Goal: Task Accomplishment & Management: Manage account settings

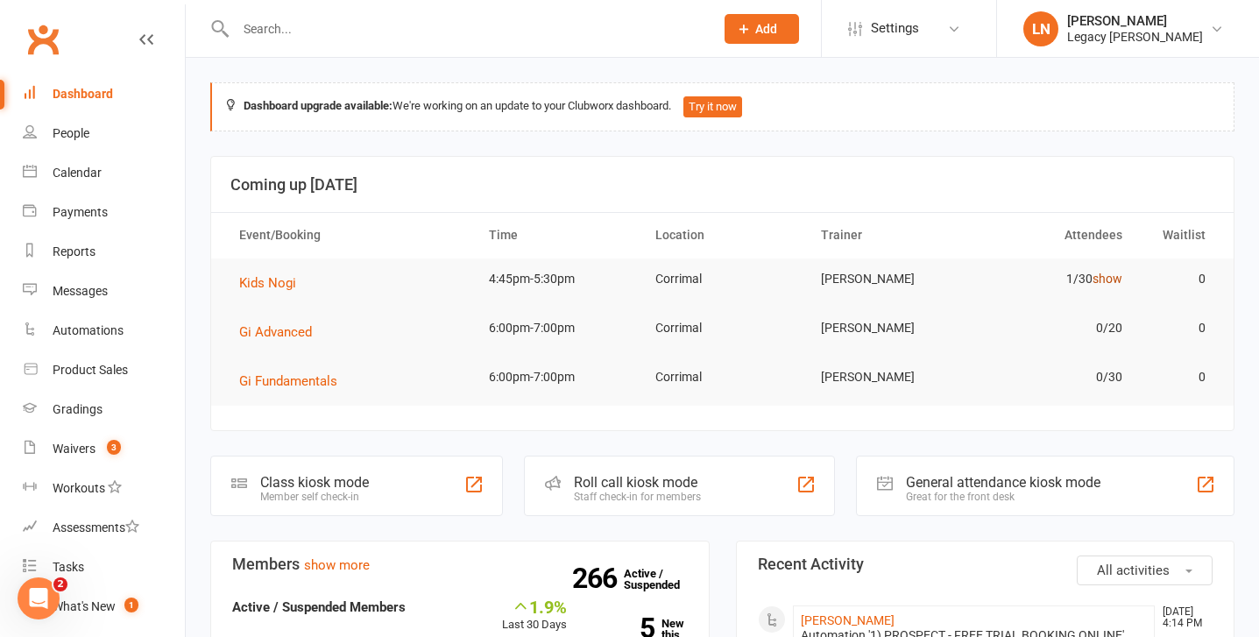
click at [1096, 279] on link "show" at bounding box center [1108, 279] width 30 height 14
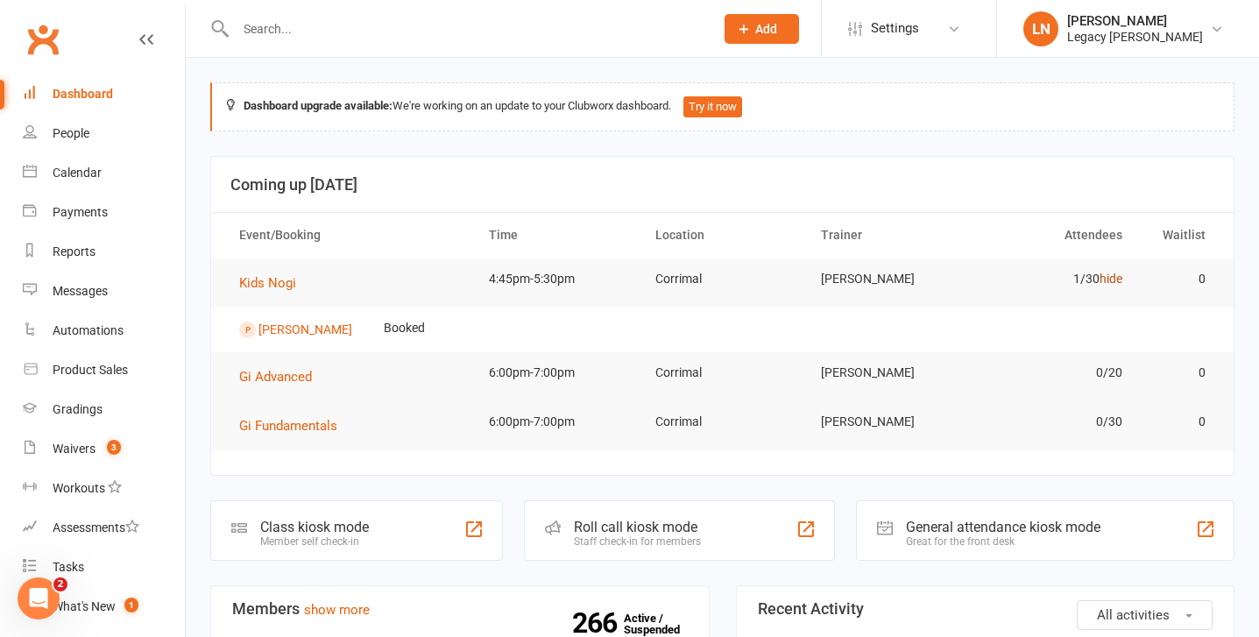
click at [1107, 279] on link "hide" at bounding box center [1111, 279] width 23 height 14
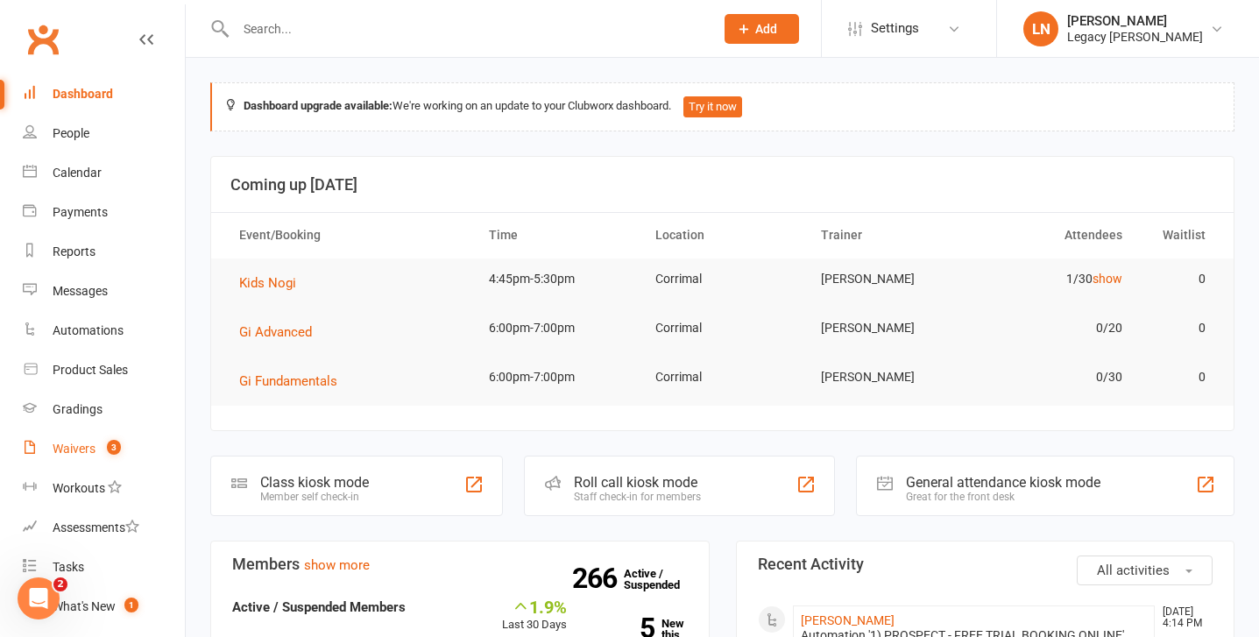
click at [72, 450] on div "Waivers" at bounding box center [74, 449] width 43 height 14
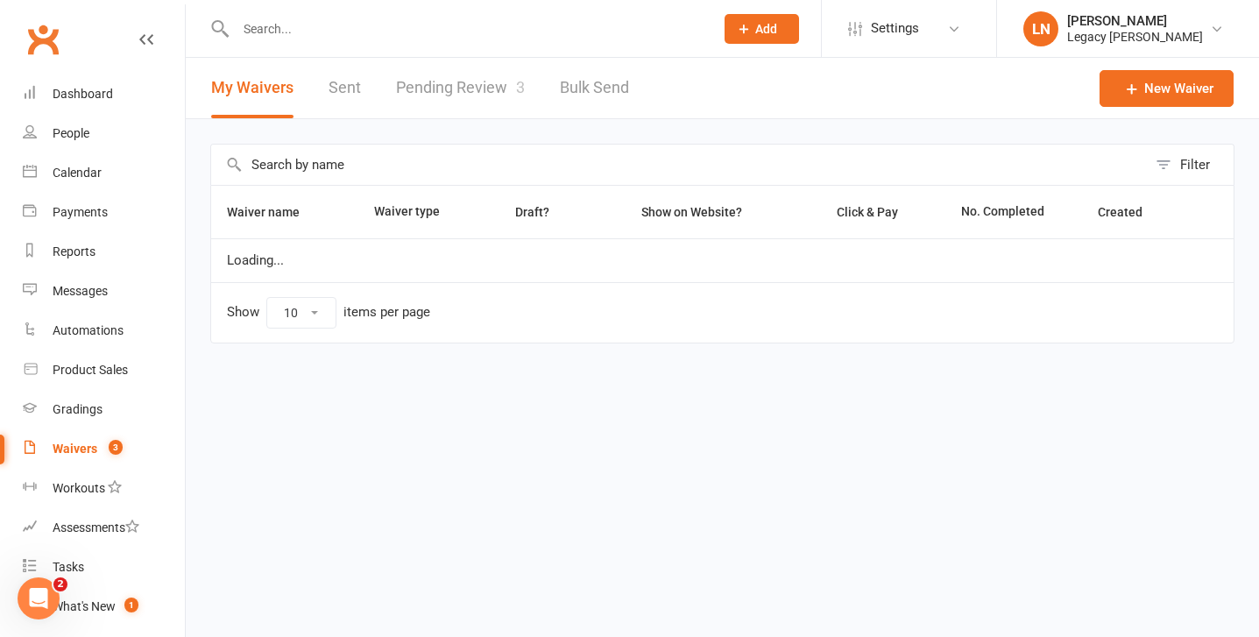
click at [474, 78] on link "Pending Review 3" at bounding box center [460, 88] width 129 height 60
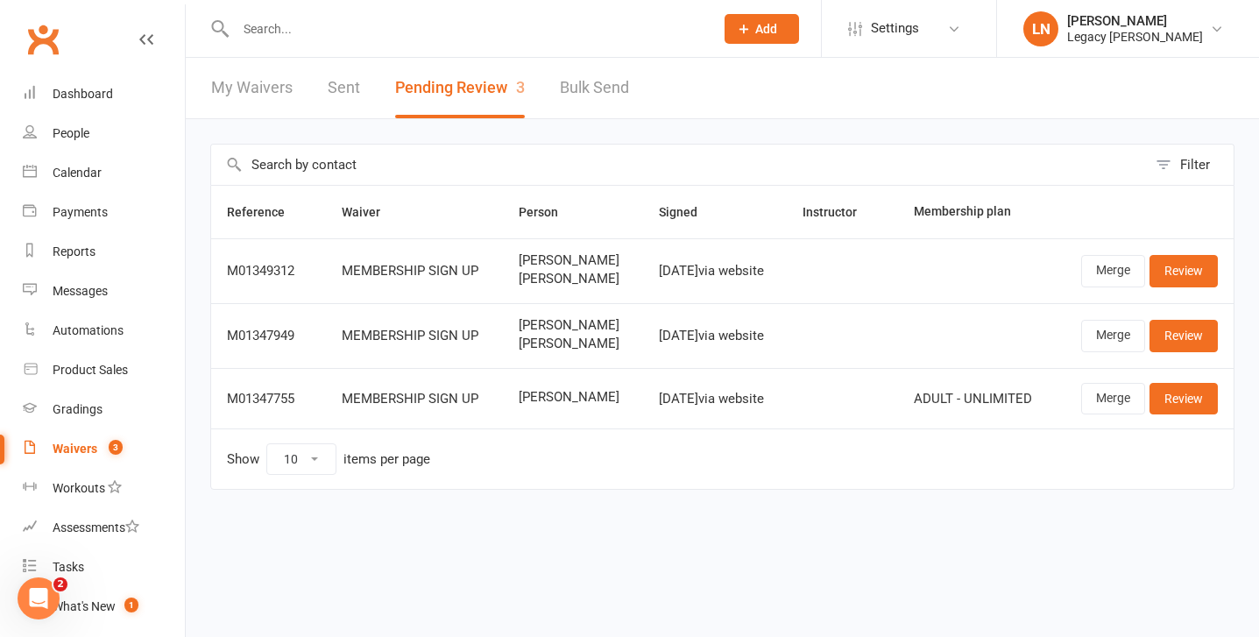
click at [270, 26] on input "text" at bounding box center [465, 29] width 471 height 25
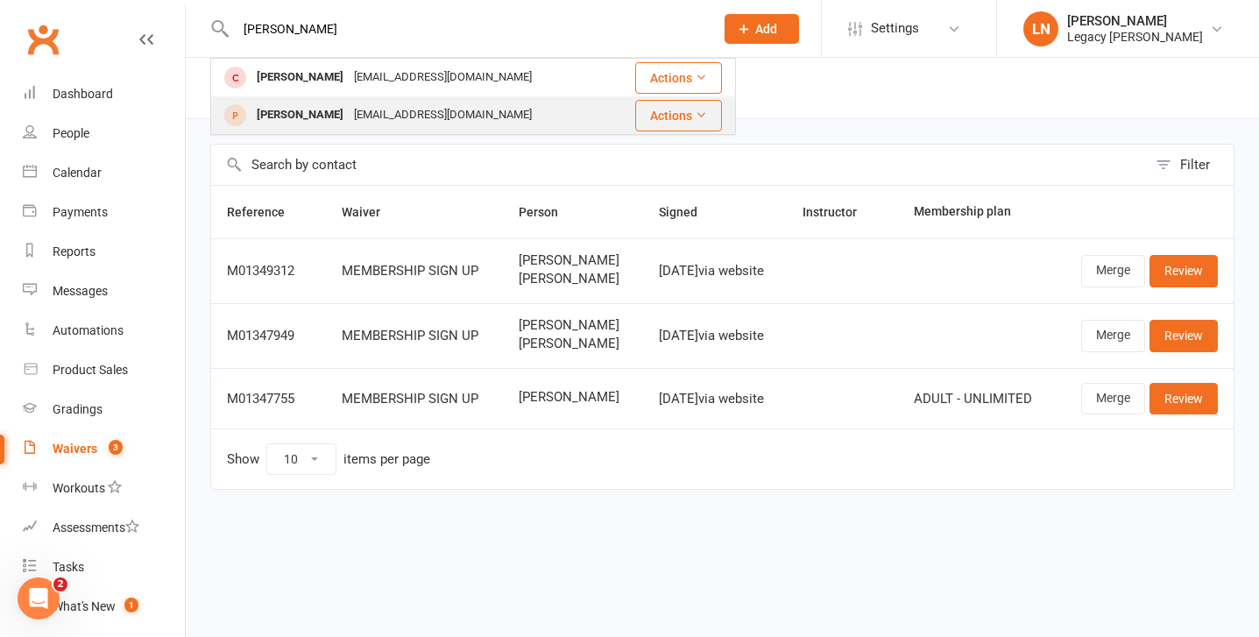
type input "[PERSON_NAME]"
click at [306, 120] on div "[PERSON_NAME]" at bounding box center [300, 115] width 97 height 25
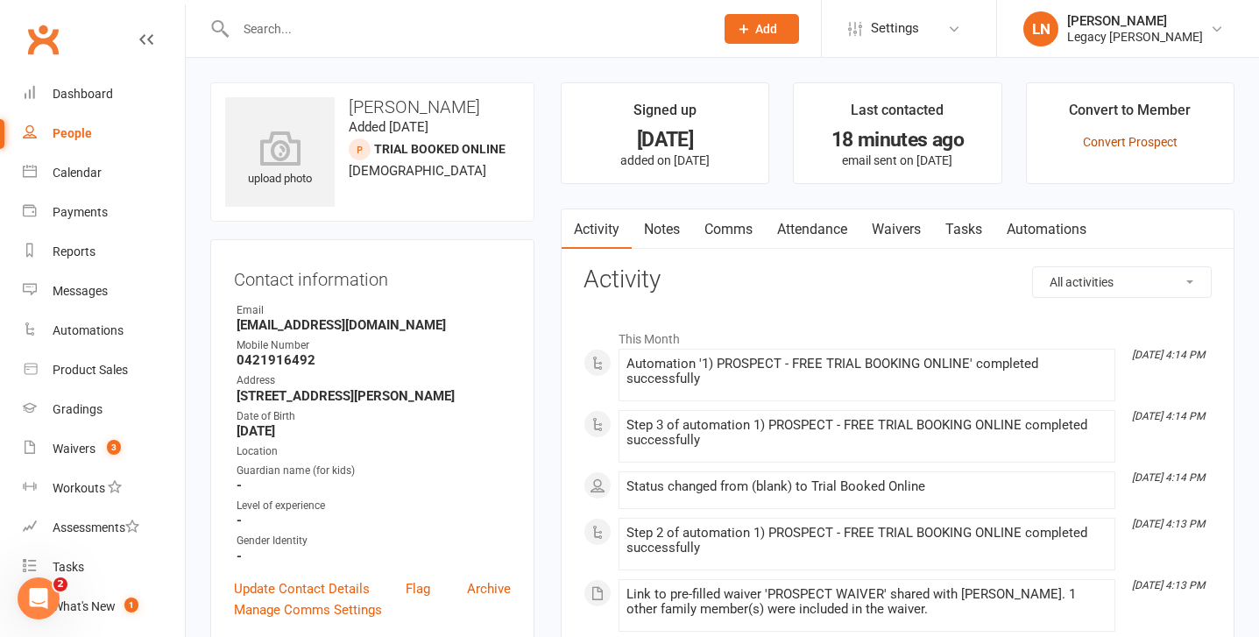
click at [1110, 144] on link "Convert Prospect" at bounding box center [1130, 142] width 95 height 14
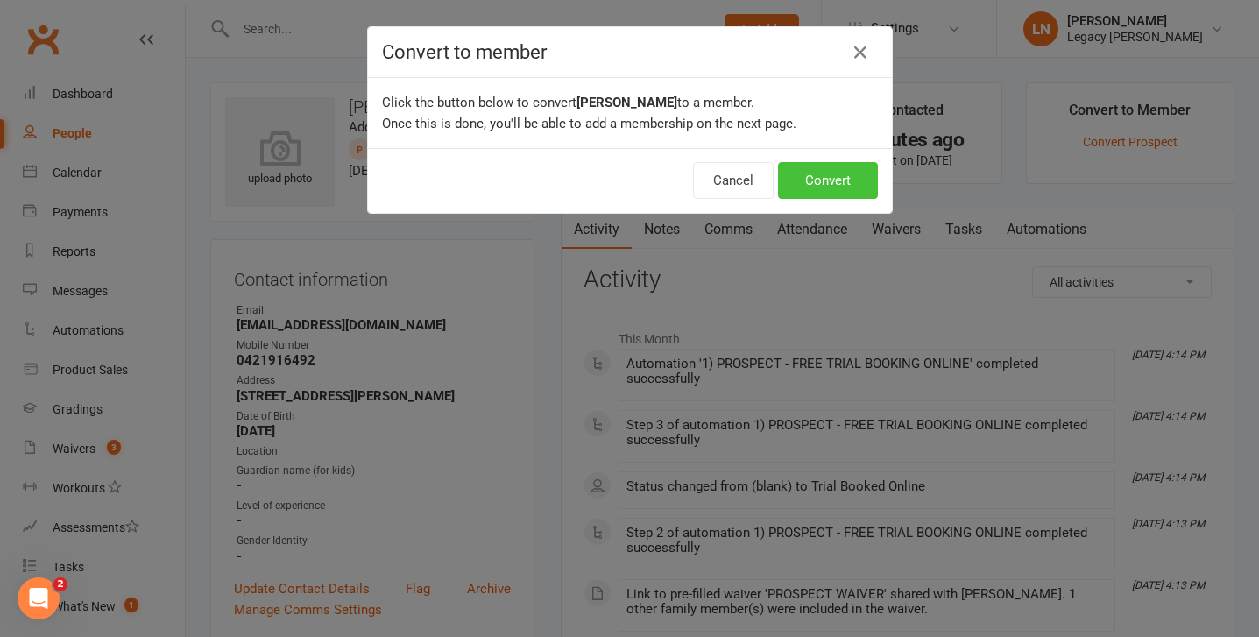
click at [859, 175] on button "Convert" at bounding box center [828, 180] width 100 height 37
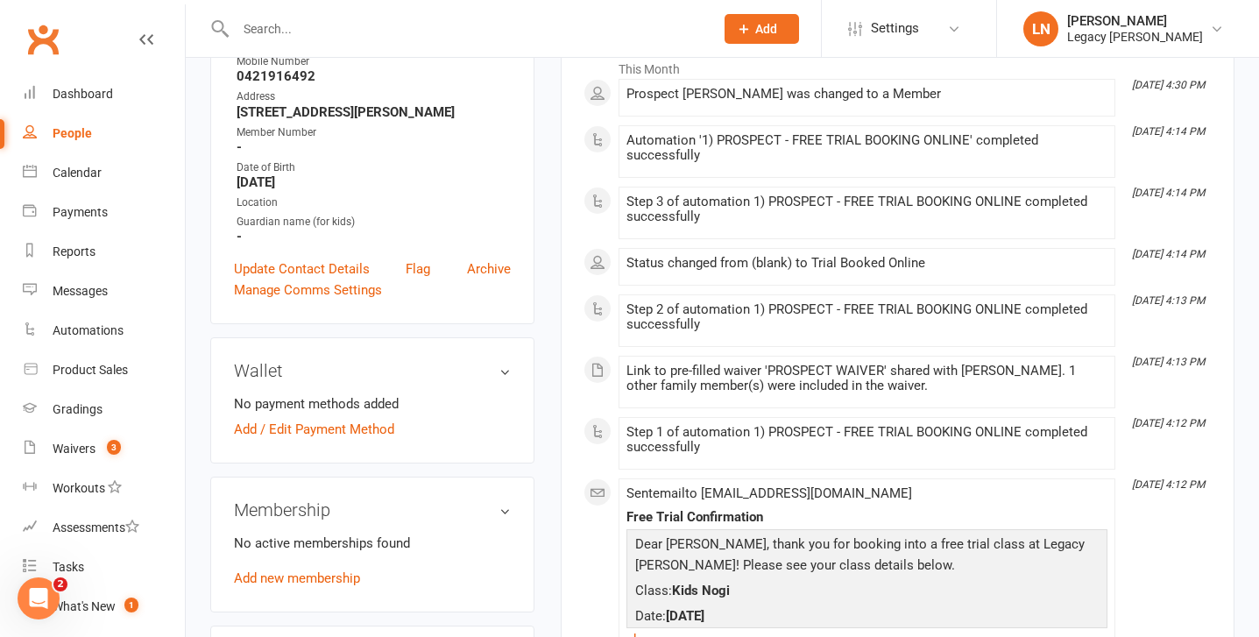
scroll to position [294, 0]
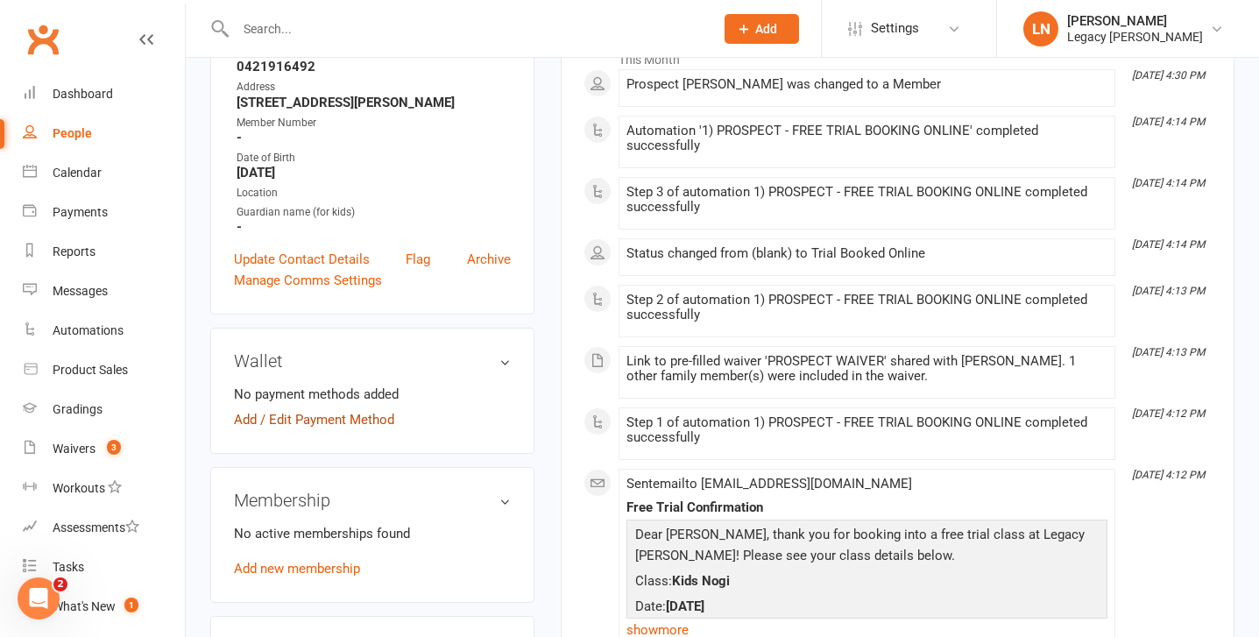
click at [365, 421] on link "Add / Edit Payment Method" at bounding box center [314, 419] width 160 height 21
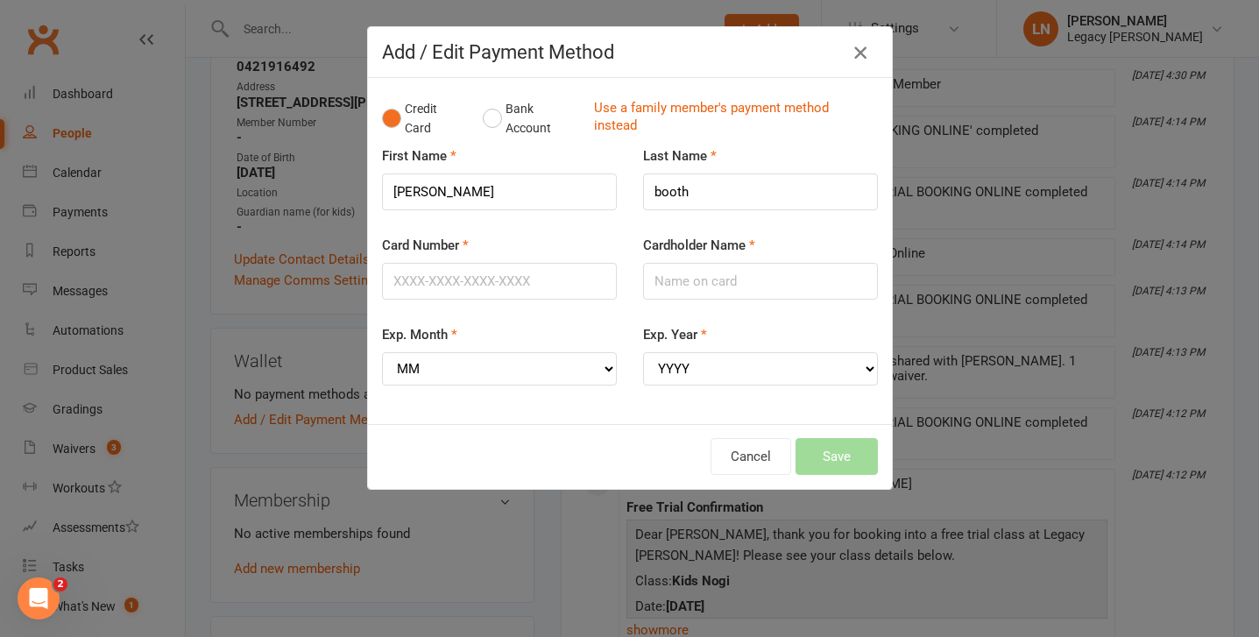
click at [856, 63] on icon "button" at bounding box center [860, 52] width 21 height 21
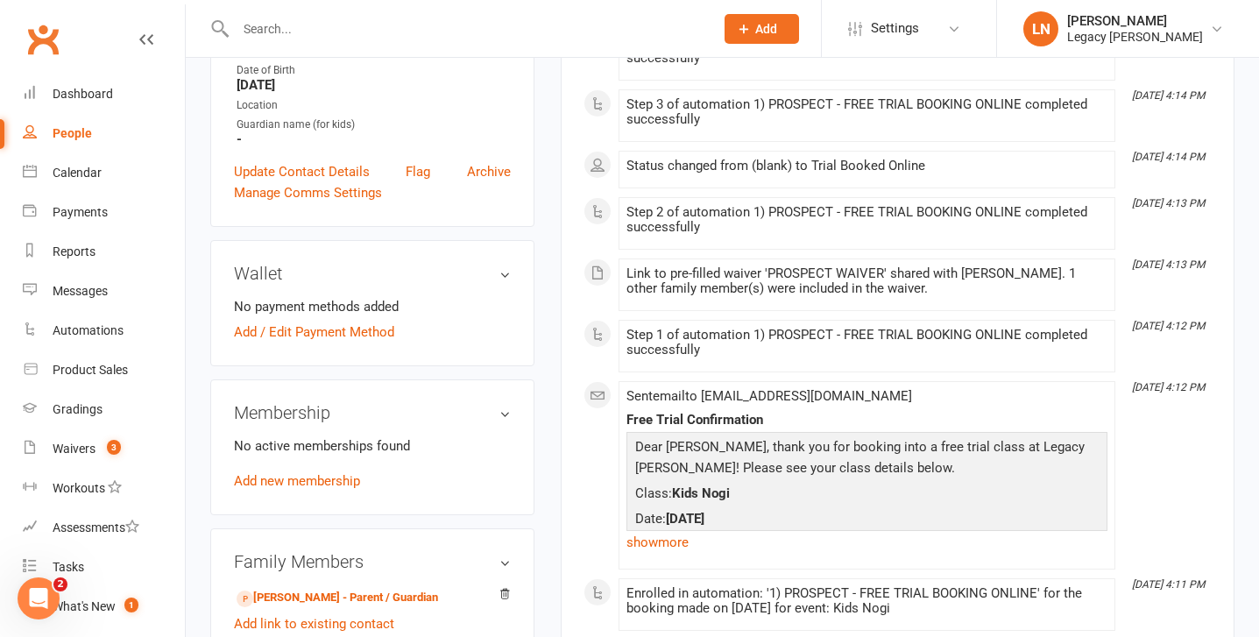
scroll to position [385, 0]
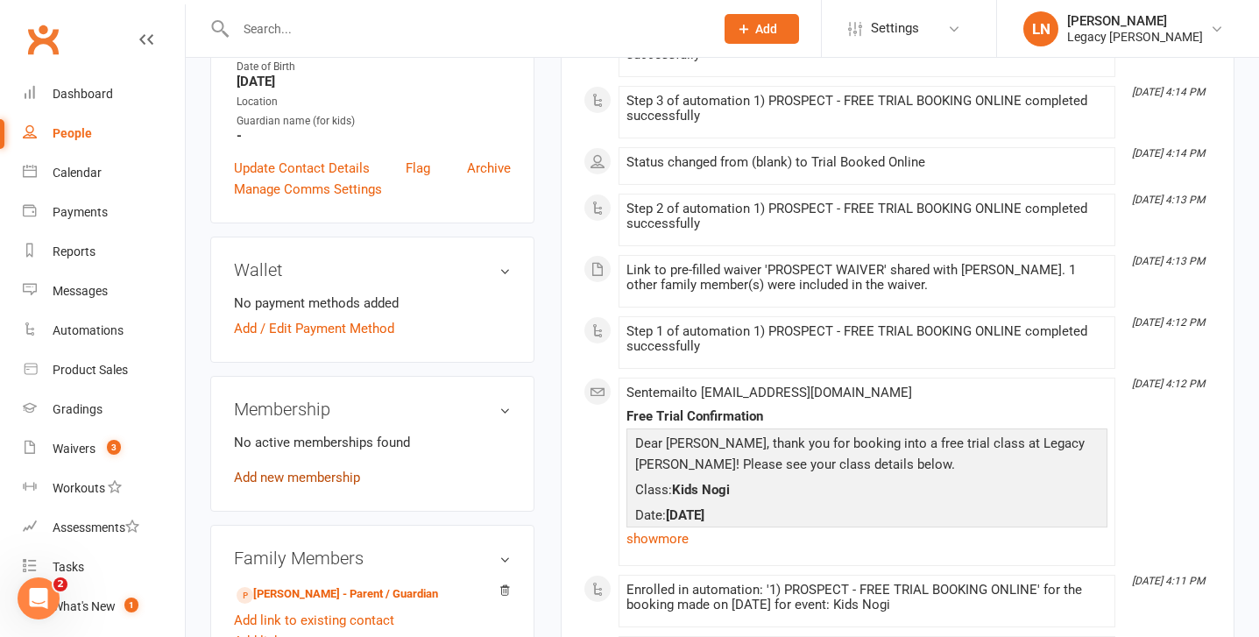
click at [319, 475] on link "Add new membership" at bounding box center [297, 478] width 126 height 16
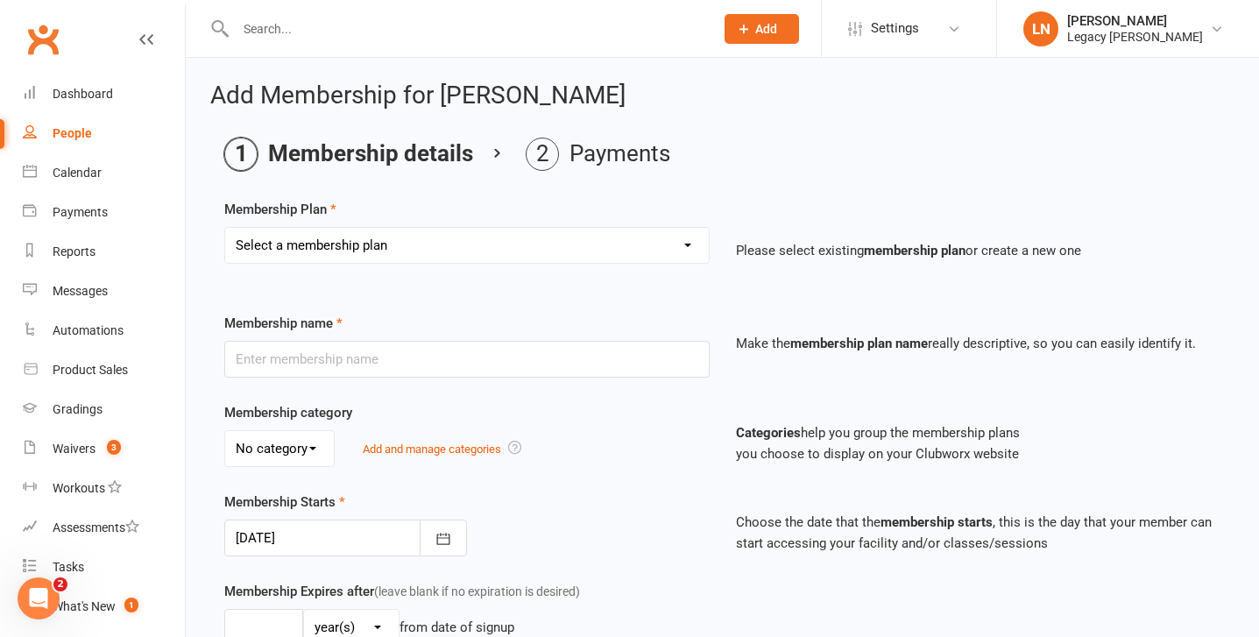
click at [537, 238] on select "Select a membership plan Create new Membership Plan ADULT - UNLIMITED ADULT - C…" at bounding box center [467, 245] width 484 height 35
select select "6"
click at [225, 228] on select "Select a membership plan Create new Membership Plan ADULT - UNLIMITED ADULT - C…" at bounding box center [467, 245] width 484 height 35
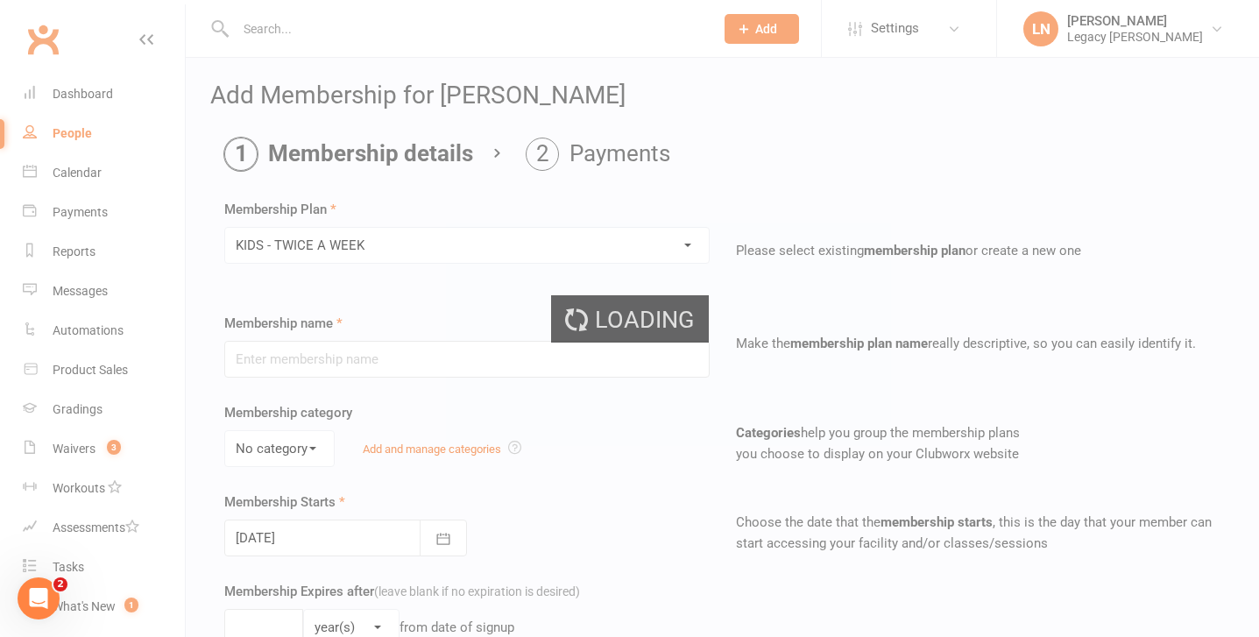
type input "KIDS - TWICE A WEEK"
select select "2"
type input "0"
type input "2"
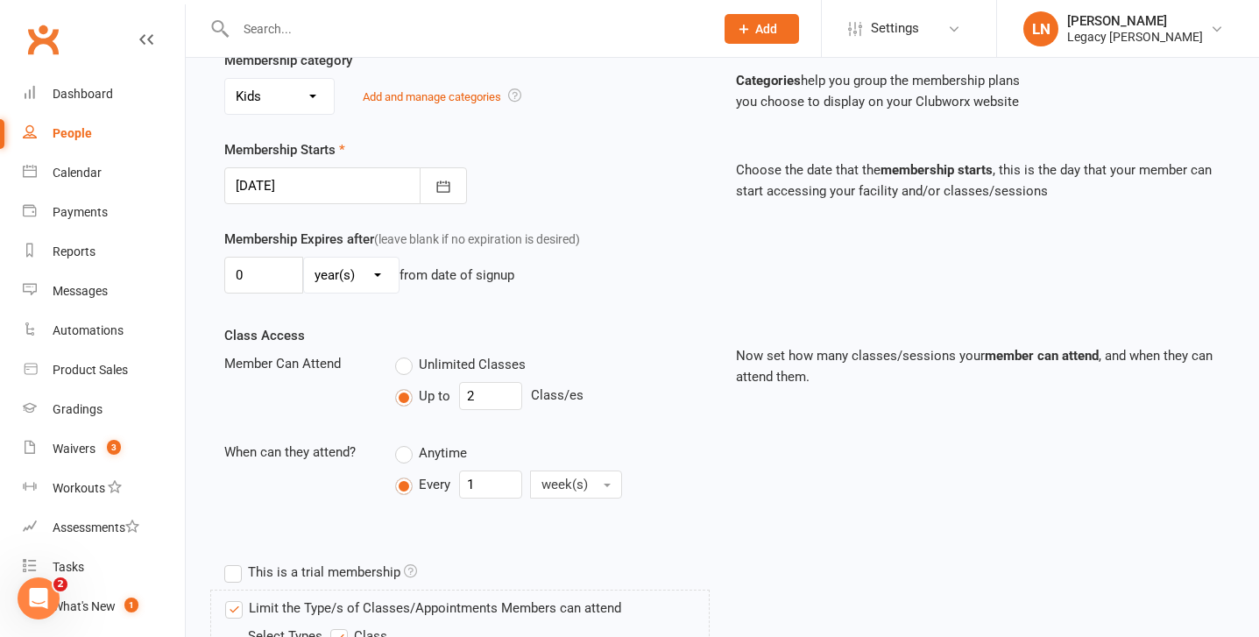
scroll to position [770, 0]
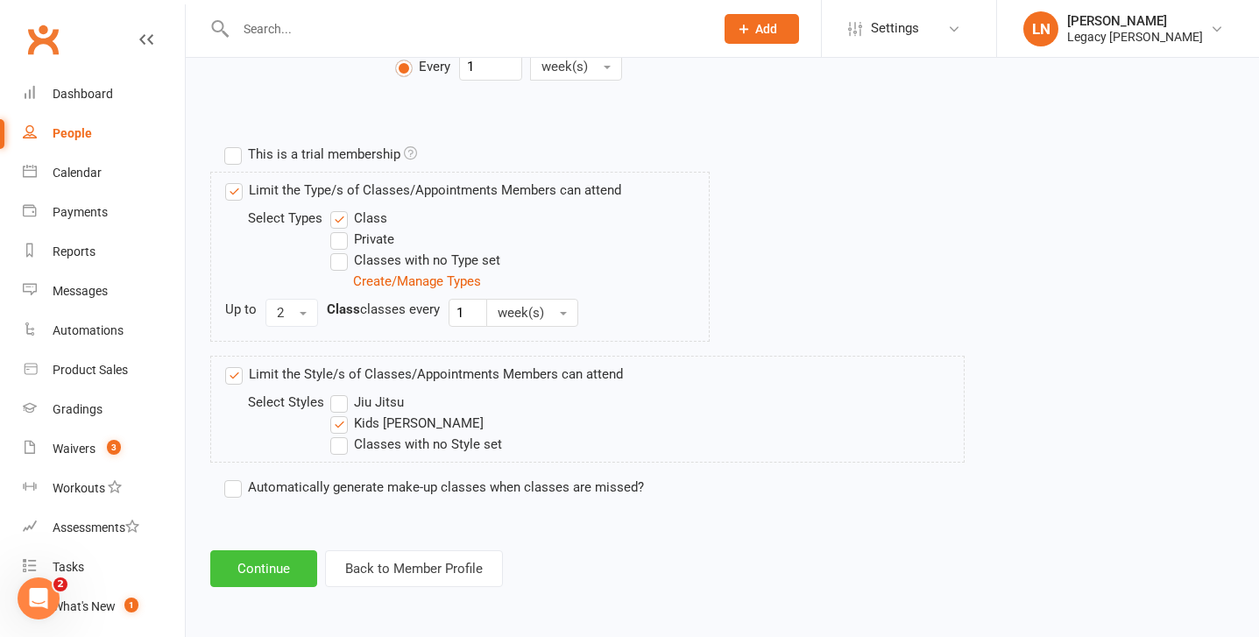
click at [282, 569] on button "Continue" at bounding box center [263, 568] width 107 height 37
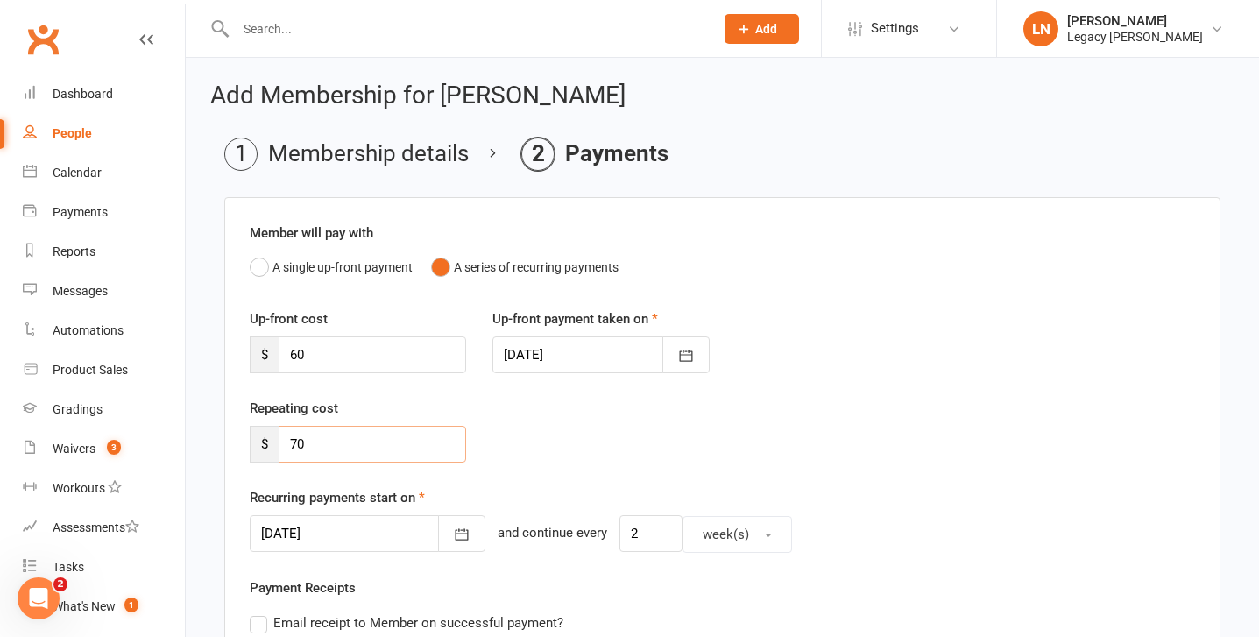
click at [355, 450] on input "70" at bounding box center [373, 444] width 188 height 37
type input "7"
type input "35"
click at [629, 538] on input "2" at bounding box center [651, 533] width 63 height 37
type input "1"
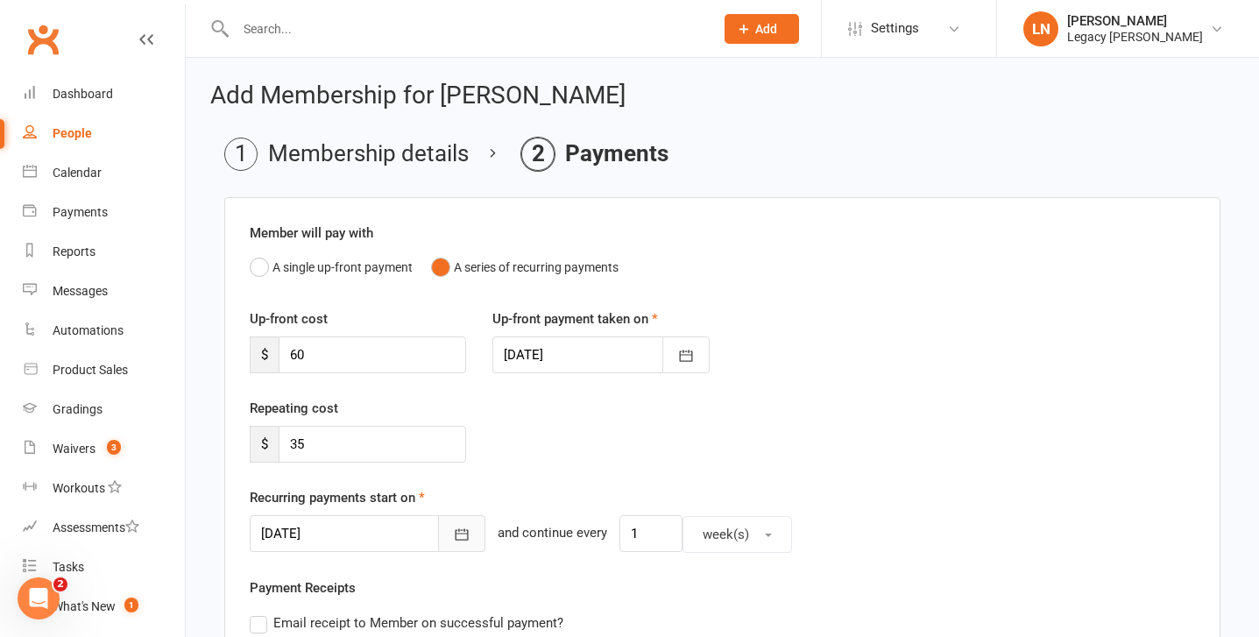
click at [456, 534] on icon "button" at bounding box center [462, 534] width 13 height 11
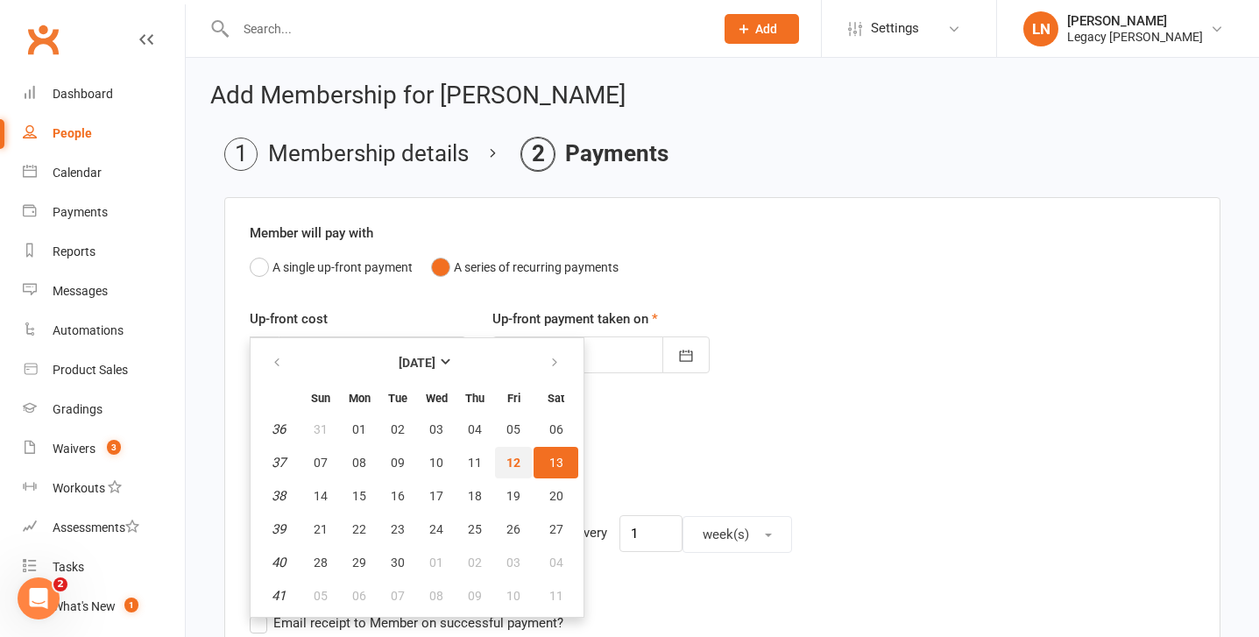
click at [517, 470] on button "12" at bounding box center [513, 463] width 37 height 32
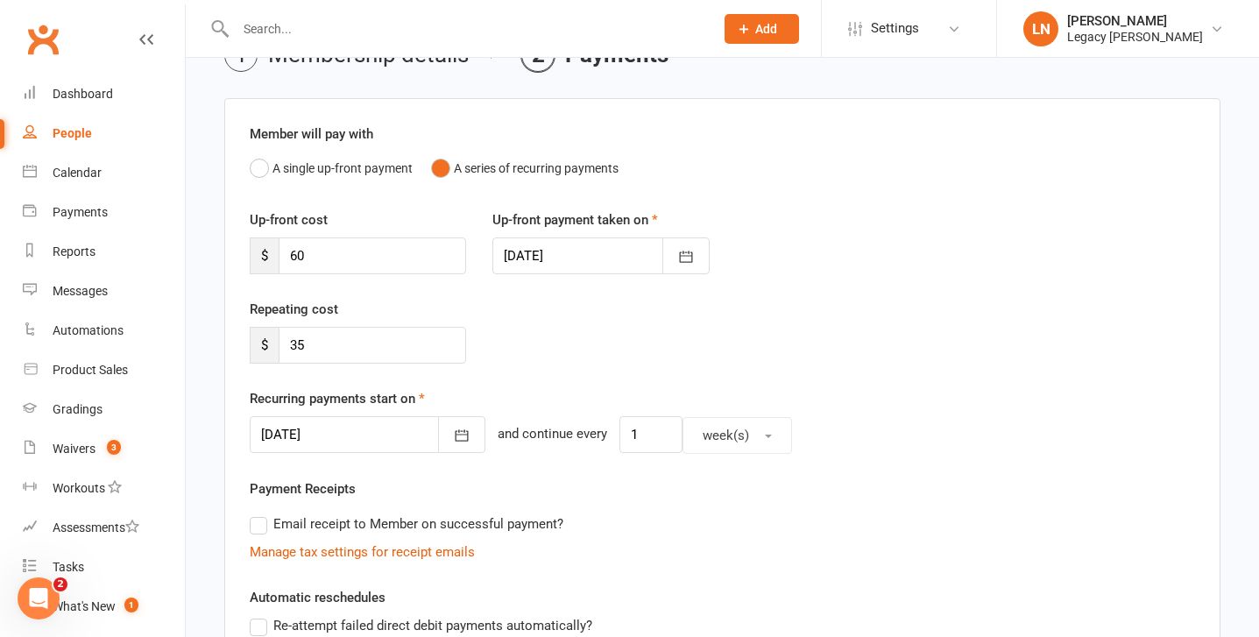
scroll to position [101, 0]
click at [453, 430] on icon "button" at bounding box center [462, 434] width 18 height 18
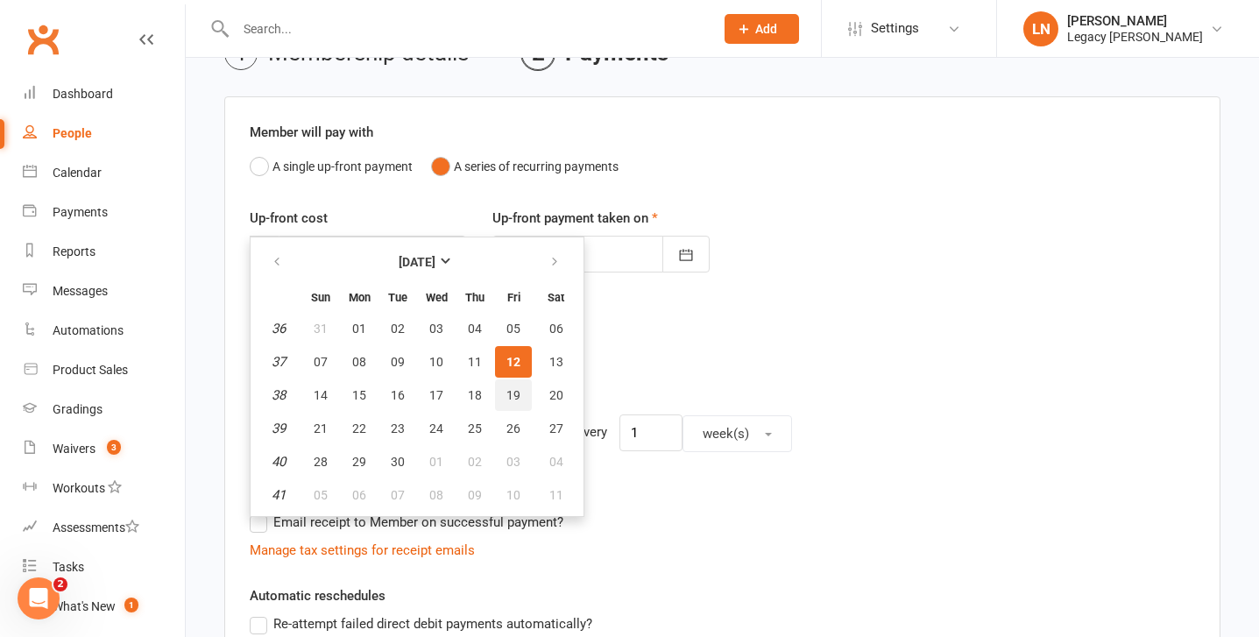
click at [514, 391] on span "19" at bounding box center [514, 395] width 14 height 14
type input "[DATE]"
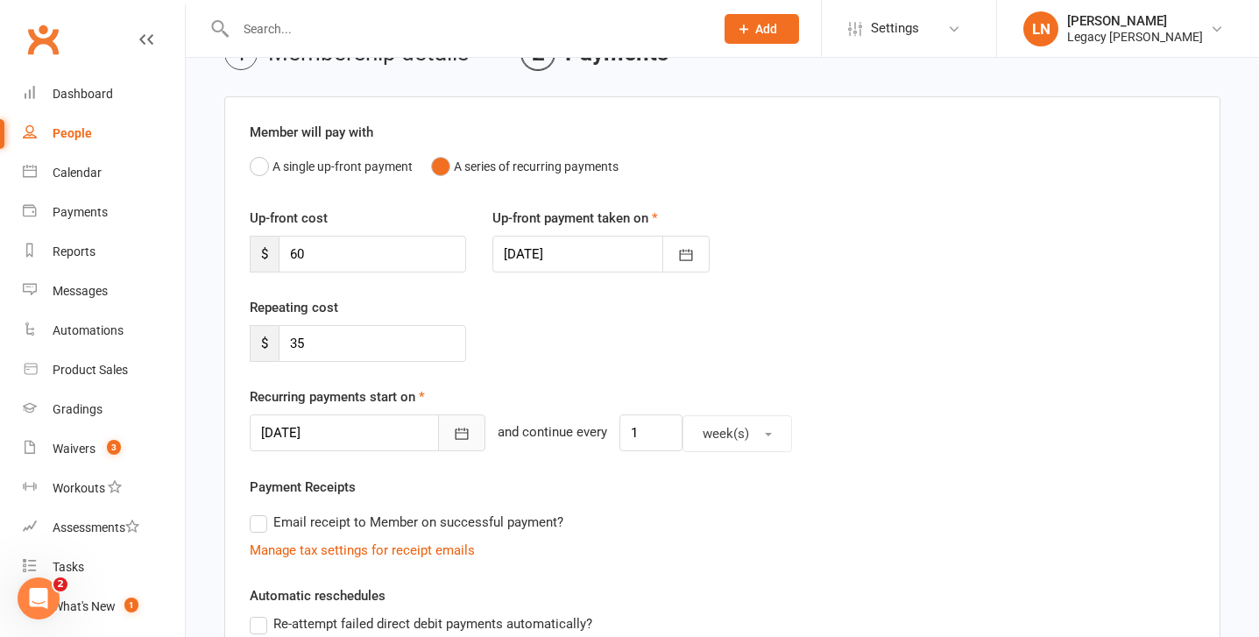
click at [453, 435] on icon "button" at bounding box center [462, 434] width 18 height 18
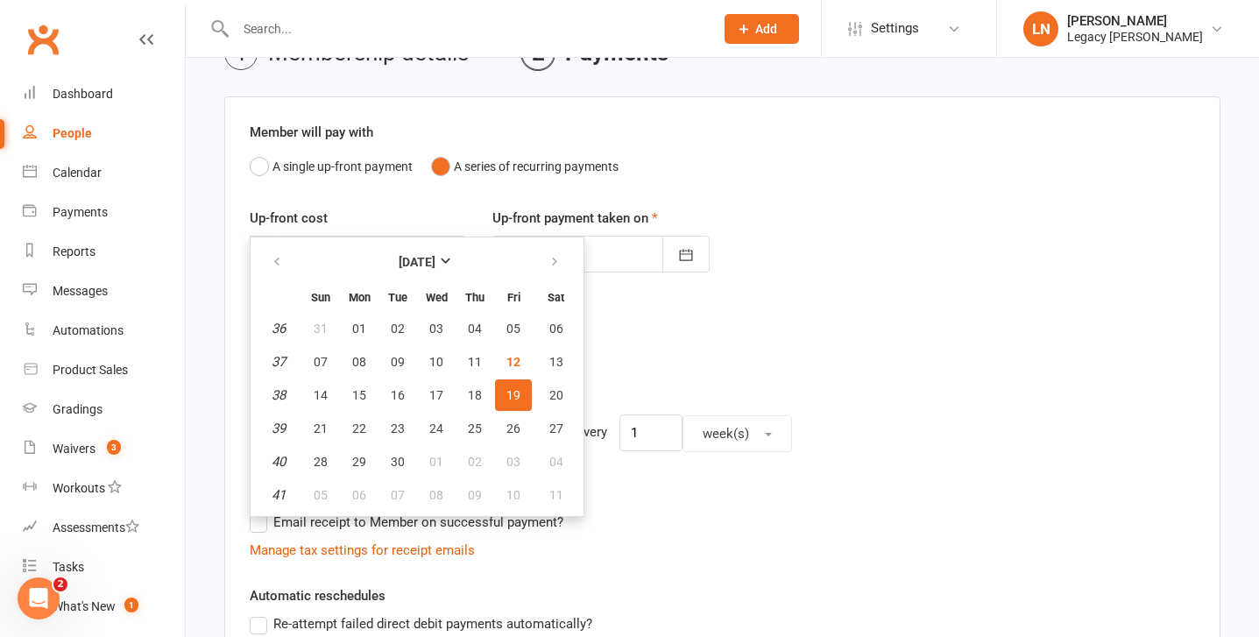
click at [712, 365] on div "Repeating cost $ 35" at bounding box center [723, 341] width 972 height 89
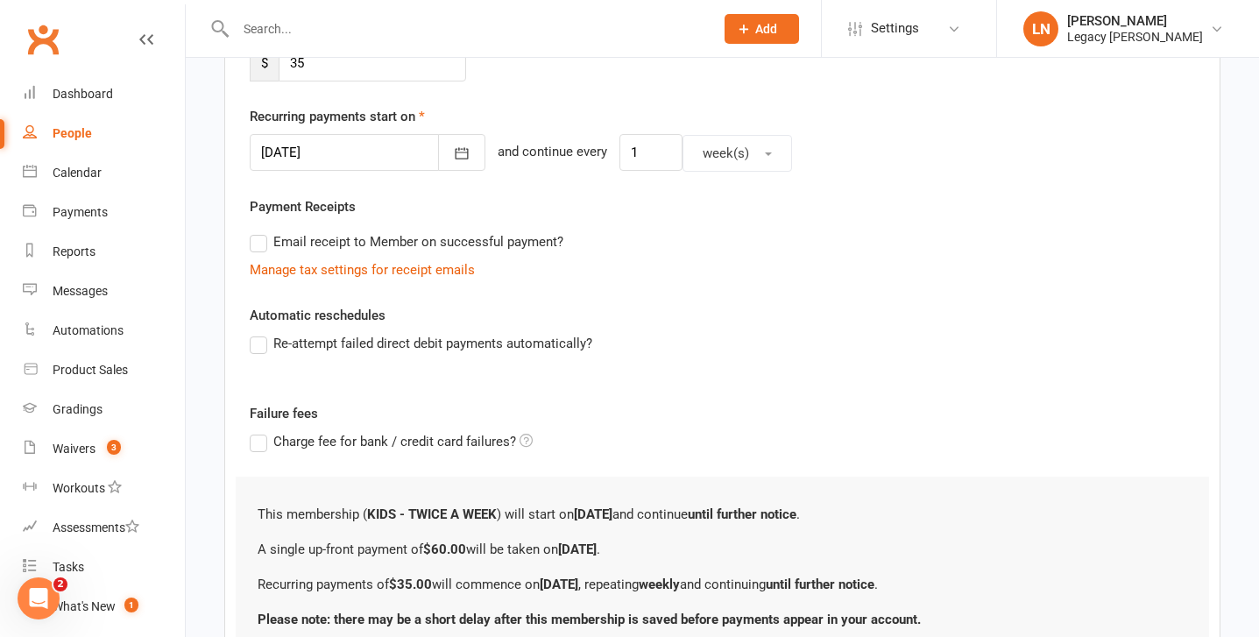
scroll to position [532, 0]
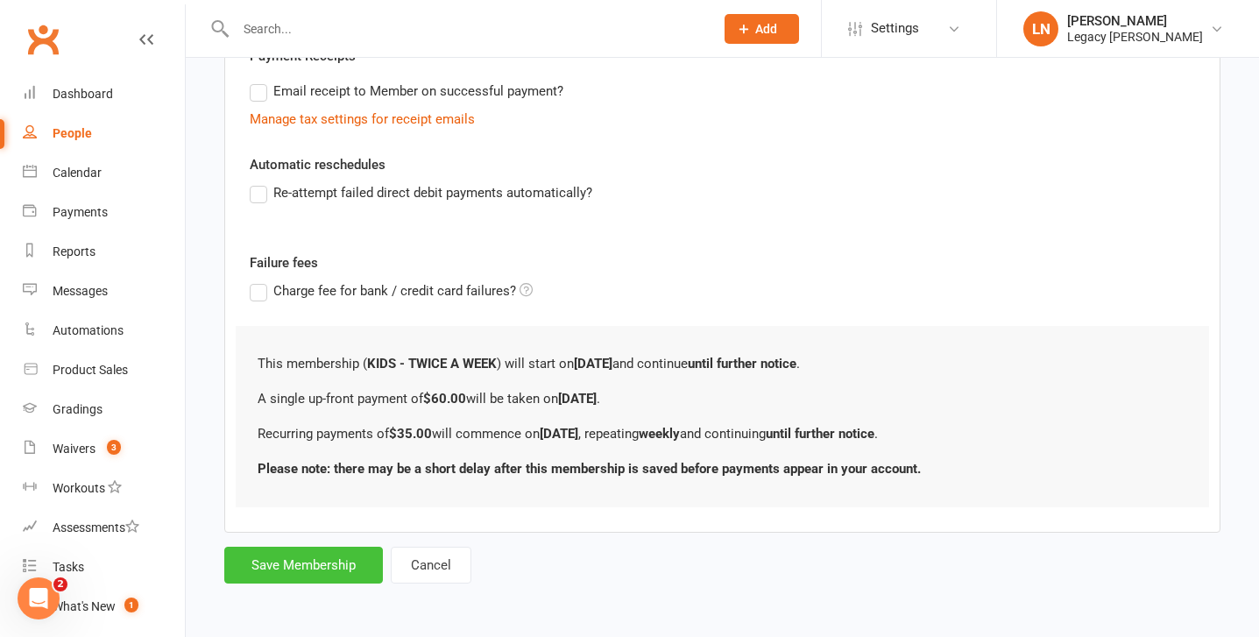
click at [308, 569] on button "Save Membership" at bounding box center [303, 565] width 159 height 37
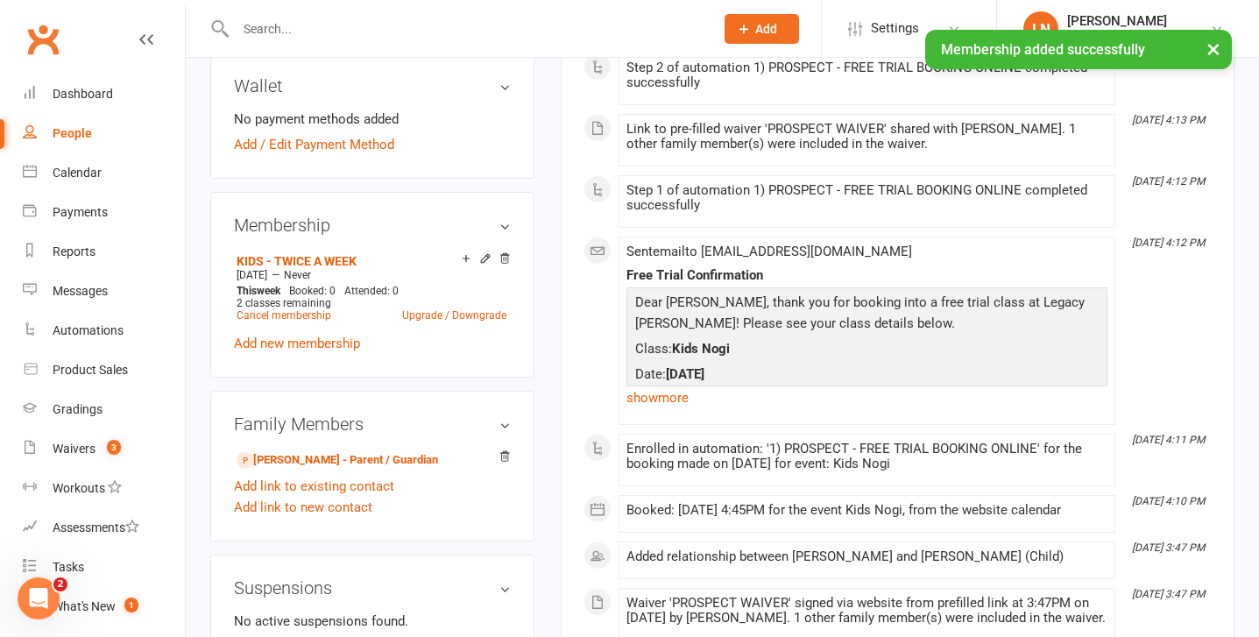
scroll to position [573, 0]
click at [318, 154] on link "Add / Edit Payment Method" at bounding box center [314, 143] width 160 height 21
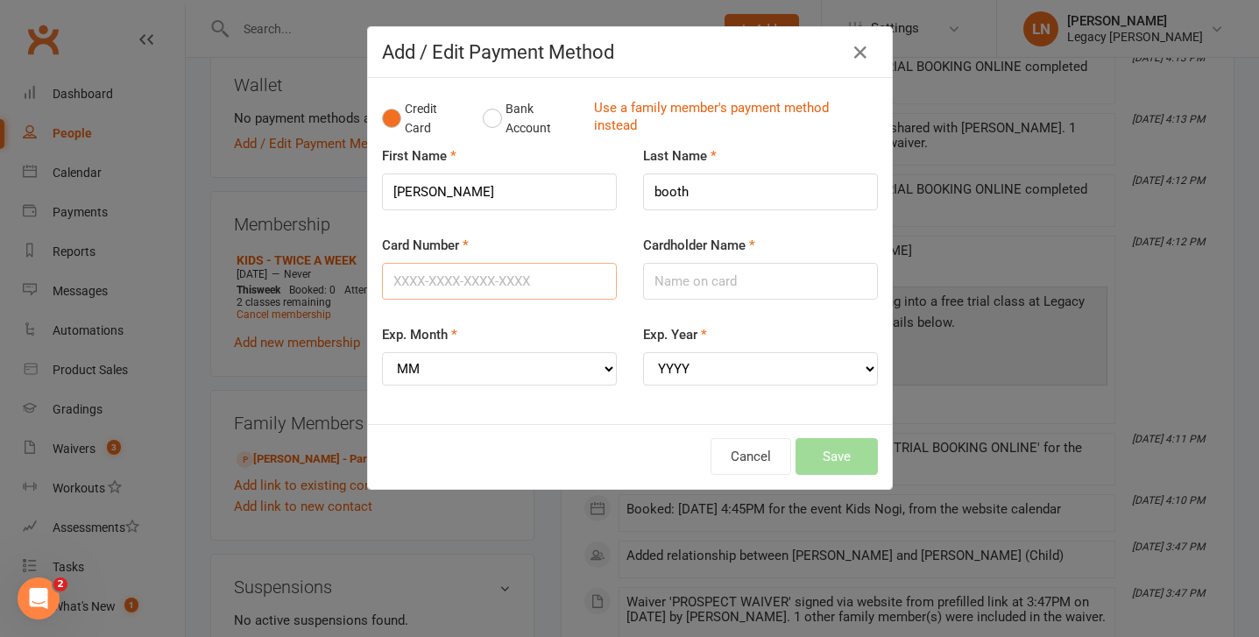
click at [500, 285] on input "Card Number" at bounding box center [499, 281] width 235 height 37
type input "[CREDIT_CARD_NUMBER]"
click at [676, 280] on input "Cardholder Name" at bounding box center [760, 281] width 235 height 37
type input "[PERSON_NAME]"
click at [609, 371] on select "MM 01 02 03 04 05 06 07 08 09 10 11 12" at bounding box center [499, 368] width 235 height 33
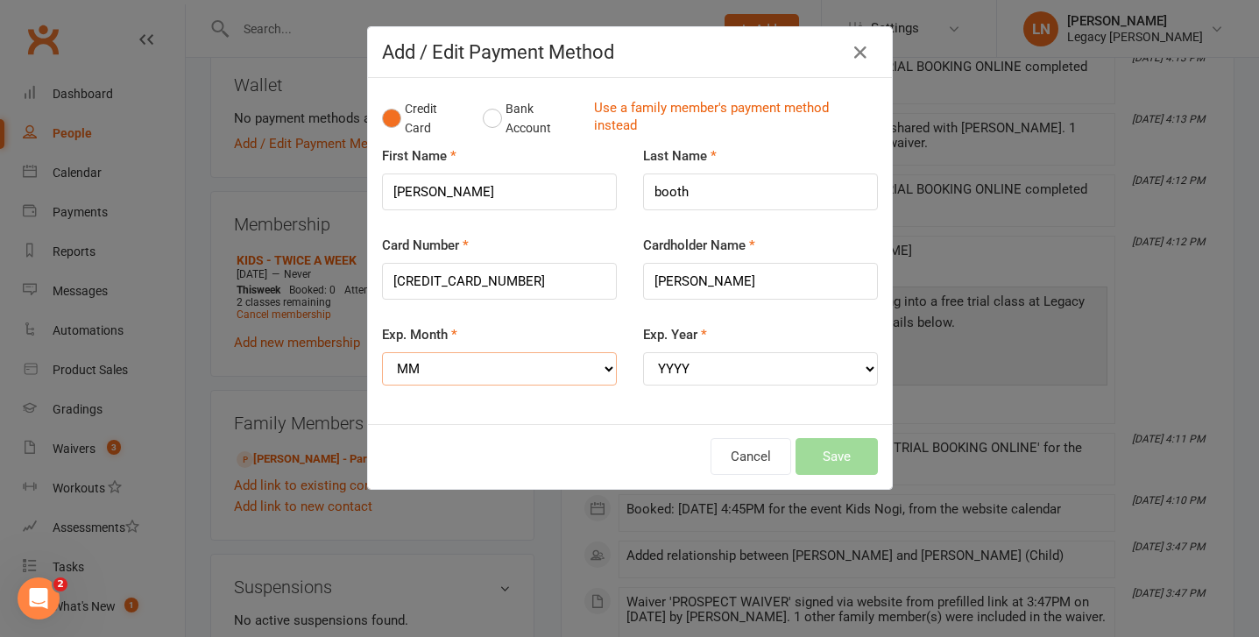
select select "07"
click at [382, 352] on select "MM 01 02 03 04 05 06 07 08 09 10 11 12" at bounding box center [499, 368] width 235 height 33
click at [868, 368] on select "YYYY 2025 2026 2027 2028 2029 2030 2031 2032 2033 2034" at bounding box center [760, 368] width 235 height 33
select select "2026"
click at [643, 352] on select "YYYY 2025 2026 2027 2028 2029 2030 2031 2032 2033 2034" at bounding box center [760, 368] width 235 height 33
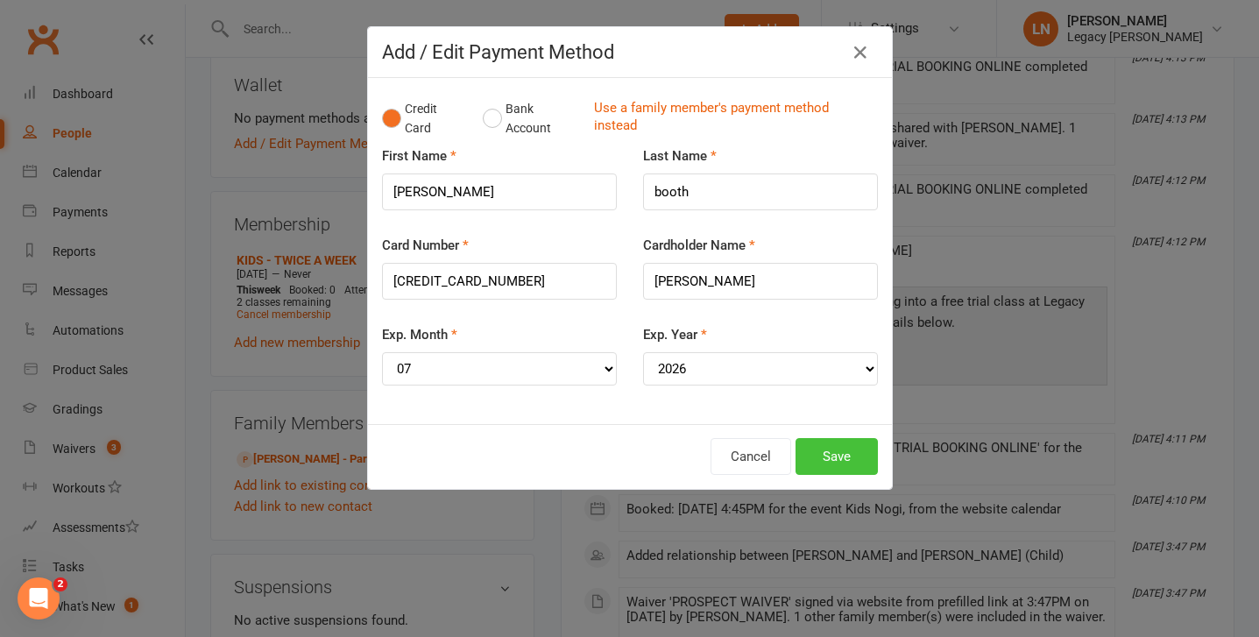
click at [846, 466] on button "Save" at bounding box center [837, 456] width 82 height 37
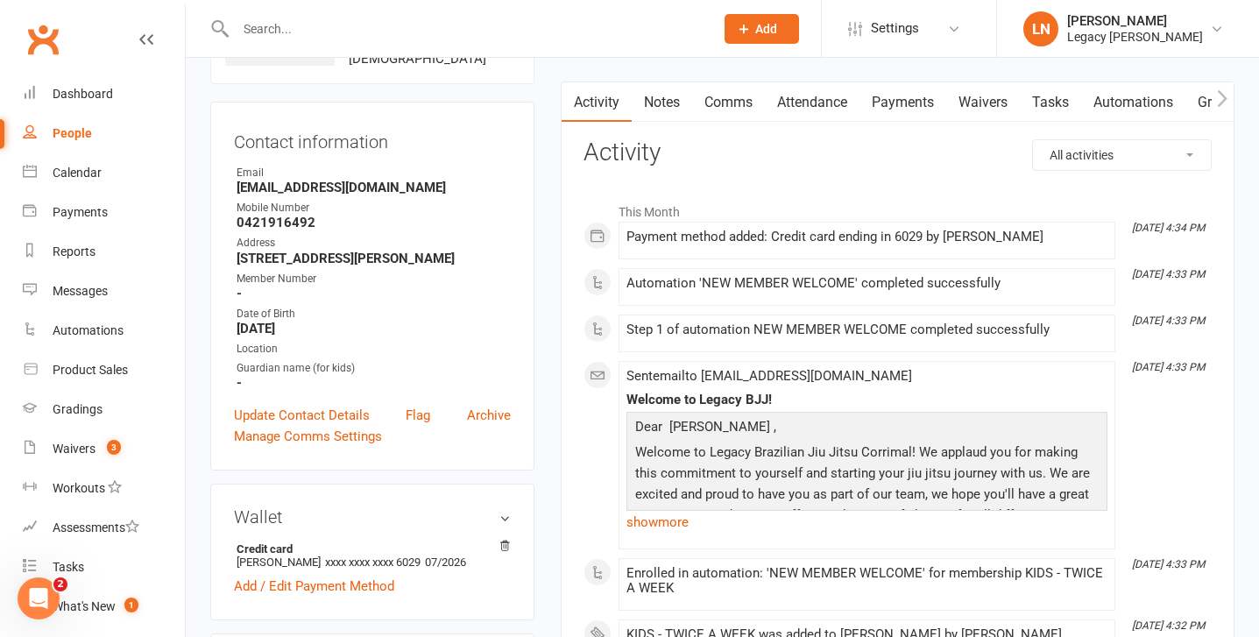
scroll to position [125, 0]
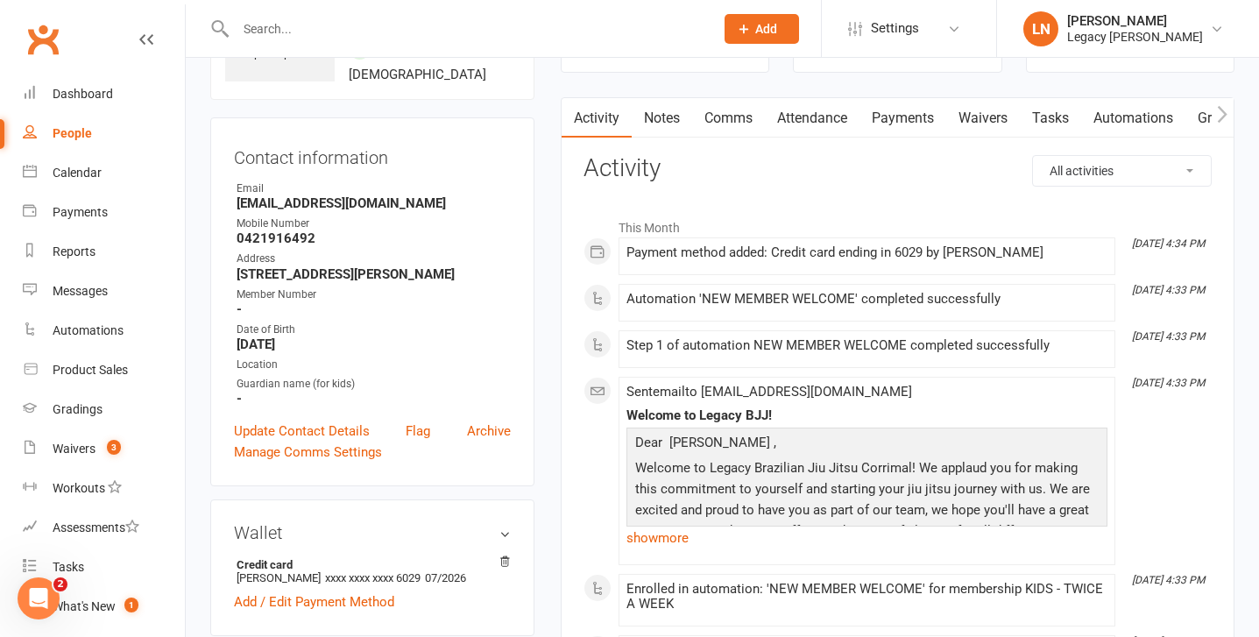
click at [890, 116] on link "Payments" at bounding box center [903, 118] width 87 height 40
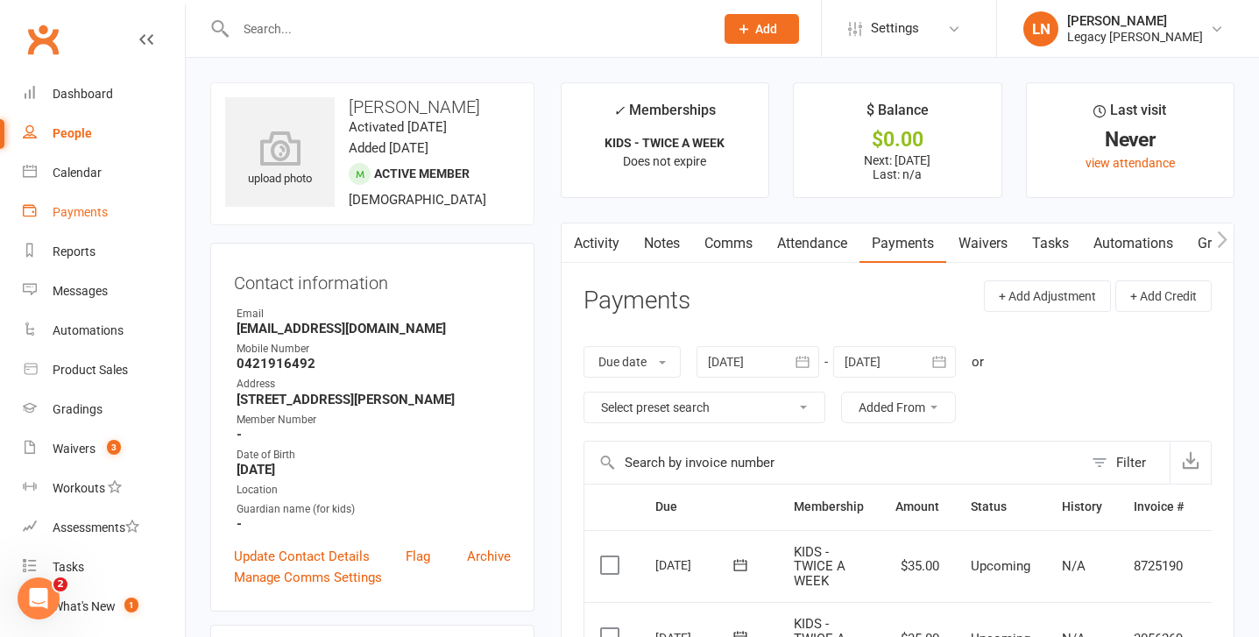
click at [106, 211] on div "Payments" at bounding box center [80, 212] width 55 height 14
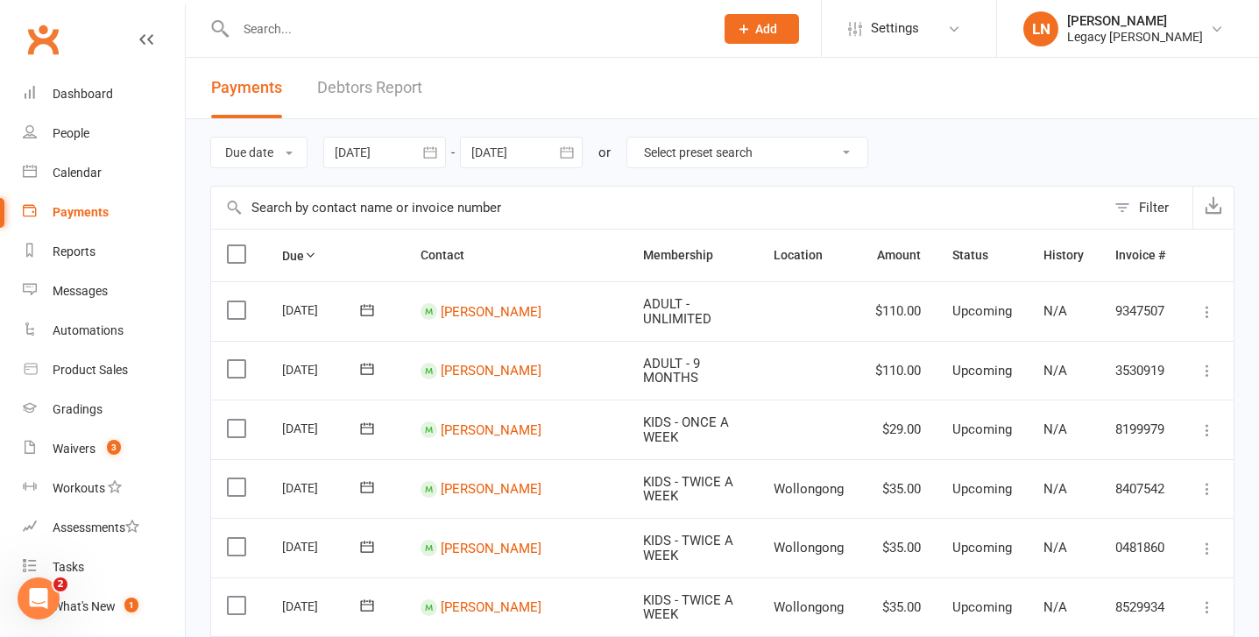
click at [401, 74] on link "Debtors Report" at bounding box center [369, 88] width 105 height 60
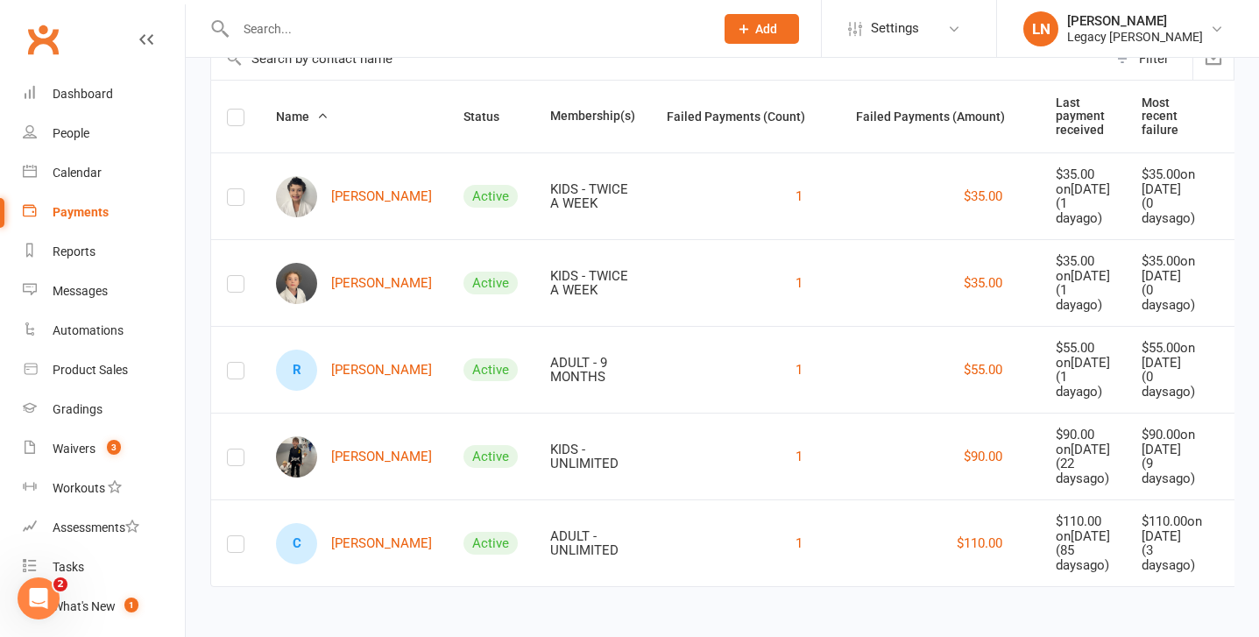
scroll to position [221, 0]
click at [79, 458] on link "Waivers 3" at bounding box center [104, 448] width 162 height 39
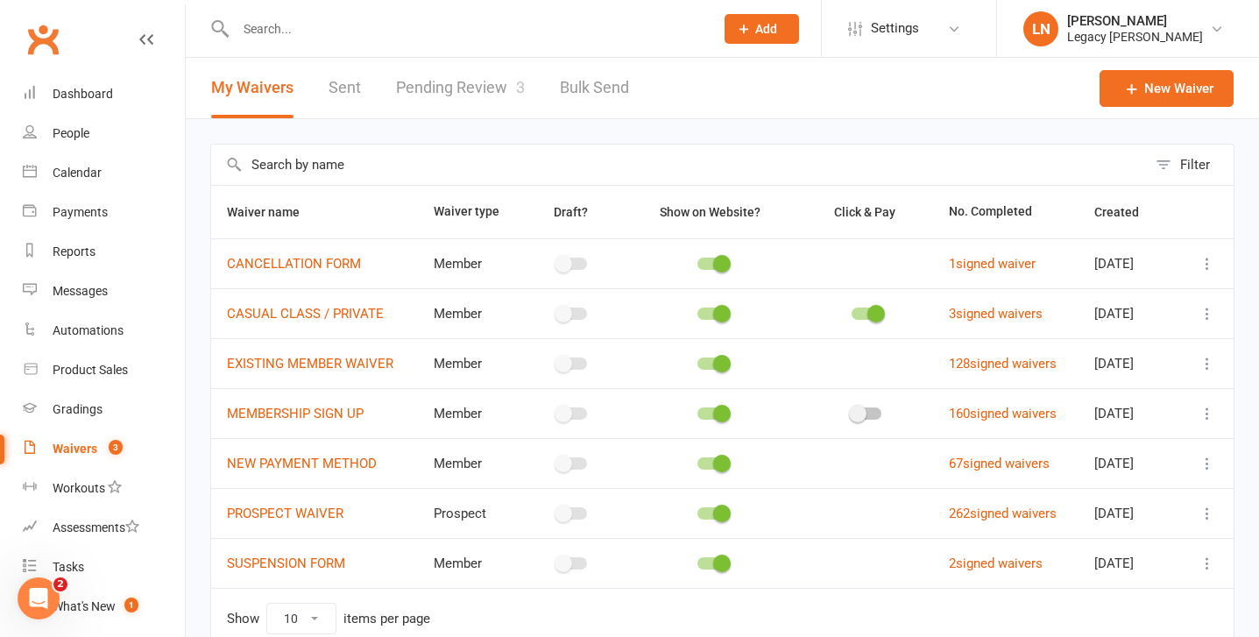
click at [486, 84] on link "Pending Review 3" at bounding box center [460, 88] width 129 height 60
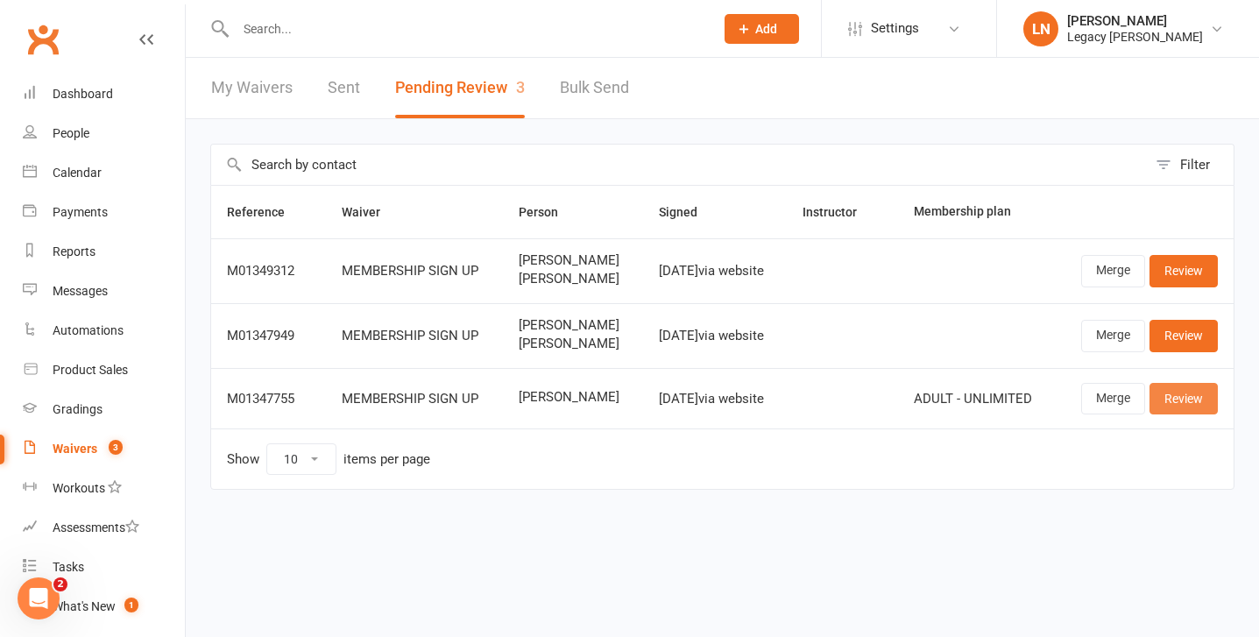
click at [1166, 399] on link "Review" at bounding box center [1184, 399] width 68 height 32
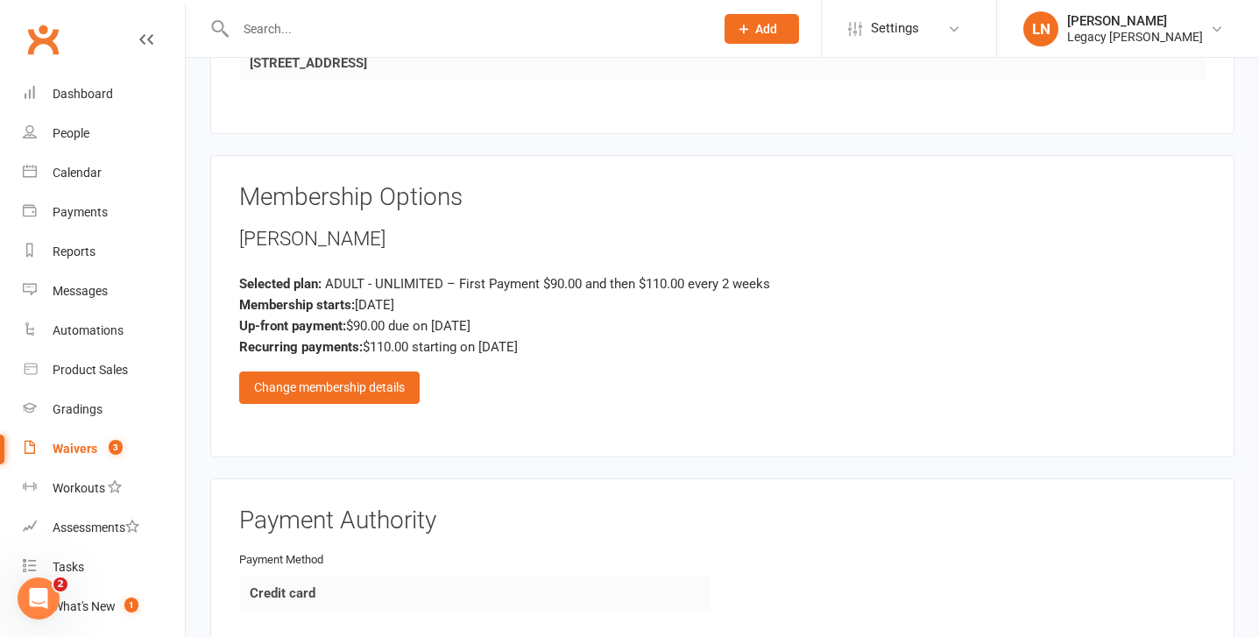
scroll to position [1261, 0]
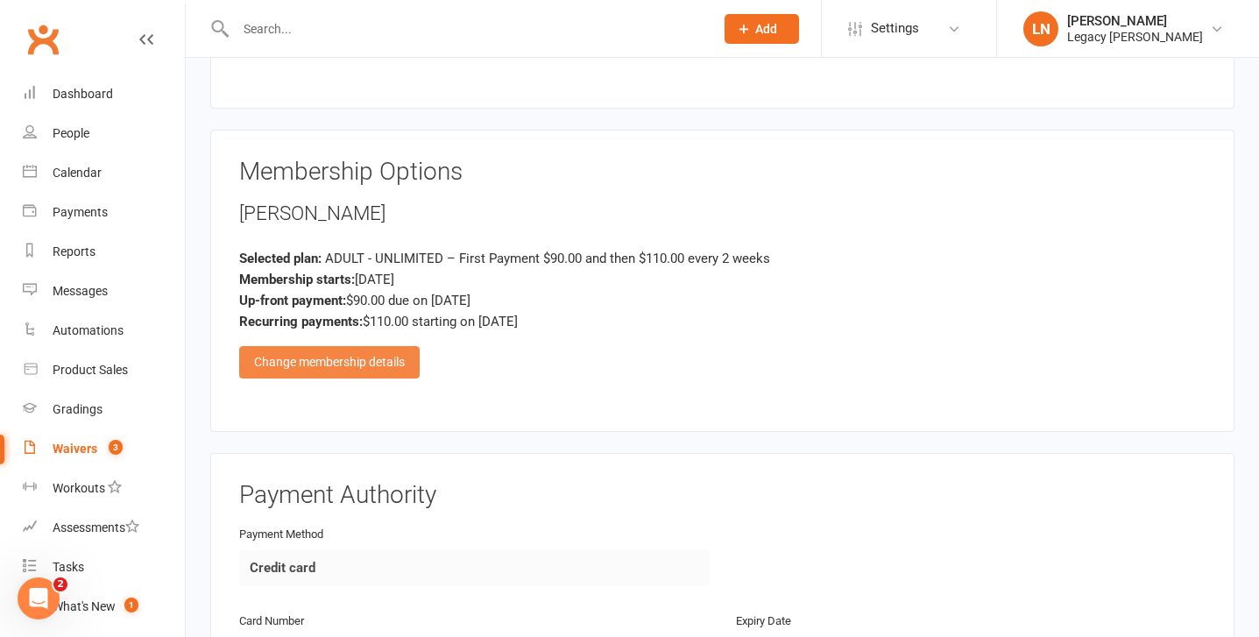
click at [386, 356] on div "Change membership details" at bounding box center [329, 362] width 181 height 32
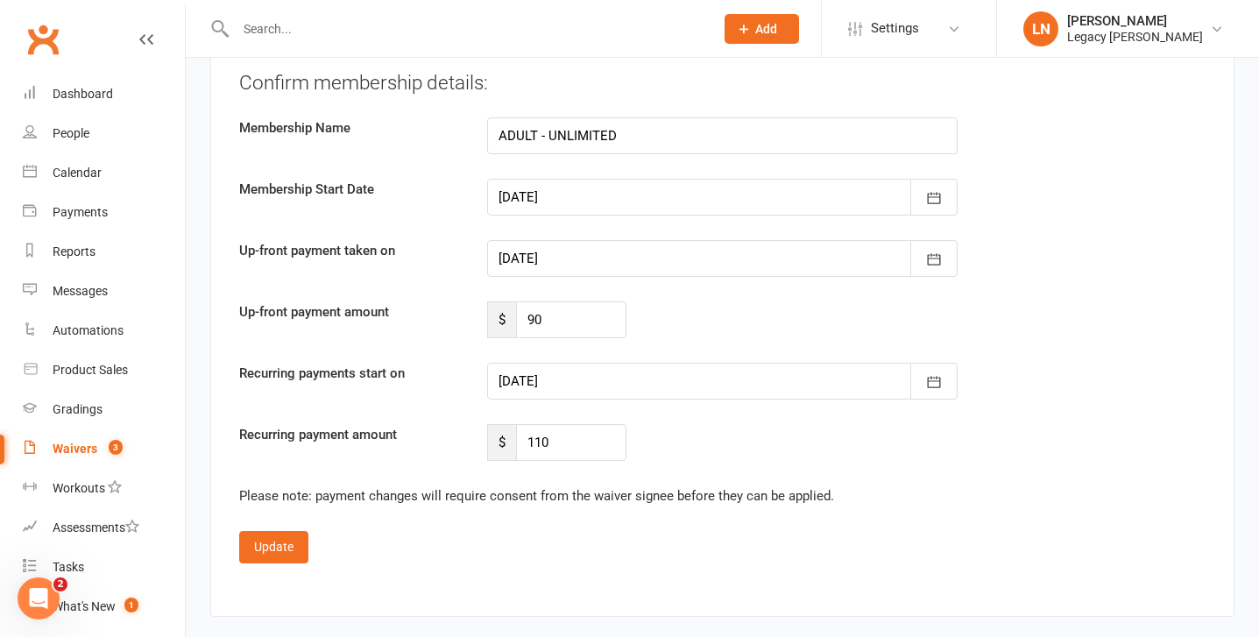
scroll to position [1804, 0]
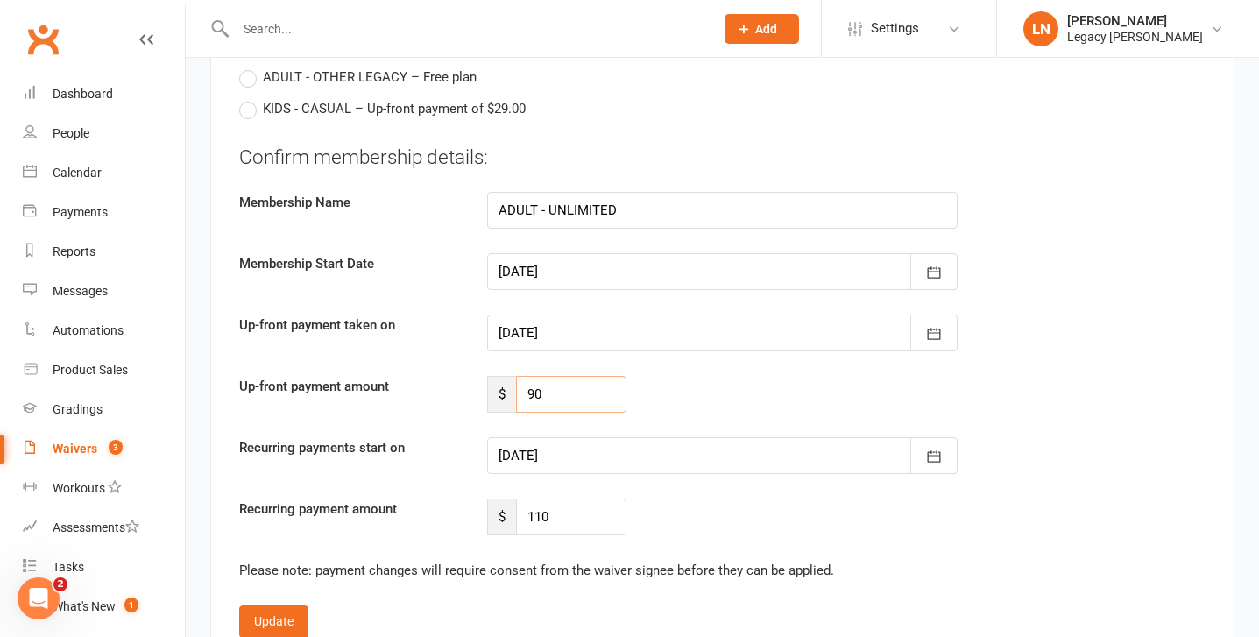
click at [555, 391] on input "90" at bounding box center [571, 394] width 110 height 37
type input "9"
click at [282, 620] on button "Update" at bounding box center [273, 622] width 69 height 32
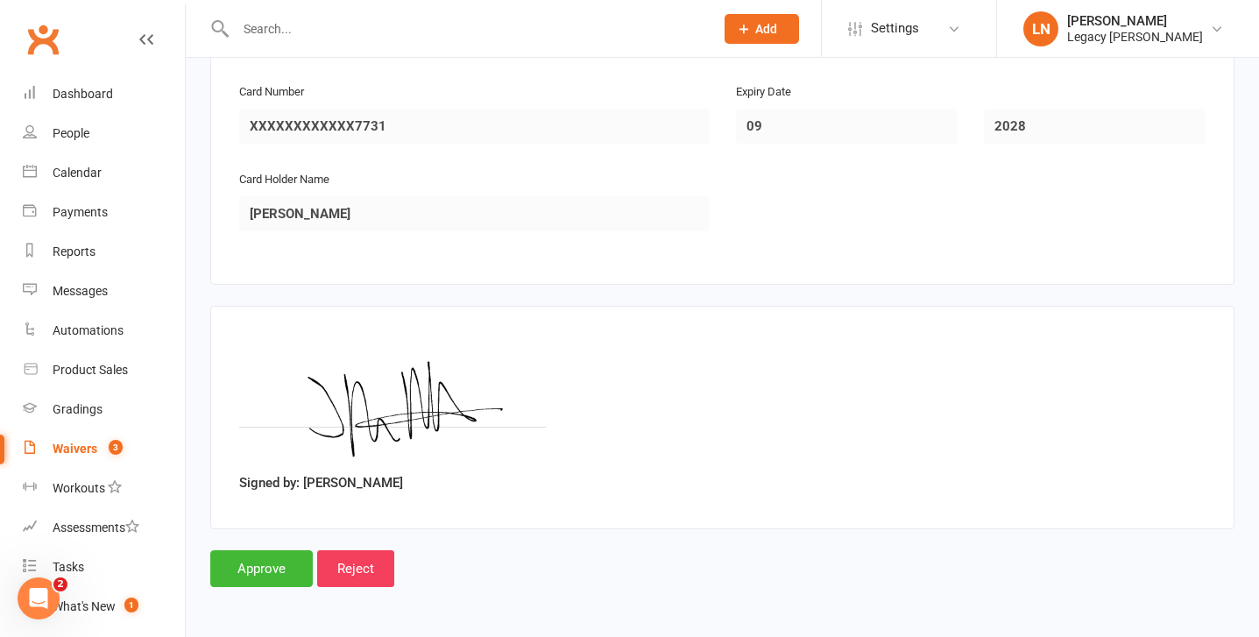
scroll to position [1785, 0]
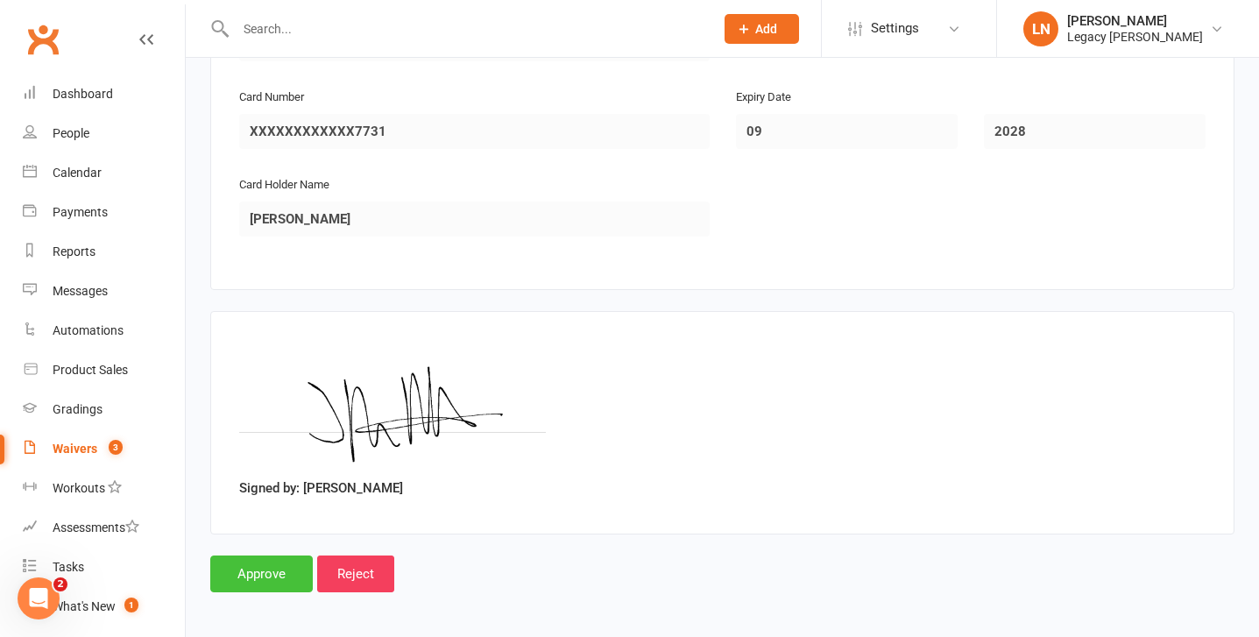
click at [268, 569] on input "Approve" at bounding box center [261, 574] width 103 height 37
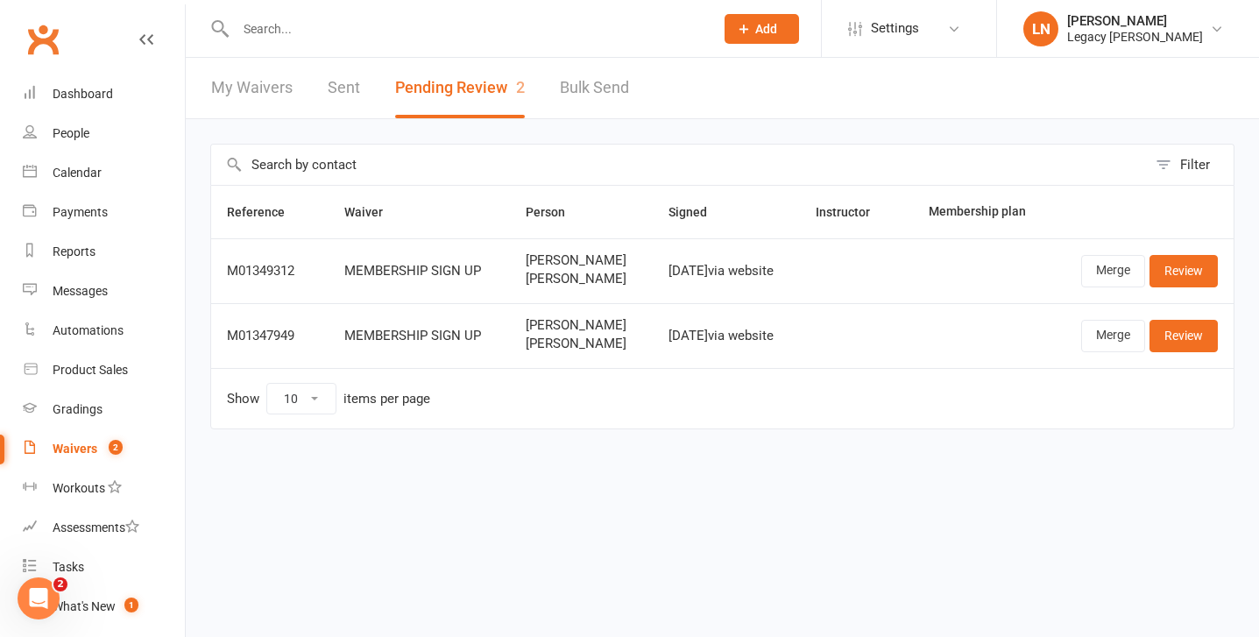
click at [423, 25] on input "text" at bounding box center [465, 29] width 471 height 25
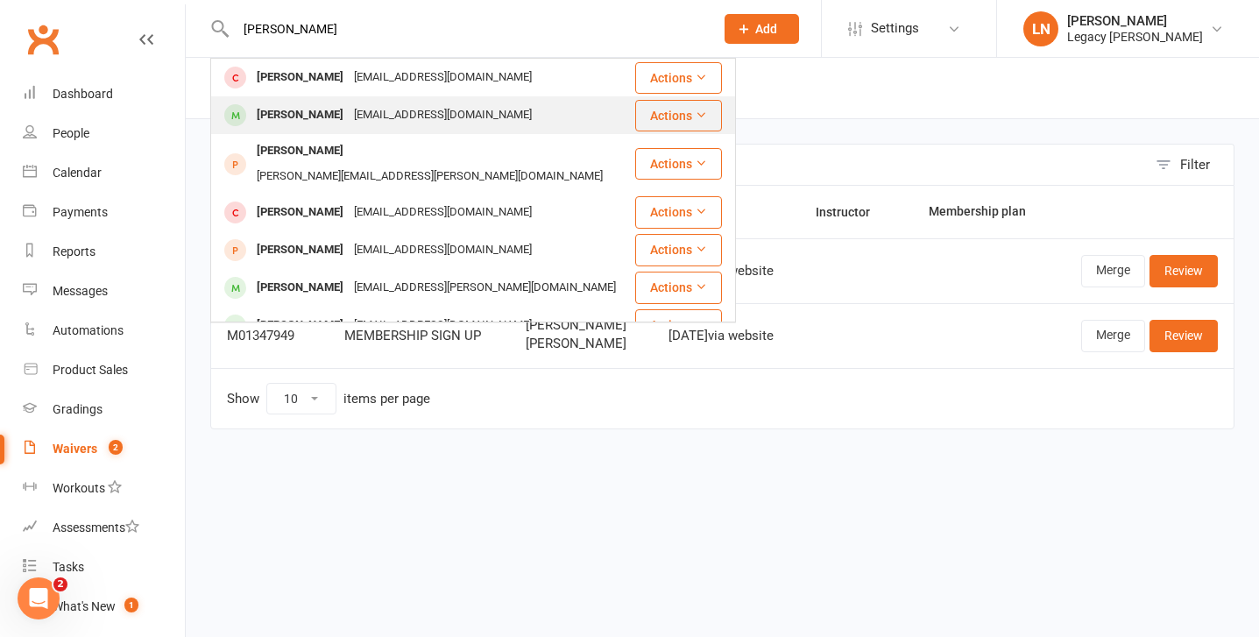
type input "[PERSON_NAME]"
click at [349, 122] on div "[EMAIL_ADDRESS][DOMAIN_NAME]" at bounding box center [443, 115] width 188 height 25
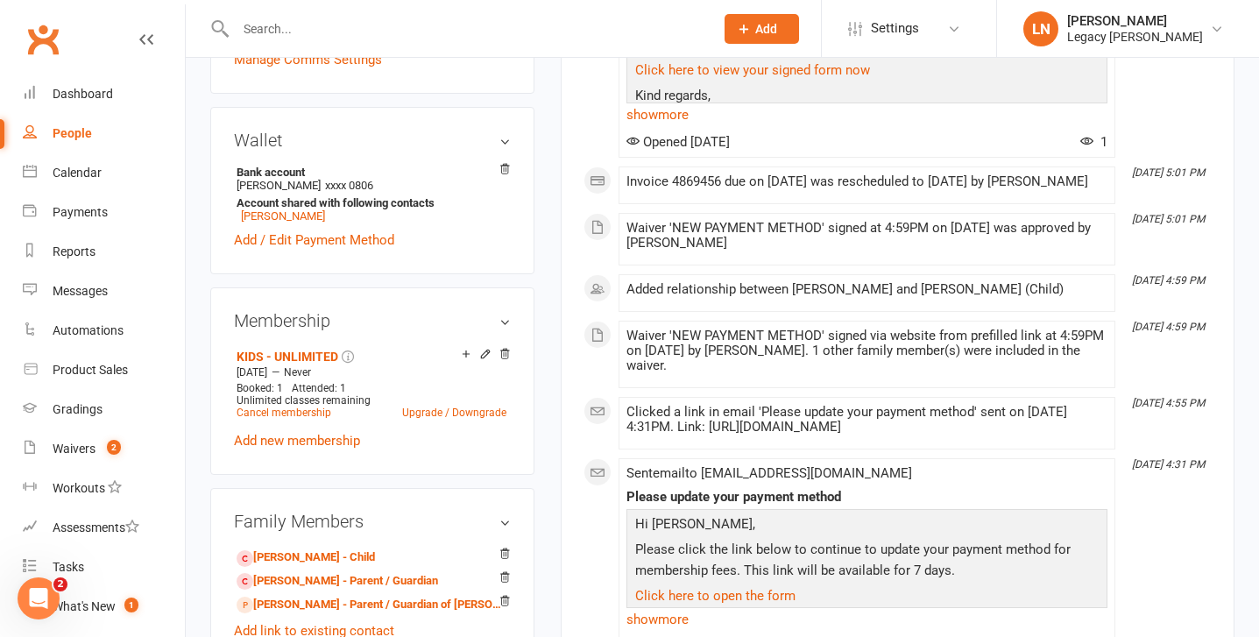
scroll to position [528, 0]
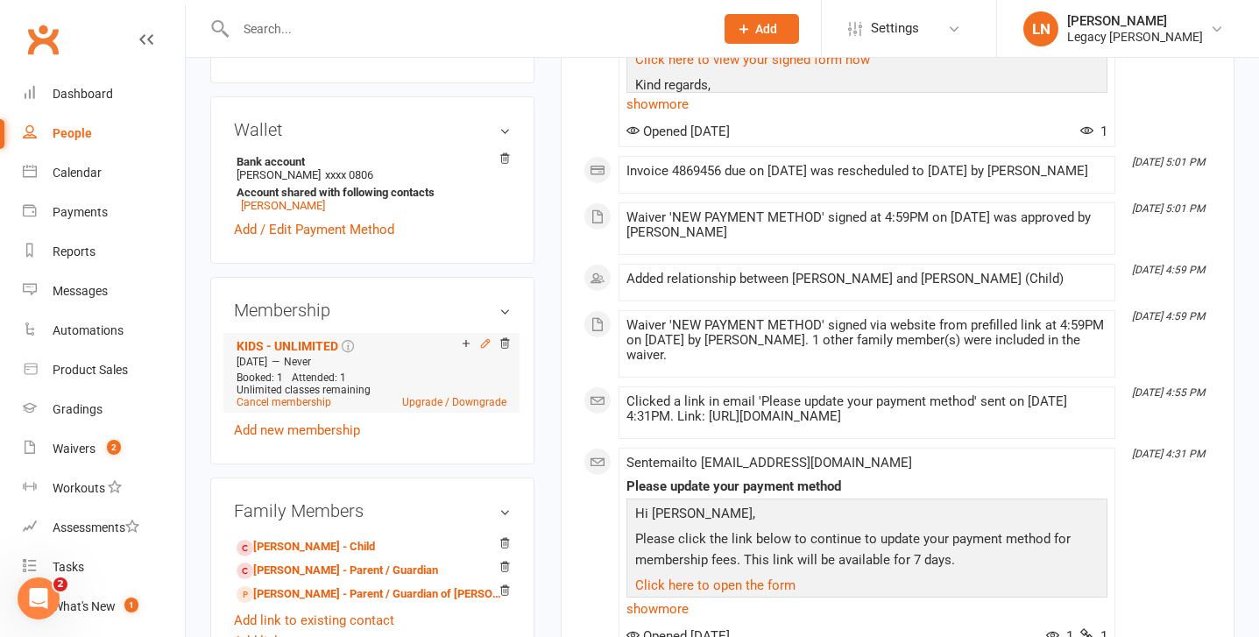
click at [483, 345] on icon at bounding box center [485, 344] width 8 height 8
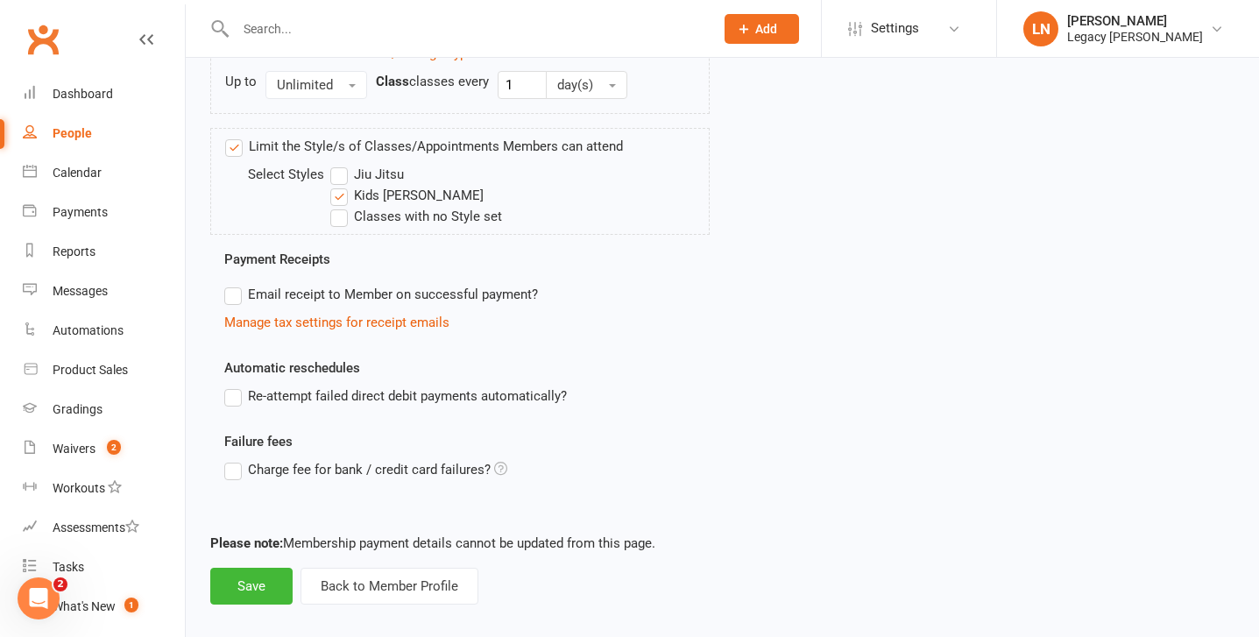
scroll to position [845, 0]
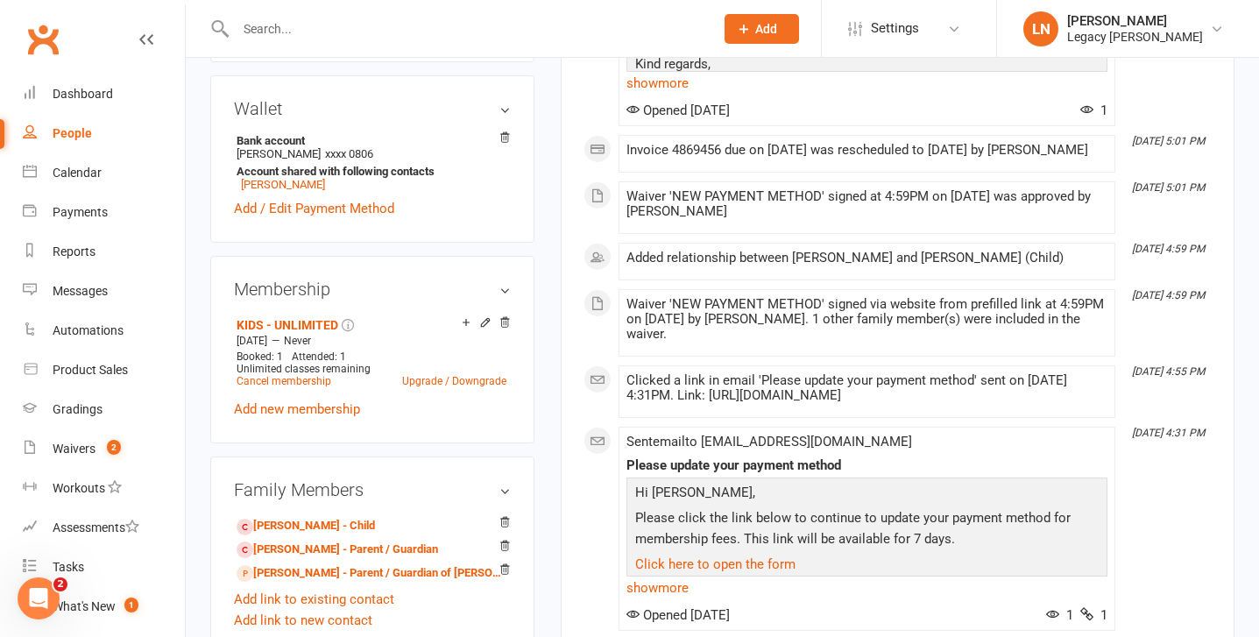
scroll to position [550, 0]
click at [428, 379] on link "Upgrade / Downgrade" at bounding box center [454, 380] width 104 height 12
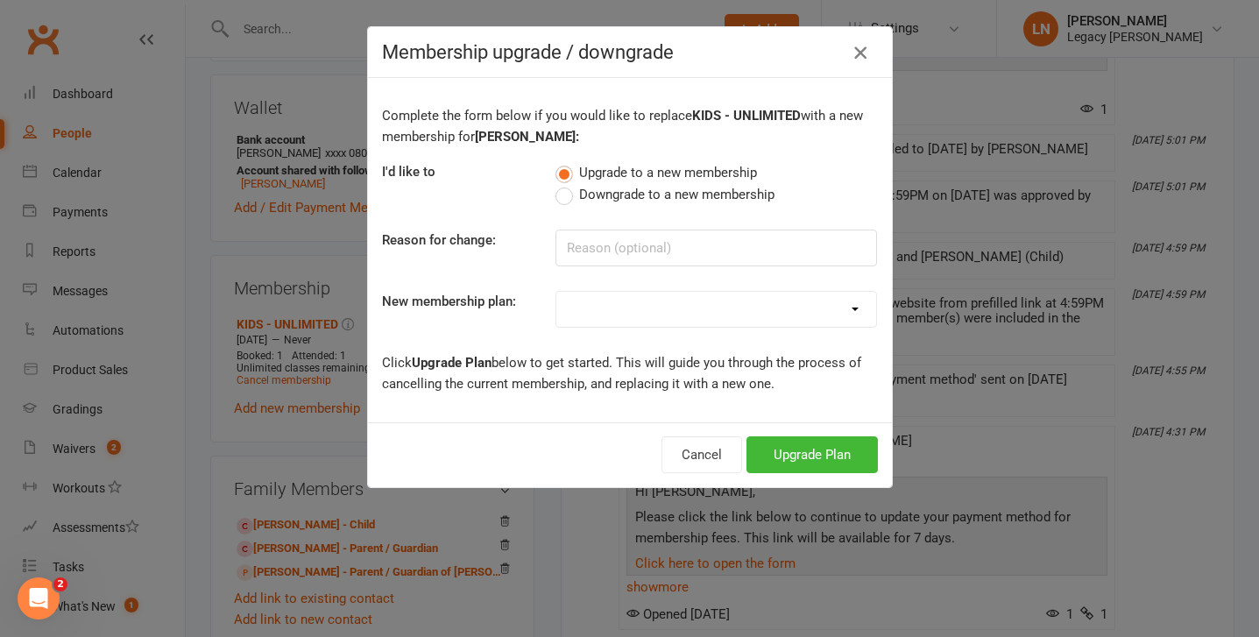
click at [856, 60] on icon "button" at bounding box center [860, 52] width 21 height 21
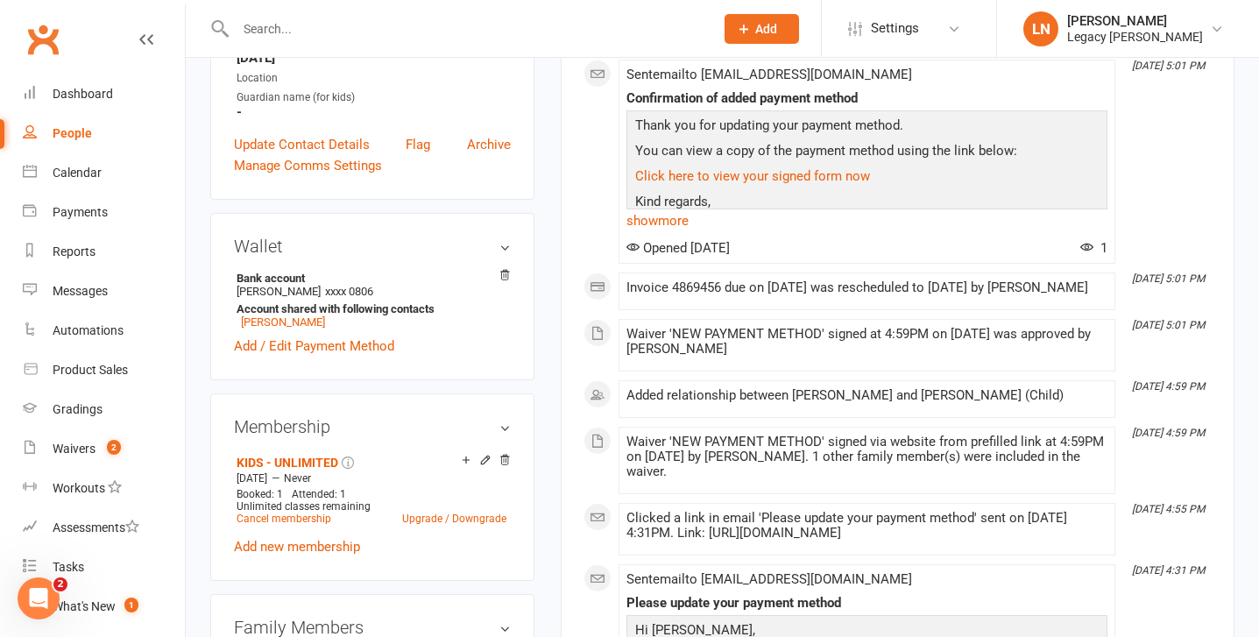
scroll to position [0, 0]
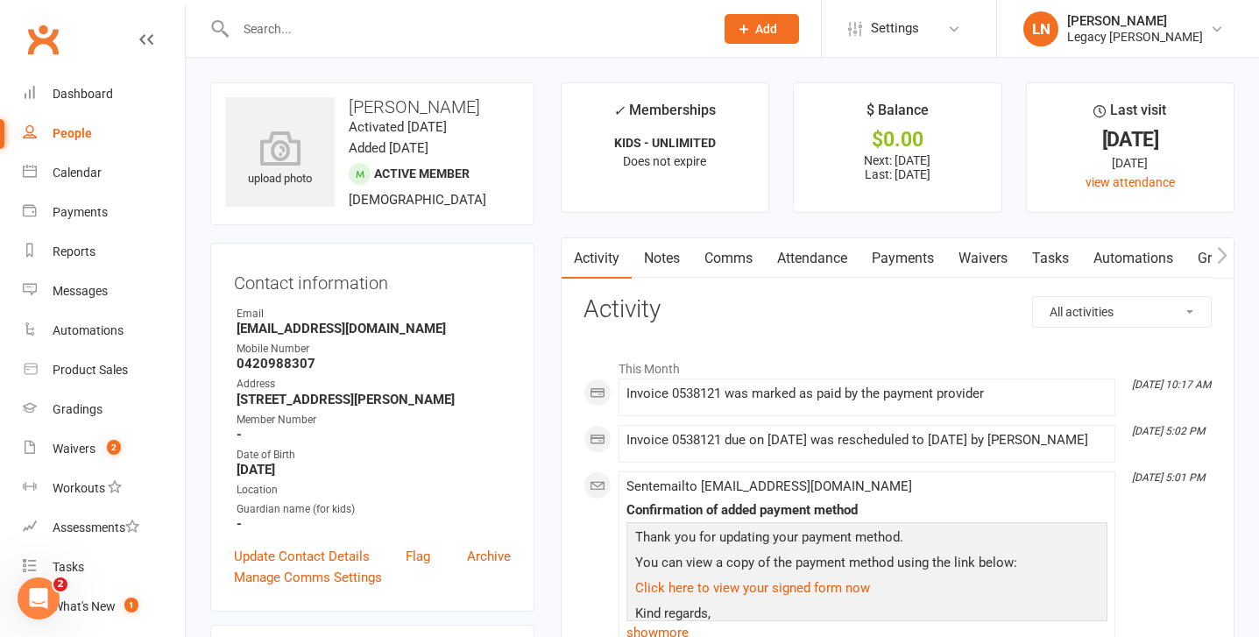
click at [910, 259] on link "Payments" at bounding box center [903, 258] width 87 height 40
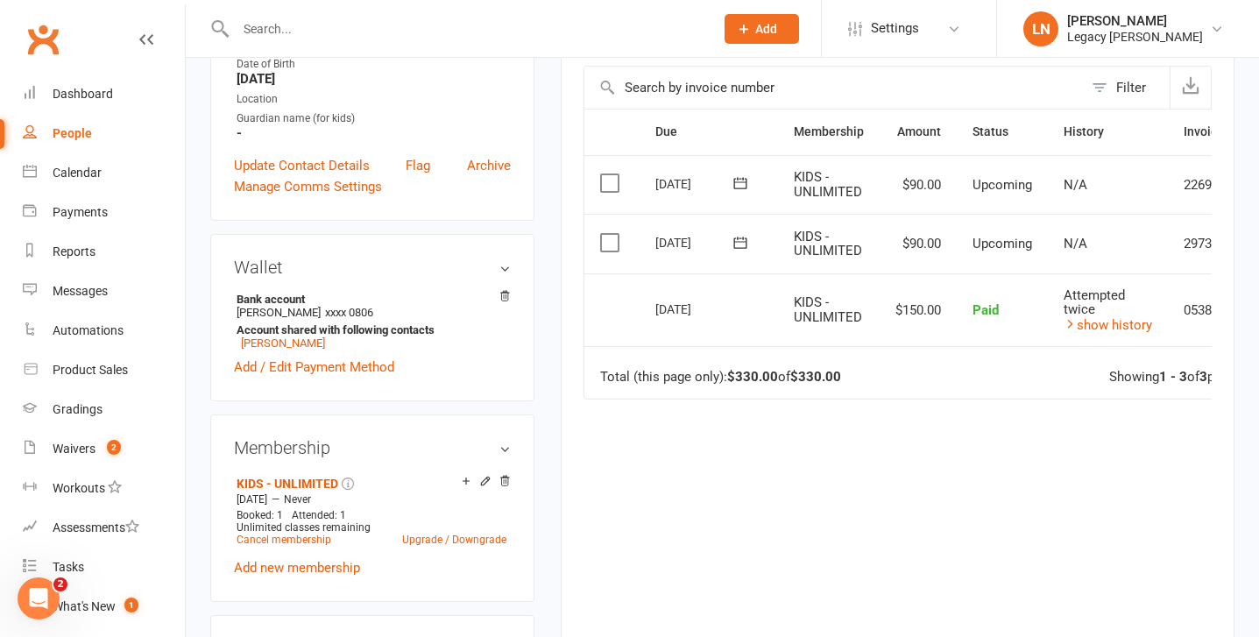
scroll to position [394, 0]
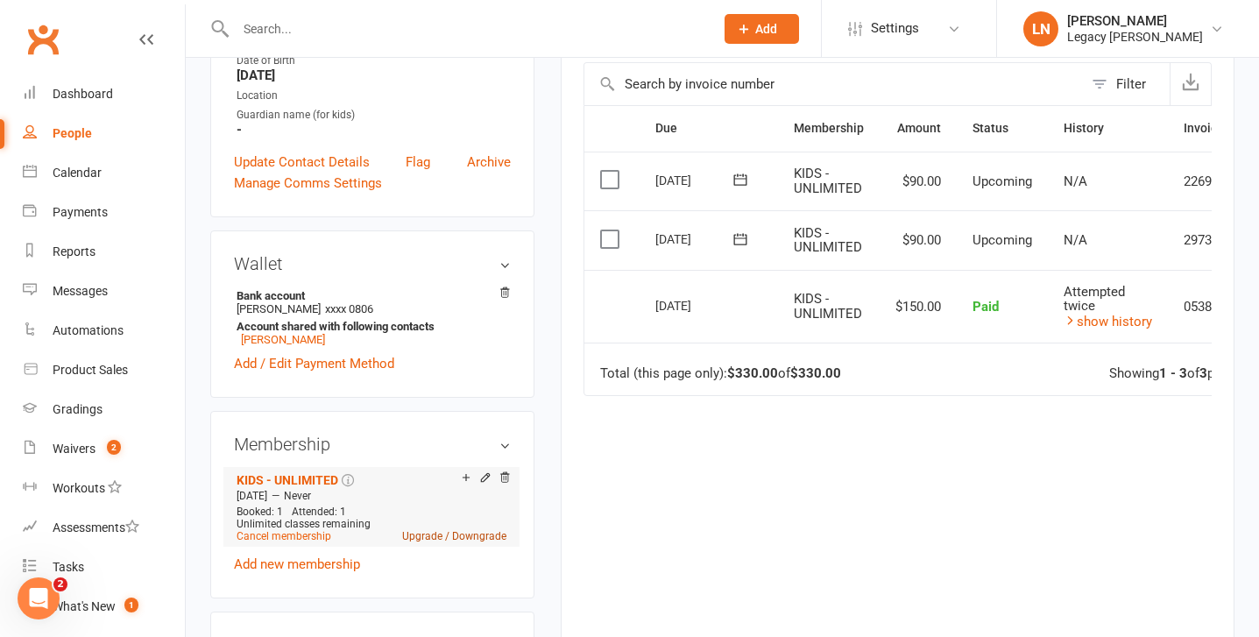
click at [426, 535] on link "Upgrade / Downgrade" at bounding box center [454, 536] width 104 height 12
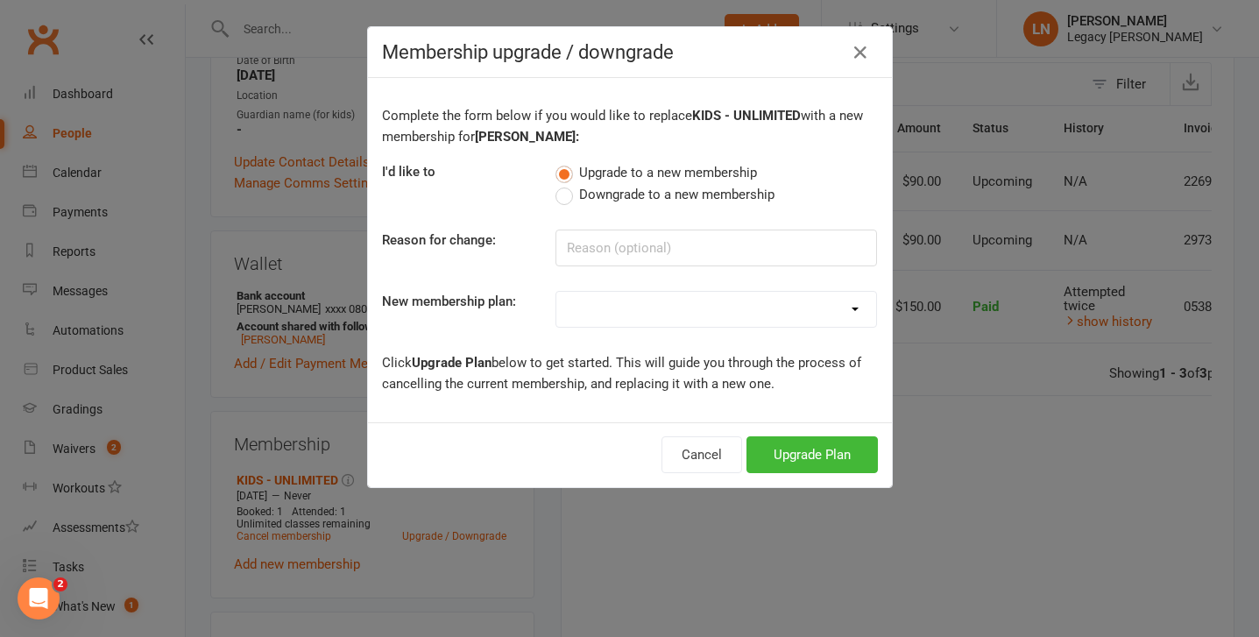
click at [656, 312] on select "ADULT - UNLIMITED ADULT - CASUAL ADULT - EXEMPT KIDS - EXEMPT KIDS - ONCE A WEE…" at bounding box center [717, 309] width 320 height 35
select select "5"
click at [557, 292] on select "ADULT - UNLIMITED ADULT - CASUAL ADULT - EXEMPT KIDS - EXEMPT KIDS - ONCE A WEE…" at bounding box center [717, 309] width 320 height 35
click at [841, 456] on button "Upgrade Plan" at bounding box center [812, 454] width 131 height 37
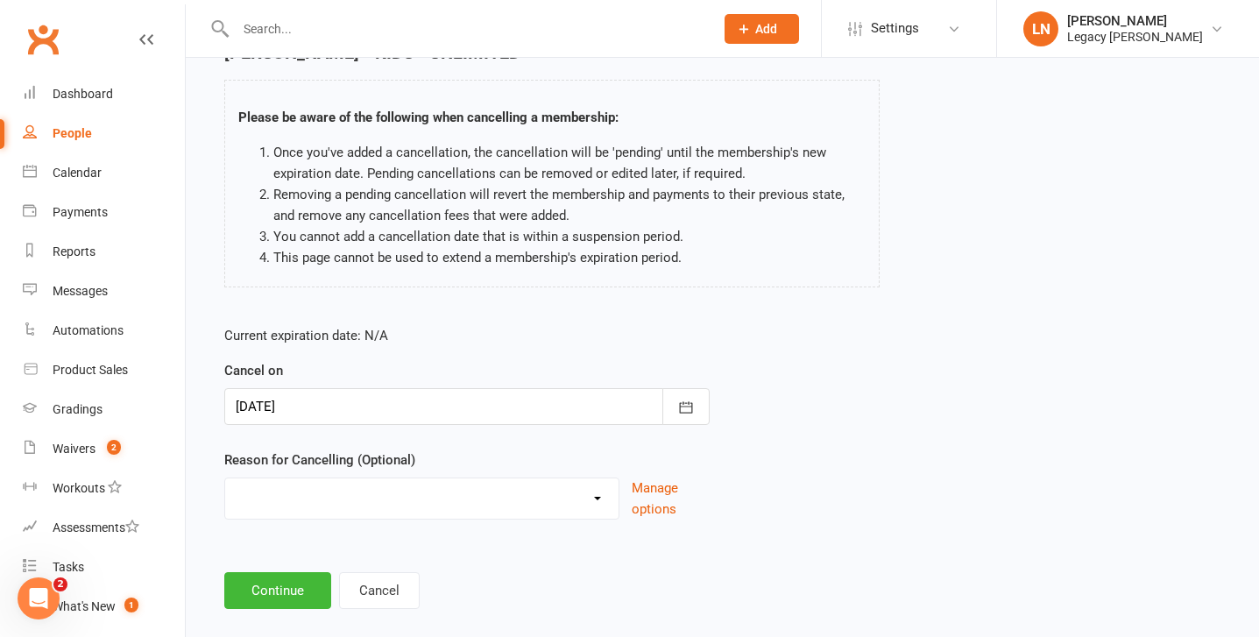
scroll to position [120, 0]
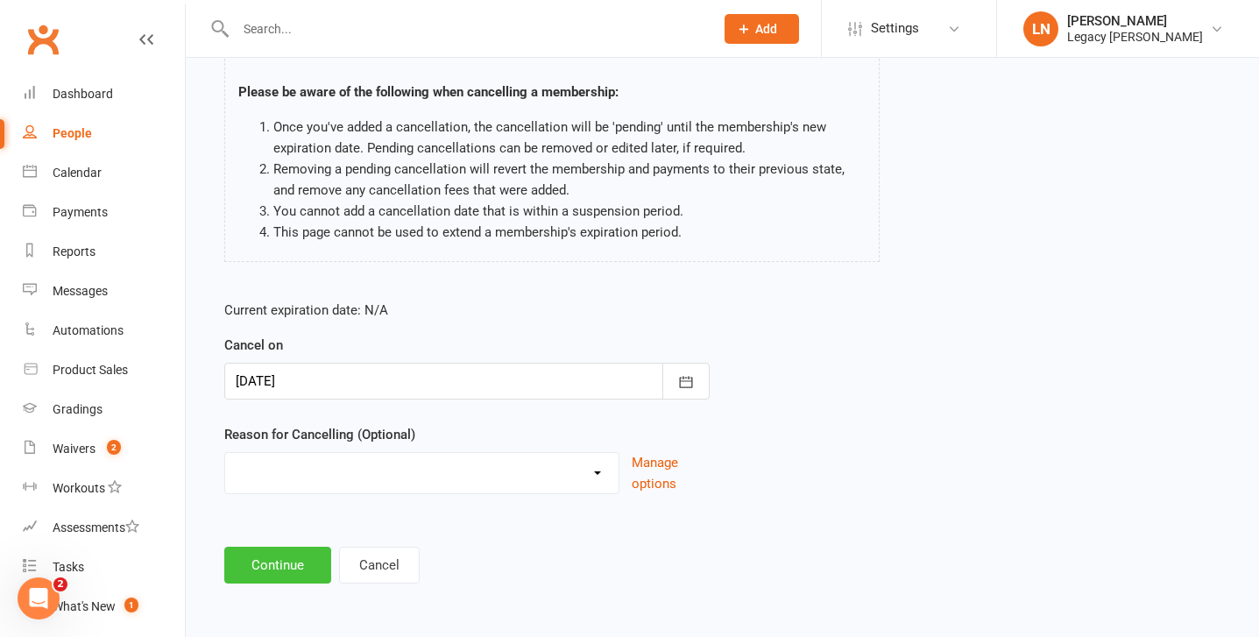
click at [273, 575] on button "Continue" at bounding box center [277, 565] width 107 height 37
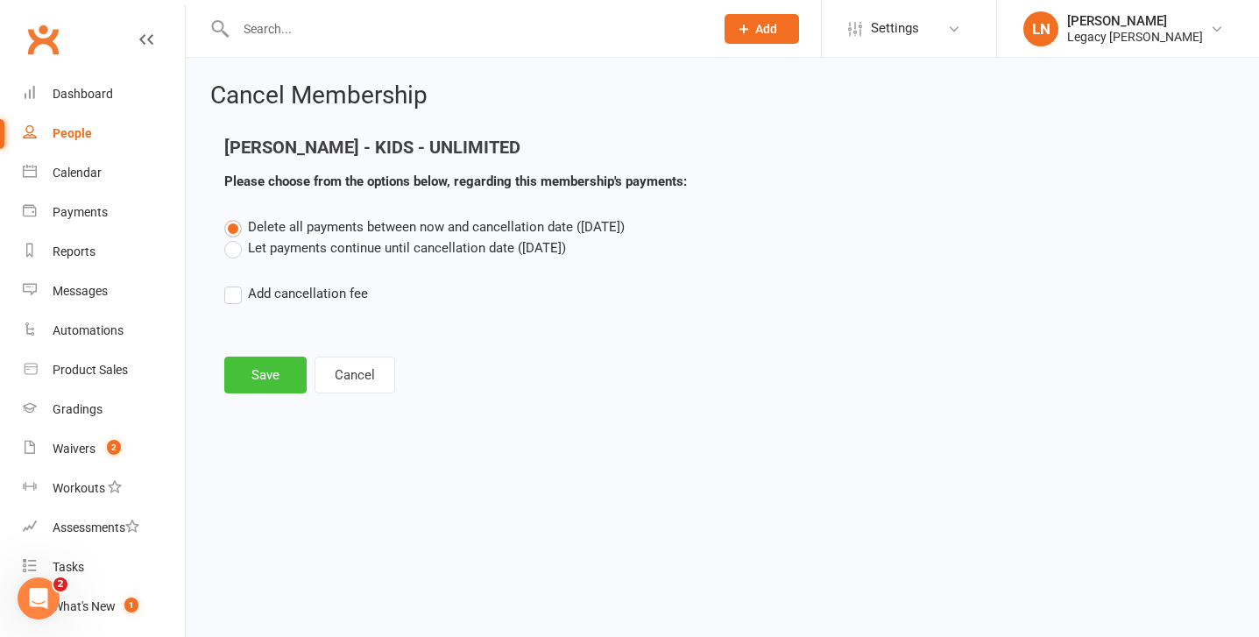
click at [279, 360] on button "Save" at bounding box center [265, 375] width 82 height 37
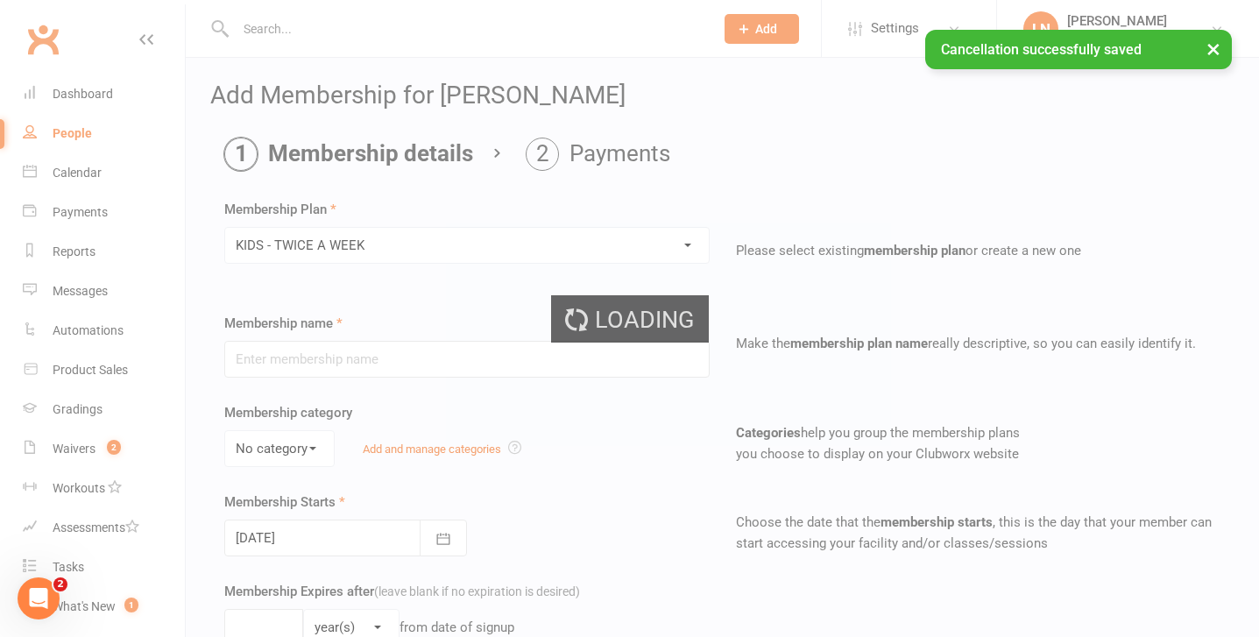
type input "KIDS - TWICE A WEEK"
select select "2"
type input "0"
type input "2"
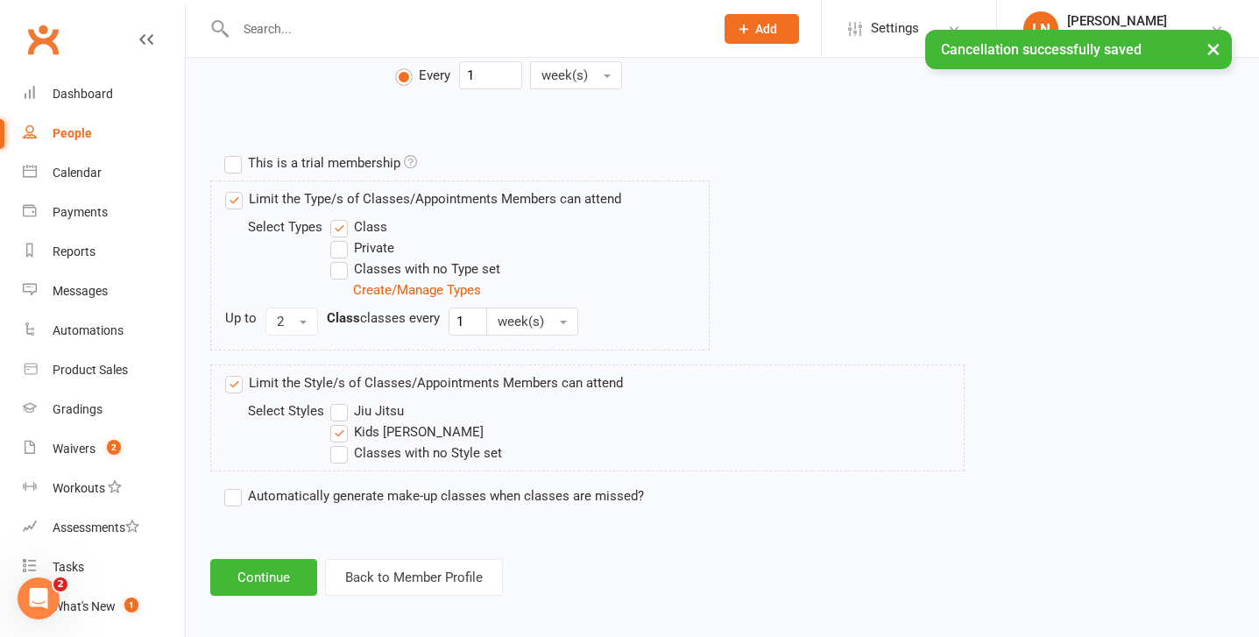
scroll to position [770, 0]
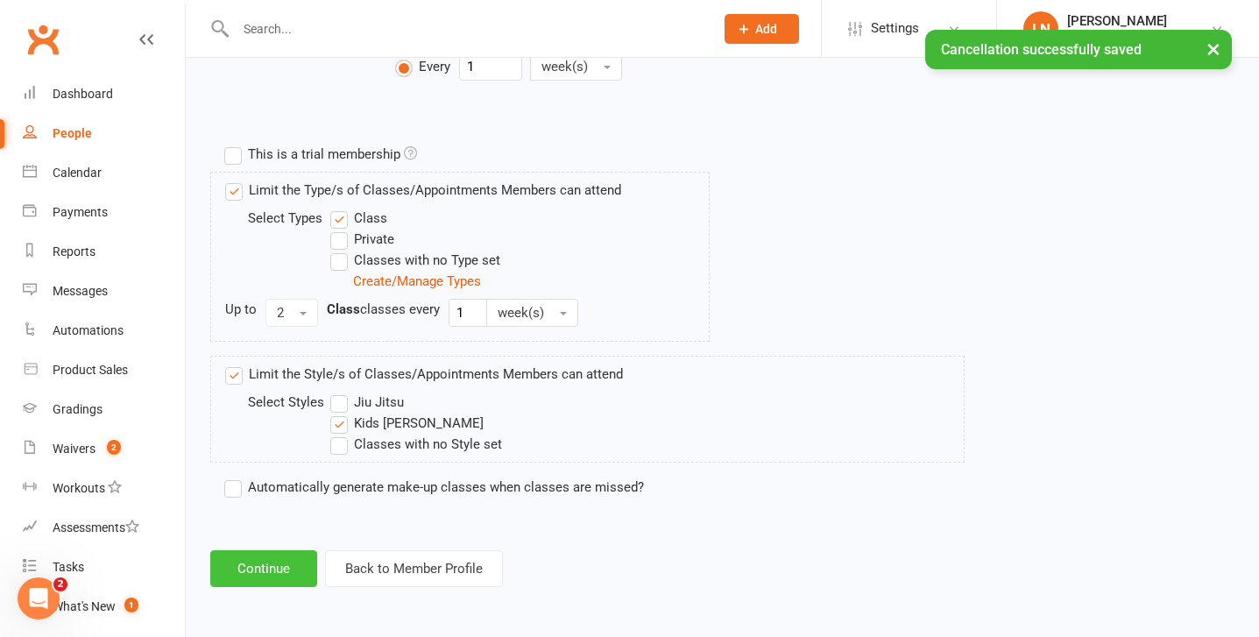
click at [277, 561] on button "Continue" at bounding box center [263, 568] width 107 height 37
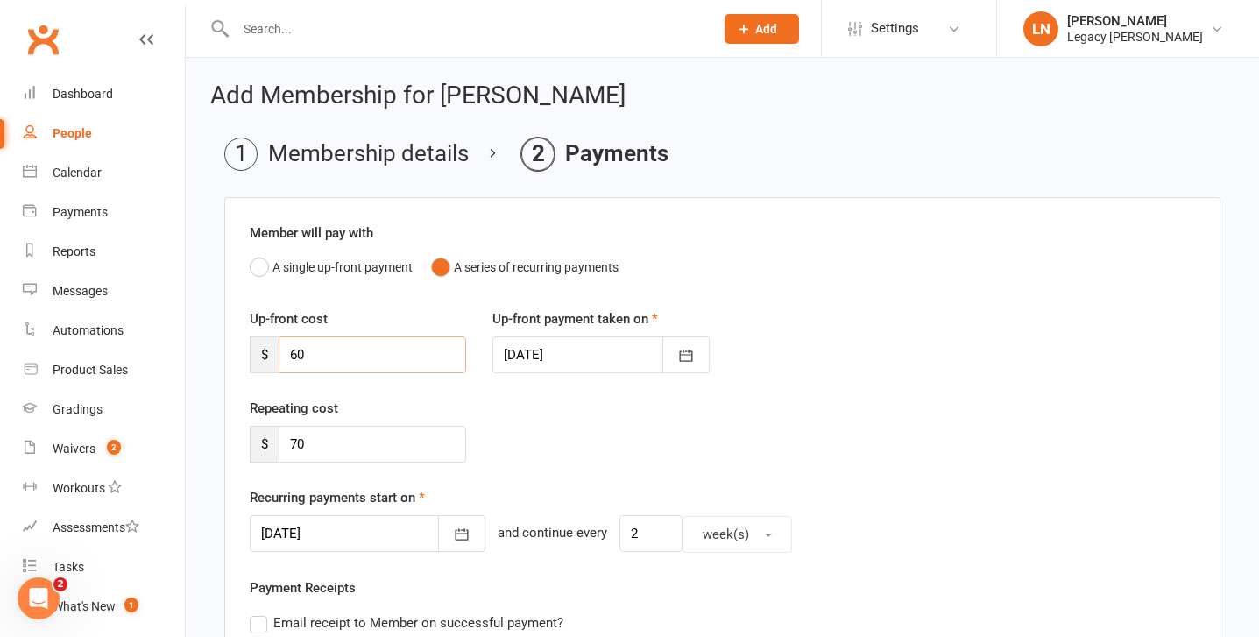
click at [386, 367] on input "60" at bounding box center [373, 355] width 188 height 37
type input "6"
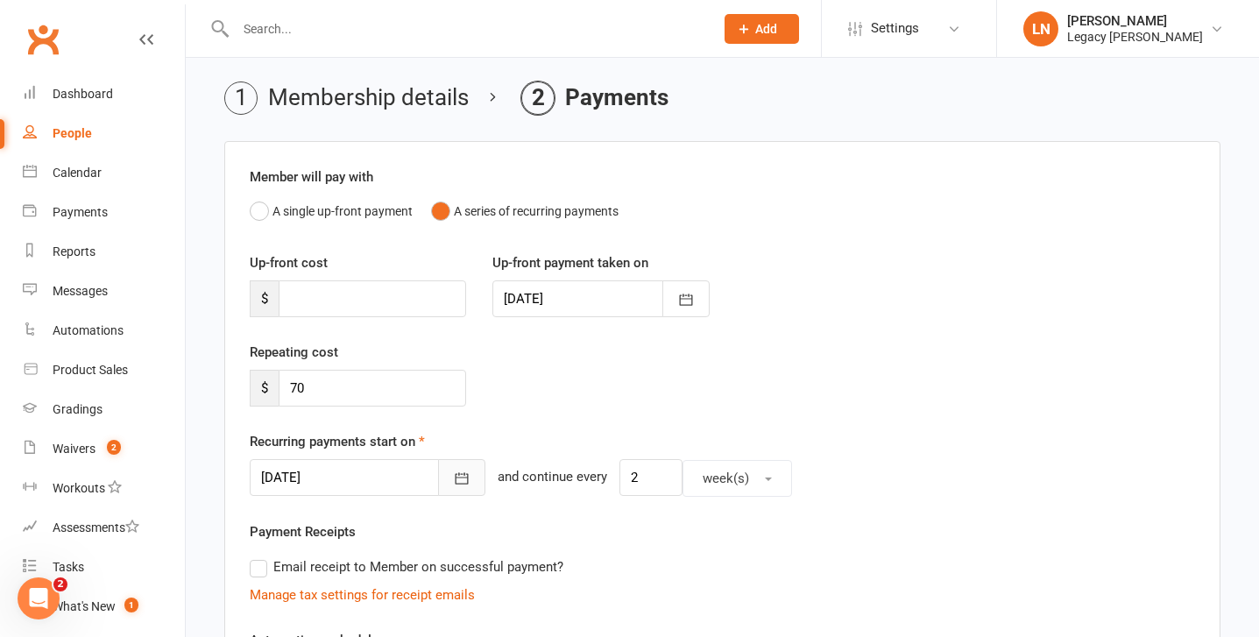
click at [453, 474] on icon "button" at bounding box center [462, 479] width 18 height 18
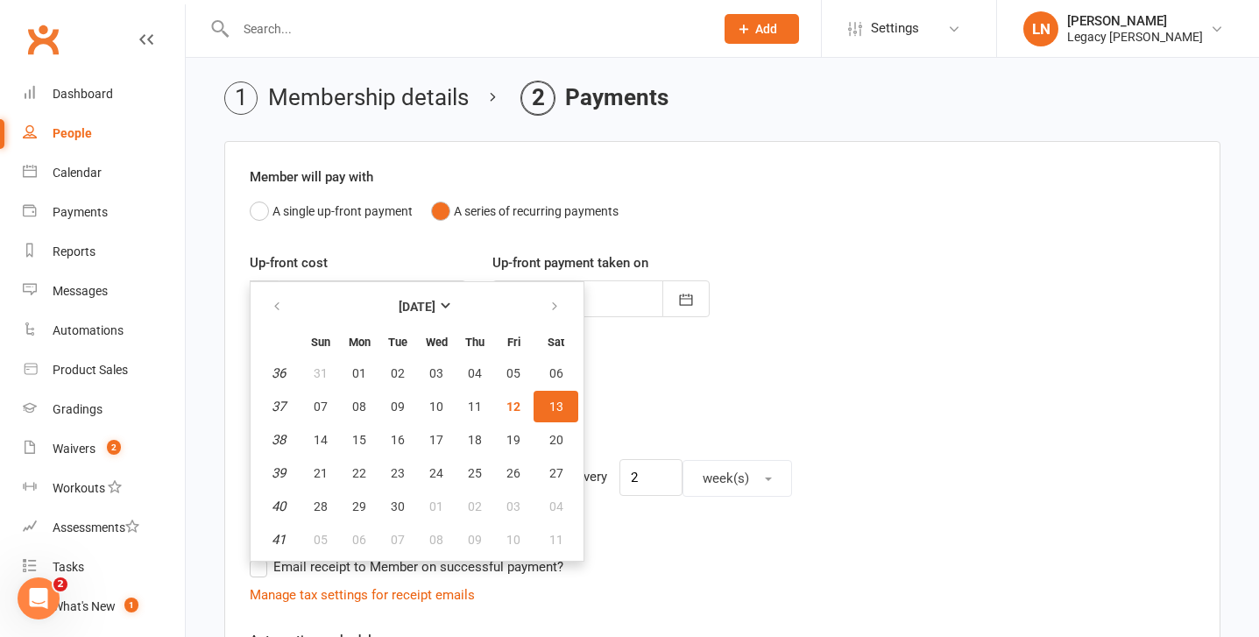
click at [680, 413] on div "Repeating cost $ 70" at bounding box center [723, 386] width 972 height 89
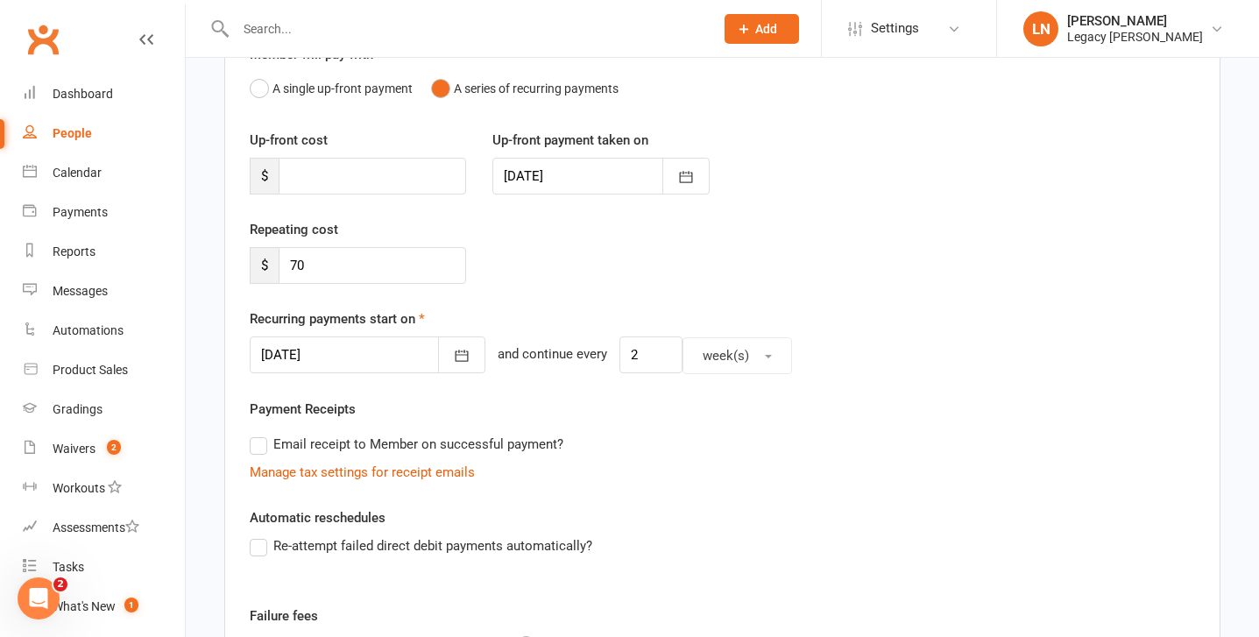
scroll to position [497, 0]
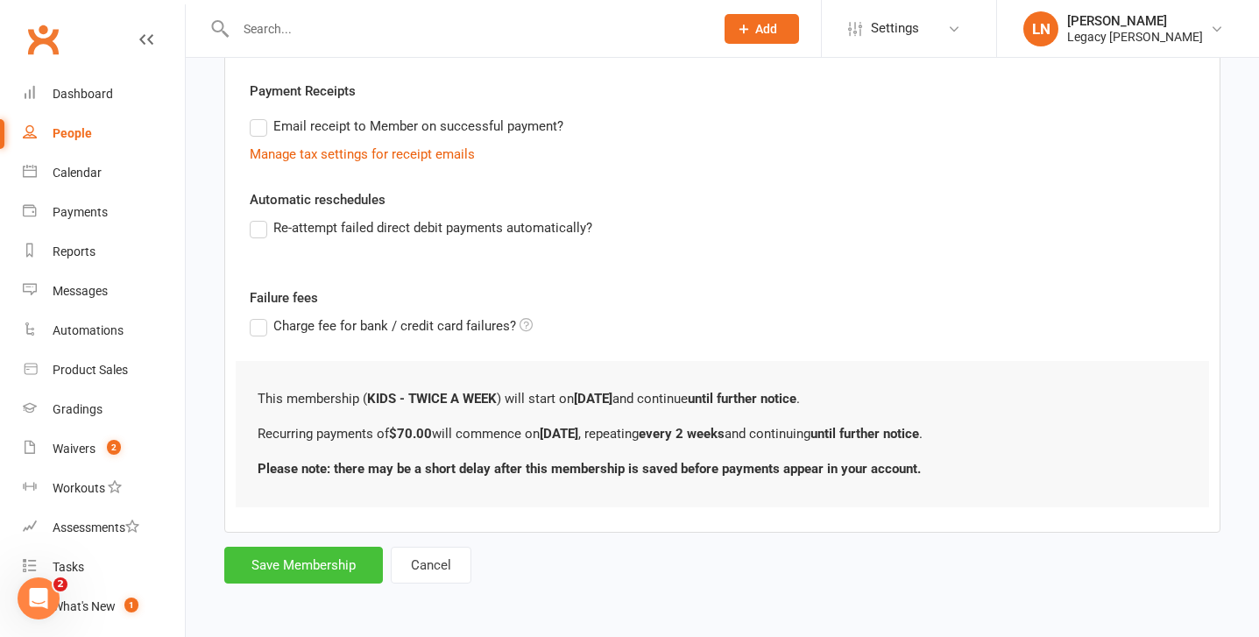
click at [335, 572] on button "Save Membership" at bounding box center [303, 565] width 159 height 37
type input "0"
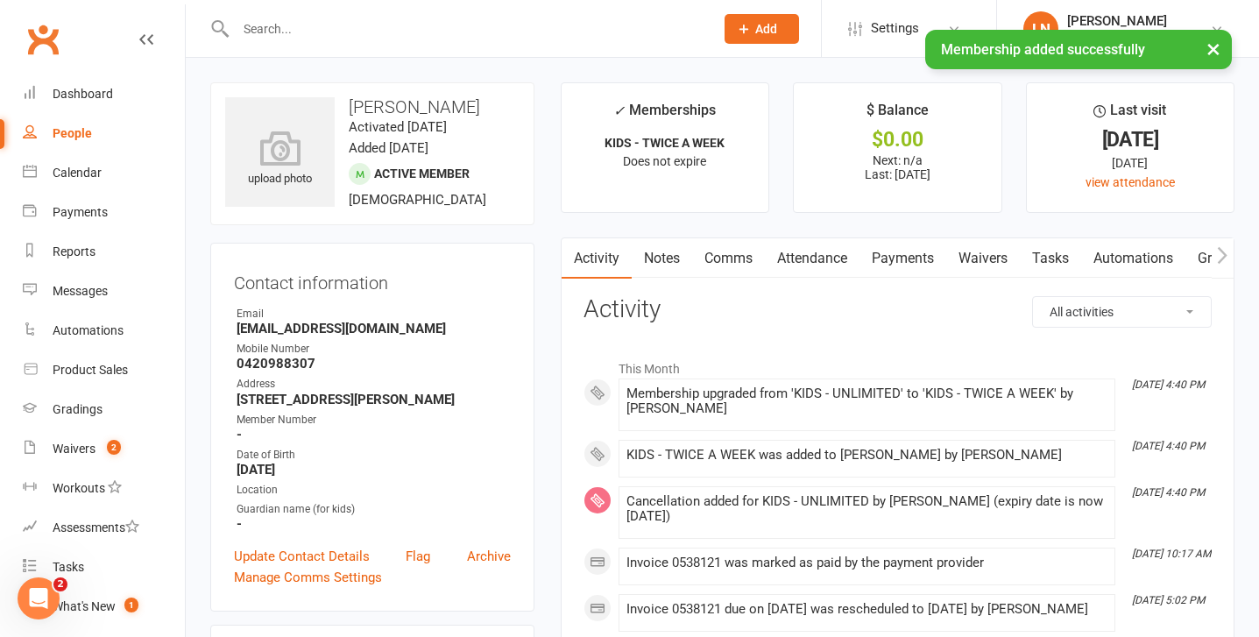
click at [339, 30] on div "× Membership added successfully" at bounding box center [618, 30] width 1237 height 0
click at [326, 30] on div "× Membership added successfully" at bounding box center [618, 30] width 1237 height 0
click at [288, 11] on div at bounding box center [456, 28] width 492 height 57
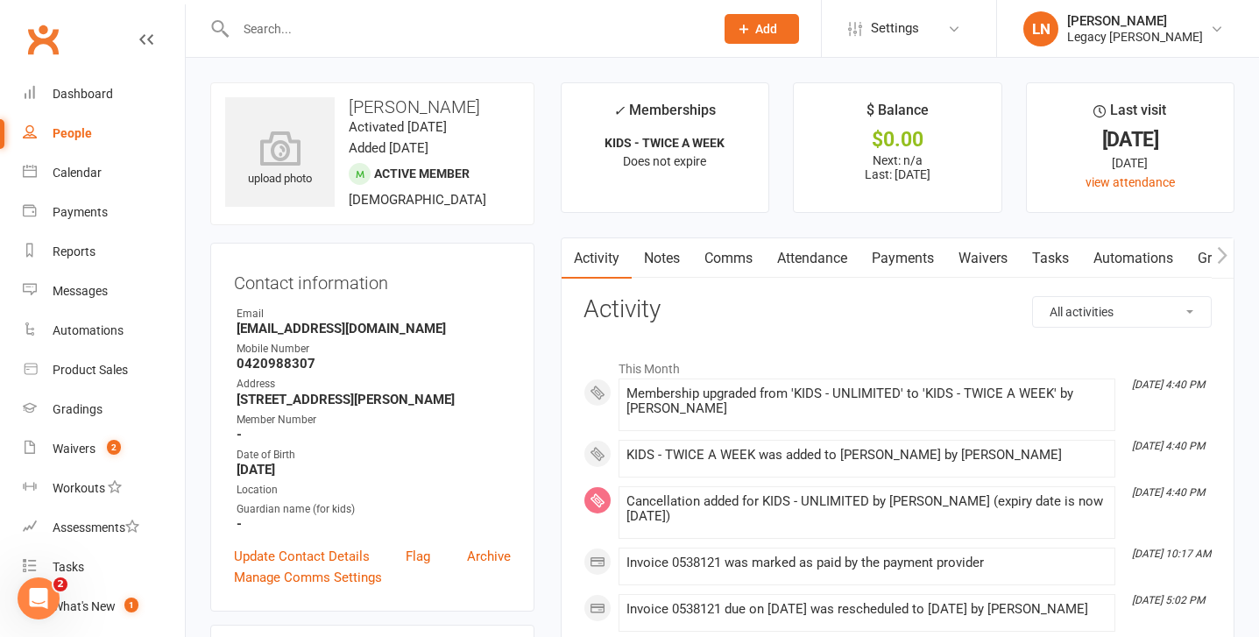
click at [285, 32] on input "text" at bounding box center [465, 29] width 471 height 25
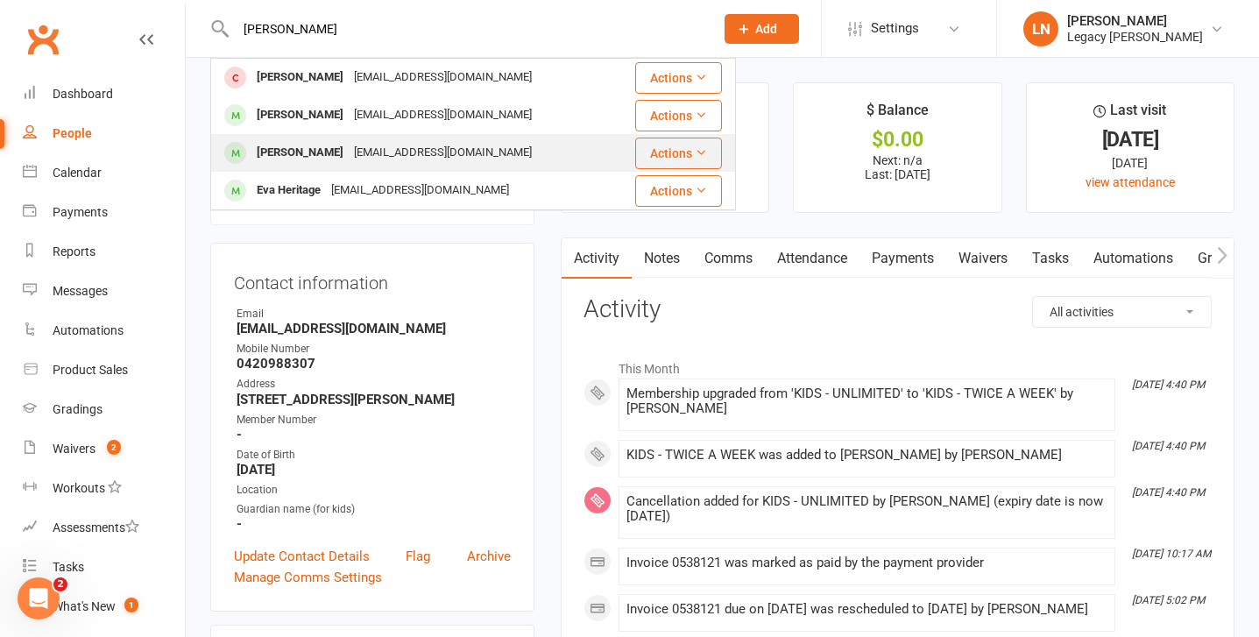
type input "[PERSON_NAME]"
click at [291, 144] on div "[PERSON_NAME]" at bounding box center [300, 152] width 97 height 25
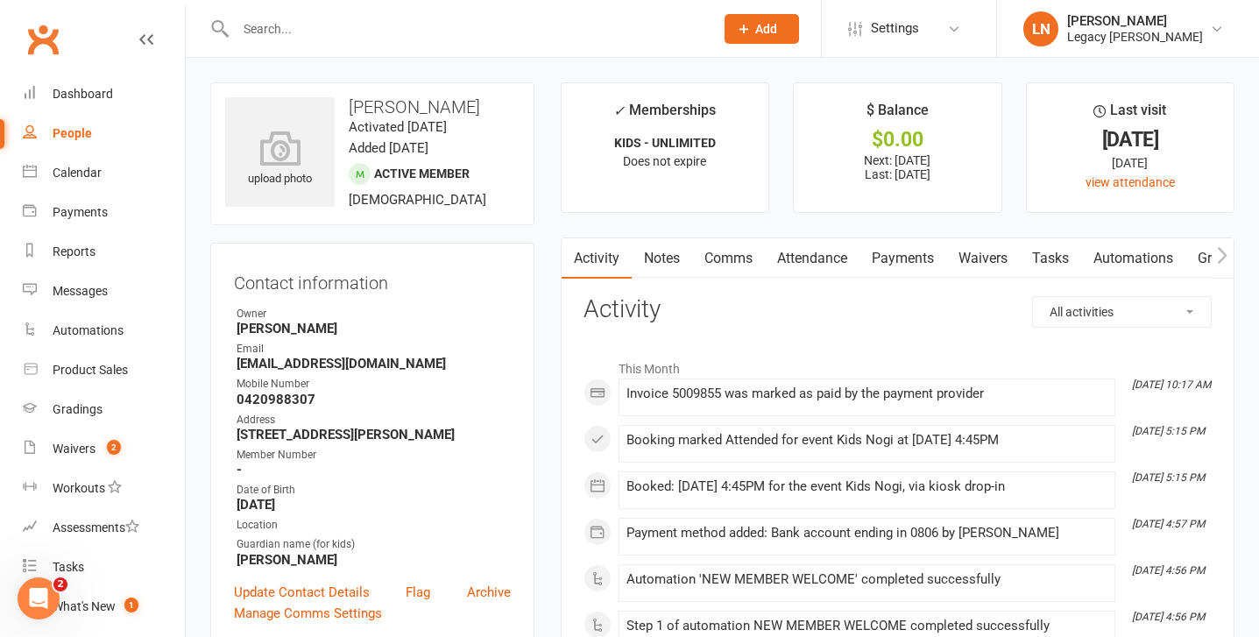
click at [917, 259] on link "Payments" at bounding box center [903, 258] width 87 height 40
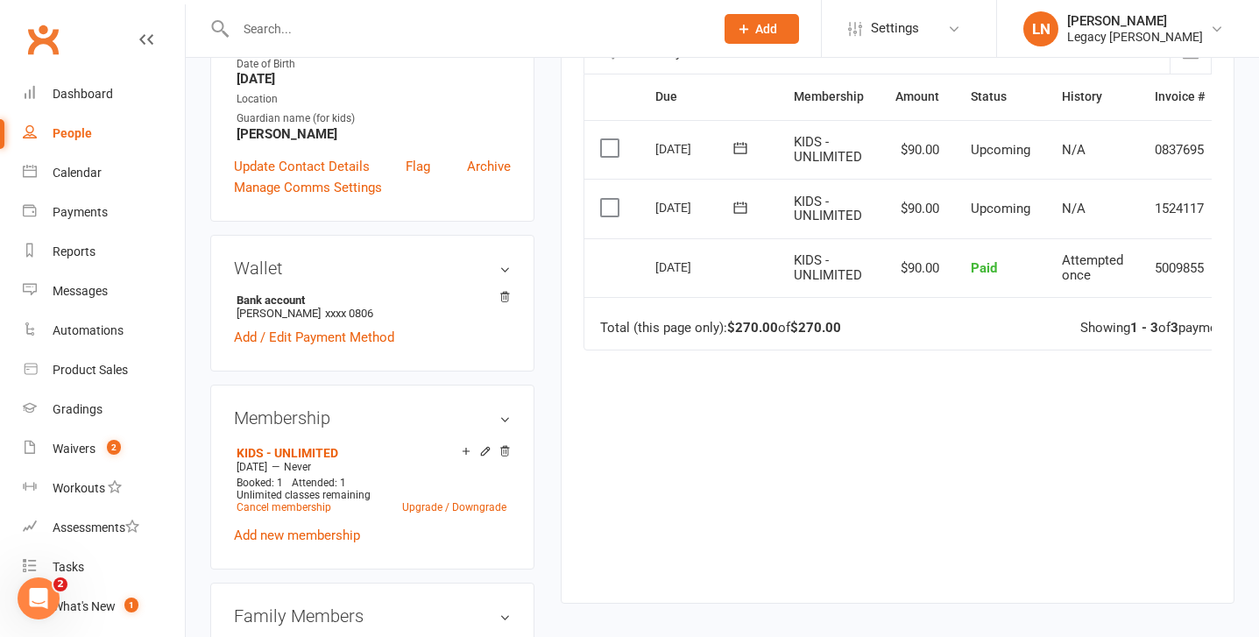
scroll to position [470, 0]
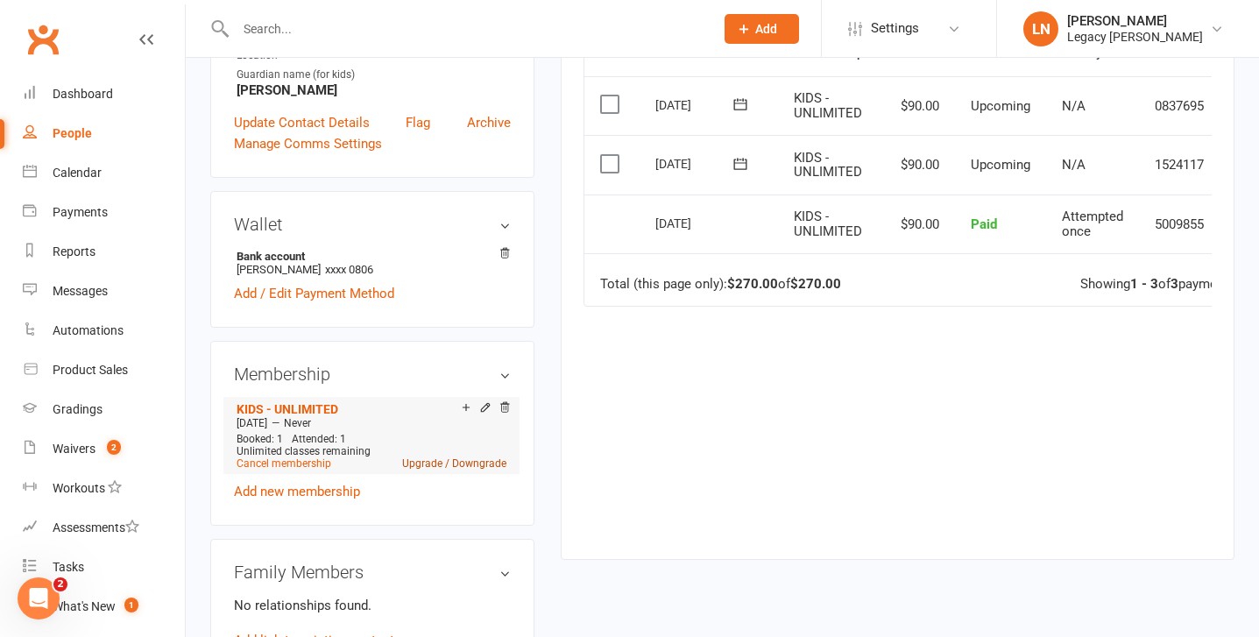
click at [431, 459] on link "Upgrade / Downgrade" at bounding box center [454, 463] width 104 height 12
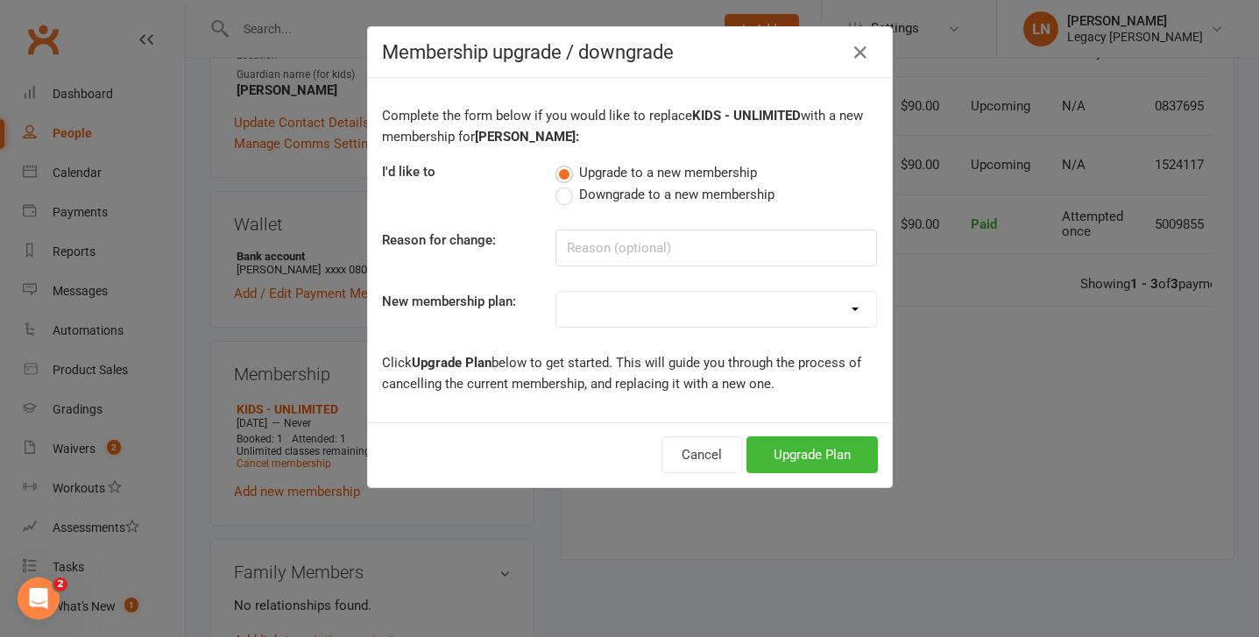
click at [686, 310] on select "ADULT - UNLIMITED ADULT - CASUAL ADULT - EXEMPT KIDS - EXEMPT KIDS - ONCE A WEE…" at bounding box center [717, 309] width 320 height 35
select select "5"
click at [557, 292] on select "ADULT - UNLIMITED ADULT - CASUAL ADULT - EXEMPT KIDS - EXEMPT KIDS - ONCE A WEE…" at bounding box center [717, 309] width 320 height 35
click at [802, 464] on button "Upgrade Plan" at bounding box center [812, 454] width 131 height 37
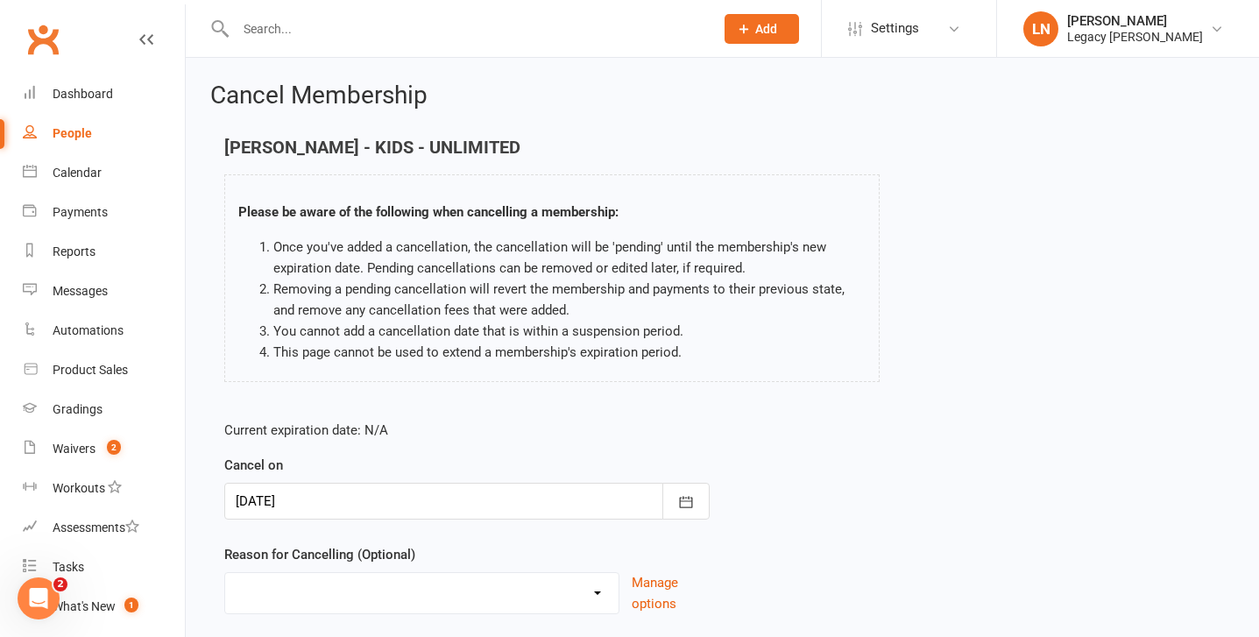
scroll to position [120, 0]
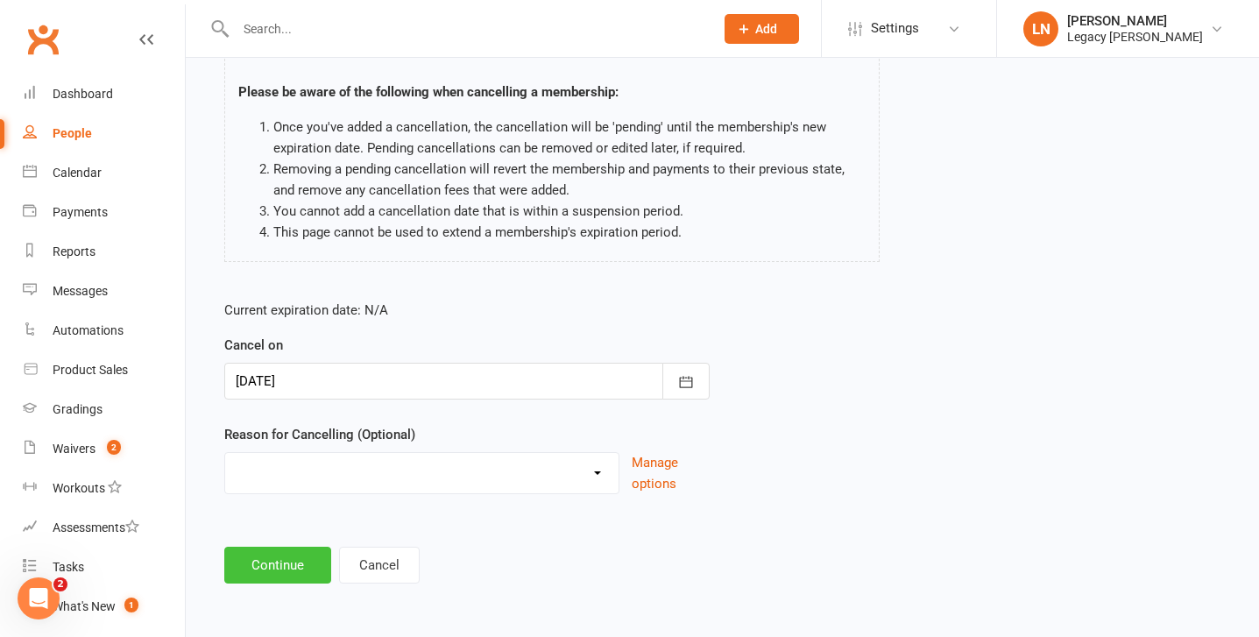
click at [319, 569] on button "Continue" at bounding box center [277, 565] width 107 height 37
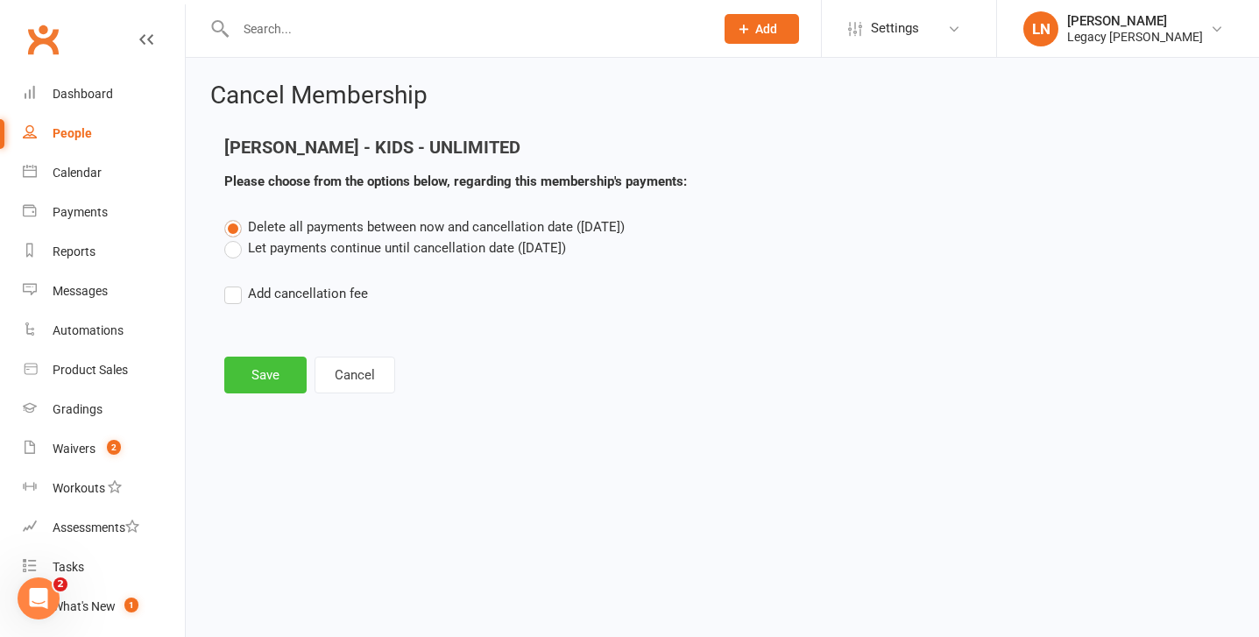
click at [273, 366] on button "Save" at bounding box center [265, 375] width 82 height 37
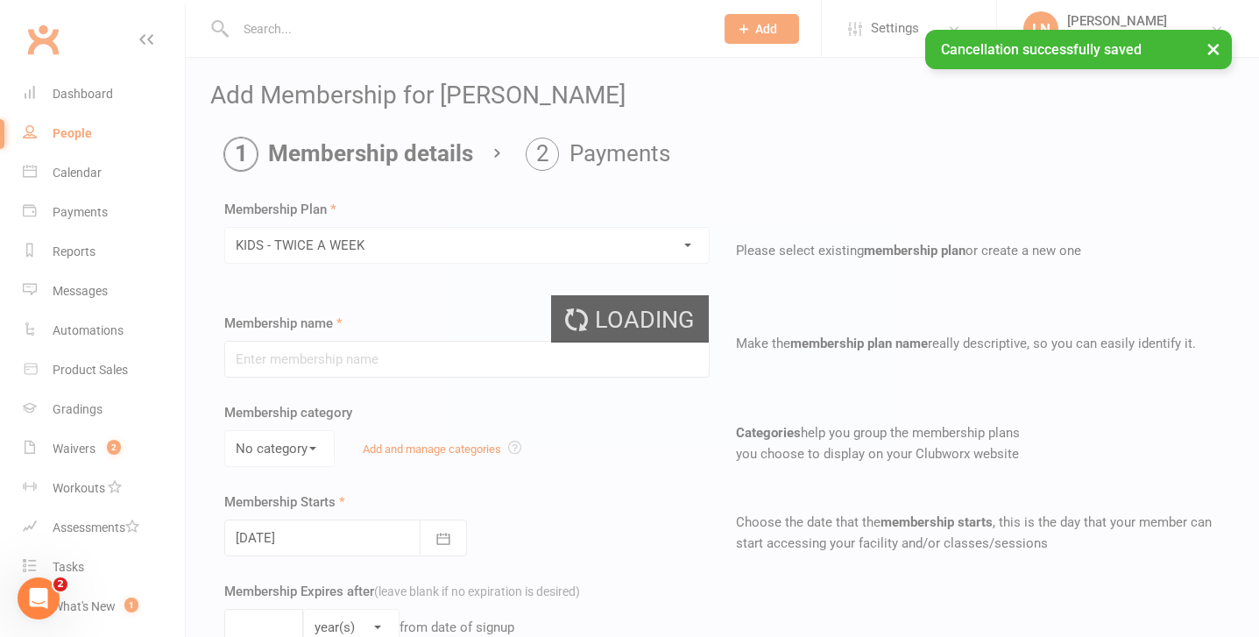
type input "KIDS - TWICE A WEEK"
select select "2"
type input "0"
type input "2"
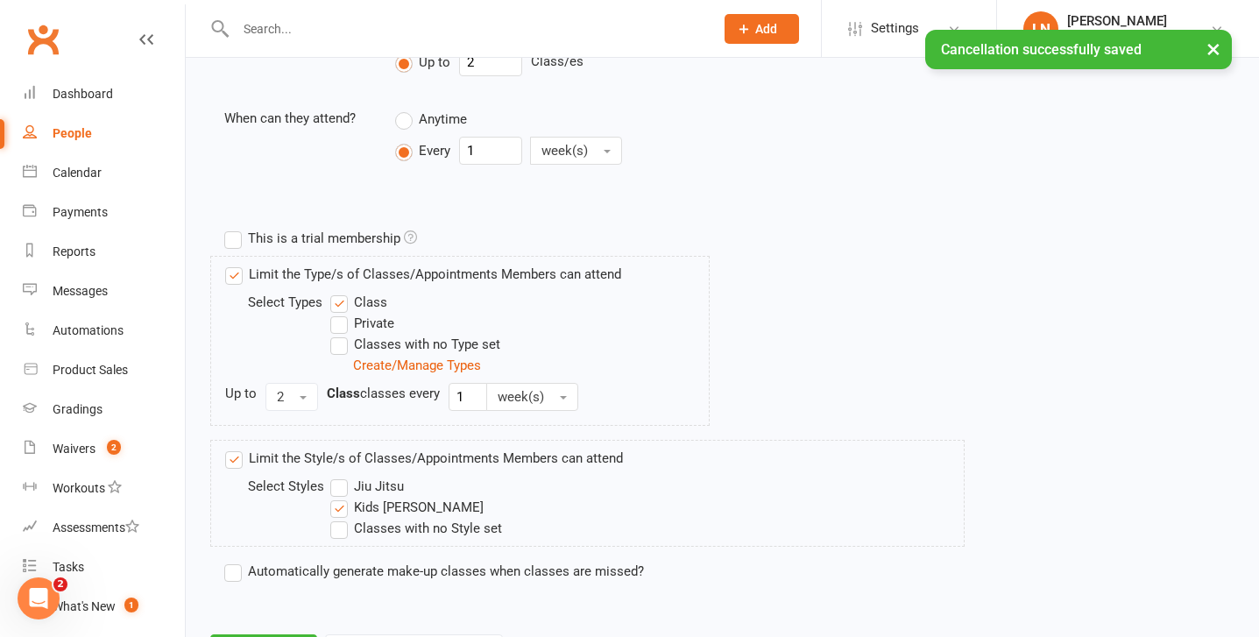
scroll to position [770, 0]
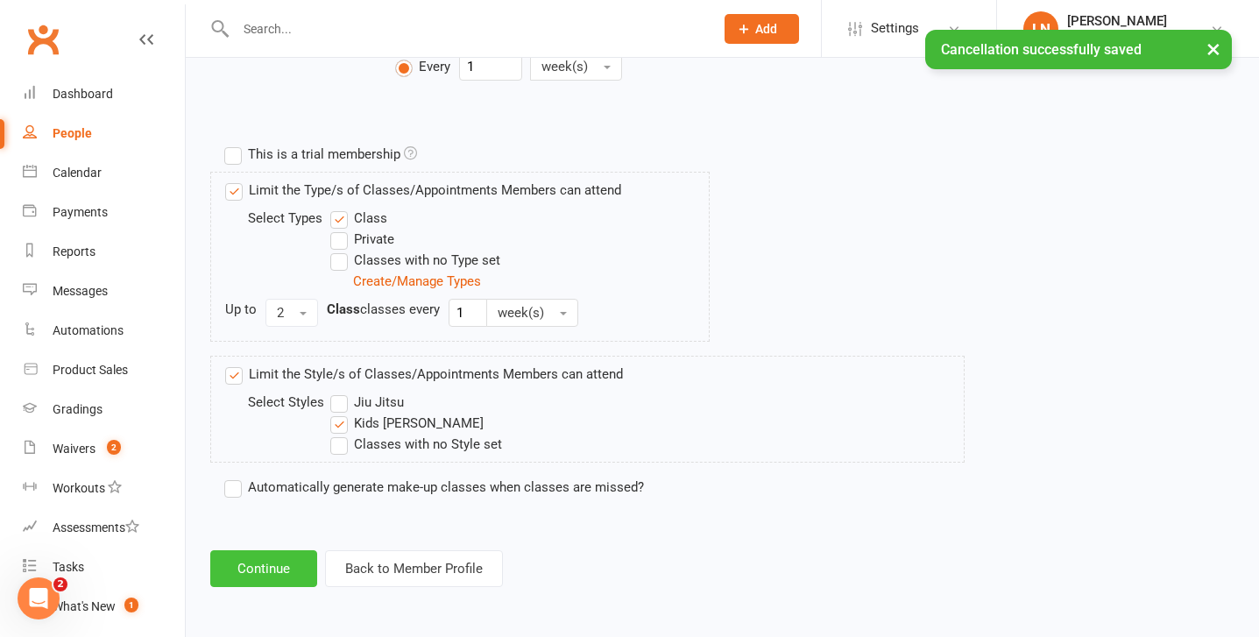
click at [278, 571] on button "Continue" at bounding box center [263, 568] width 107 height 37
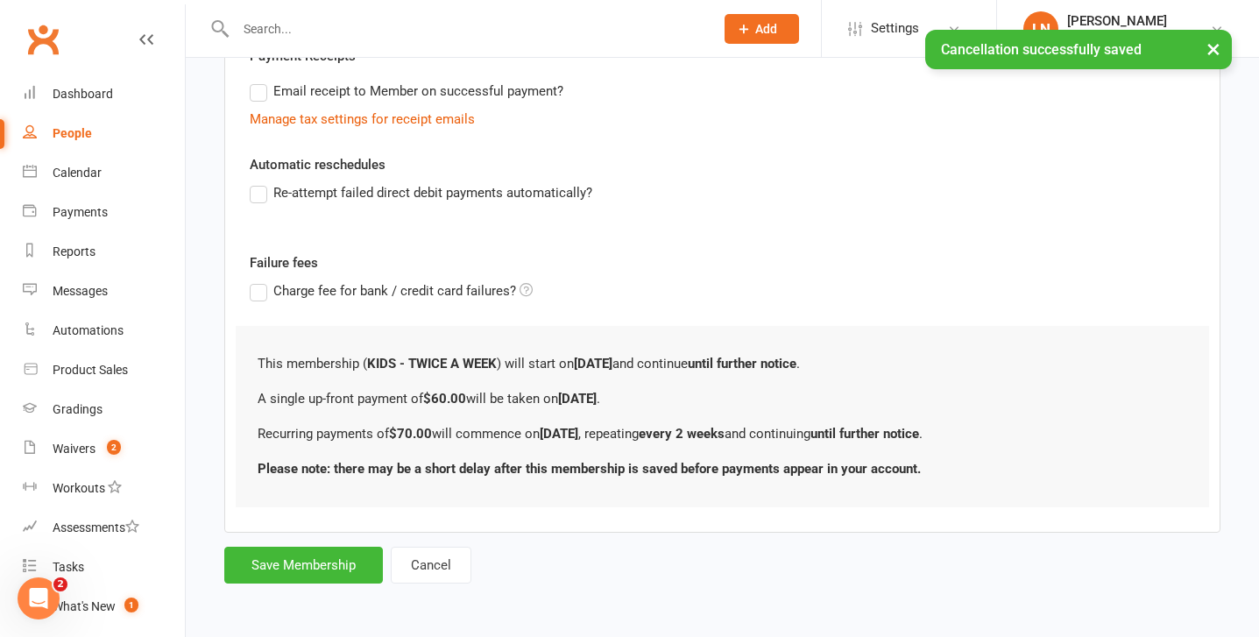
scroll to position [0, 0]
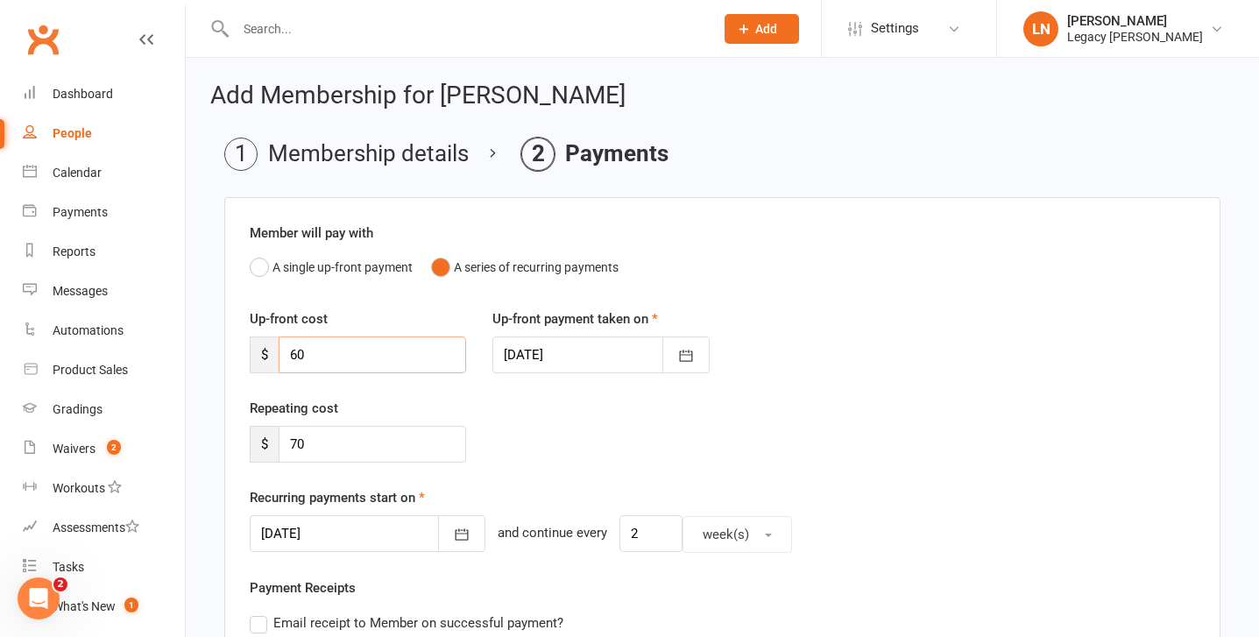
click at [401, 362] on input "60" at bounding box center [373, 355] width 188 height 37
type input "6"
click at [453, 536] on icon "button" at bounding box center [462, 535] width 18 height 18
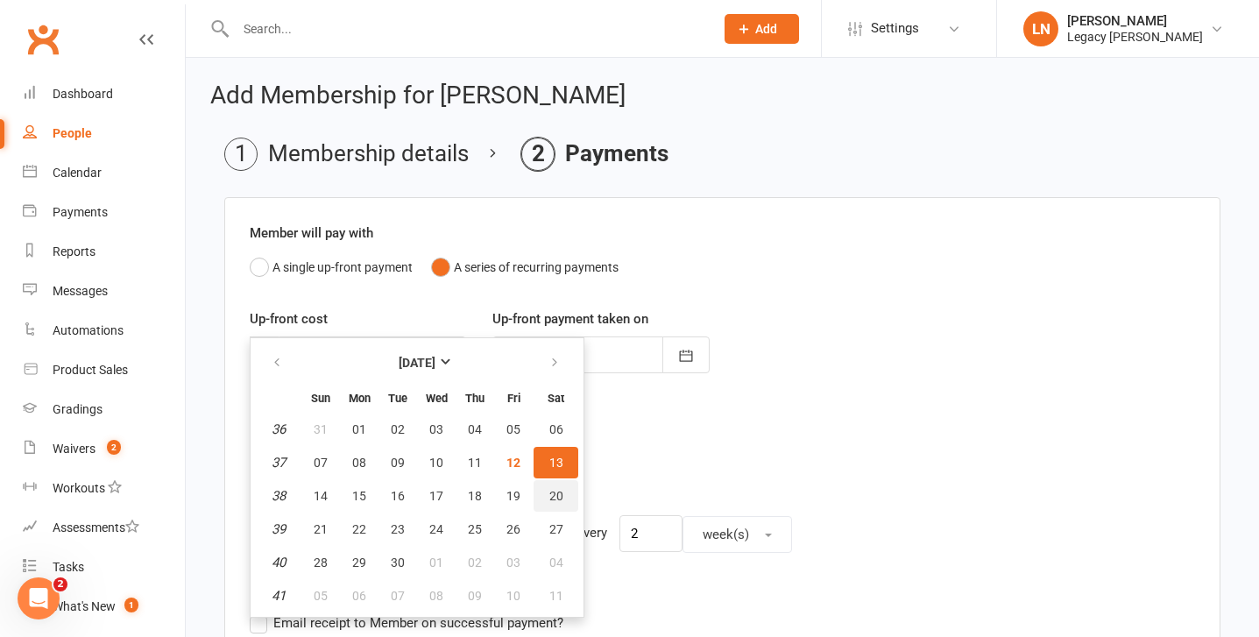
click at [559, 495] on span "20" at bounding box center [556, 496] width 14 height 14
type input "[DATE]"
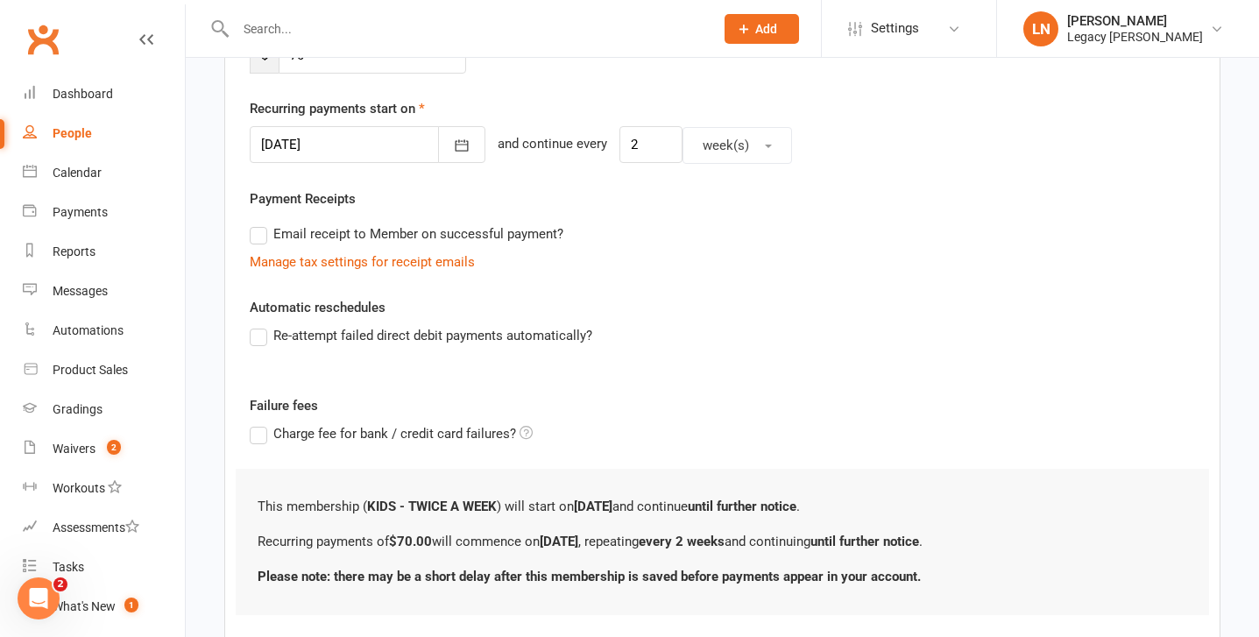
scroll to position [497, 0]
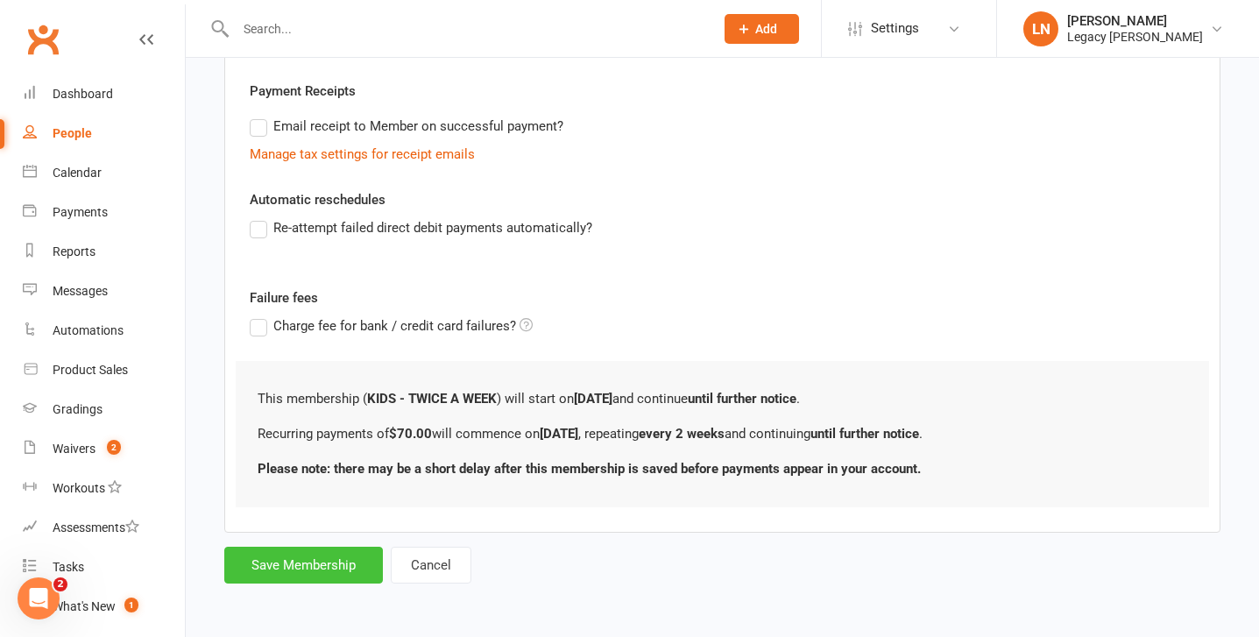
click at [305, 553] on button "Save Membership" at bounding box center [303, 565] width 159 height 37
type input "0"
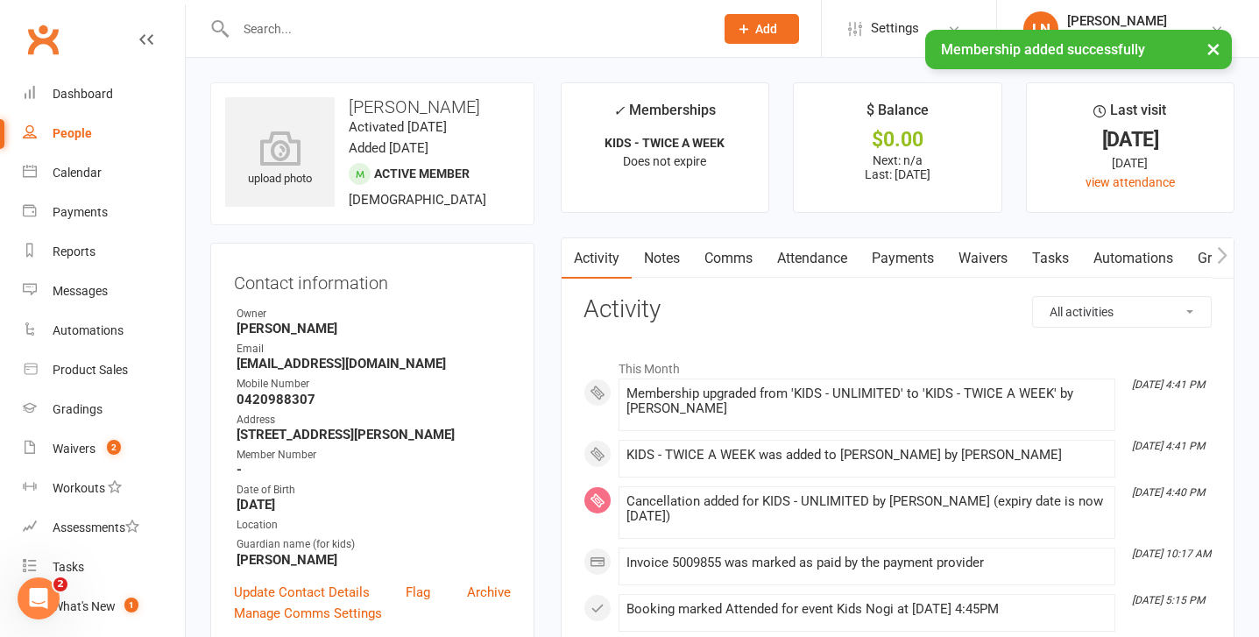
click at [907, 270] on link "Payments" at bounding box center [903, 258] width 87 height 40
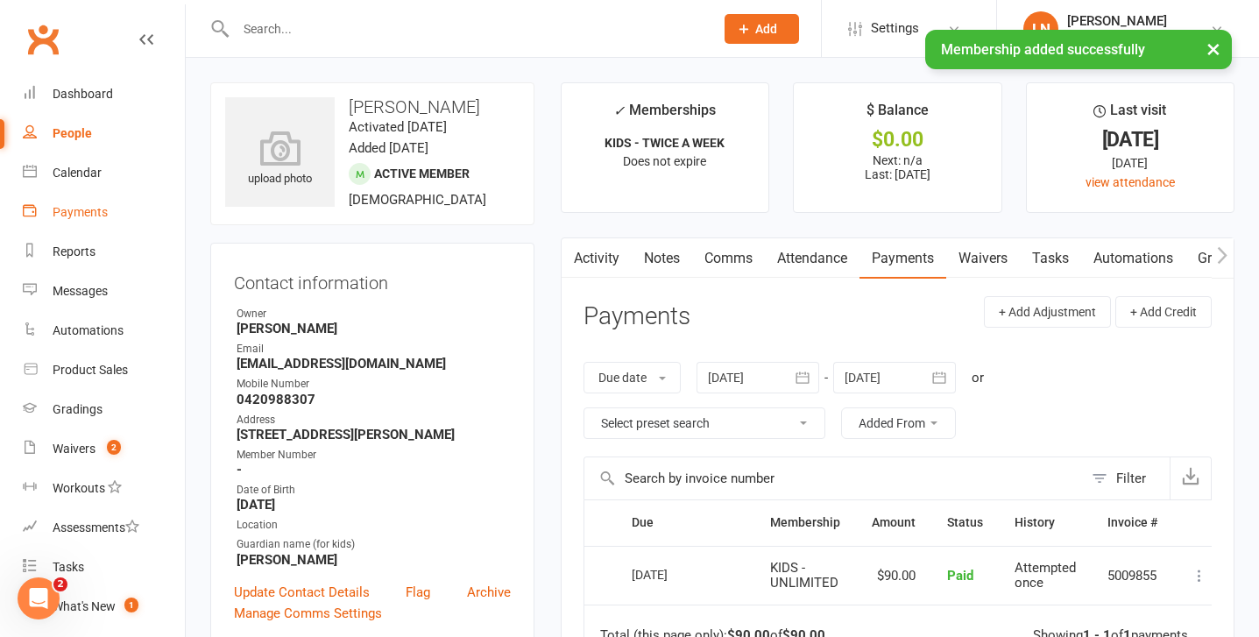
click at [89, 216] on div "Payments" at bounding box center [80, 212] width 55 height 14
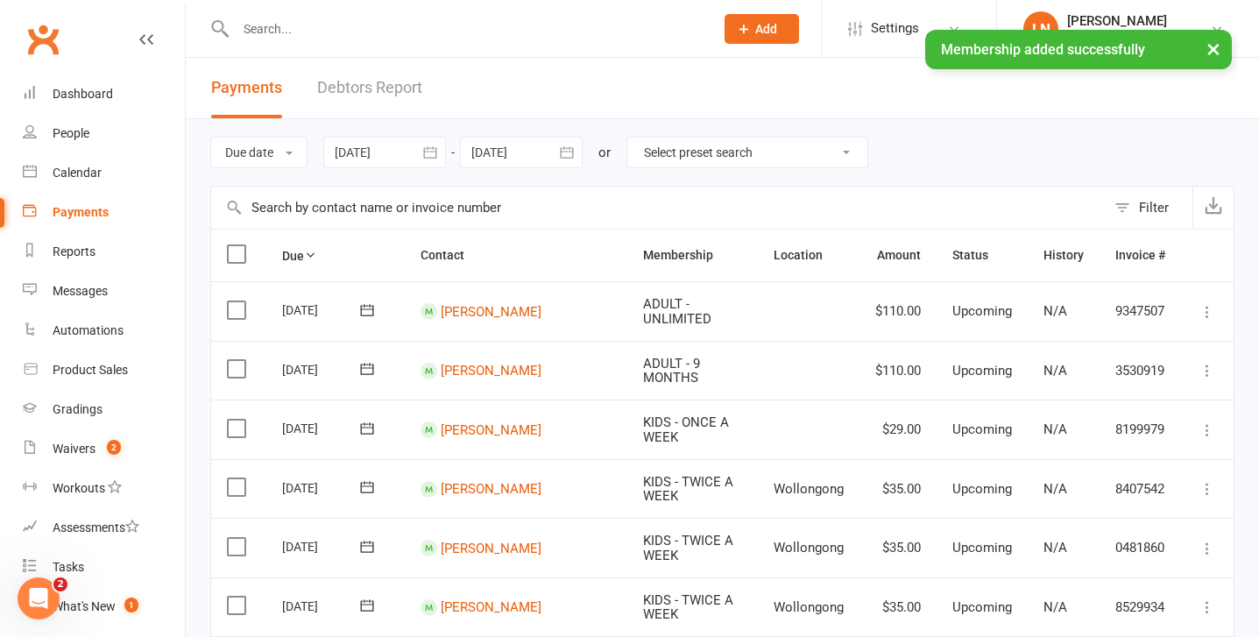
click at [374, 30] on div "× Membership added successfully" at bounding box center [618, 30] width 1237 height 0
click at [373, 82] on link "Debtors Report" at bounding box center [369, 88] width 105 height 60
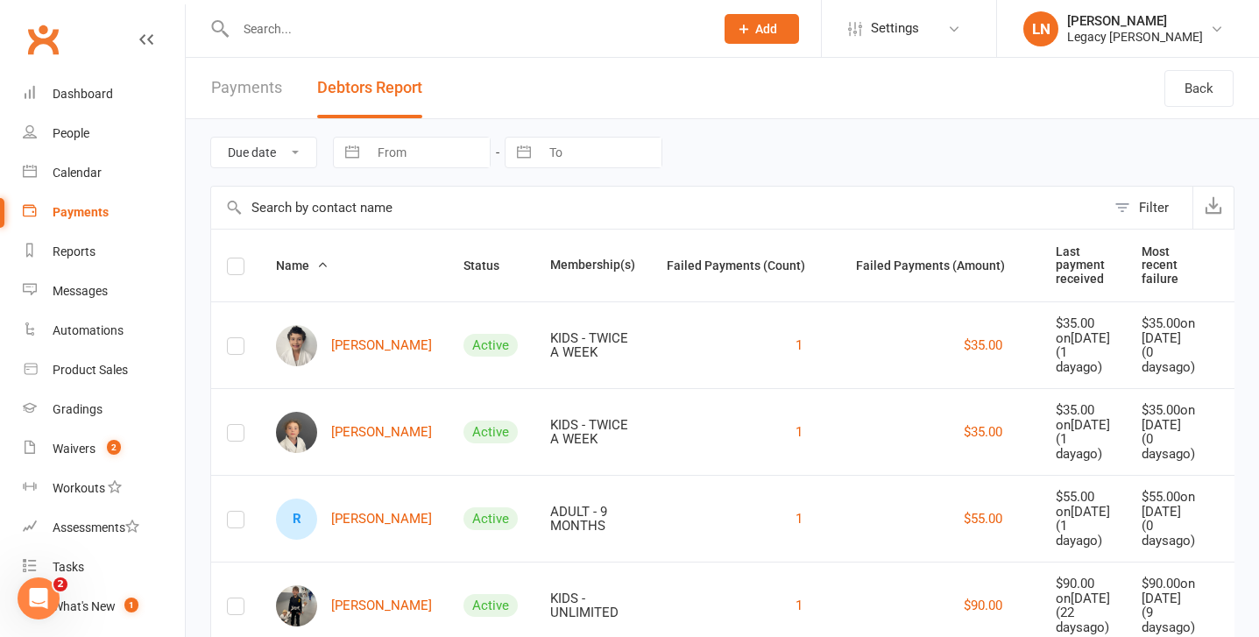
click at [373, 82] on button "Debtors Report" at bounding box center [369, 88] width 105 height 60
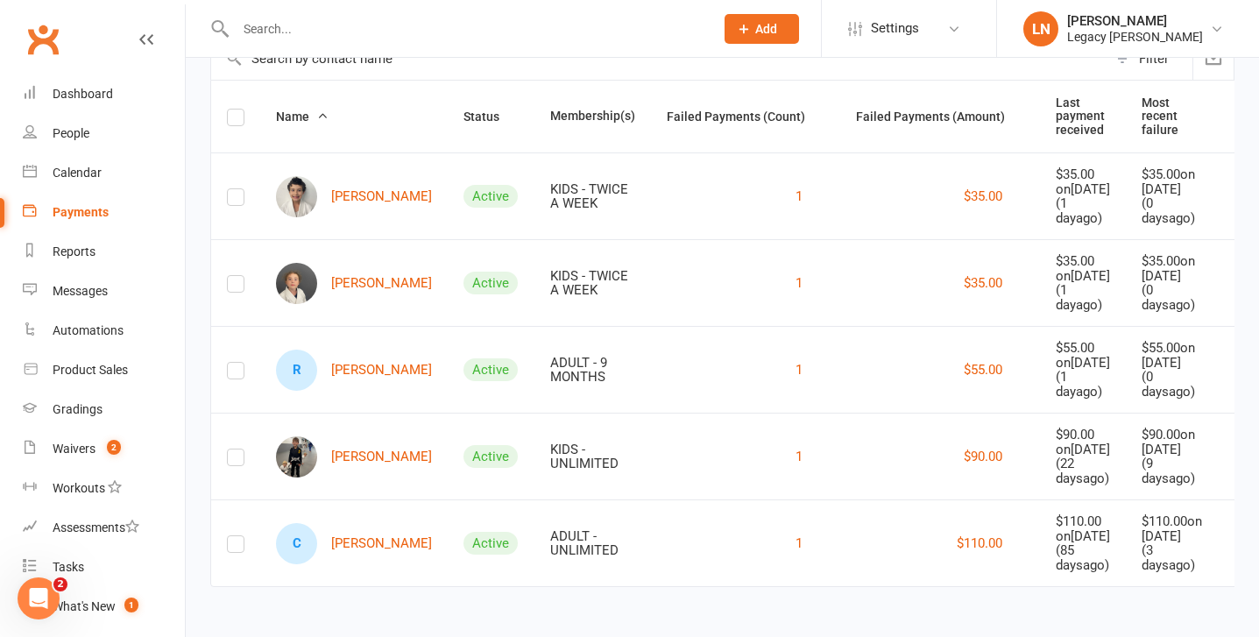
scroll to position [221, 0]
click at [342, 350] on link "R [PERSON_NAME]" at bounding box center [354, 370] width 156 height 41
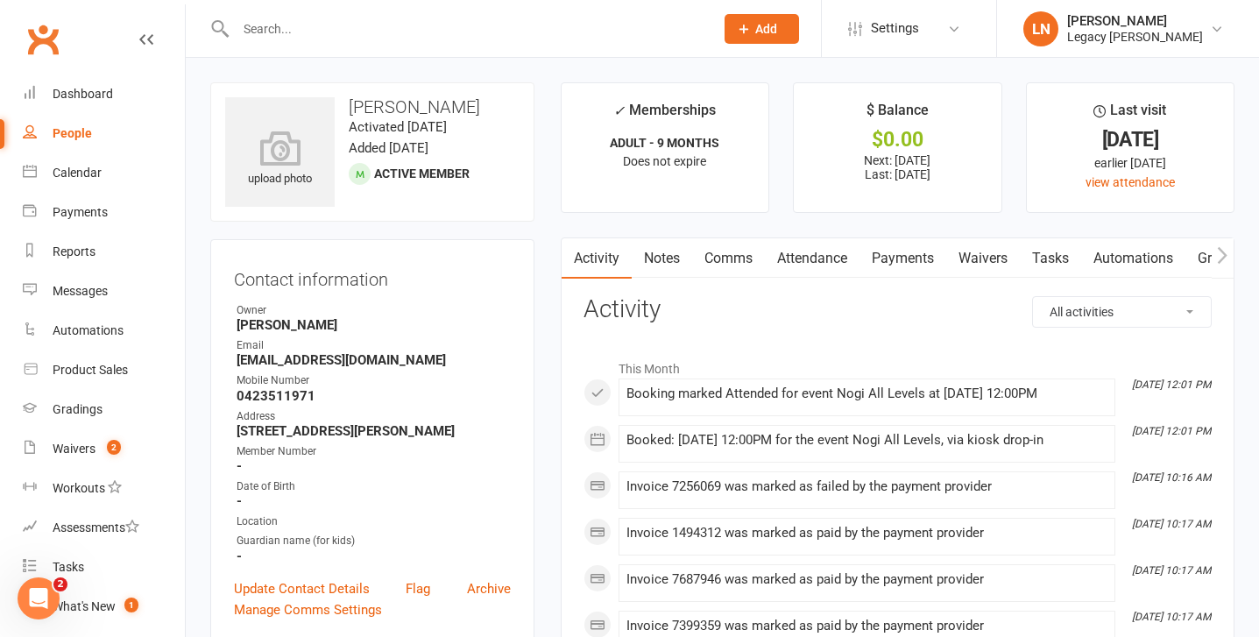
click at [920, 259] on link "Payments" at bounding box center [903, 258] width 87 height 40
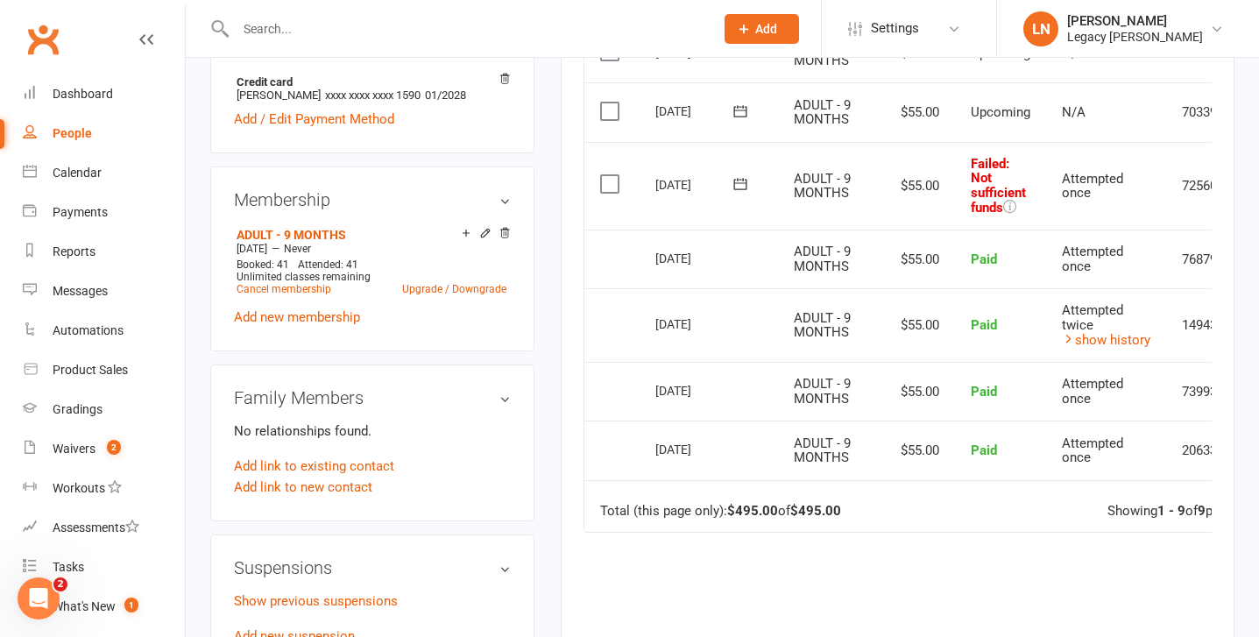
scroll to position [642, 0]
click at [90, 209] on div "Payments" at bounding box center [80, 212] width 55 height 14
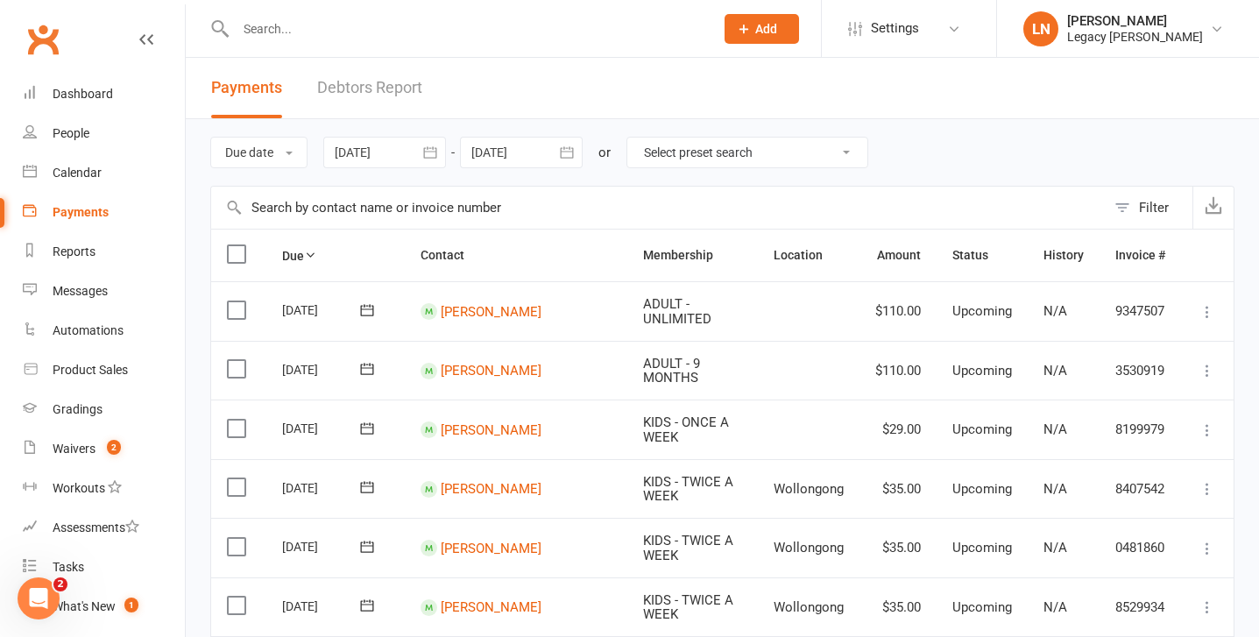
click at [402, 84] on link "Debtors Report" at bounding box center [369, 88] width 105 height 60
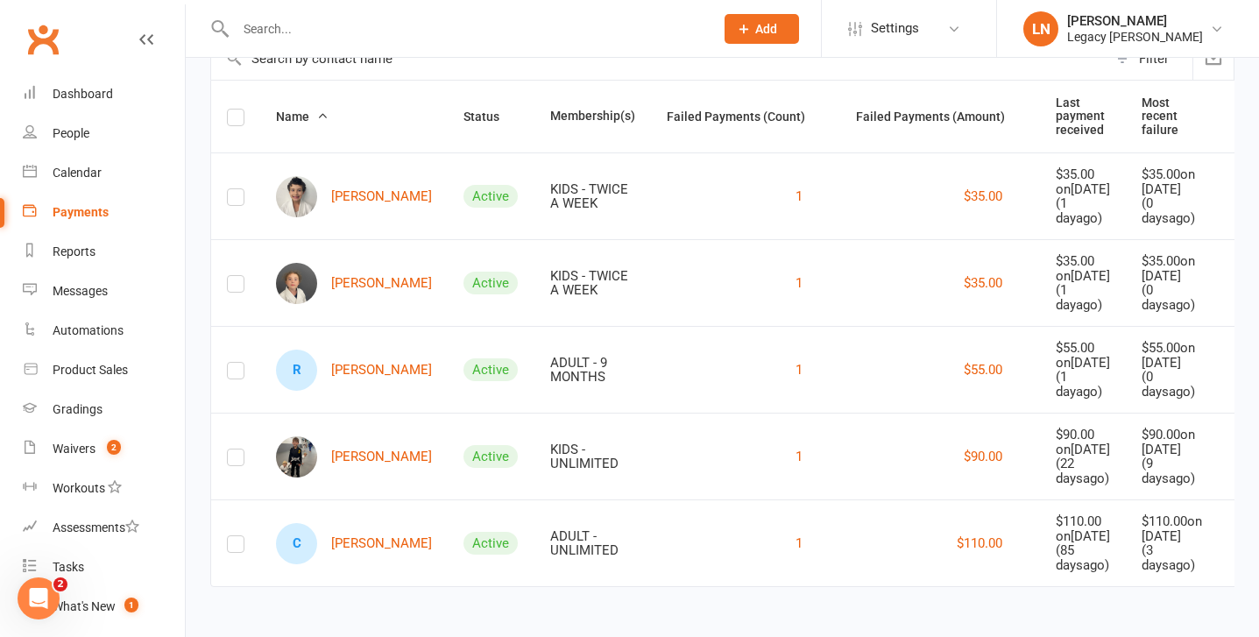
scroll to position [221, 0]
click at [341, 529] on link "C [PERSON_NAME]" at bounding box center [354, 543] width 156 height 41
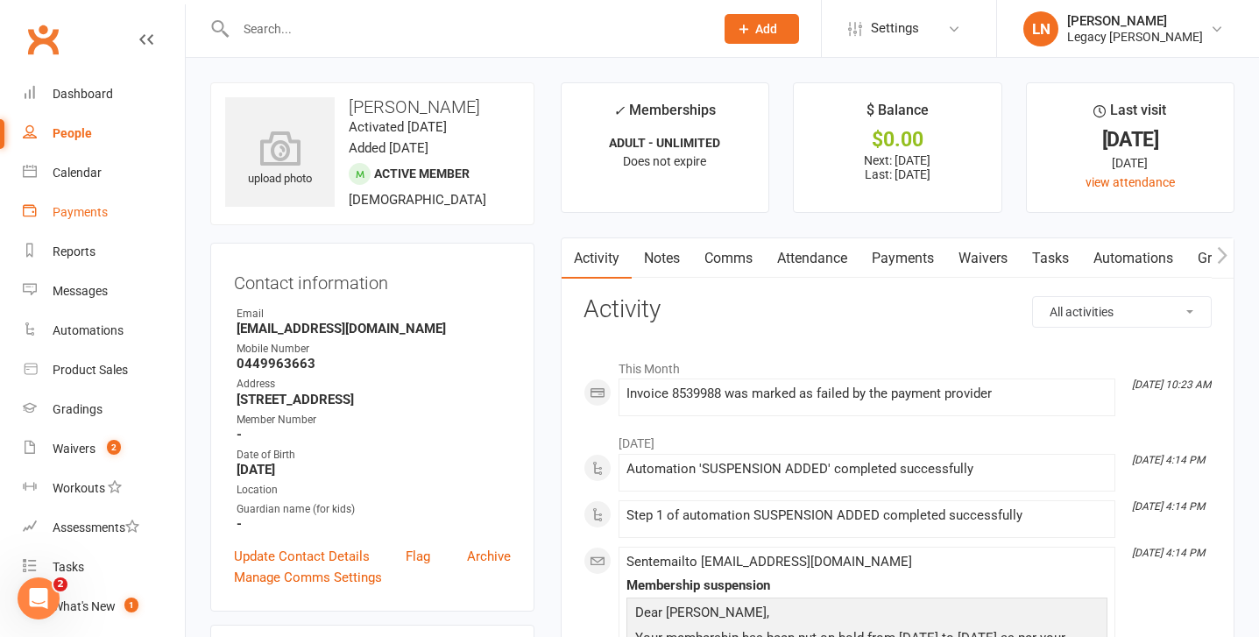
click at [102, 220] on link "Payments" at bounding box center [104, 212] width 162 height 39
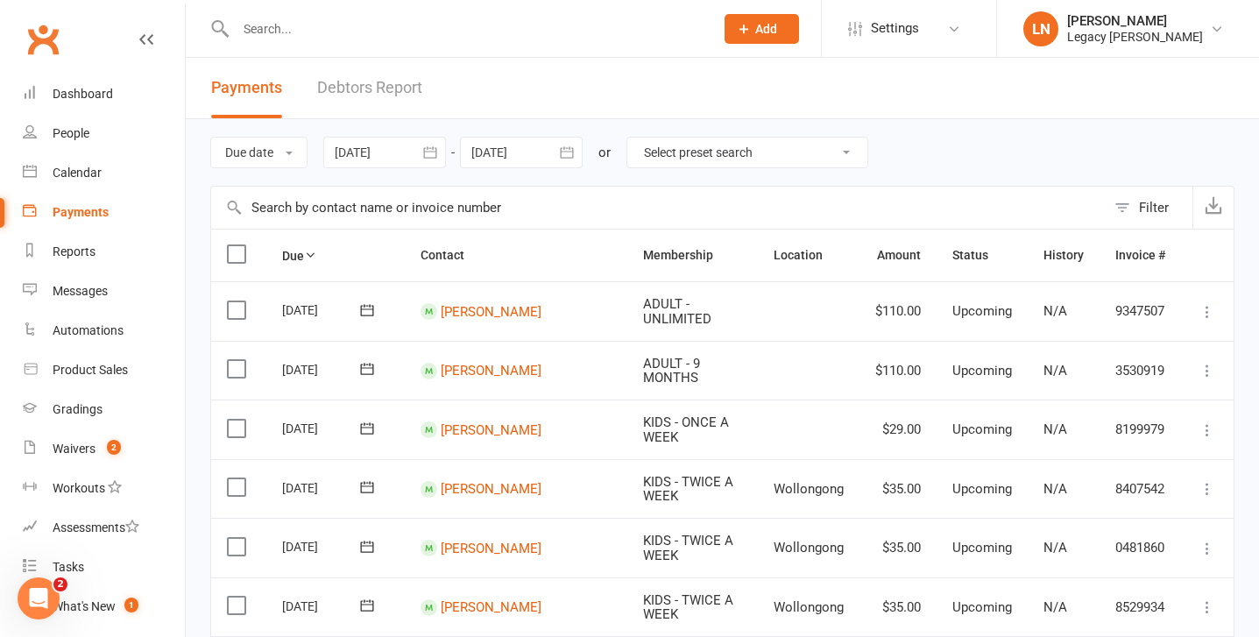
click at [337, 79] on link "Debtors Report" at bounding box center [369, 88] width 105 height 60
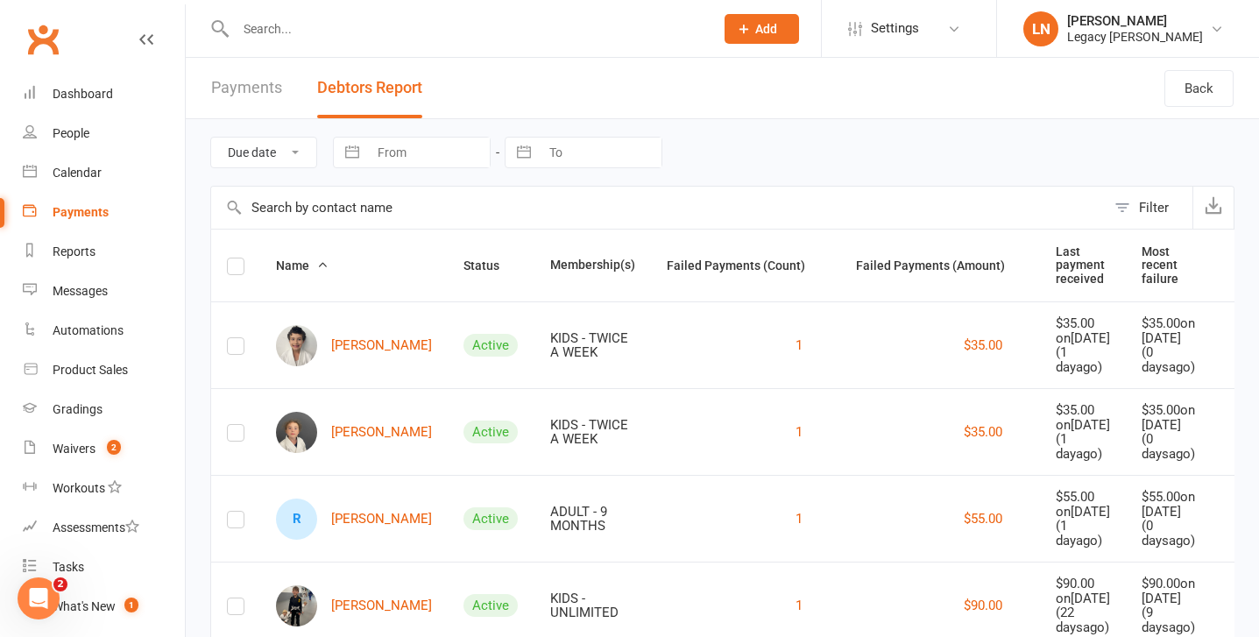
scroll to position [221, 0]
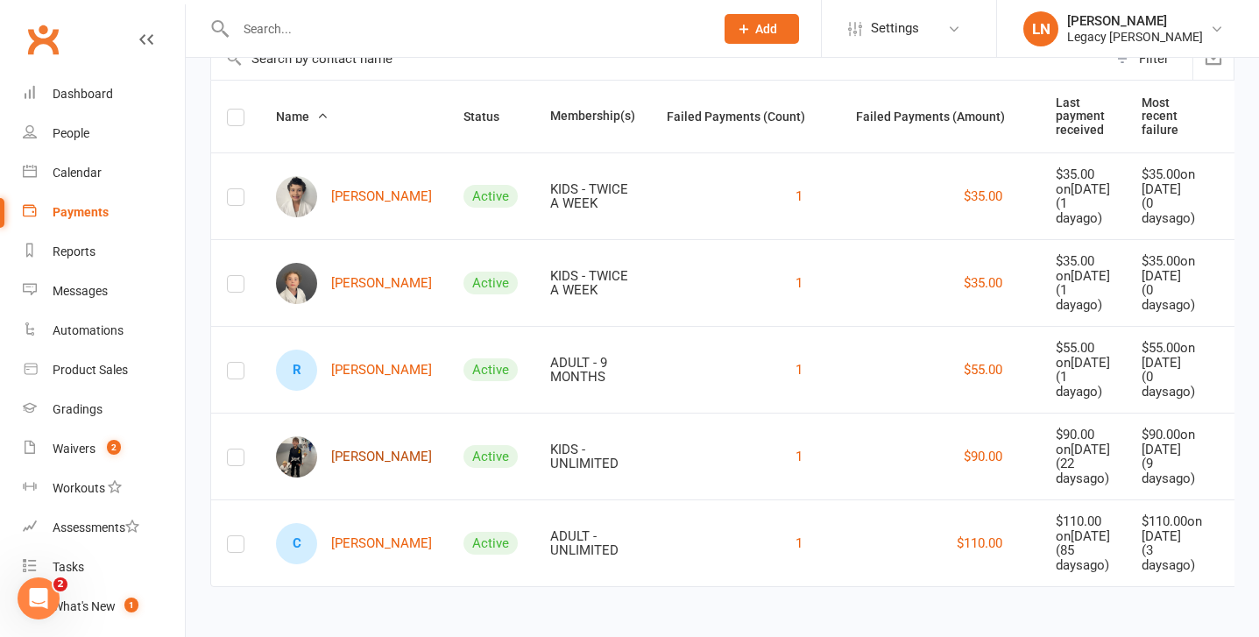
click at [353, 436] on link "[PERSON_NAME]" at bounding box center [354, 456] width 156 height 41
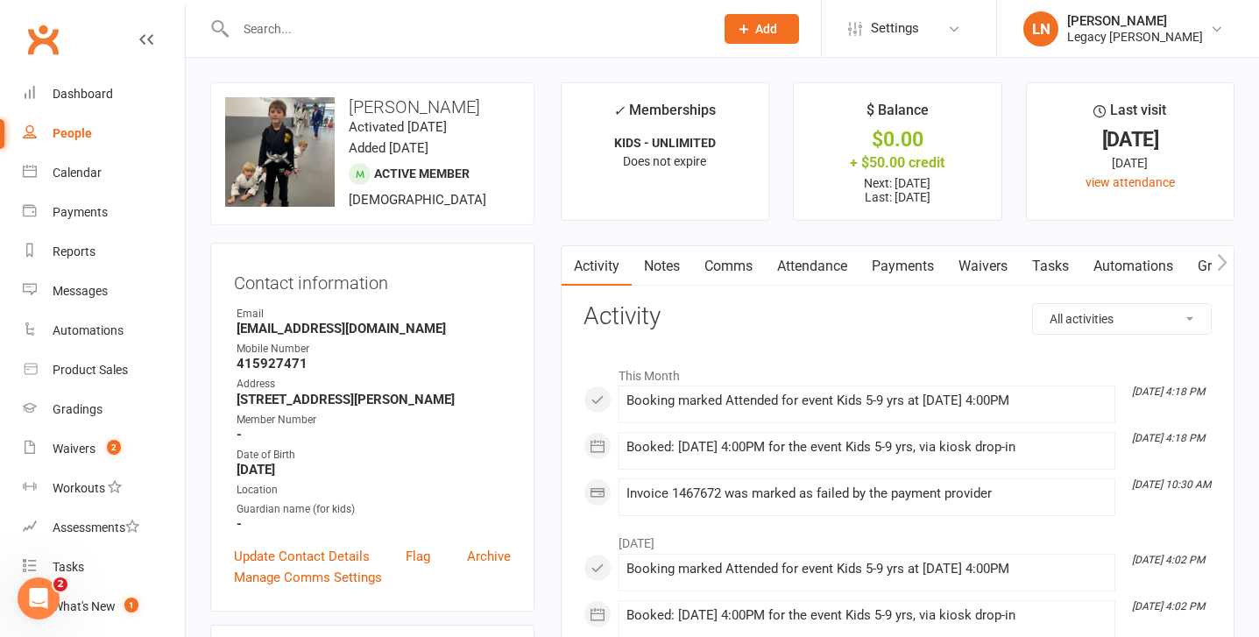
click at [894, 269] on link "Payments" at bounding box center [903, 266] width 87 height 40
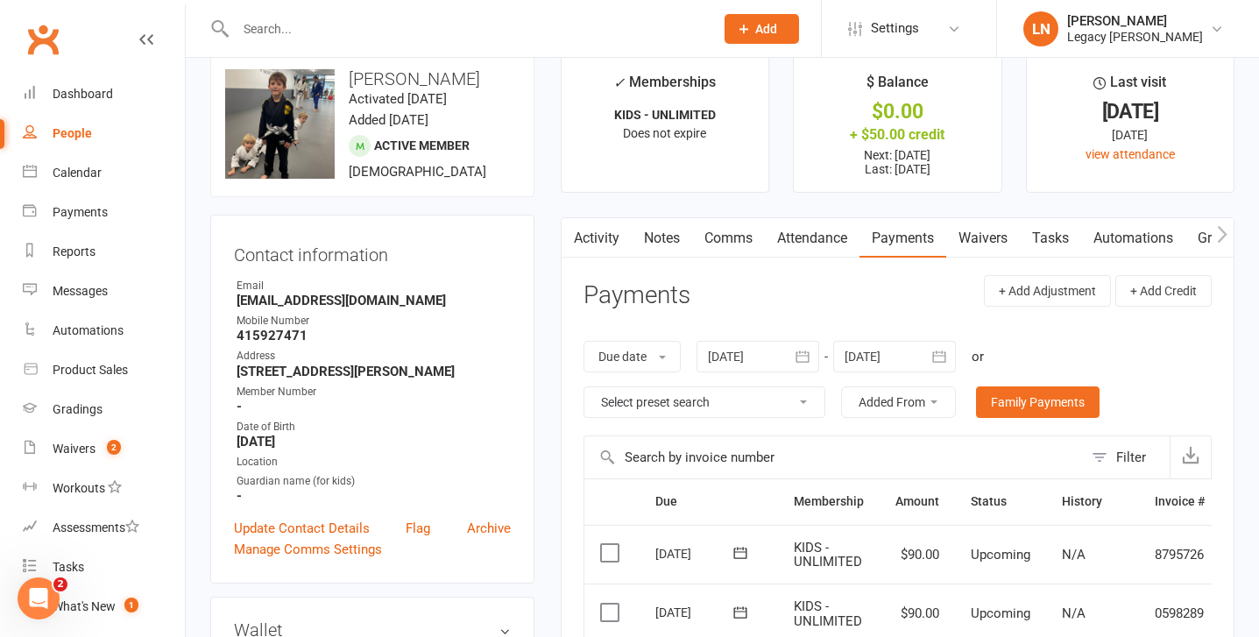
scroll to position [4, 0]
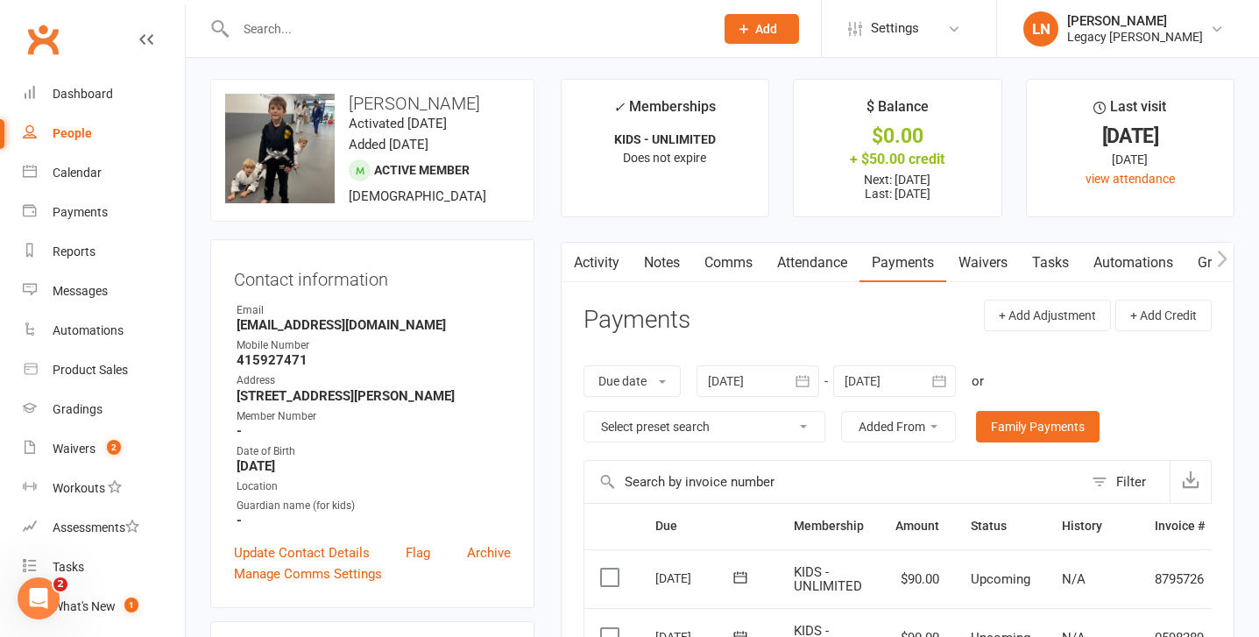
click at [331, 27] on input "text" at bounding box center [465, 29] width 471 height 25
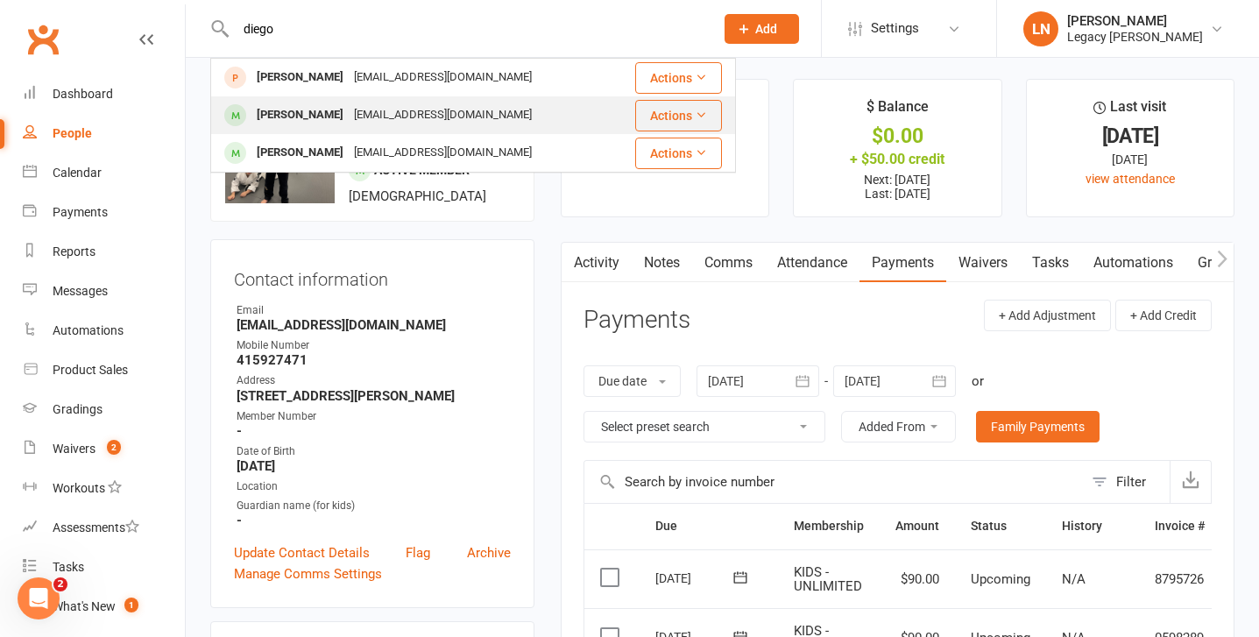
type input "diego"
click at [306, 111] on div "[PERSON_NAME]" at bounding box center [300, 115] width 97 height 25
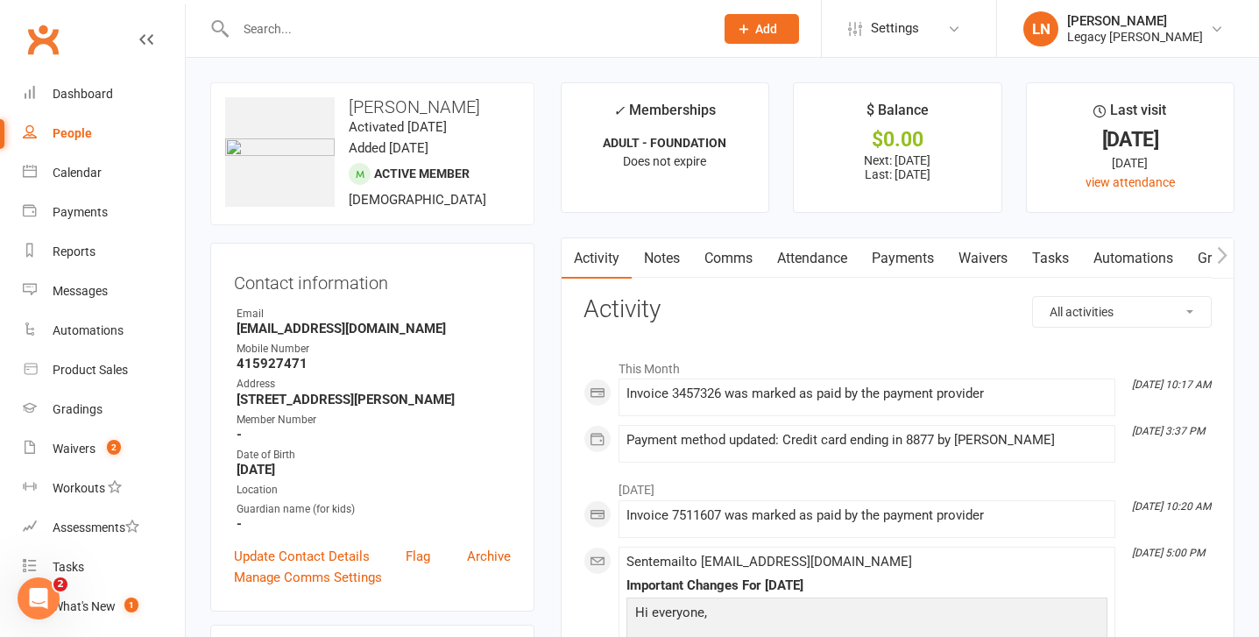
click at [902, 271] on link "Payments" at bounding box center [903, 258] width 87 height 40
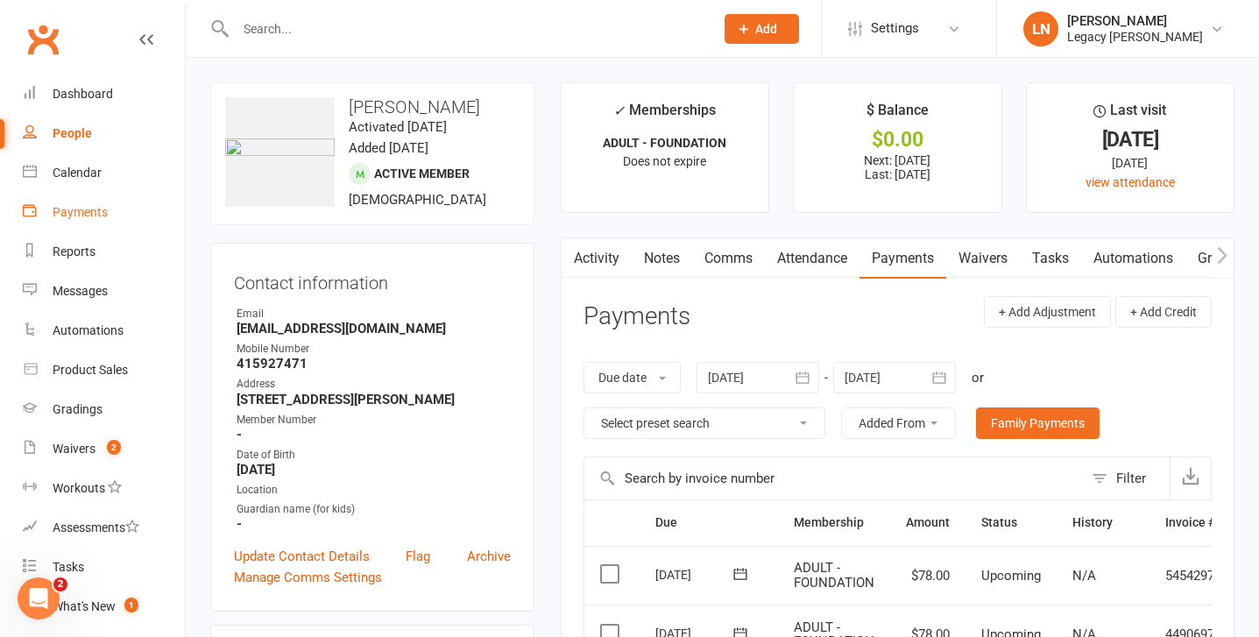
click at [101, 222] on link "Payments" at bounding box center [104, 212] width 162 height 39
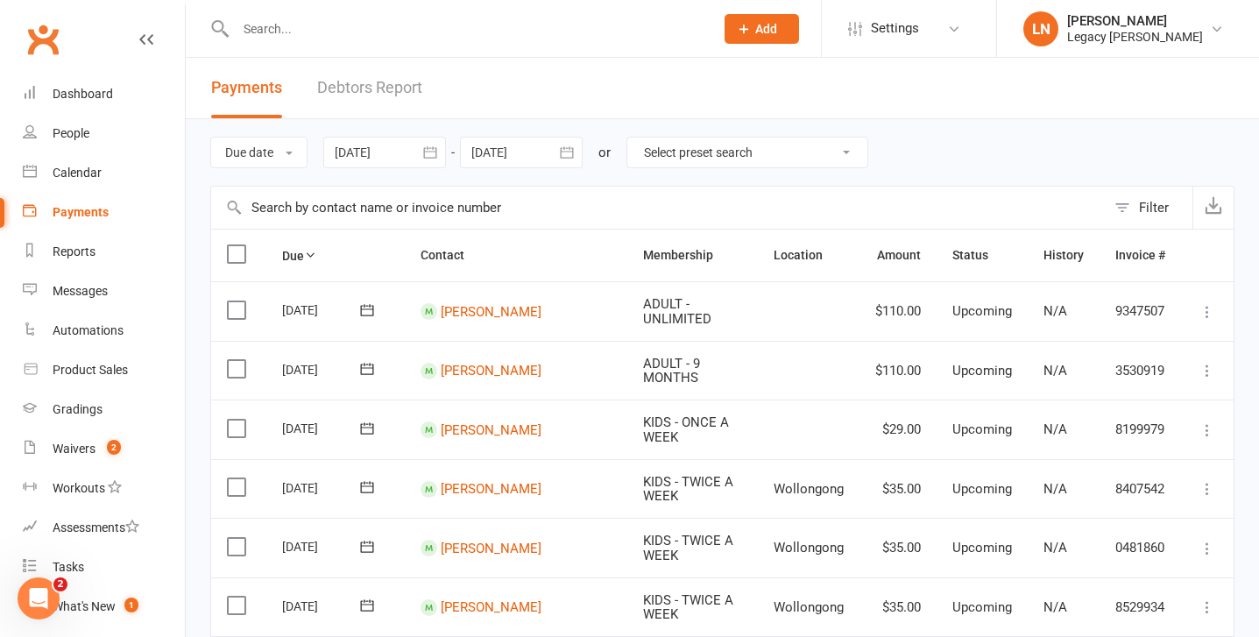
click at [337, 101] on link "Debtors Report" at bounding box center [369, 88] width 105 height 60
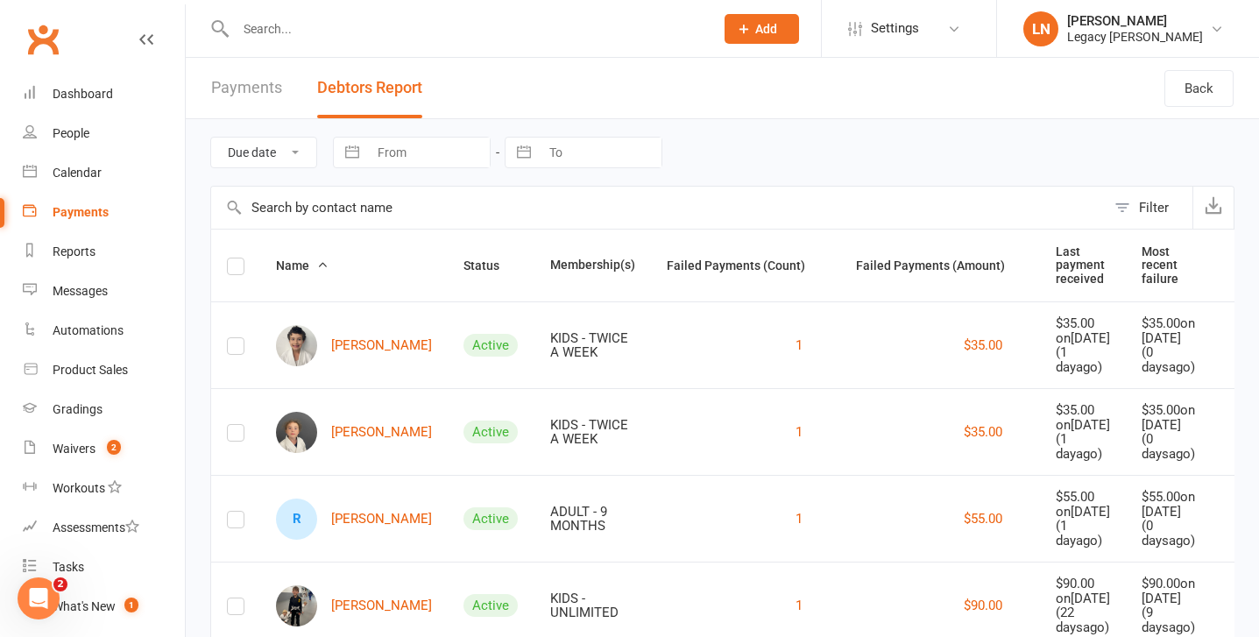
scroll to position [221, 0]
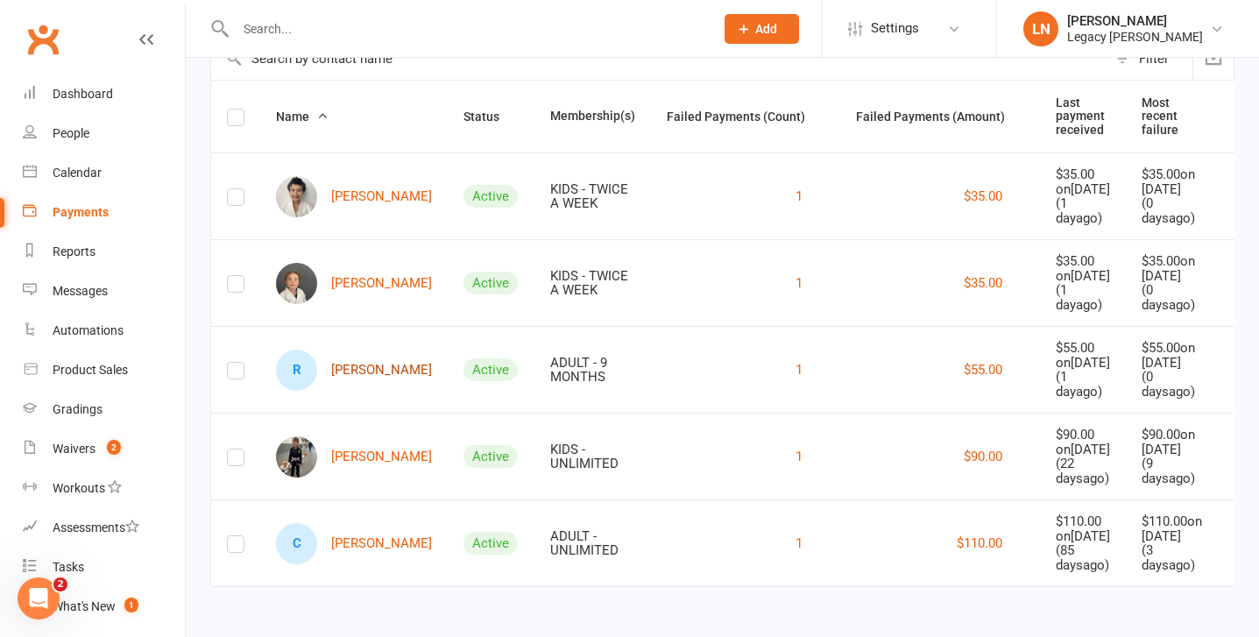
click at [333, 350] on link "R [PERSON_NAME]" at bounding box center [354, 370] width 156 height 41
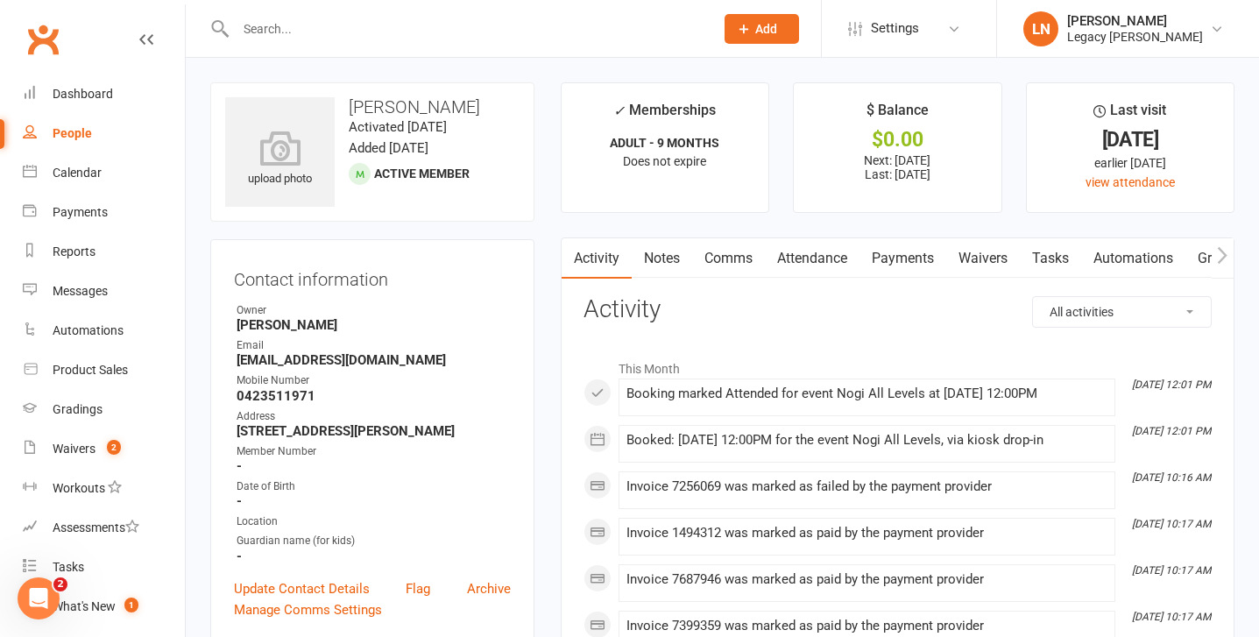
click at [890, 264] on link "Payments" at bounding box center [903, 258] width 87 height 40
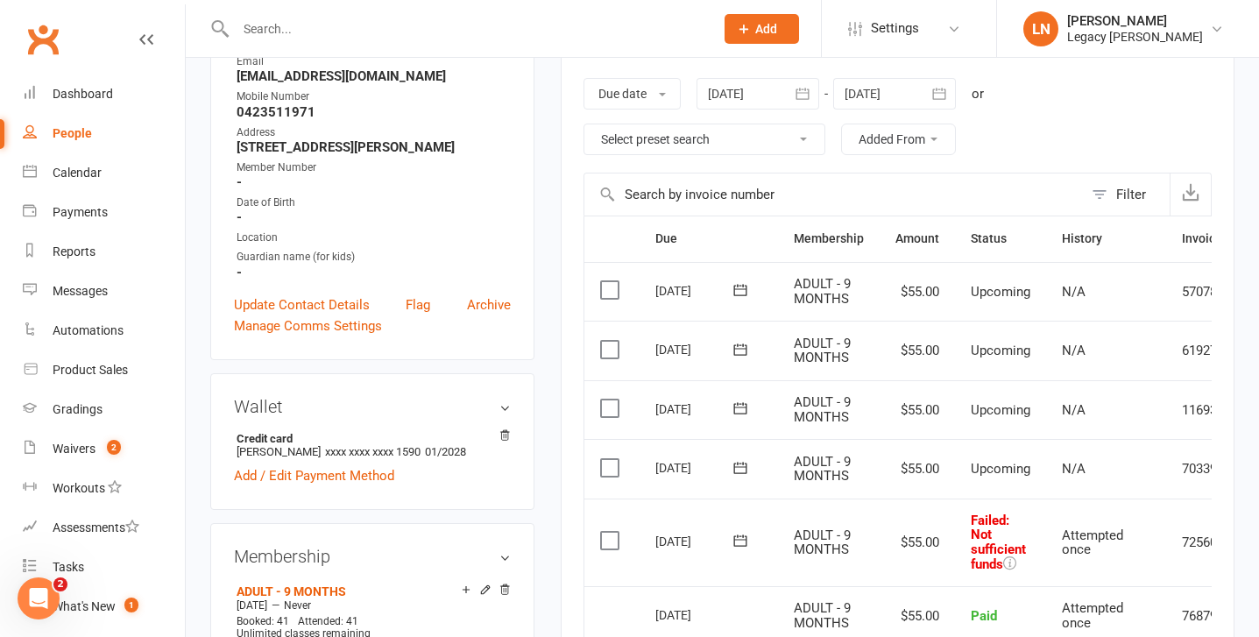
scroll to position [394, 0]
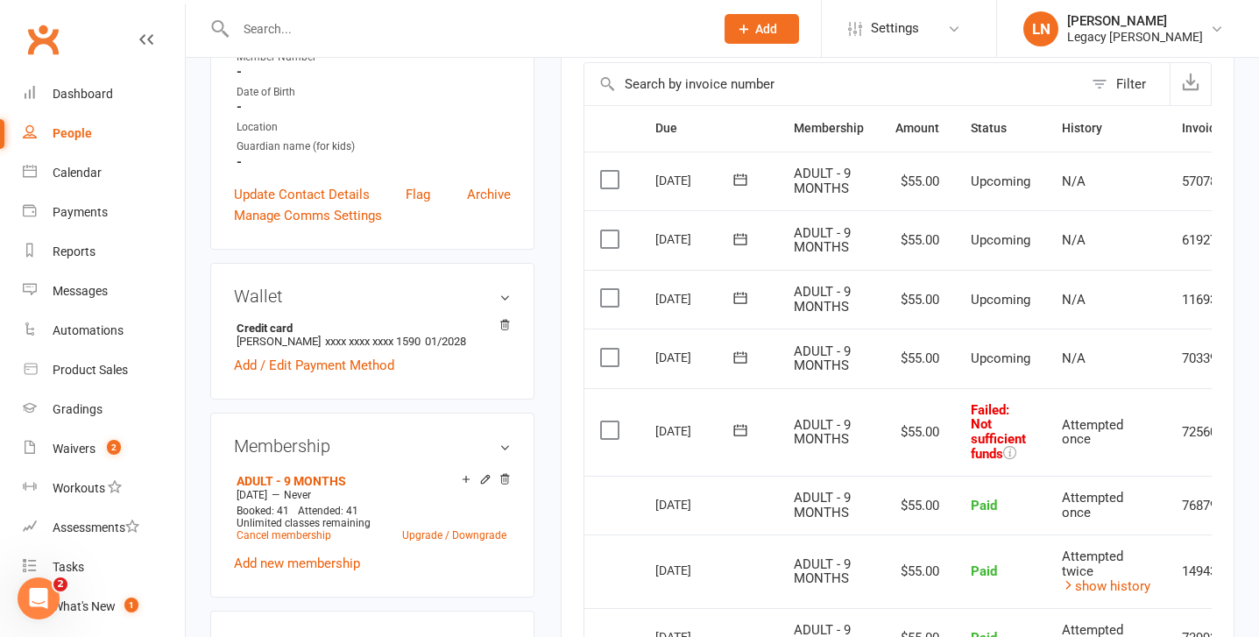
click at [732, 429] on icon at bounding box center [741, 431] width 18 height 18
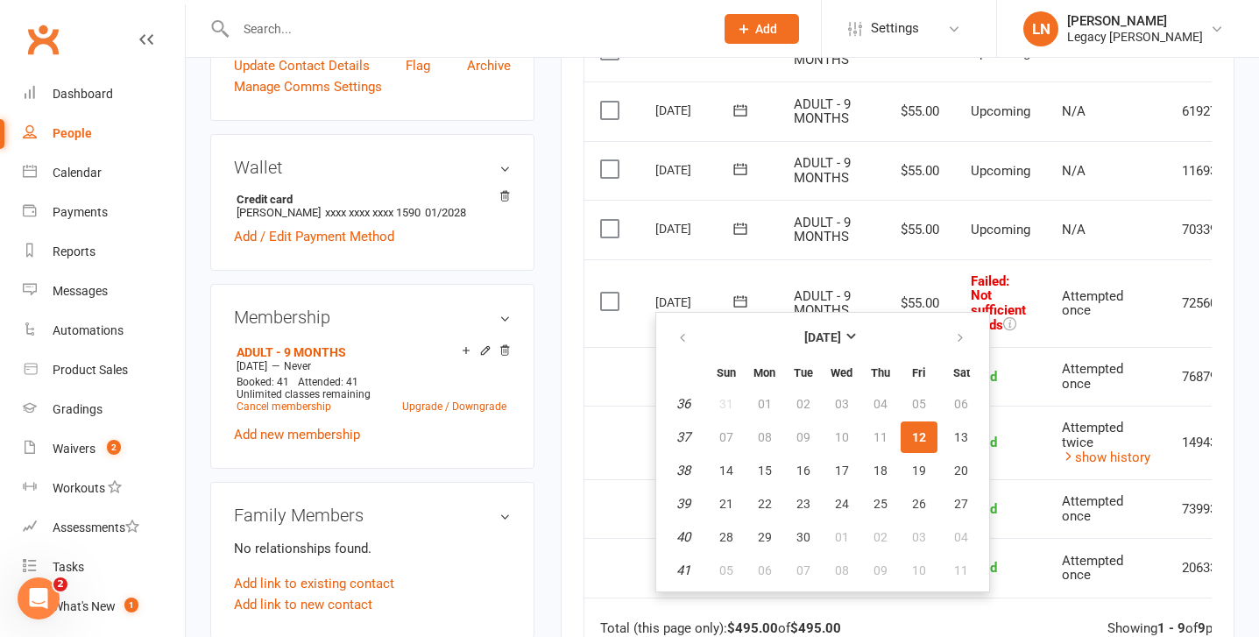
scroll to position [566, 0]
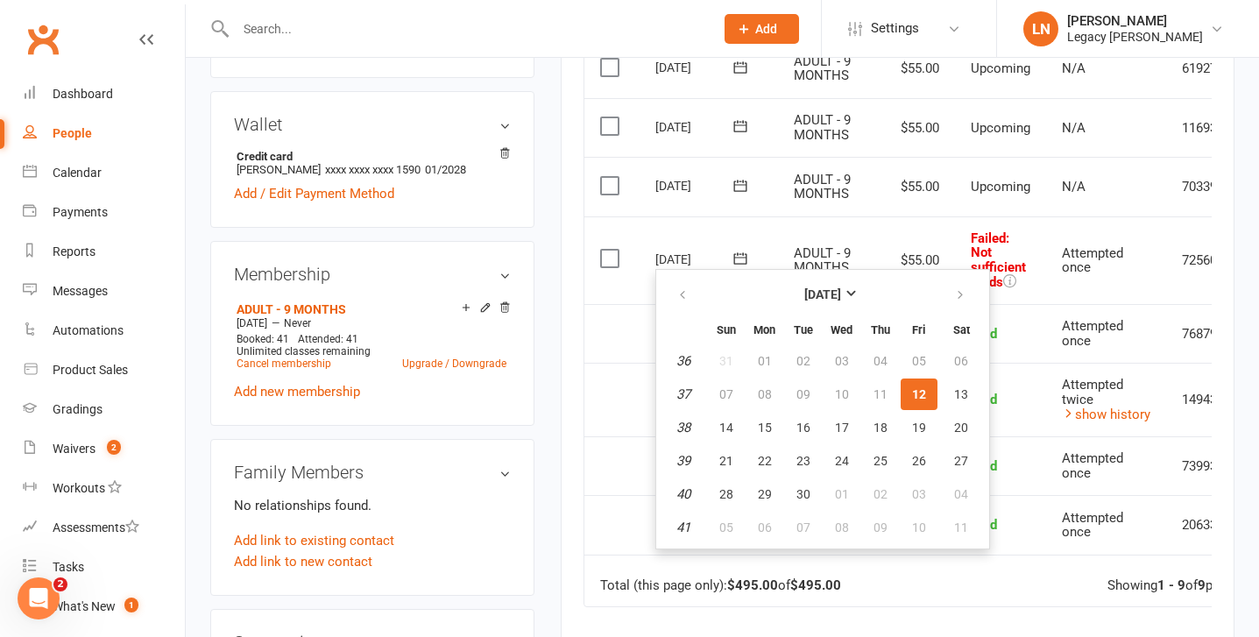
click at [917, 388] on span "12" at bounding box center [919, 394] width 14 height 14
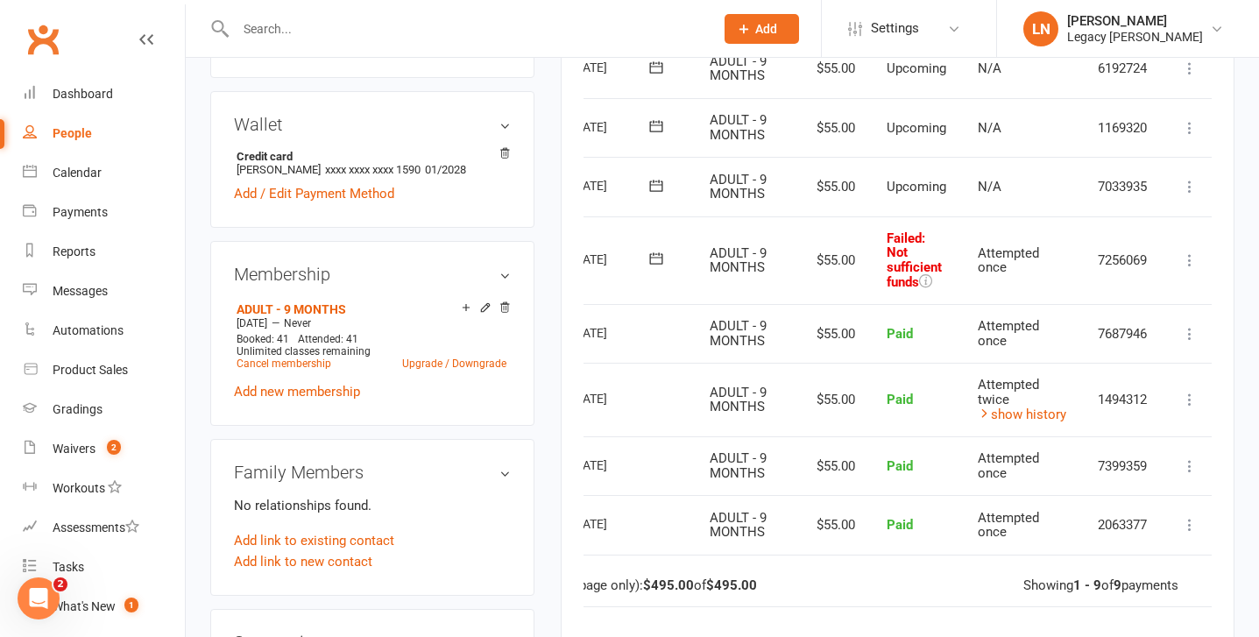
scroll to position [0, 91]
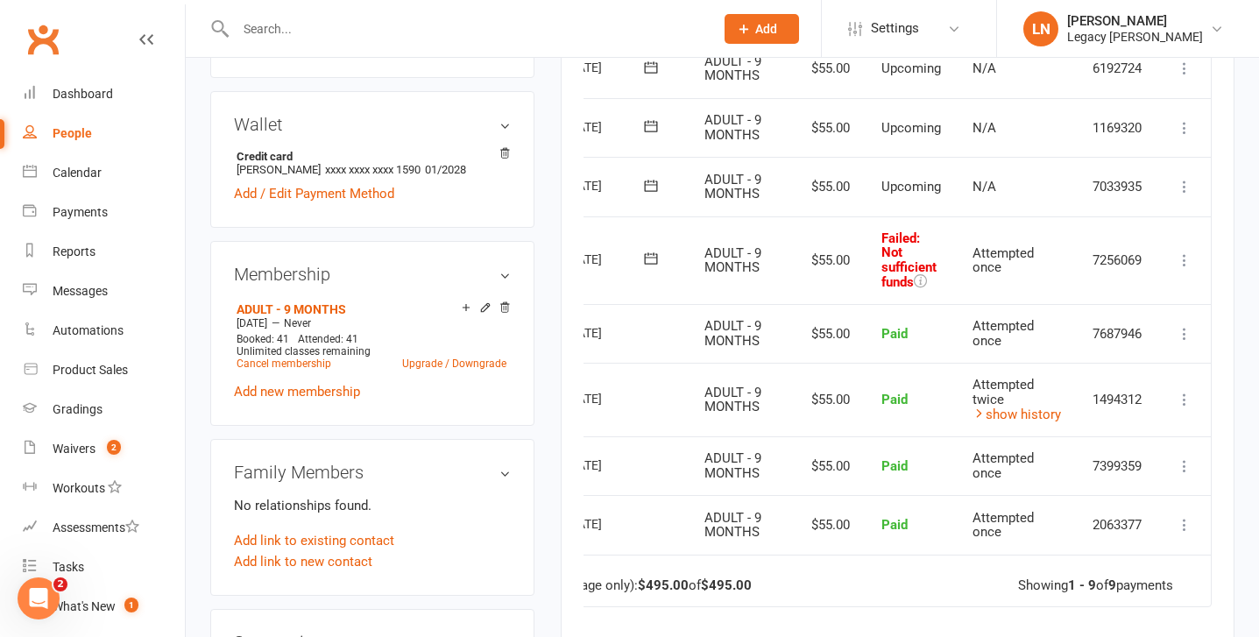
click at [646, 259] on icon at bounding box center [651, 259] width 18 height 18
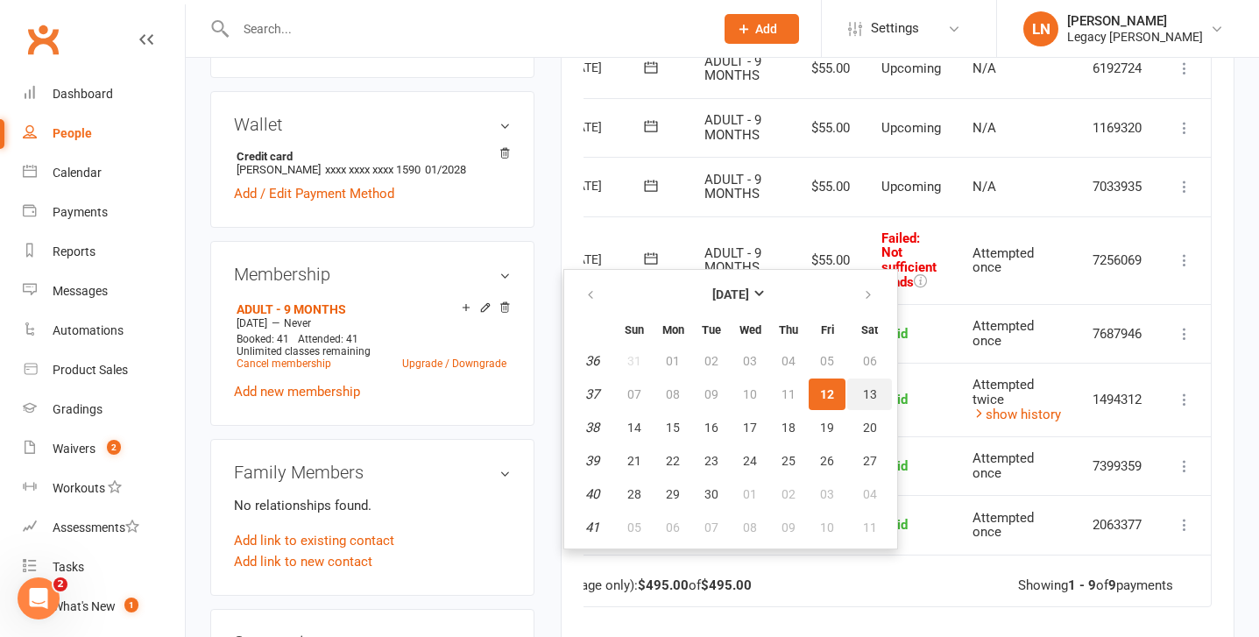
click at [871, 393] on span "13" at bounding box center [870, 394] width 14 height 14
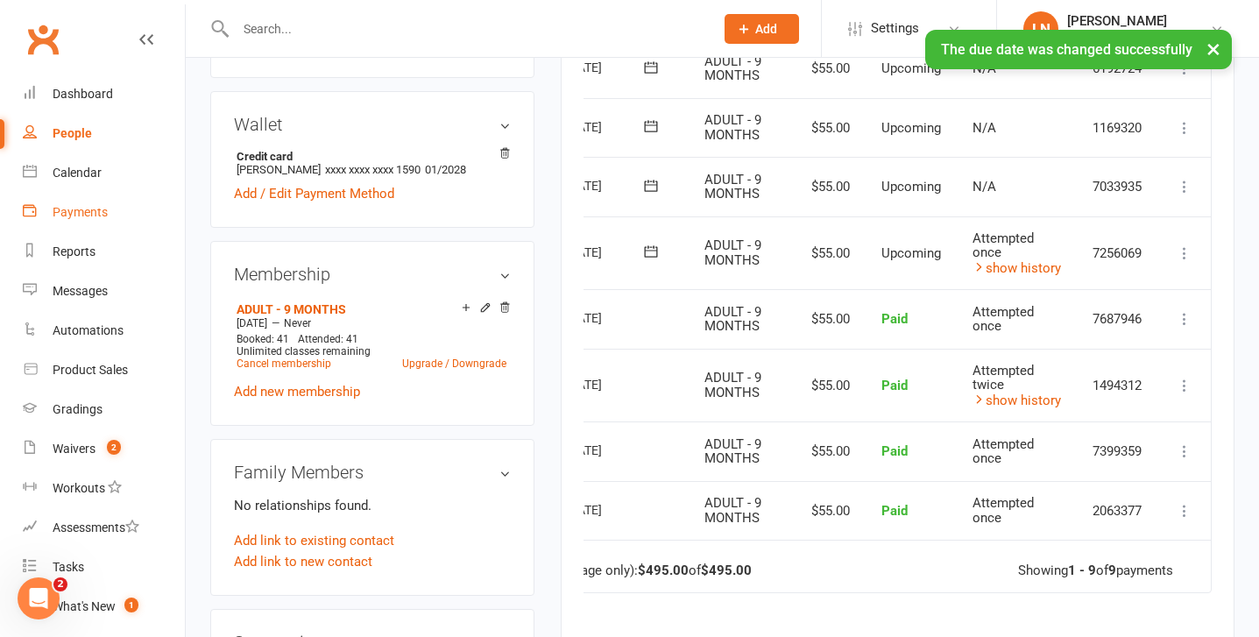
click at [95, 218] on div "Payments" at bounding box center [80, 212] width 55 height 14
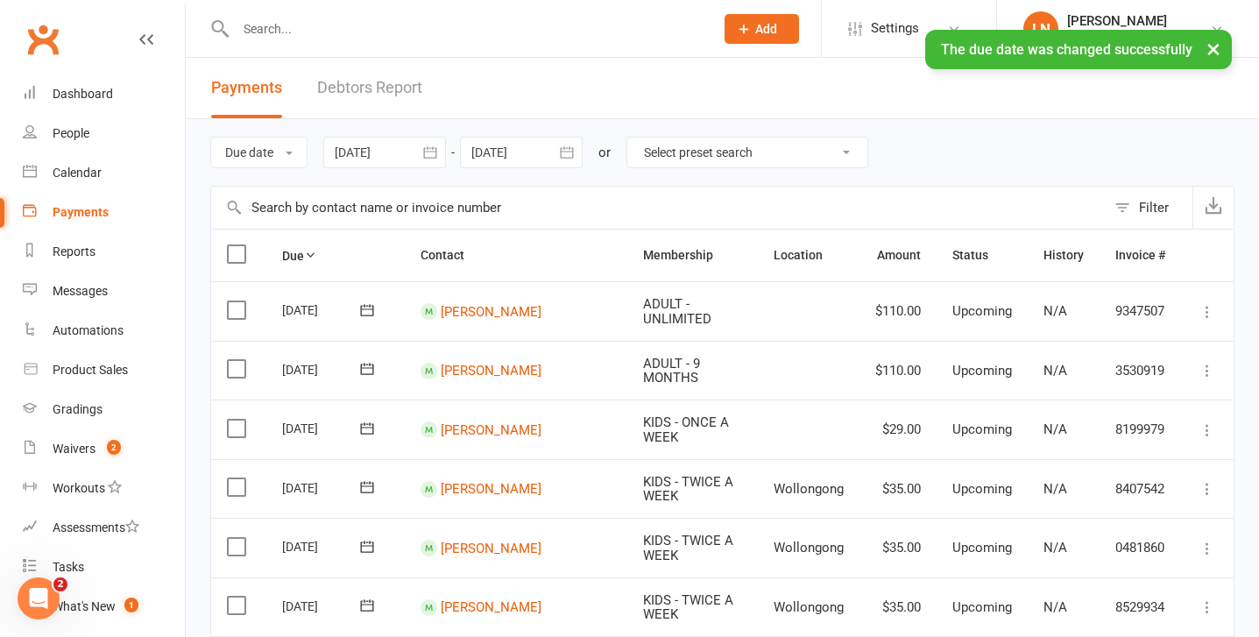
click at [394, 93] on link "Debtors Report" at bounding box center [369, 88] width 105 height 60
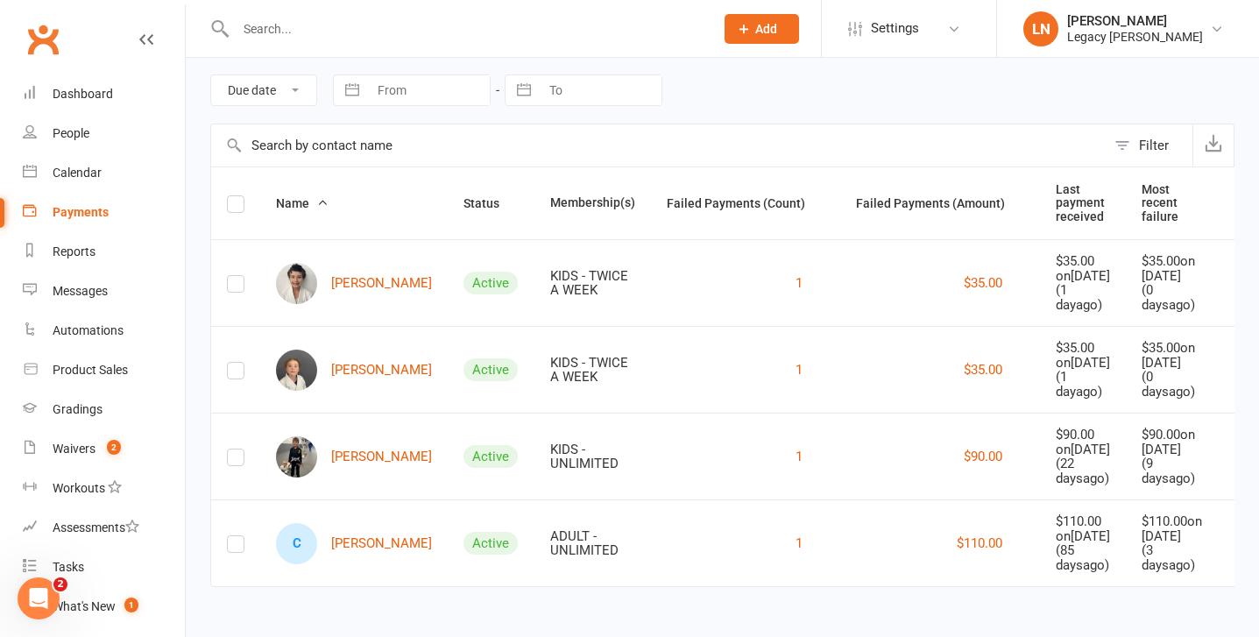
scroll to position [104, 0]
click at [361, 263] on link "[PERSON_NAME]" at bounding box center [354, 283] width 156 height 41
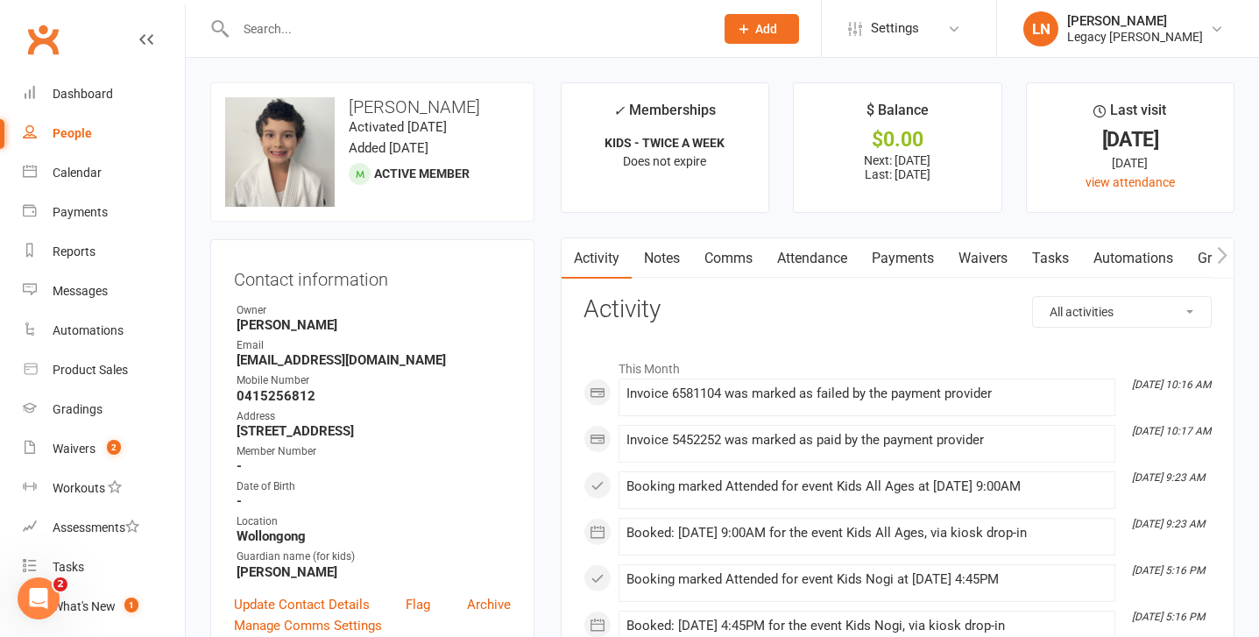
click at [925, 248] on link "Payments" at bounding box center [903, 258] width 87 height 40
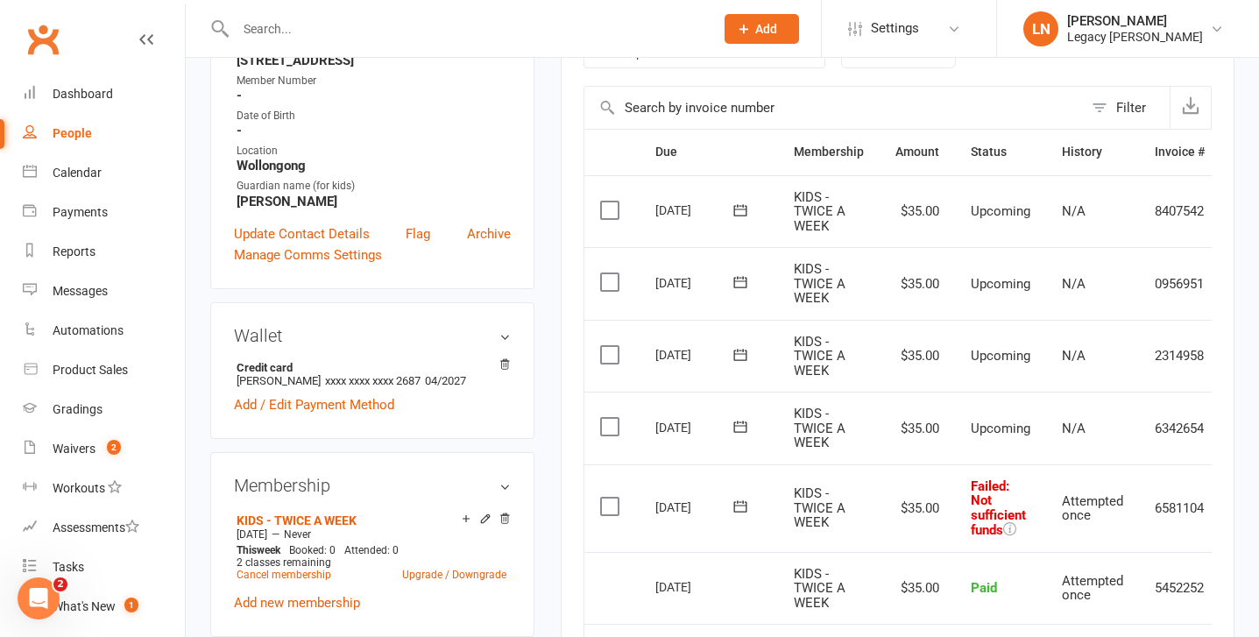
scroll to position [457, 0]
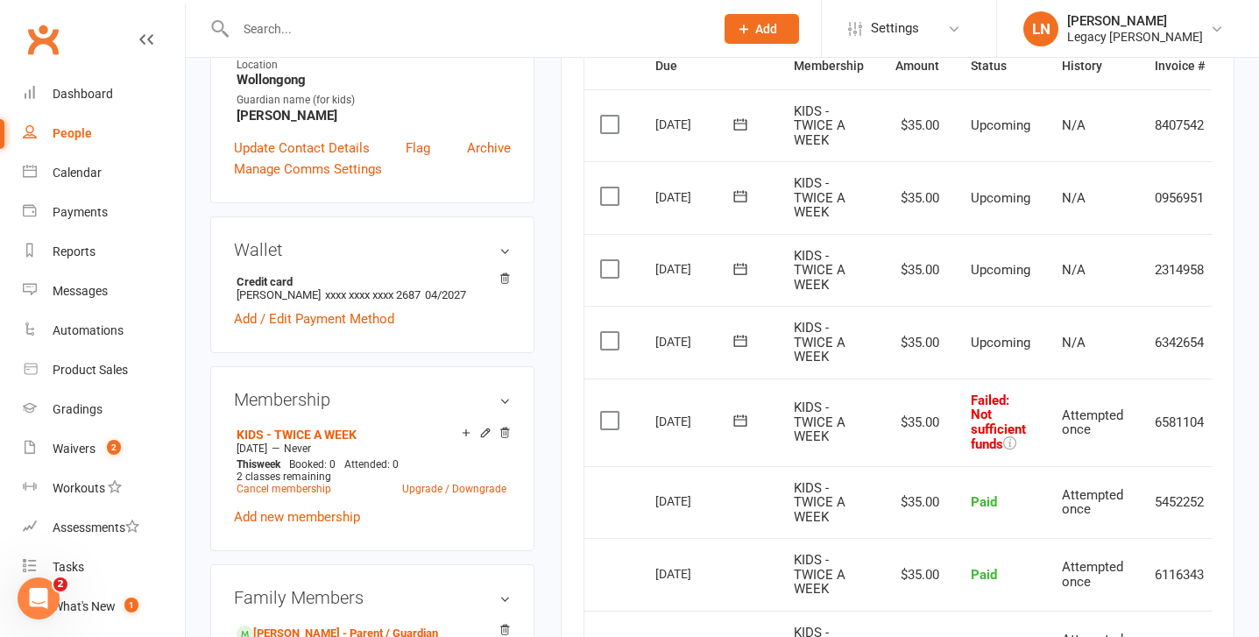
click at [748, 419] on icon at bounding box center [741, 421] width 18 height 18
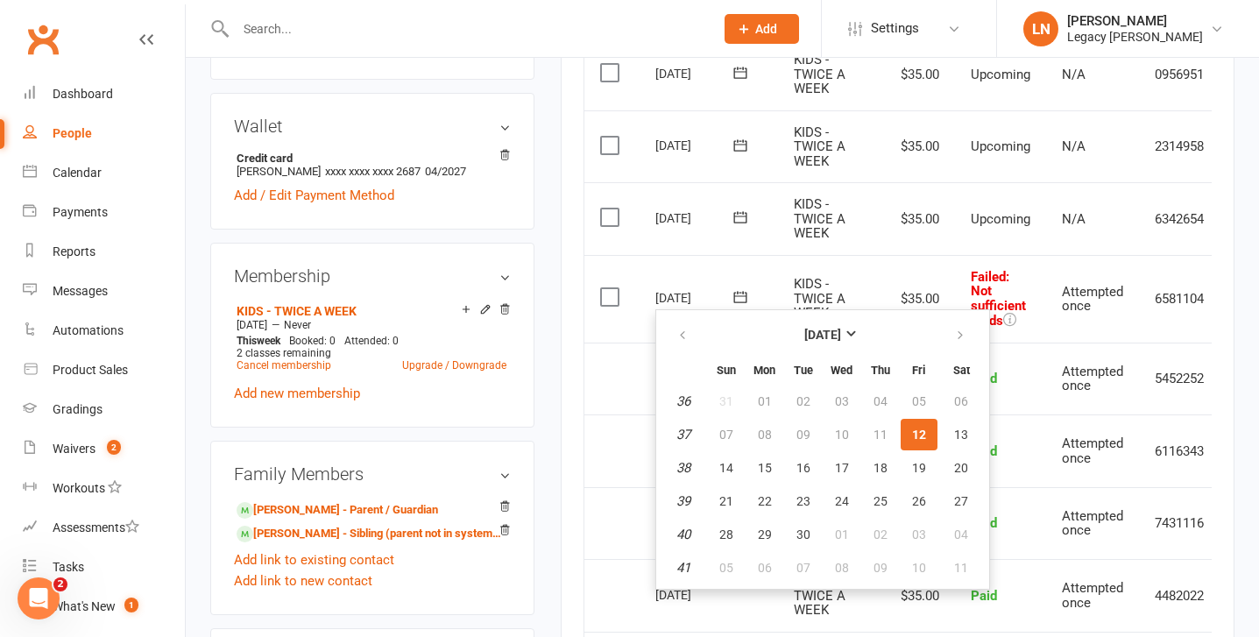
scroll to position [600, 0]
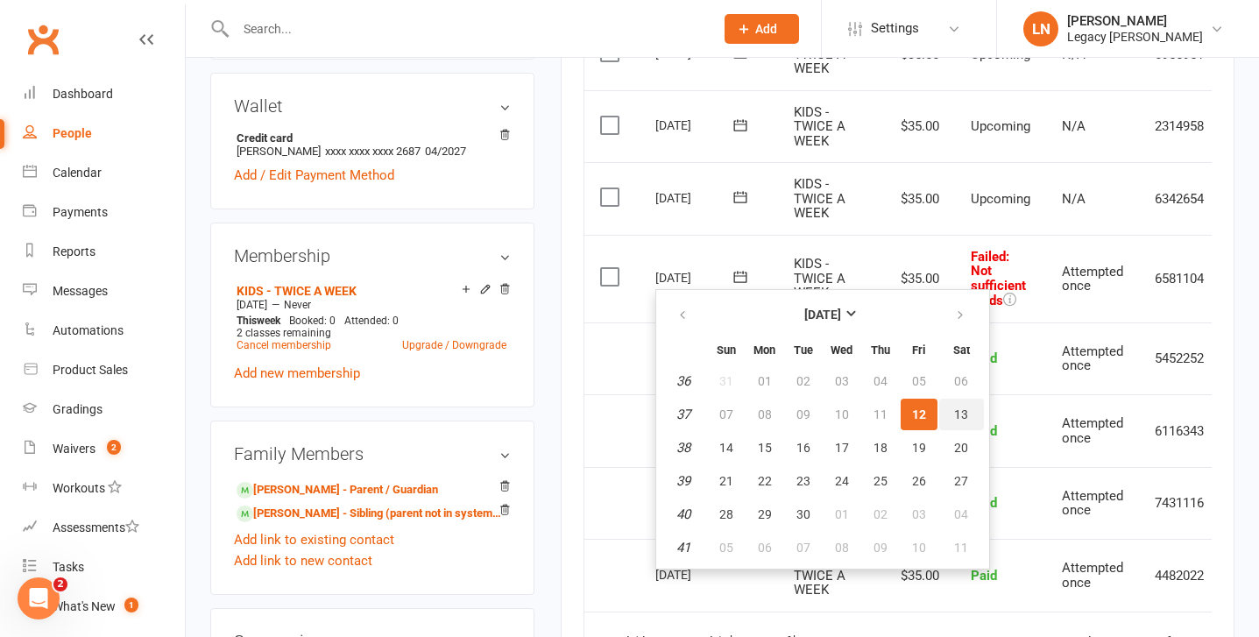
click at [964, 409] on span "13" at bounding box center [961, 415] width 14 height 14
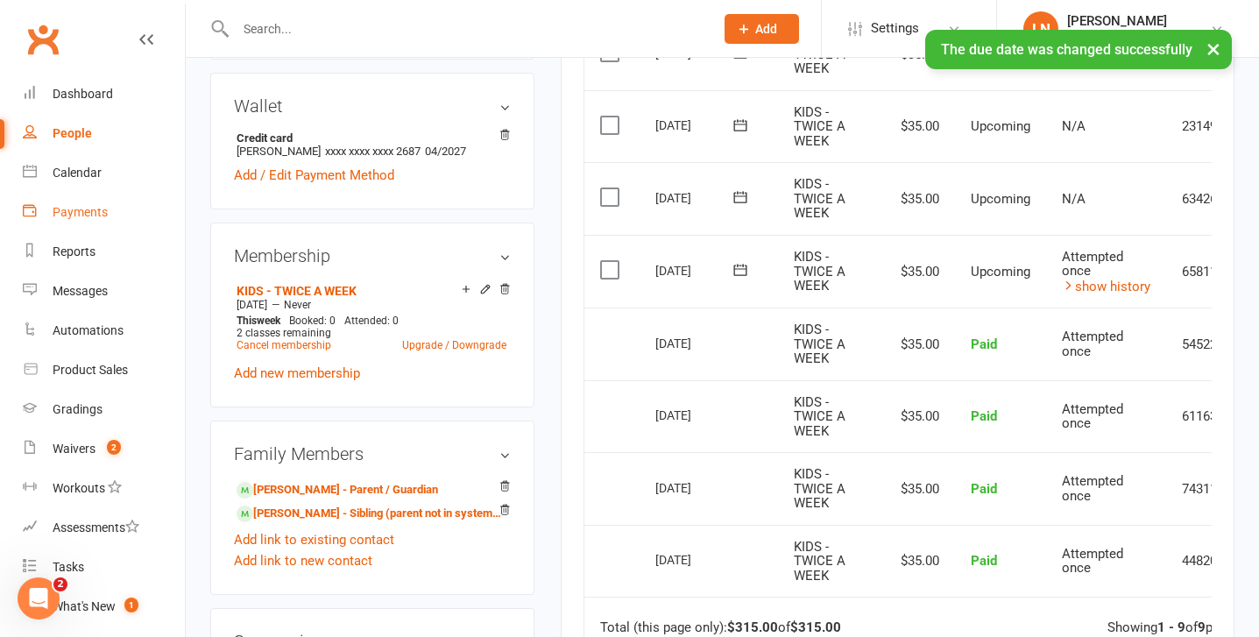
click at [82, 224] on link "Payments" at bounding box center [104, 212] width 162 height 39
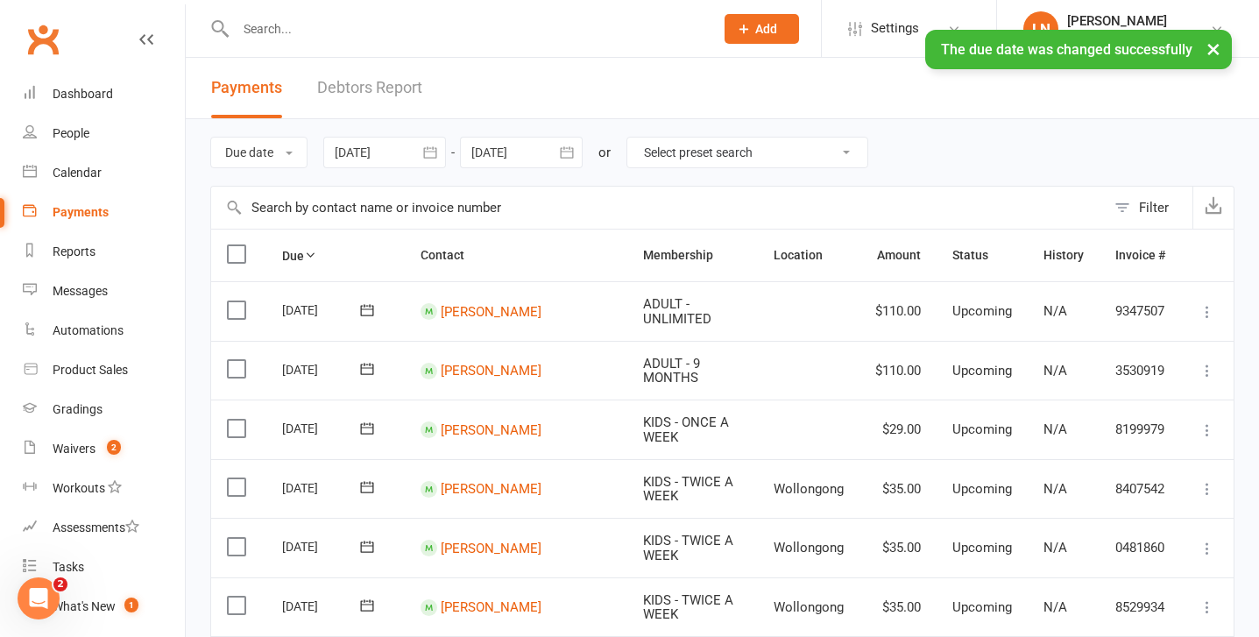
click at [354, 94] on link "Debtors Report" at bounding box center [369, 88] width 105 height 60
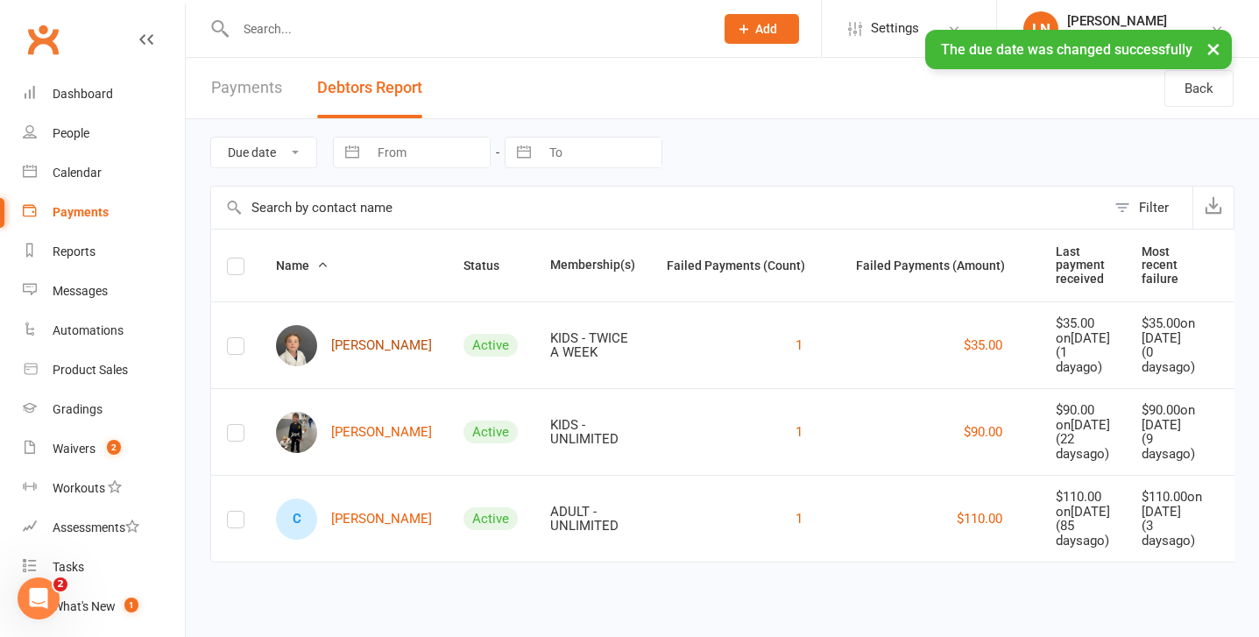
click at [334, 365] on link "[PERSON_NAME]" at bounding box center [354, 345] width 156 height 41
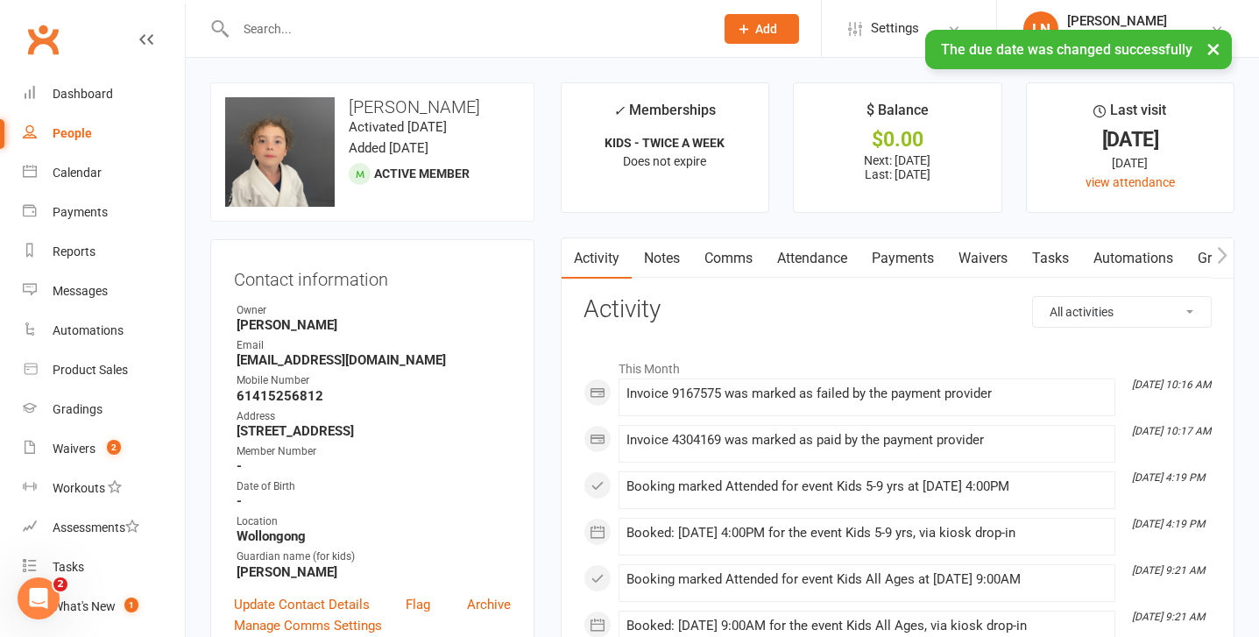
click at [920, 259] on link "Payments" at bounding box center [903, 258] width 87 height 40
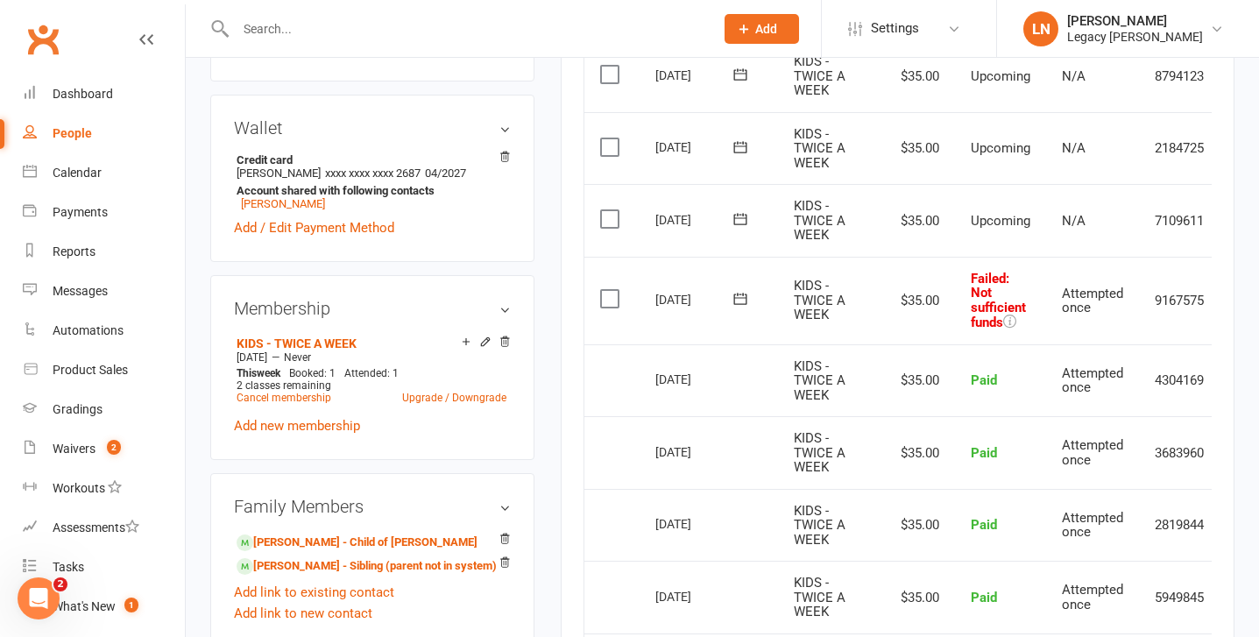
scroll to position [581, 0]
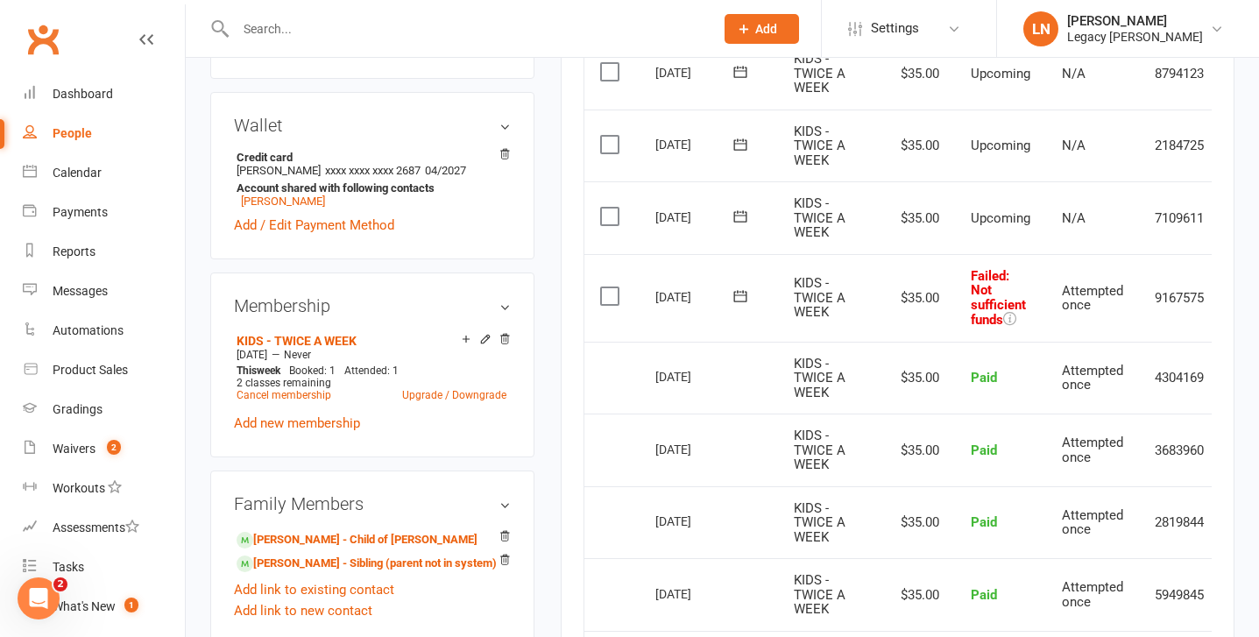
click at [743, 300] on icon at bounding box center [741, 296] width 18 height 18
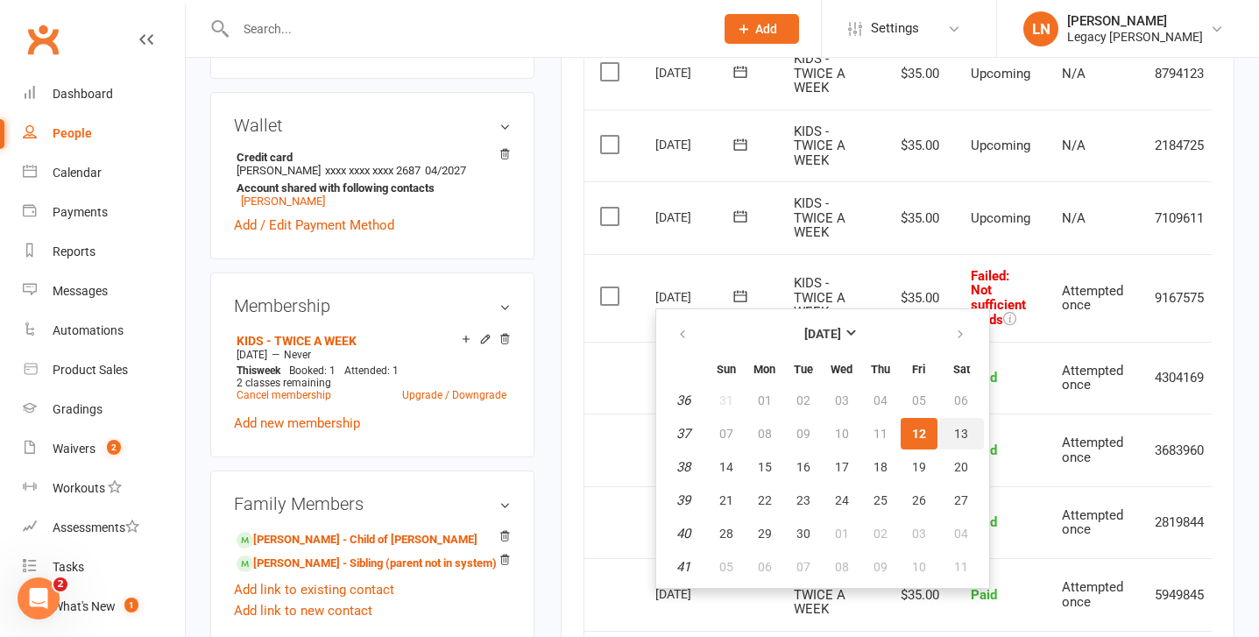
click at [954, 429] on span "13" at bounding box center [961, 434] width 14 height 14
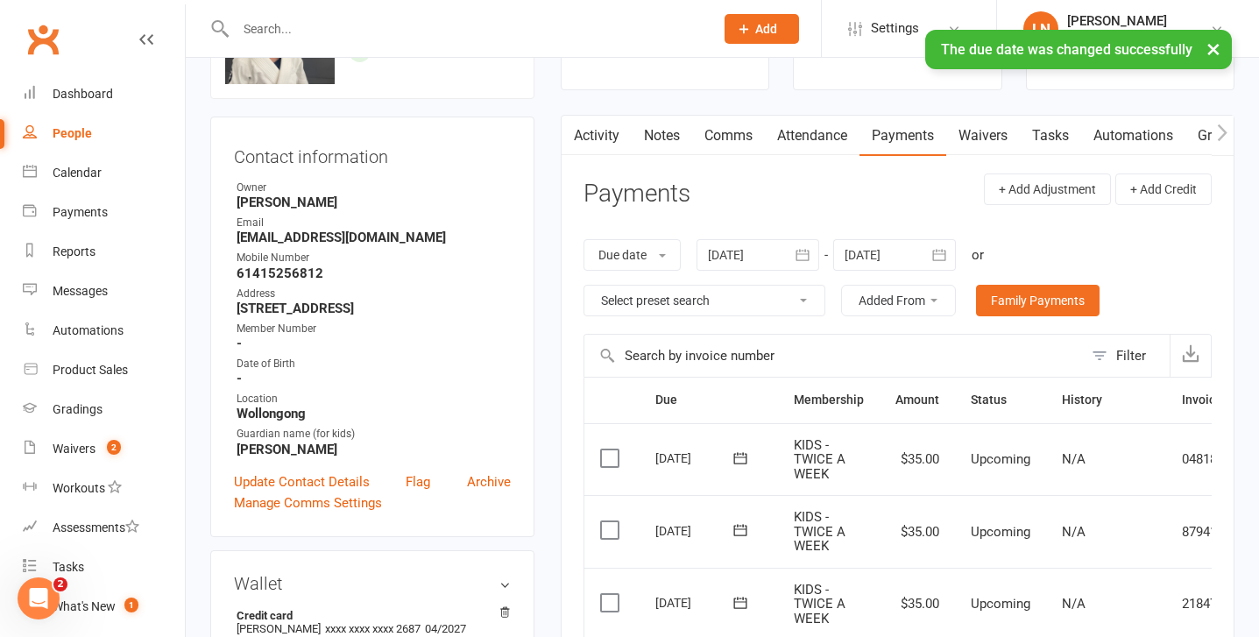
scroll to position [0, 0]
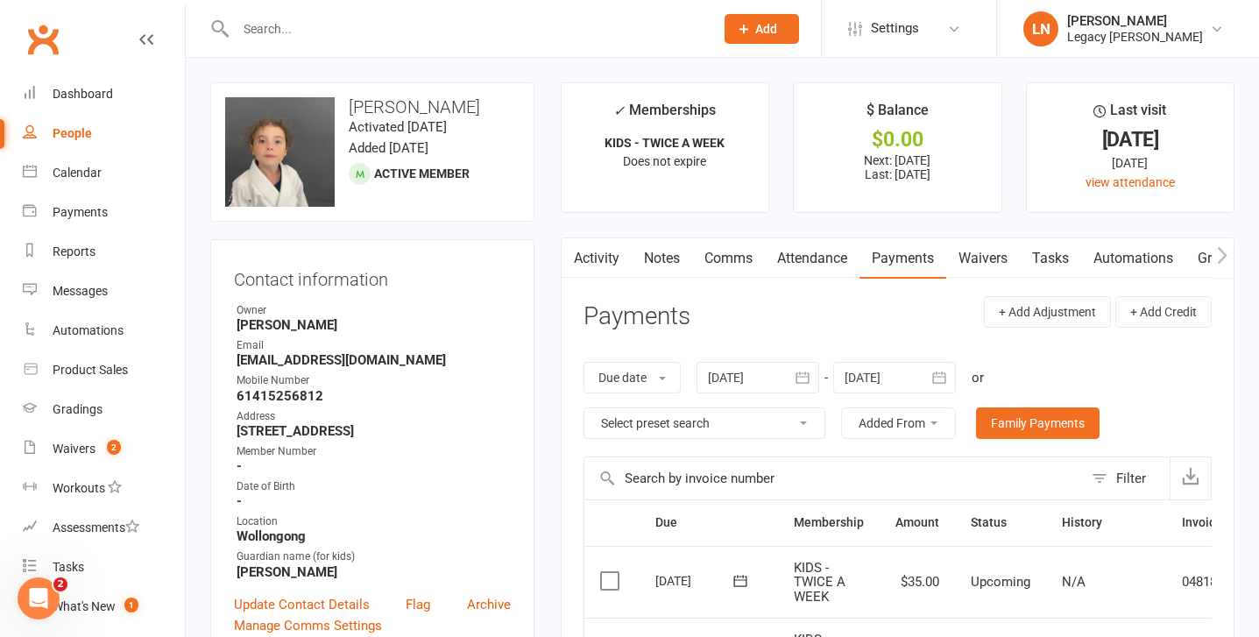
click at [275, 33] on input "text" at bounding box center [465, 29] width 471 height 25
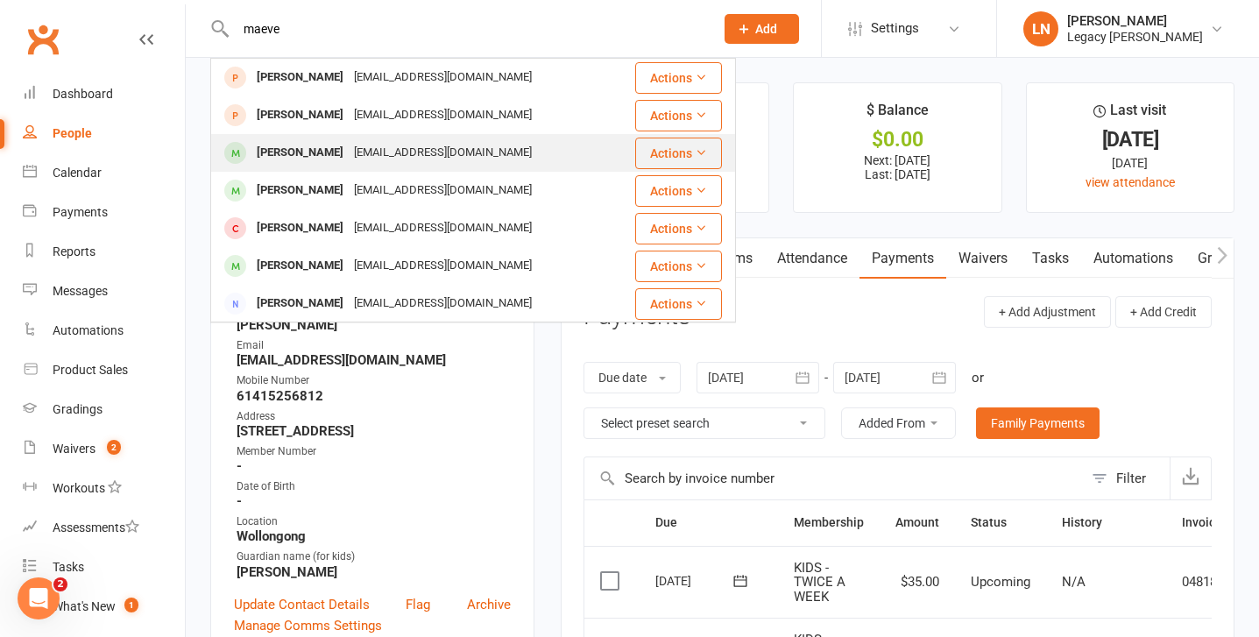
type input "maeve"
click at [317, 151] on div "[PERSON_NAME]" at bounding box center [300, 152] width 97 height 25
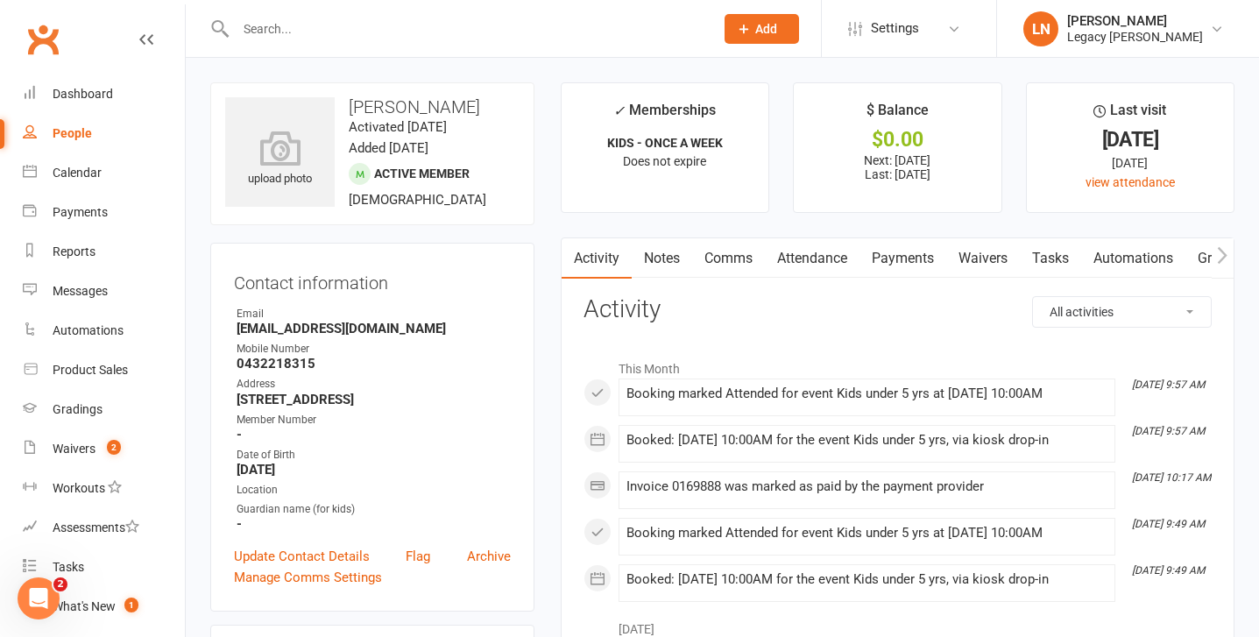
click at [357, 39] on input "text" at bounding box center [465, 29] width 471 height 25
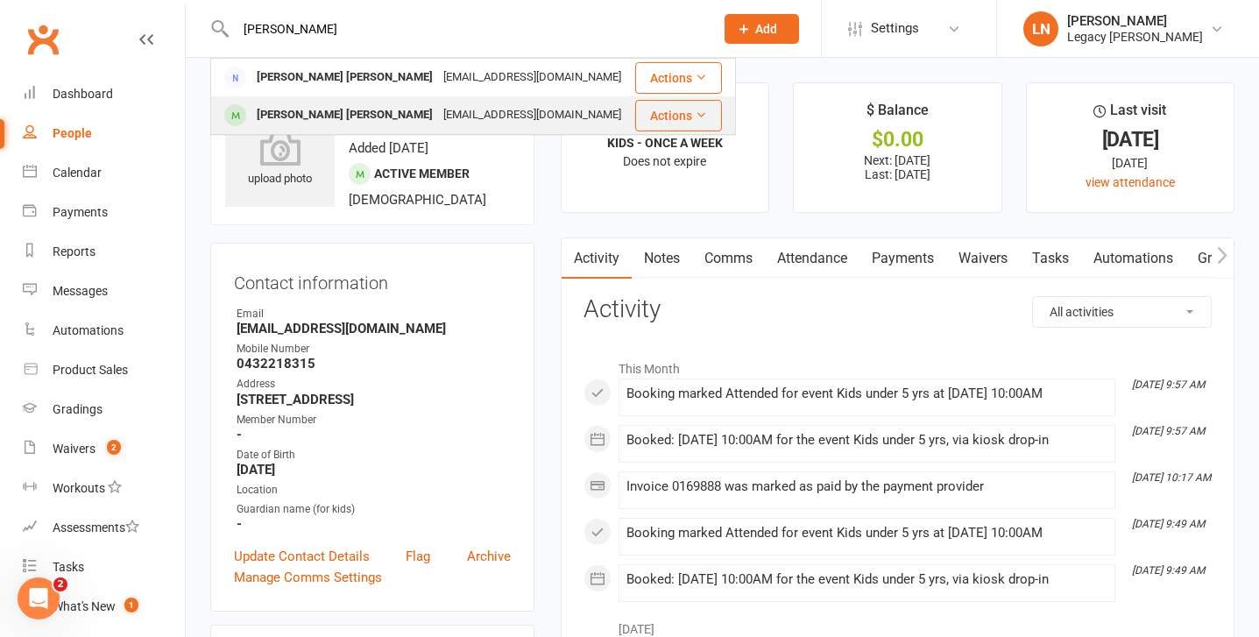
type input "[PERSON_NAME]"
click at [290, 122] on div "[PERSON_NAME] [PERSON_NAME]" at bounding box center [345, 115] width 187 height 25
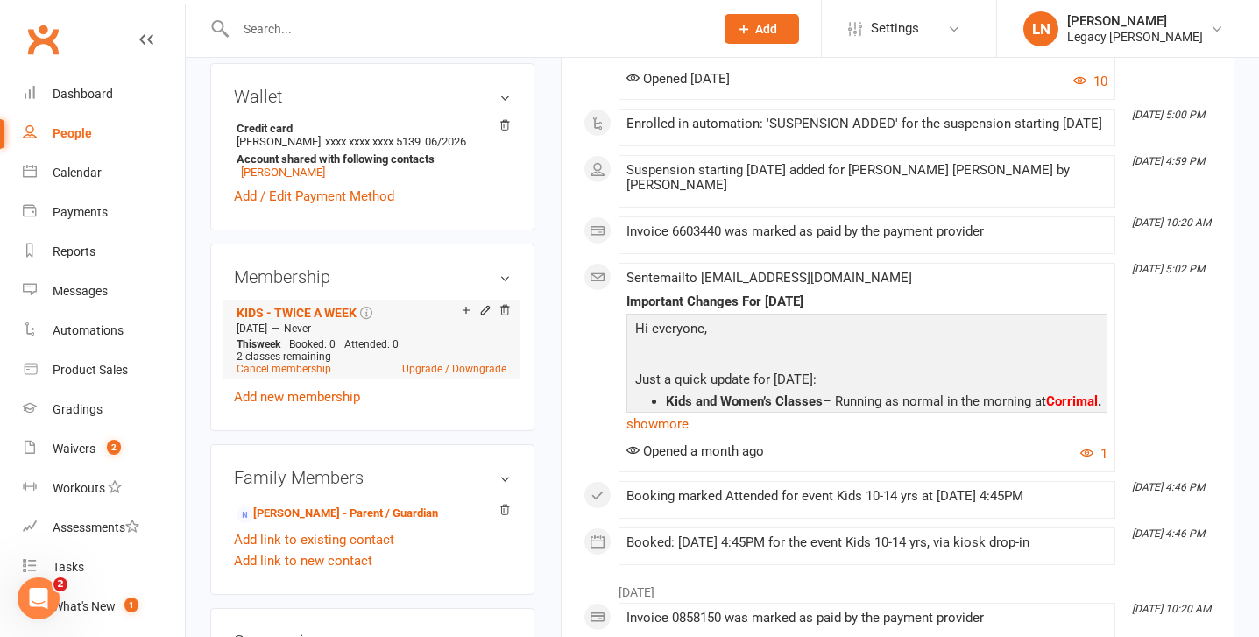
scroll to position [582, 0]
click at [289, 362] on link "Cancel membership" at bounding box center [284, 368] width 95 height 12
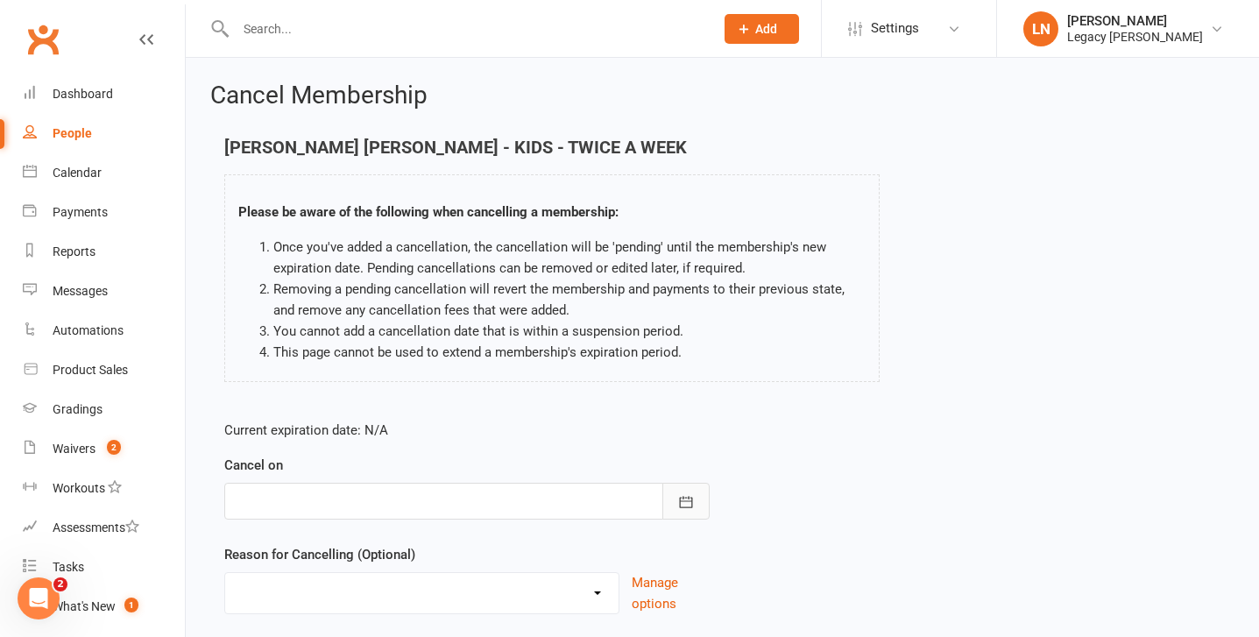
click at [688, 495] on icon "button" at bounding box center [686, 502] width 18 height 18
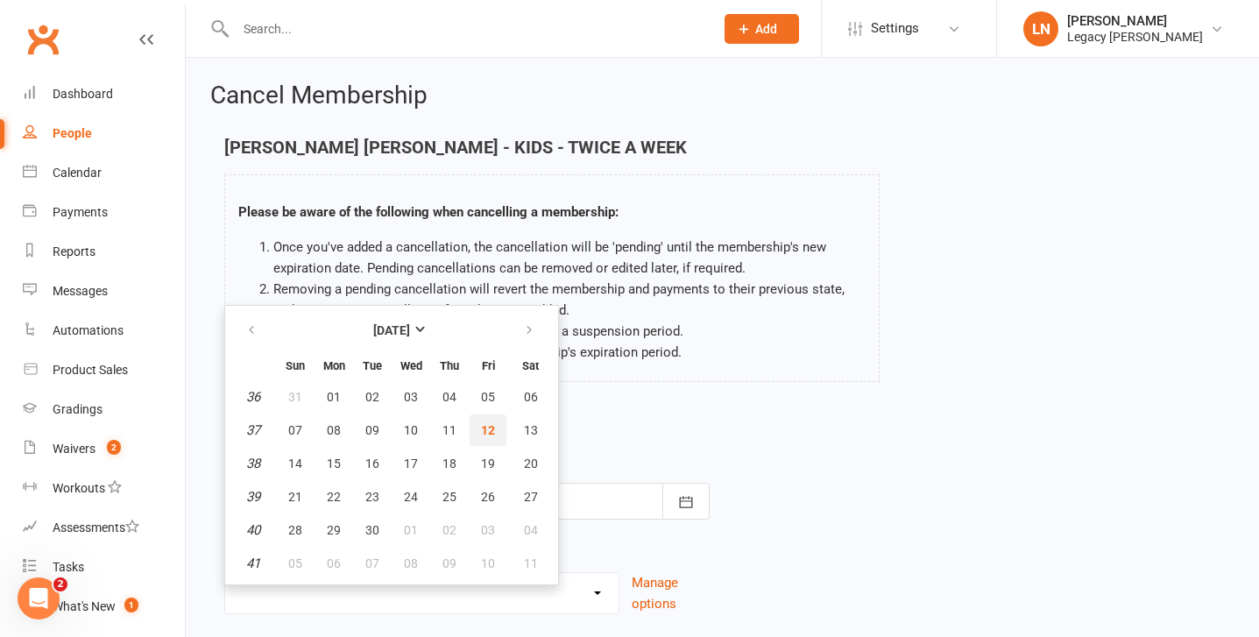
click at [495, 428] on button "12" at bounding box center [488, 431] width 37 height 32
type input "[DATE]"
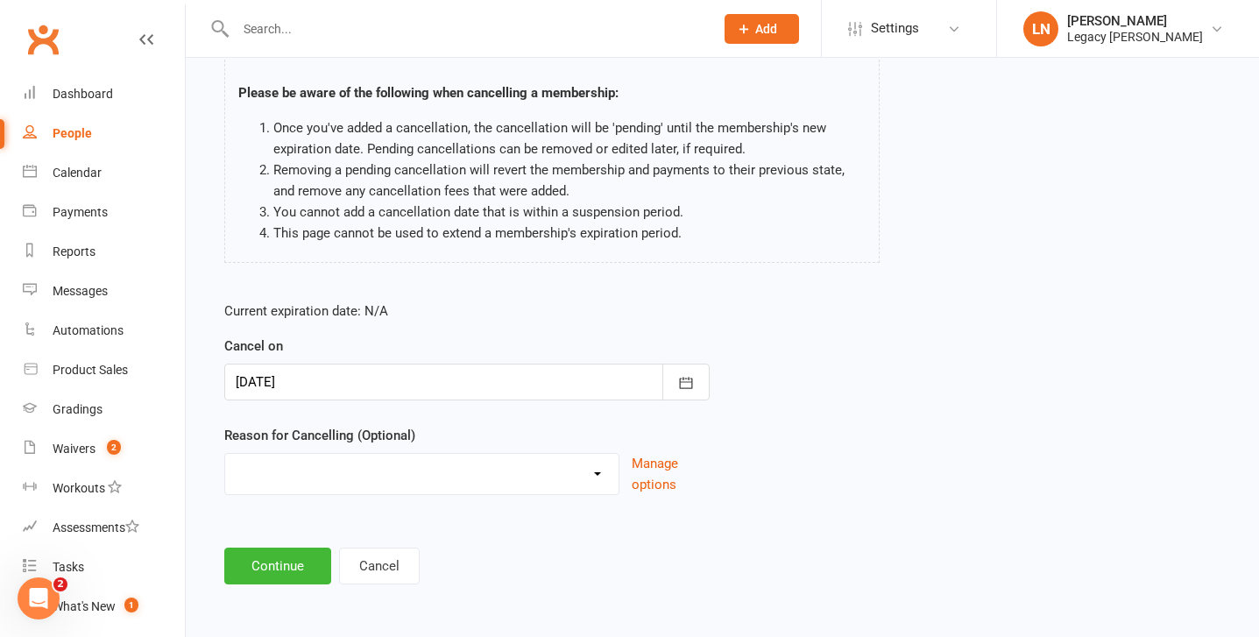
scroll to position [120, 0]
click at [344, 469] on select "Change to casual classes Financial reasons Illness Injury Lost interest Members…" at bounding box center [421, 470] width 393 height 35
select select "2"
click at [225, 453] on select "Change to casual classes Financial reasons Illness Injury Lost interest Members…" at bounding box center [421, 470] width 393 height 35
click at [300, 578] on button "Continue" at bounding box center [277, 565] width 107 height 37
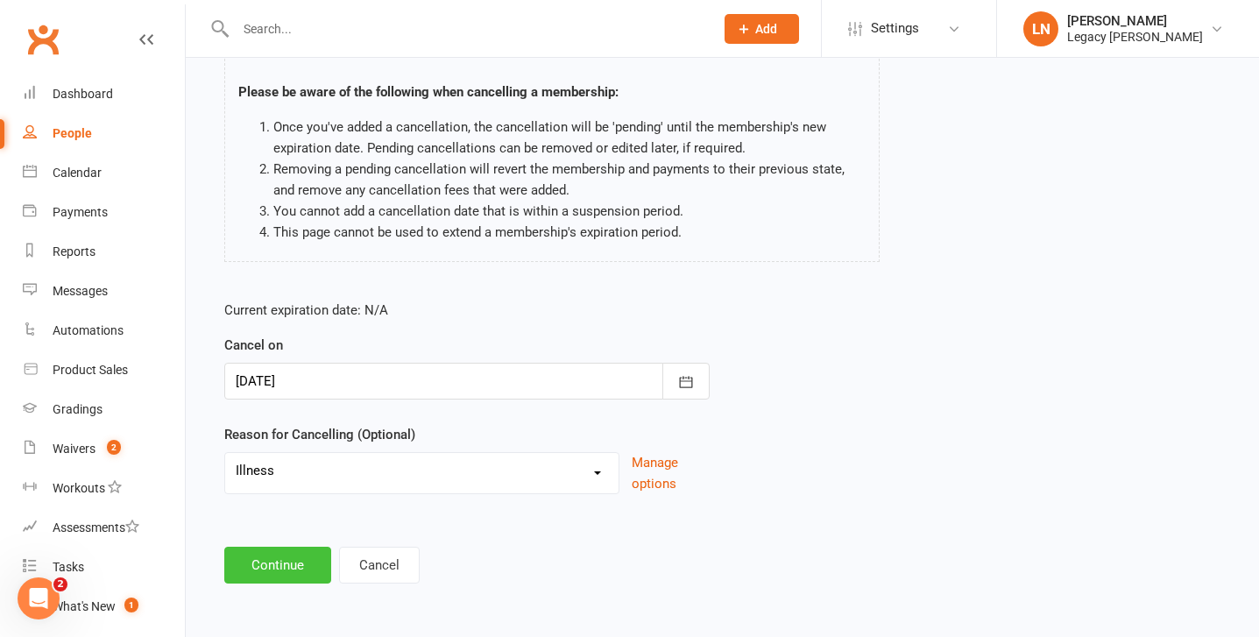
scroll to position [0, 0]
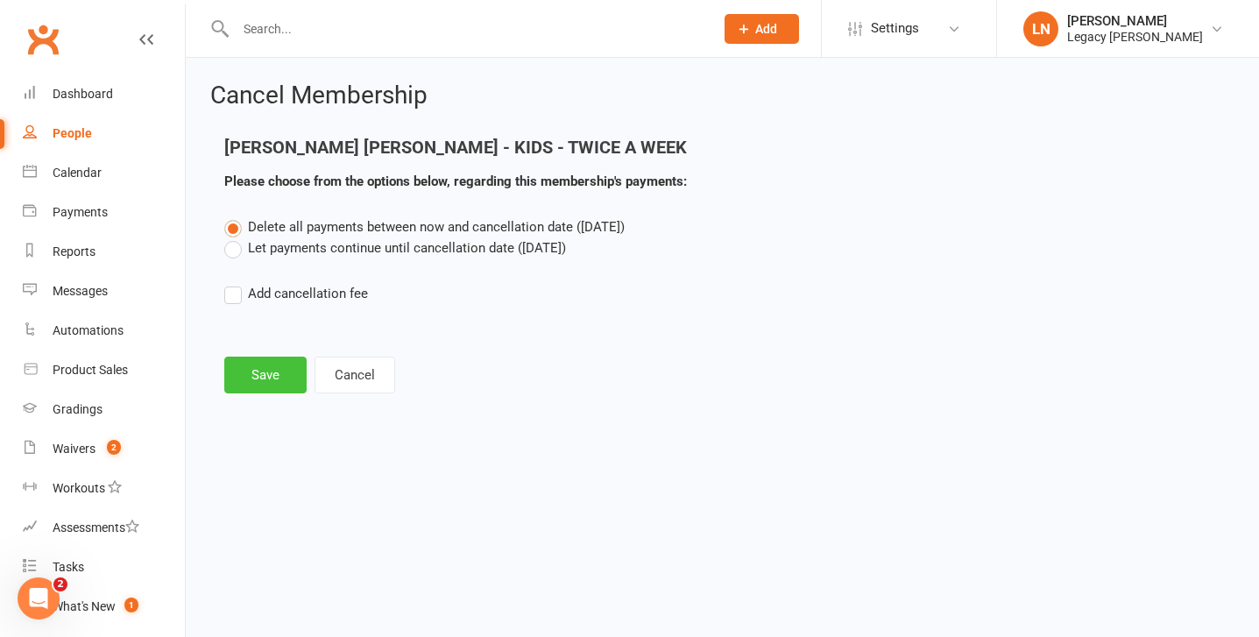
click at [257, 388] on button "Save" at bounding box center [265, 375] width 82 height 37
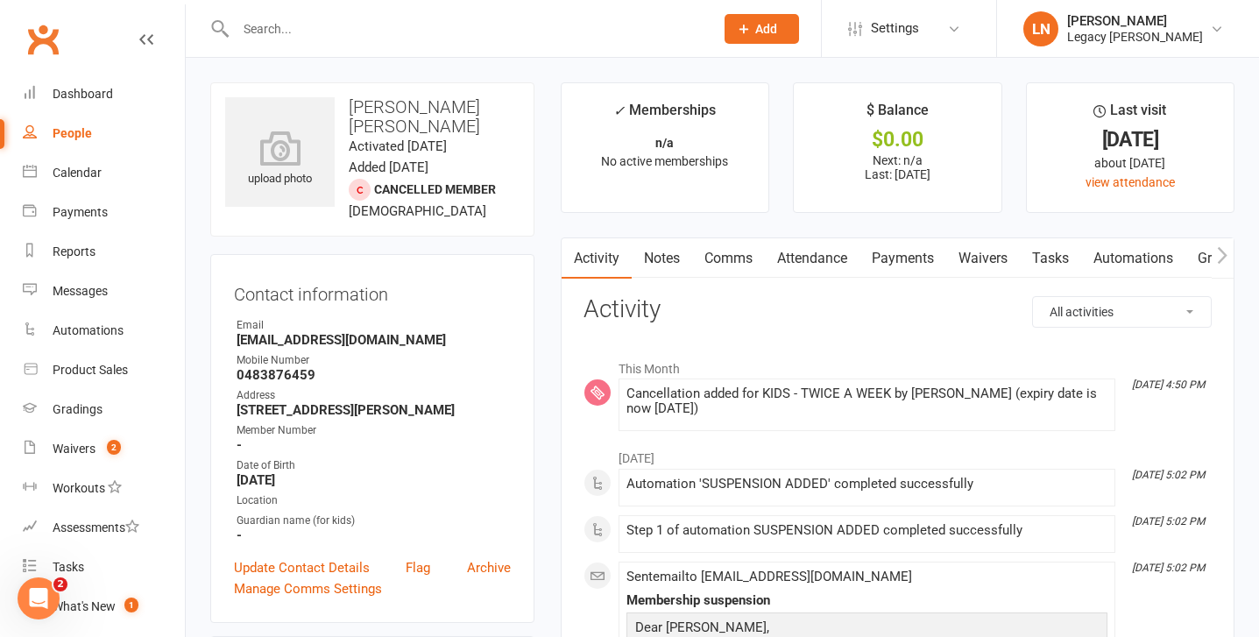
click at [305, 25] on input "text" at bounding box center [465, 29] width 471 height 25
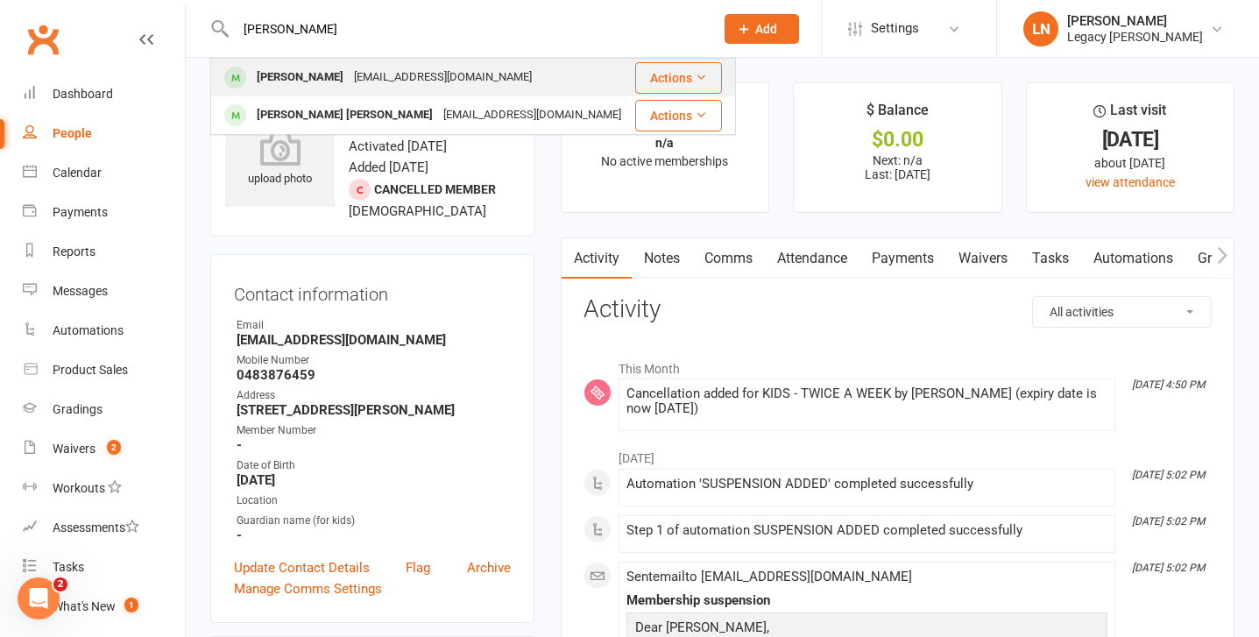
type input "[PERSON_NAME]"
click at [323, 85] on div "[PERSON_NAME]" at bounding box center [300, 77] width 97 height 25
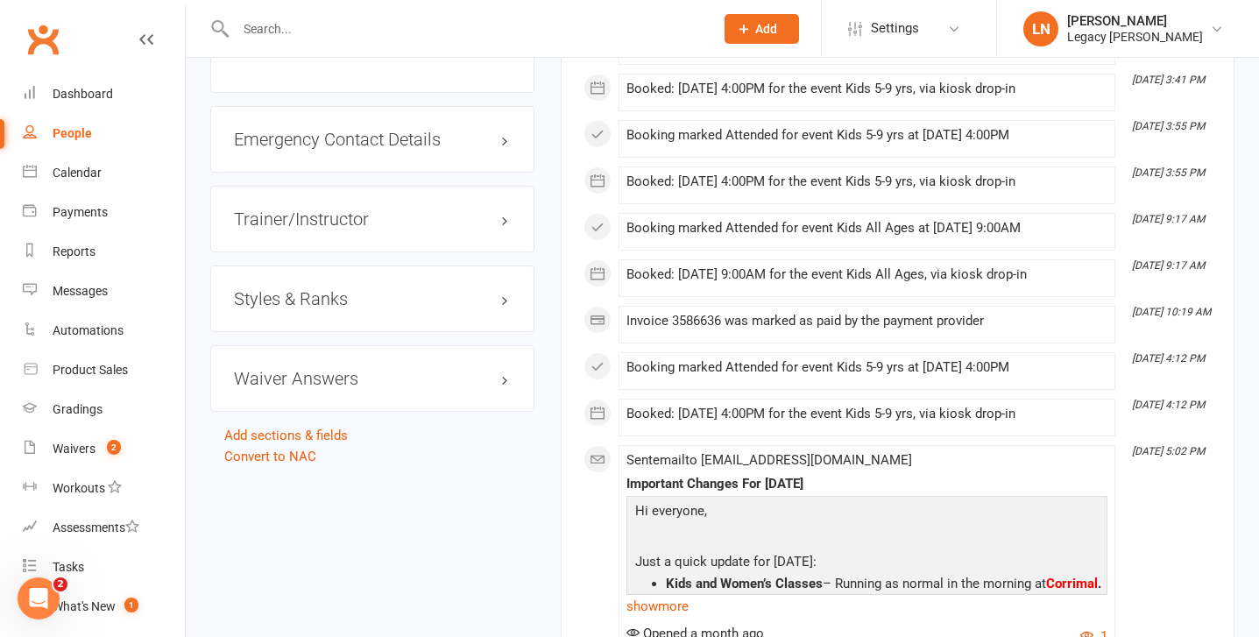
scroll to position [1244, 0]
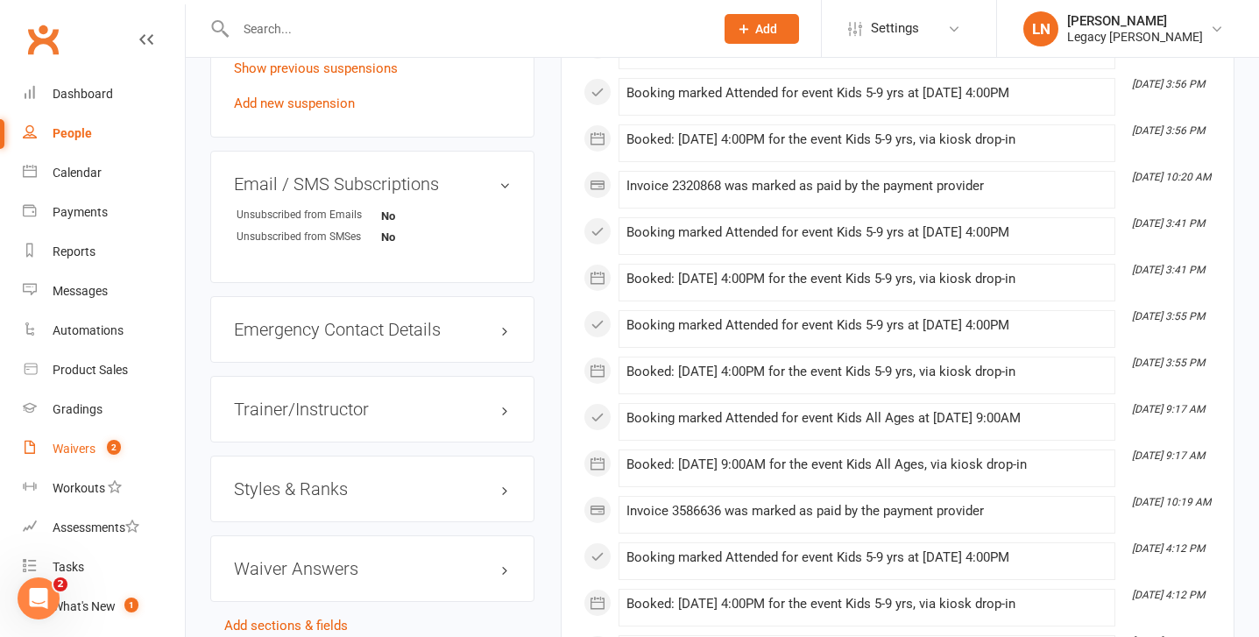
click at [79, 443] on div "Waivers" at bounding box center [74, 449] width 43 height 14
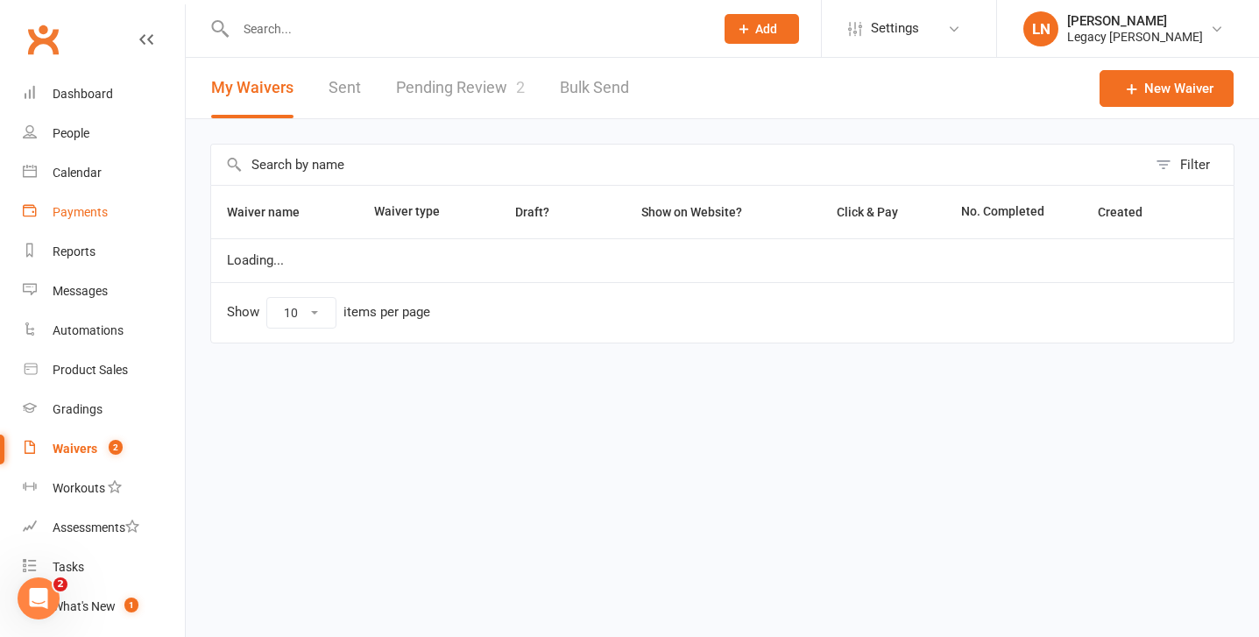
click at [98, 208] on div "Payments" at bounding box center [80, 212] width 55 height 14
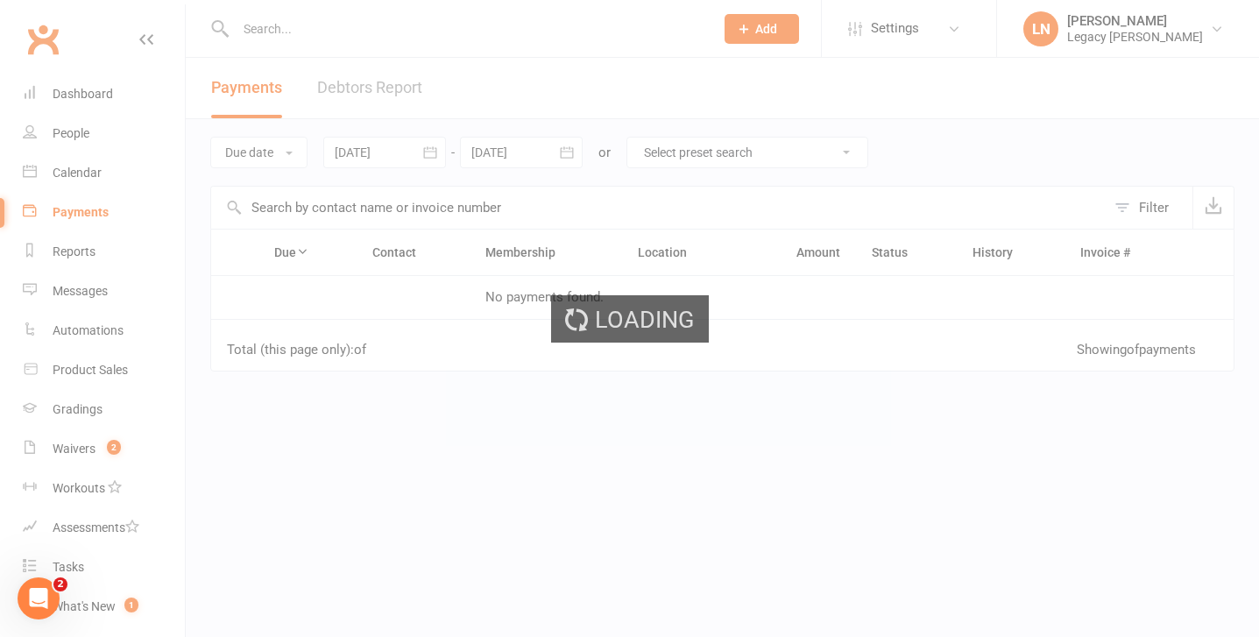
click at [371, 75] on link "Debtors Report" at bounding box center [369, 88] width 105 height 60
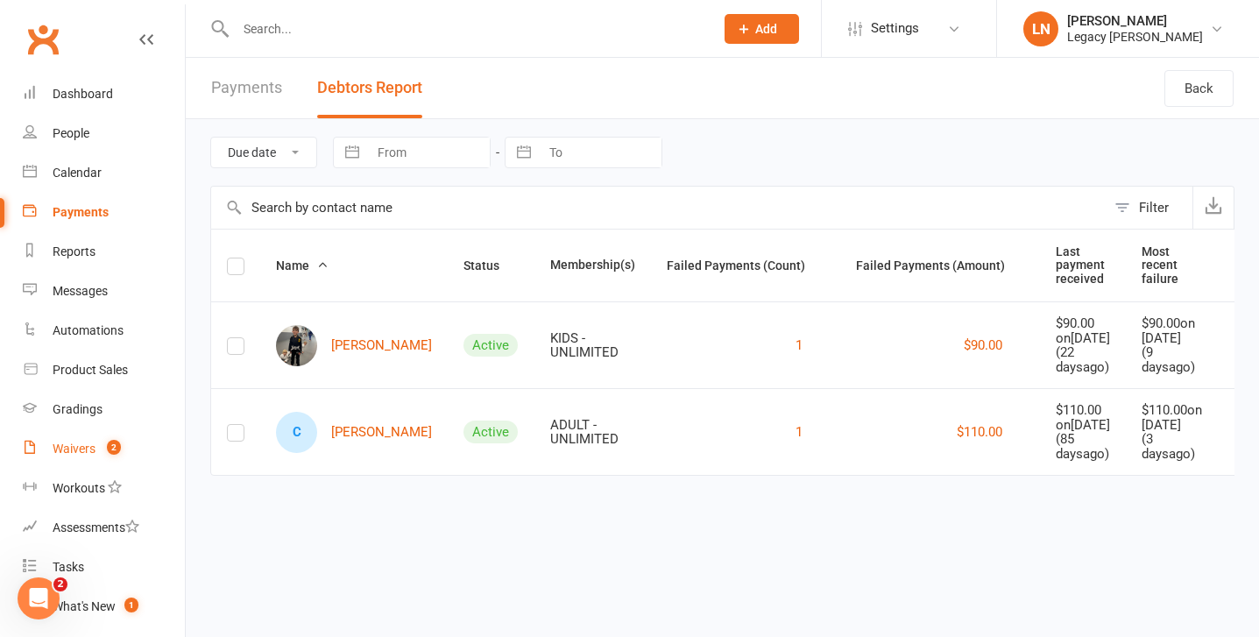
click at [74, 449] on div "Waivers" at bounding box center [74, 449] width 43 height 14
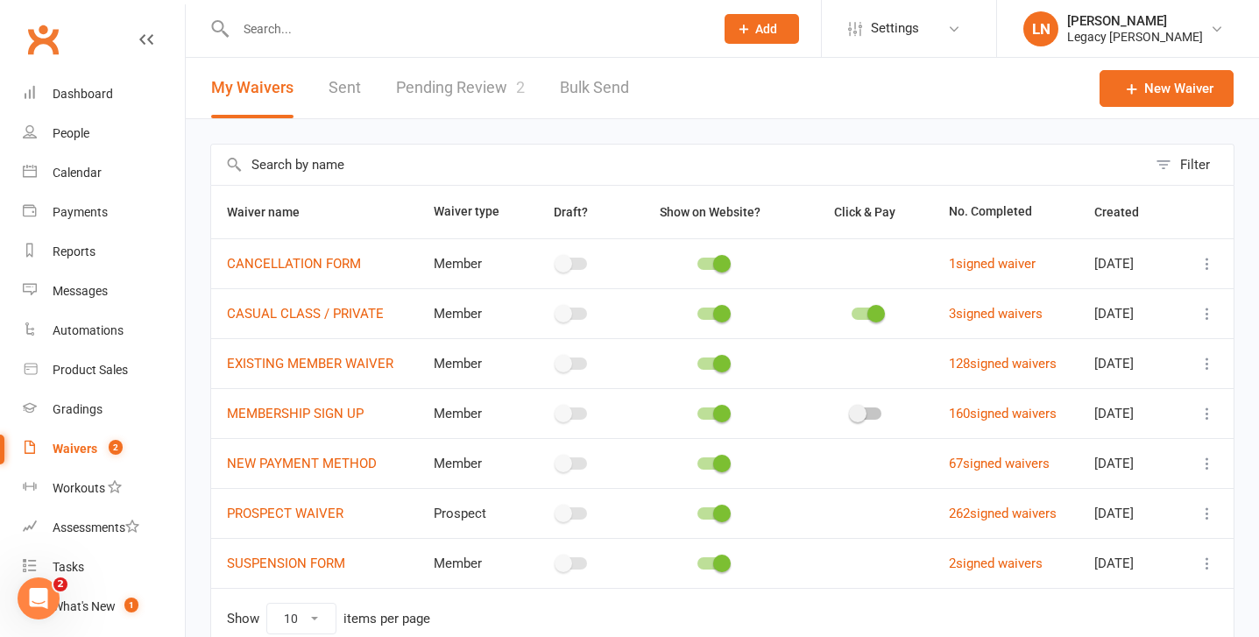
click at [479, 100] on link "Pending Review 2" at bounding box center [460, 88] width 129 height 60
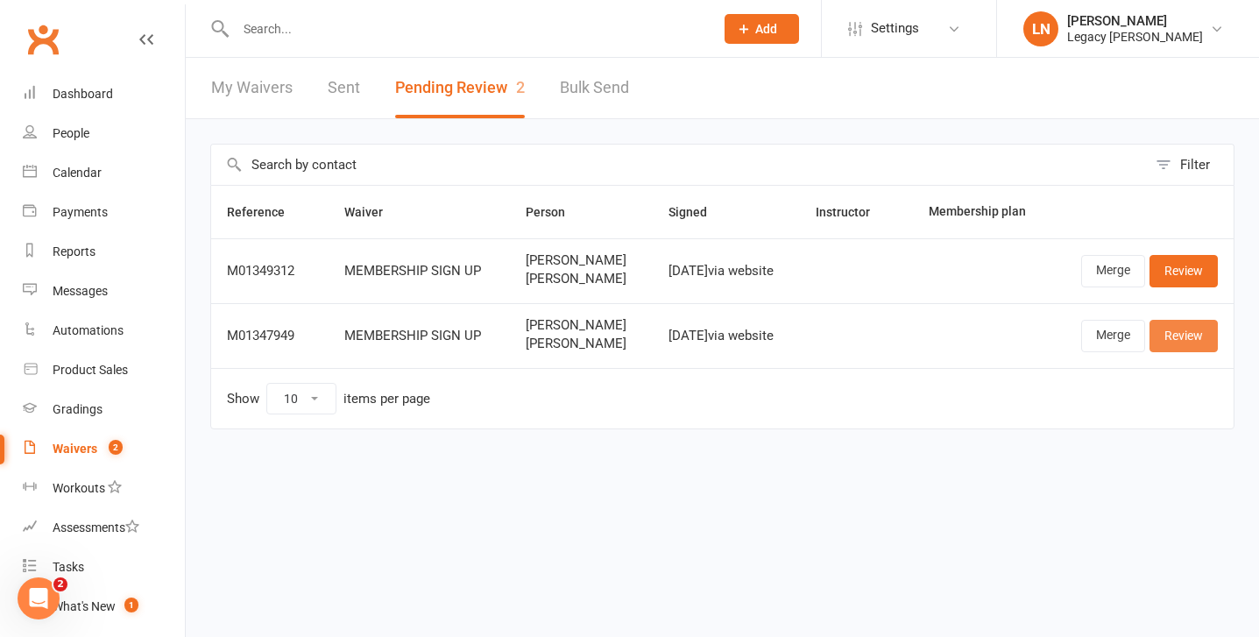
click at [1188, 338] on link "Review" at bounding box center [1184, 336] width 68 height 32
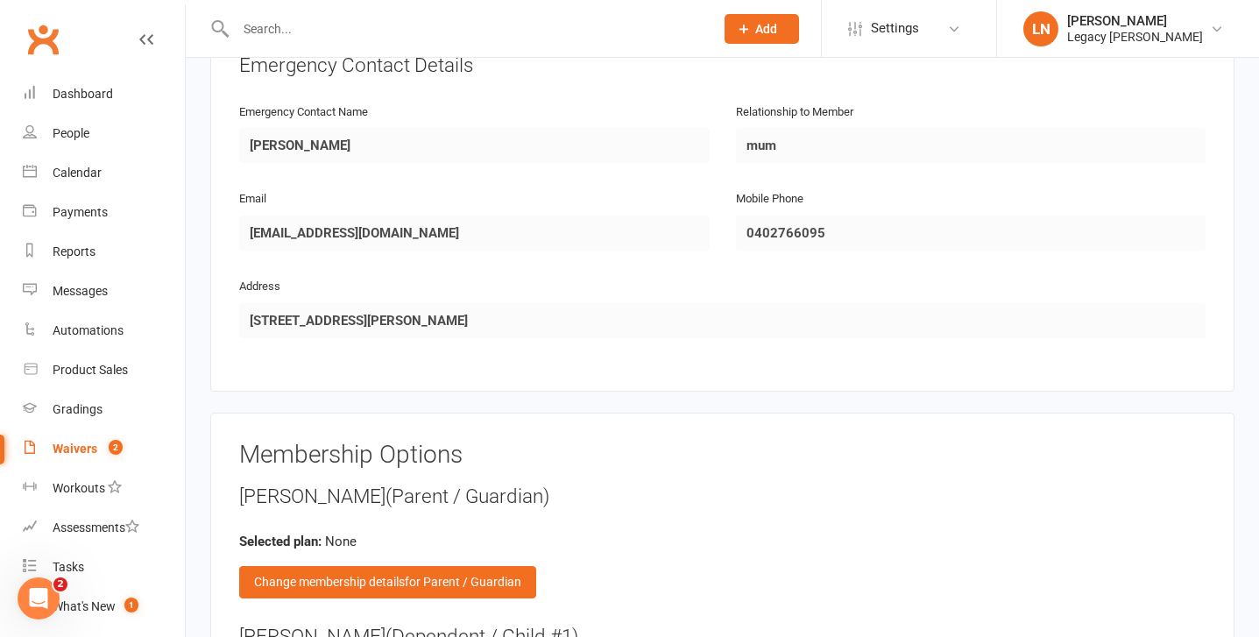
scroll to position [1592, 0]
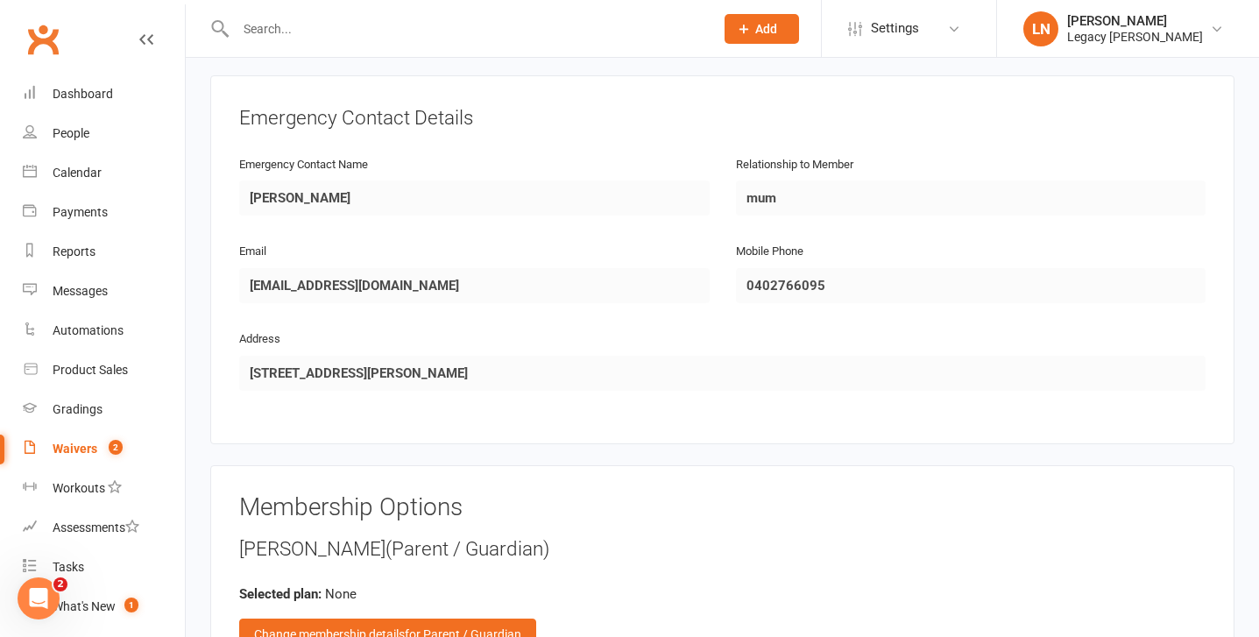
click at [337, 39] on input "text" at bounding box center [465, 29] width 471 height 25
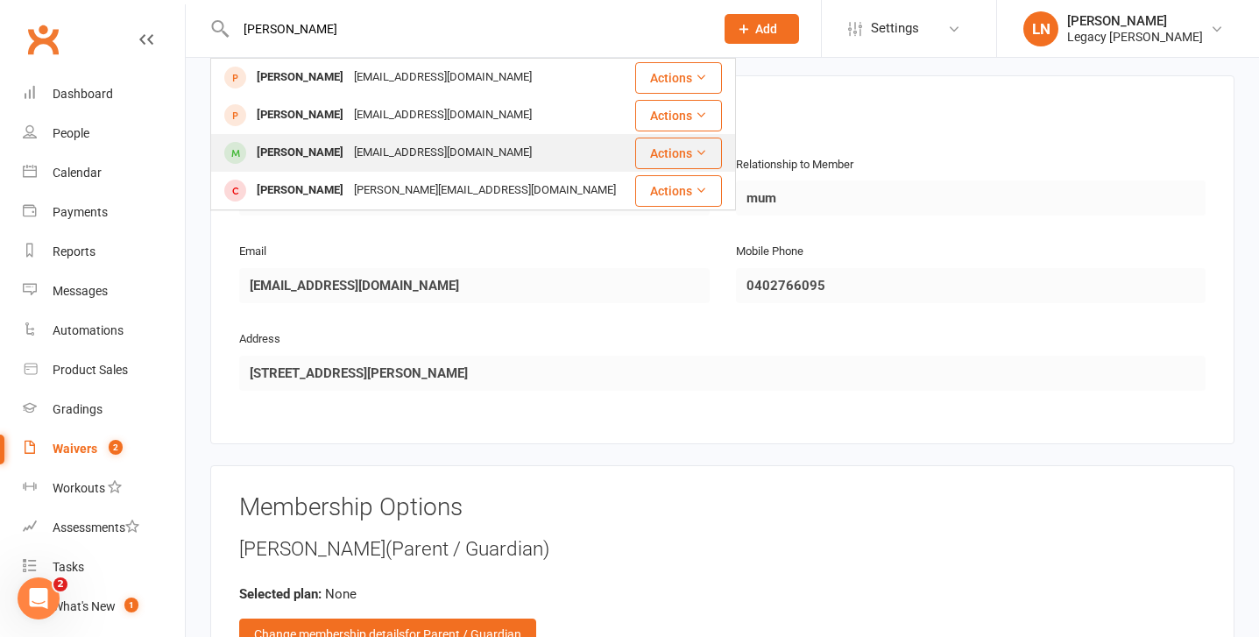
type input "[PERSON_NAME]"
click at [349, 152] on div "[EMAIL_ADDRESS][DOMAIN_NAME]" at bounding box center [443, 152] width 188 height 25
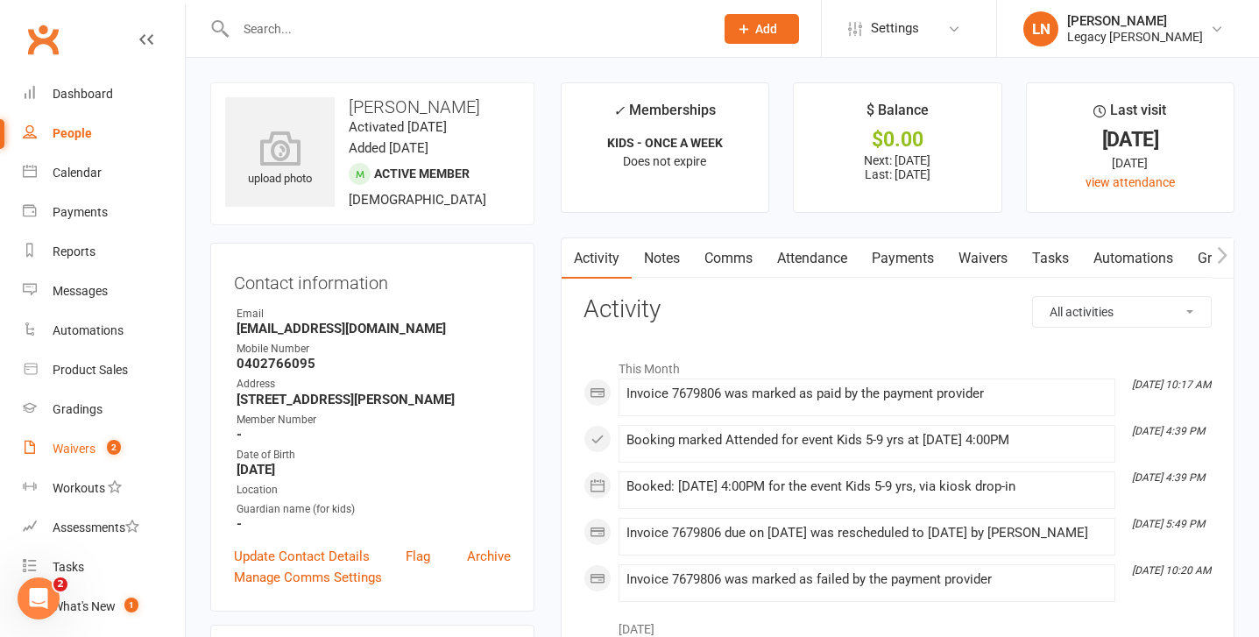
click at [62, 450] on div "Waivers" at bounding box center [74, 449] width 43 height 14
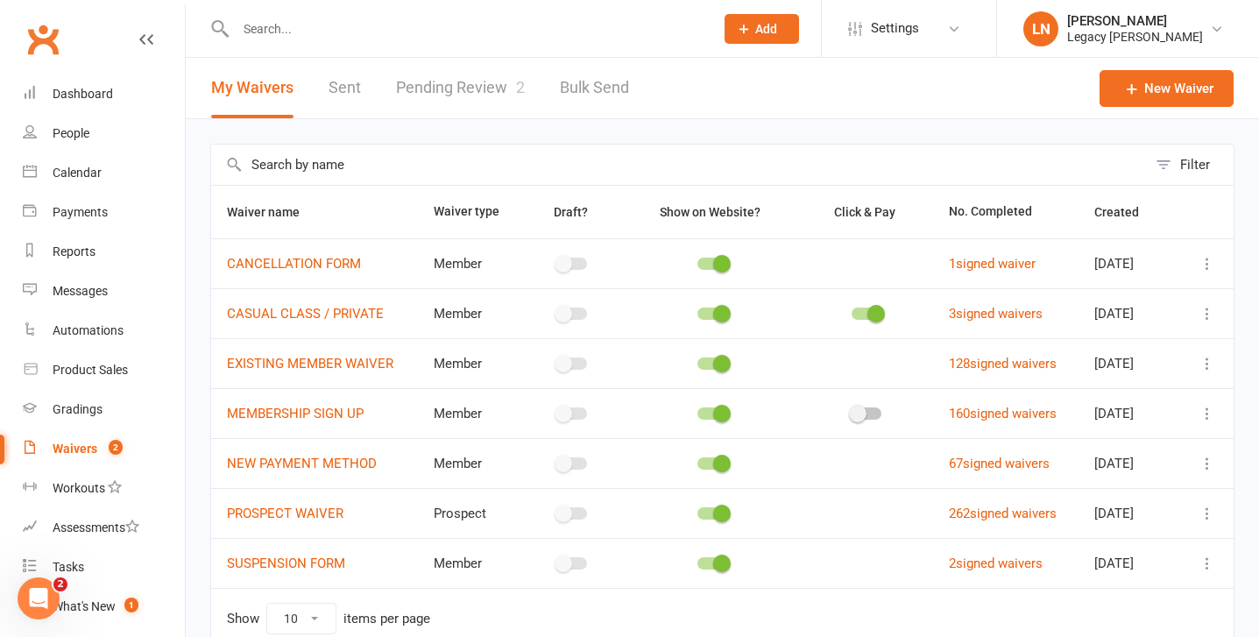
click at [327, 39] on input "text" at bounding box center [465, 29] width 471 height 25
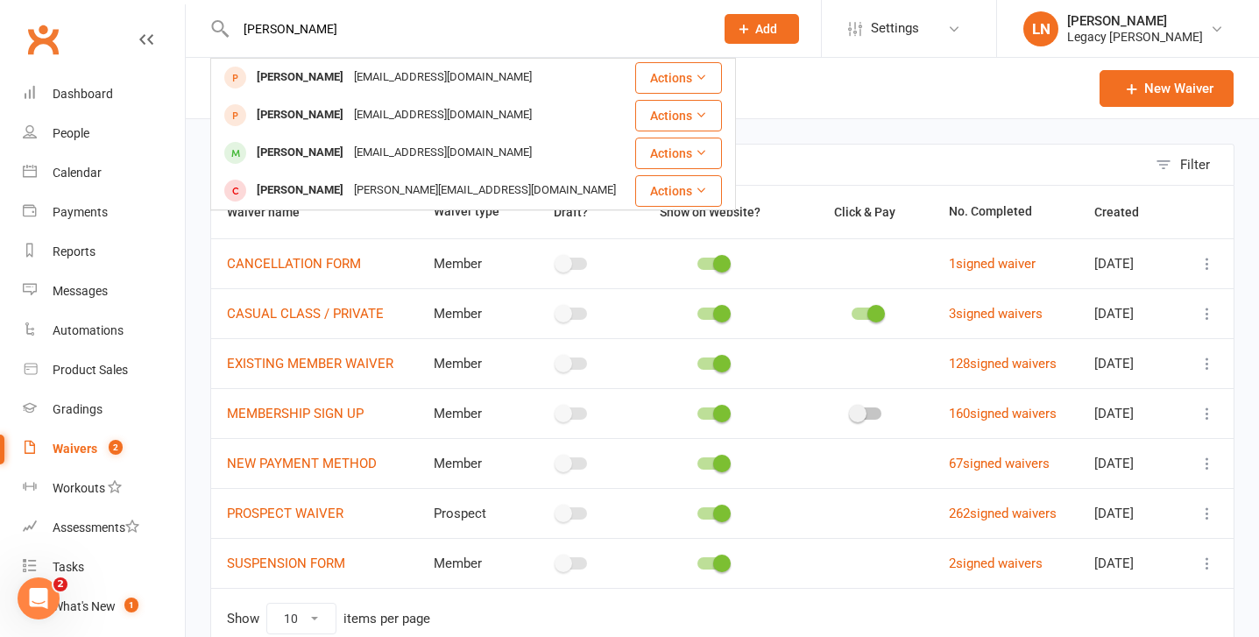
type input "[PERSON_NAME]"
click at [78, 448] on div "Waivers" at bounding box center [75, 449] width 45 height 14
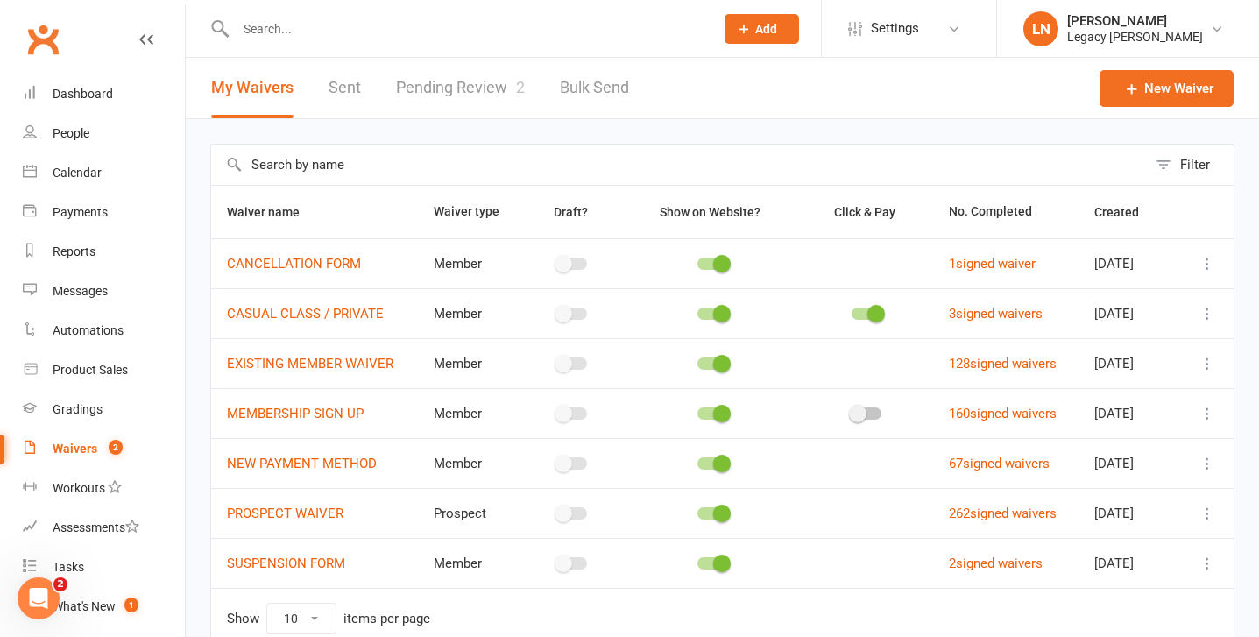
click at [478, 84] on link "Pending Review 2" at bounding box center [460, 88] width 129 height 60
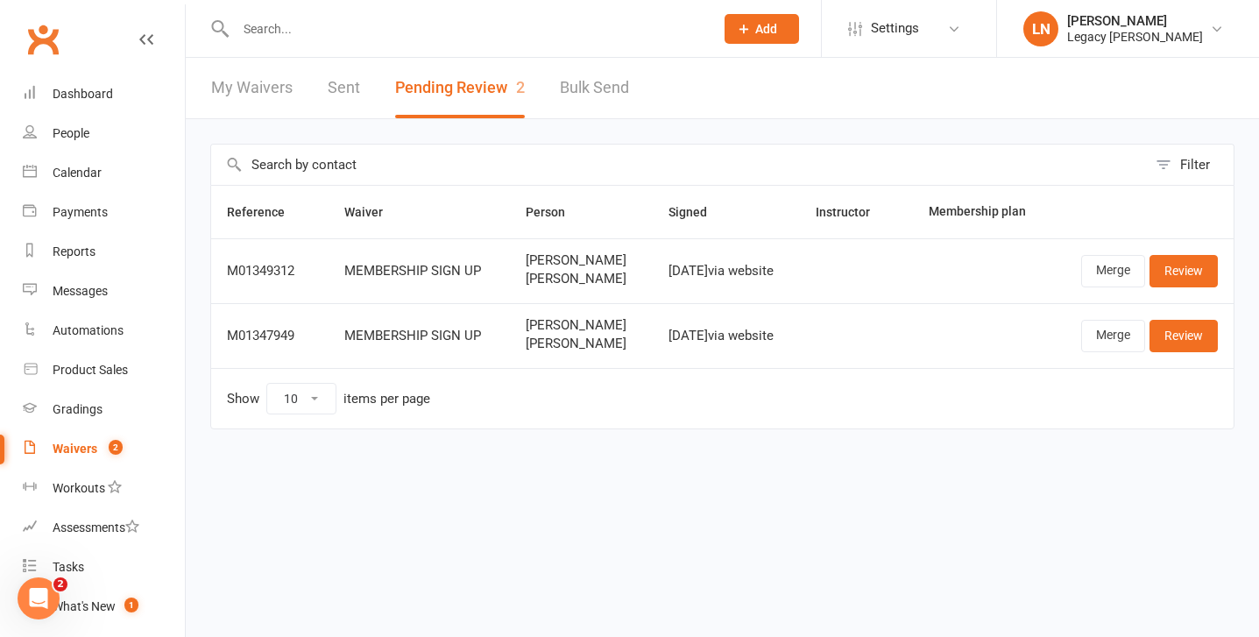
click at [488, 39] on input "text" at bounding box center [465, 29] width 471 height 25
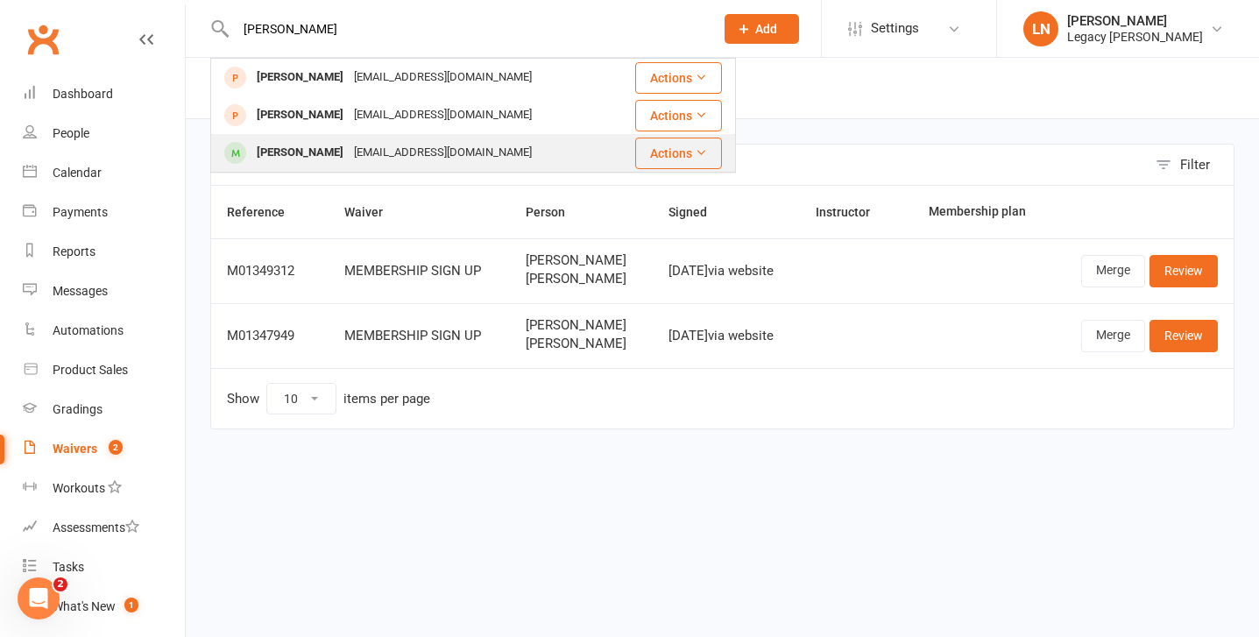
type input "[PERSON_NAME]"
click at [294, 167] on div "[PERSON_NAME] [EMAIL_ADDRESS][DOMAIN_NAME]" at bounding box center [412, 153] width 401 height 36
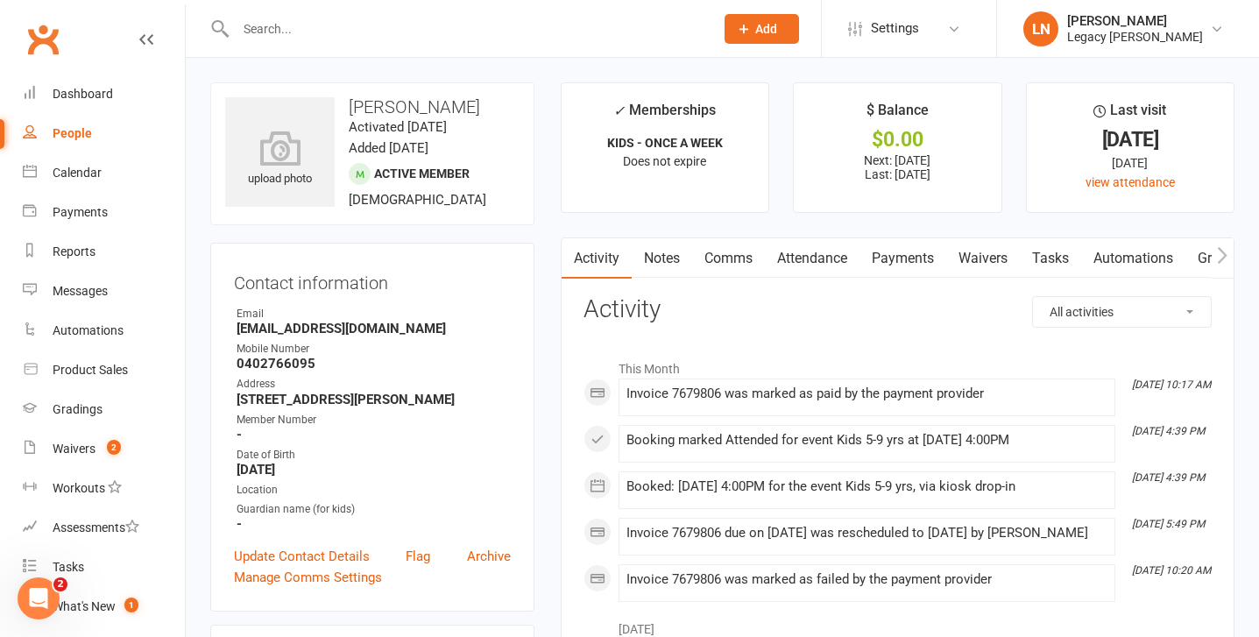
scroll to position [16, 0]
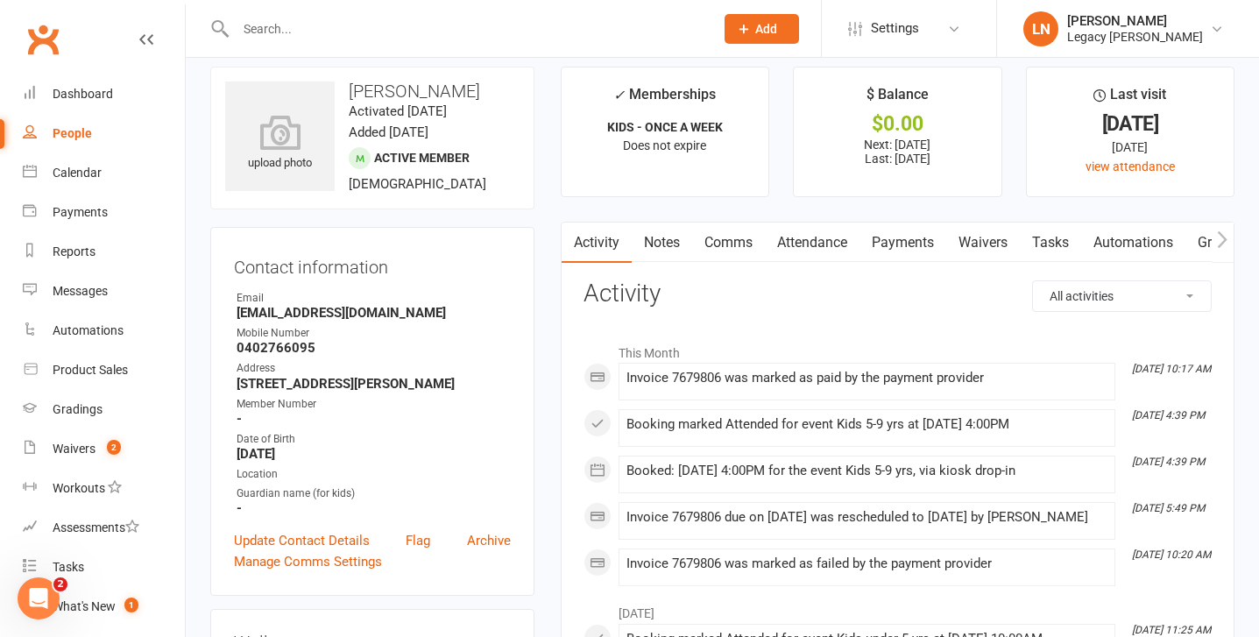
click at [927, 237] on link "Payments" at bounding box center [903, 243] width 87 height 40
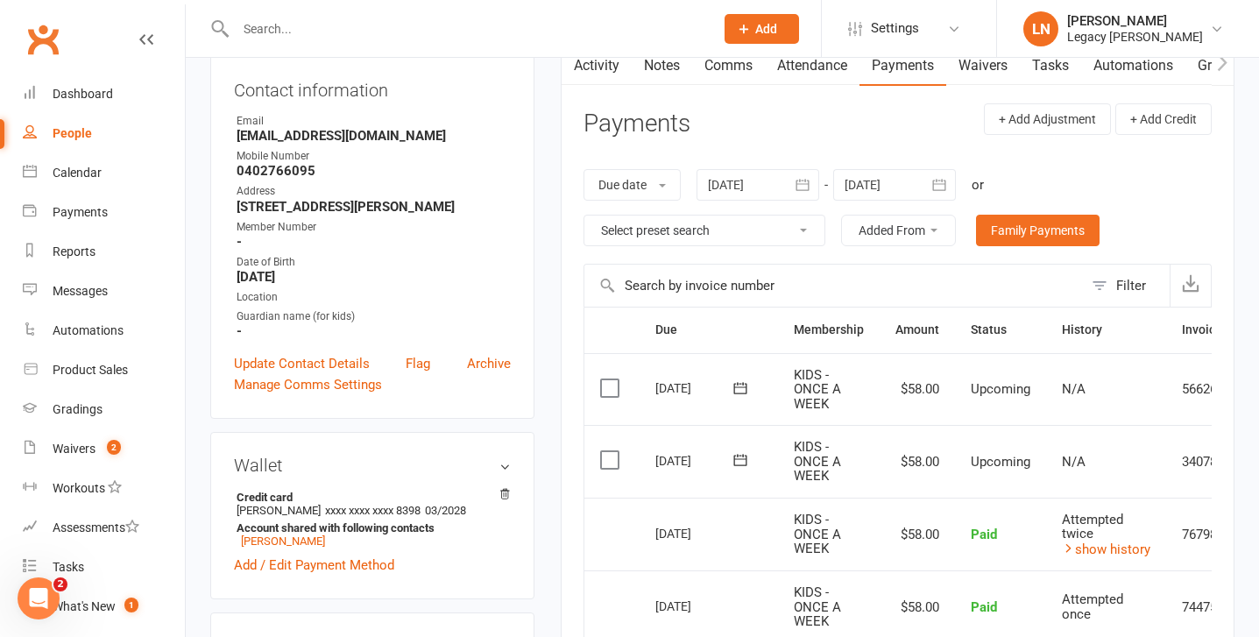
scroll to position [35, 0]
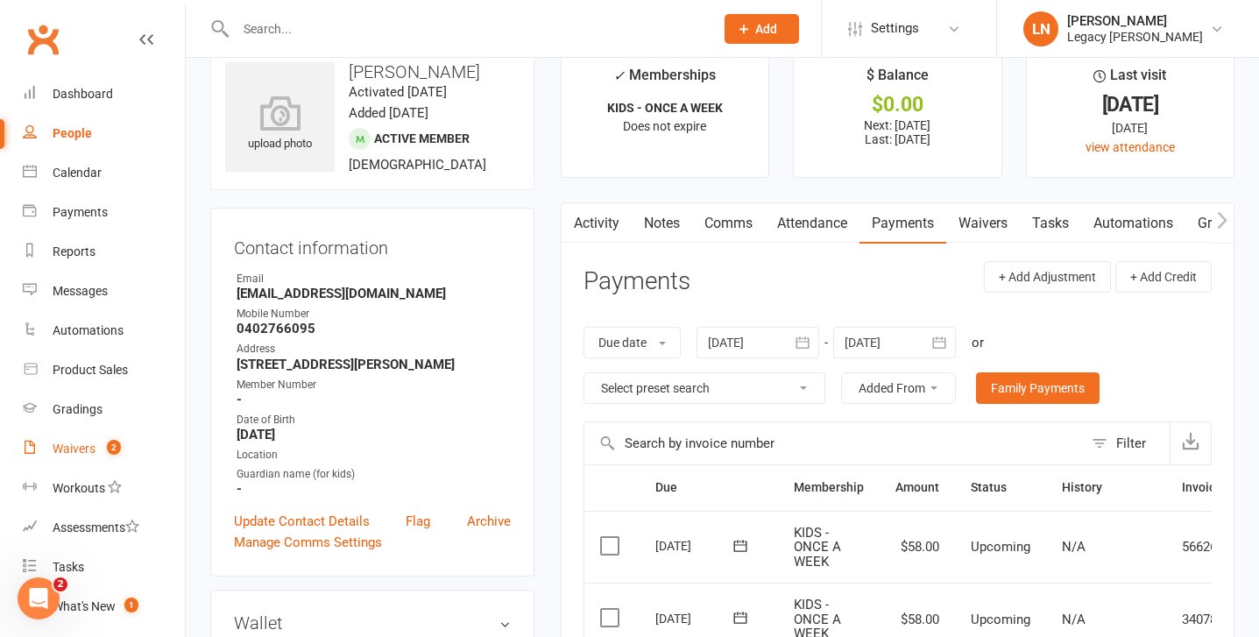
click at [63, 443] on div "Waivers" at bounding box center [74, 449] width 43 height 14
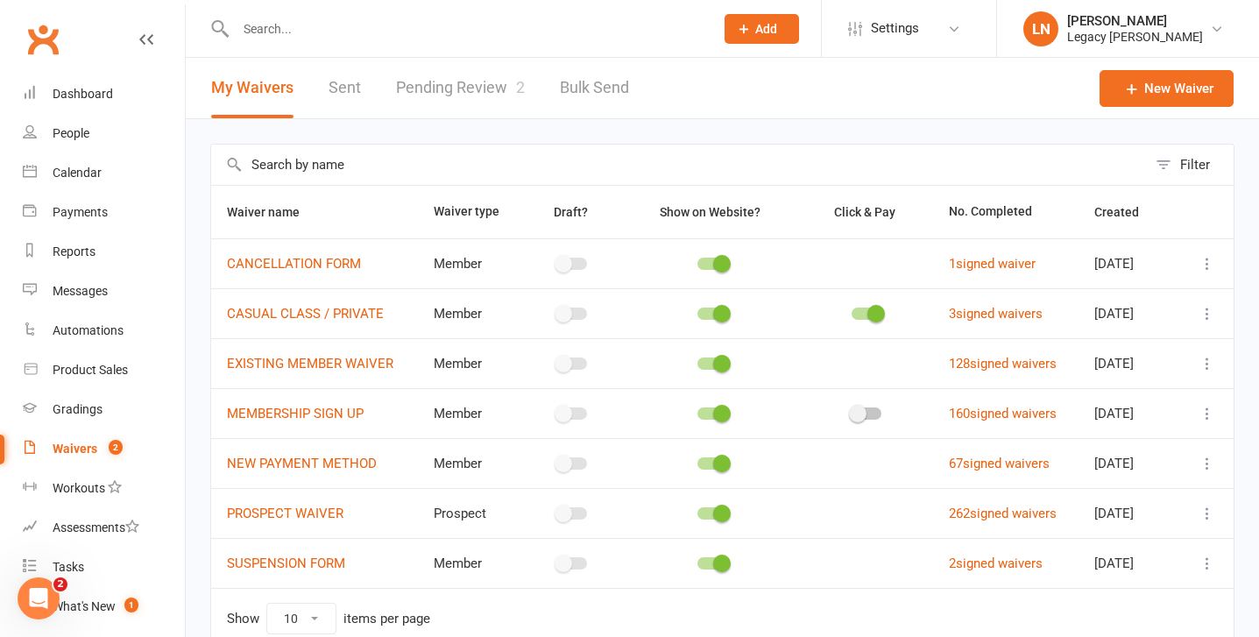
click at [480, 107] on link "Pending Review 2" at bounding box center [460, 88] width 129 height 60
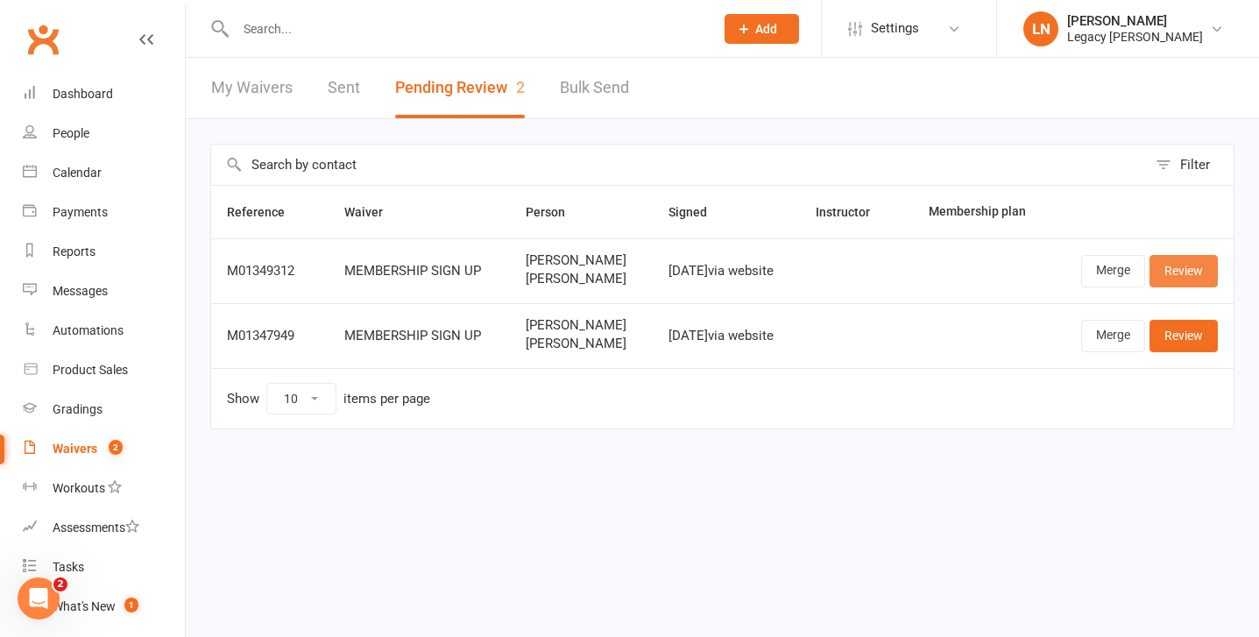
click at [1179, 278] on link "Review" at bounding box center [1184, 271] width 68 height 32
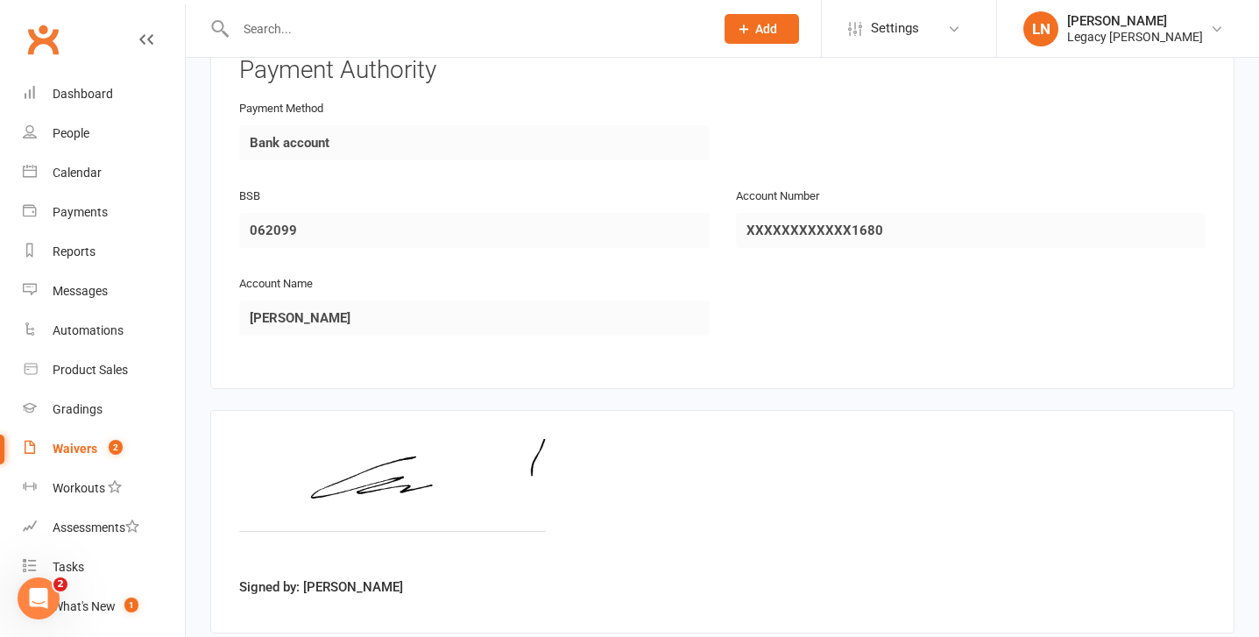
scroll to position [2464, 0]
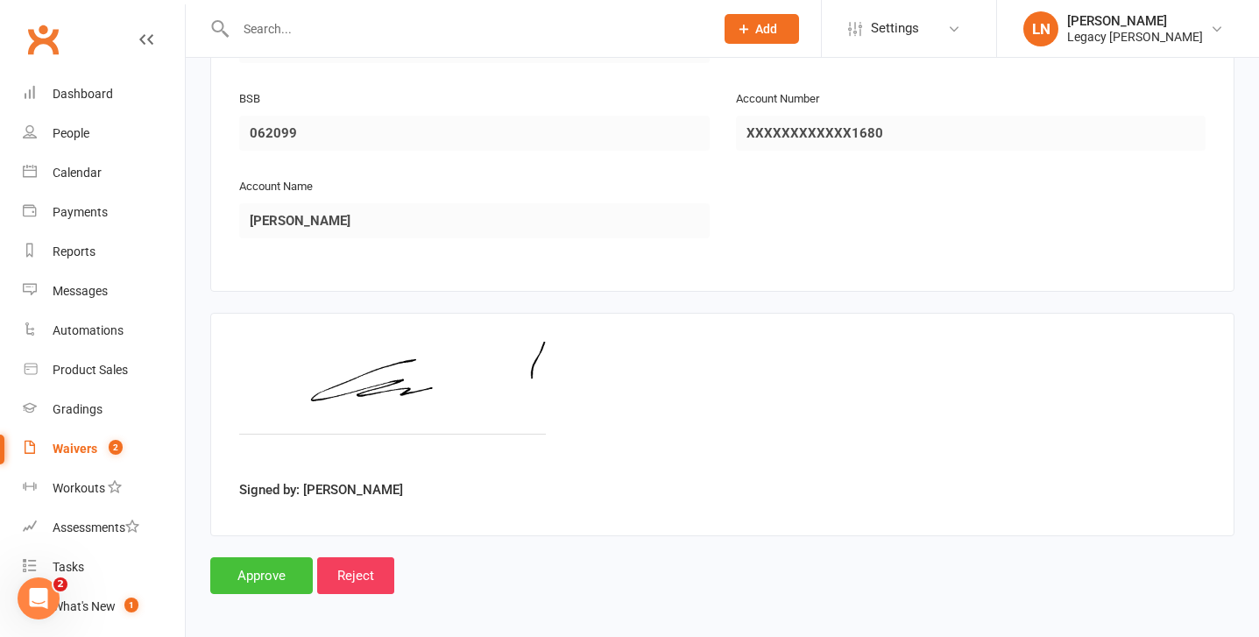
click at [269, 557] on input "Approve" at bounding box center [261, 575] width 103 height 37
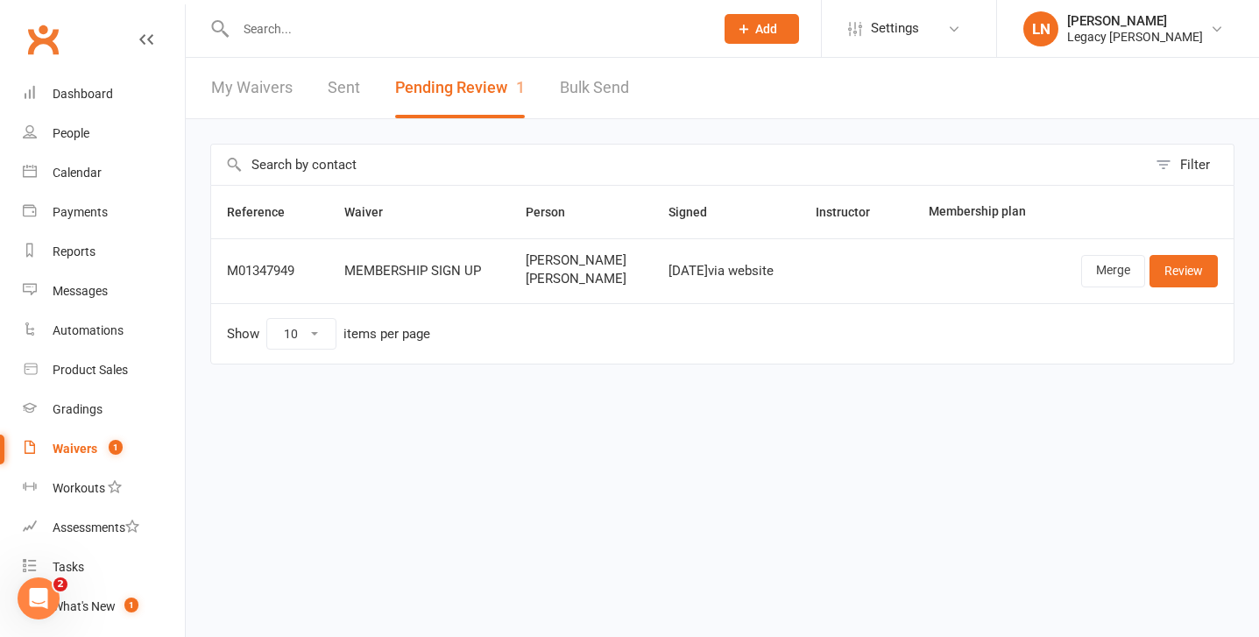
click at [460, 26] on input "text" at bounding box center [465, 29] width 471 height 25
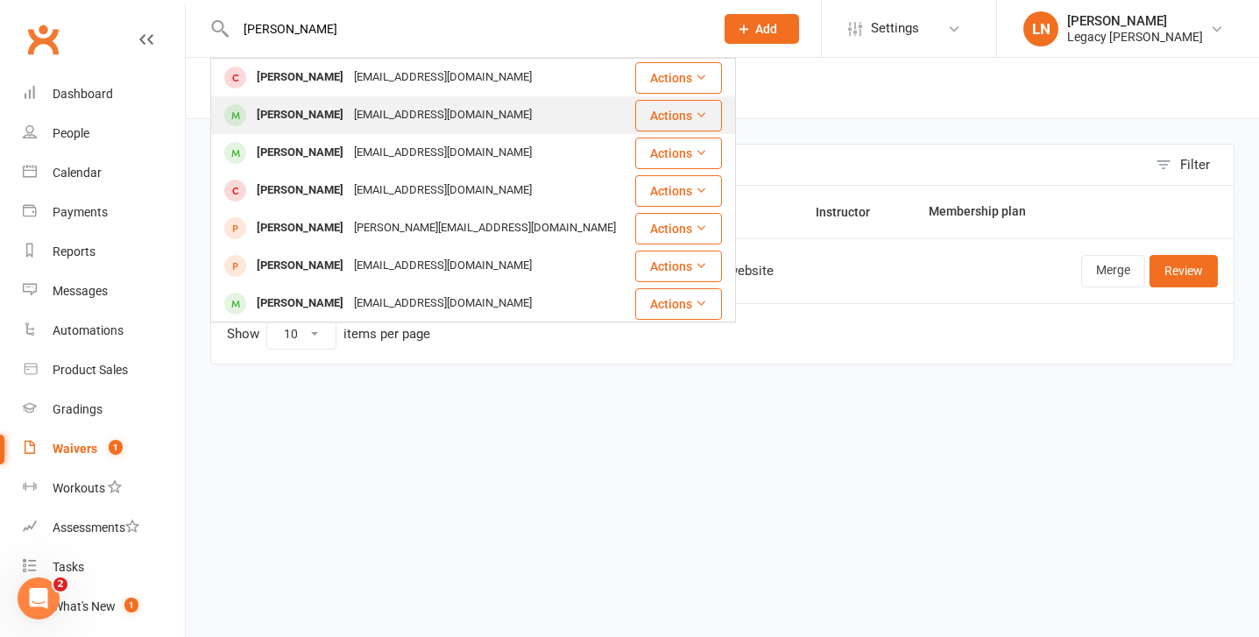
type input "[PERSON_NAME]"
click at [293, 125] on div "[PERSON_NAME]" at bounding box center [300, 115] width 97 height 25
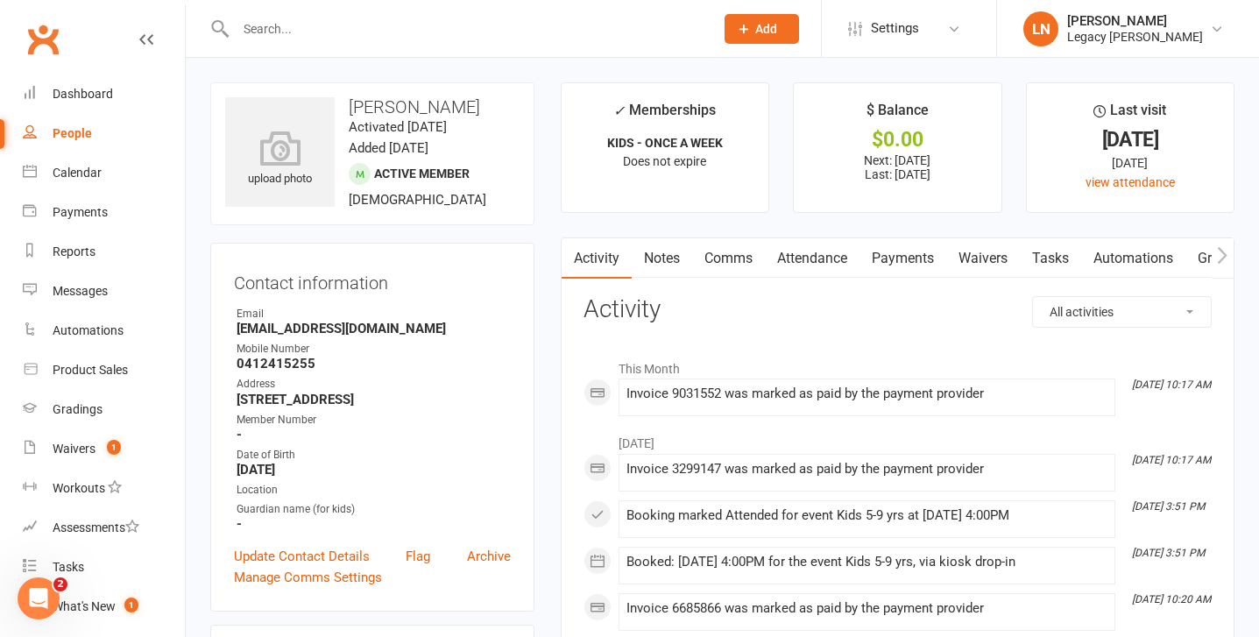
click at [356, 39] on input "text" at bounding box center [465, 29] width 471 height 25
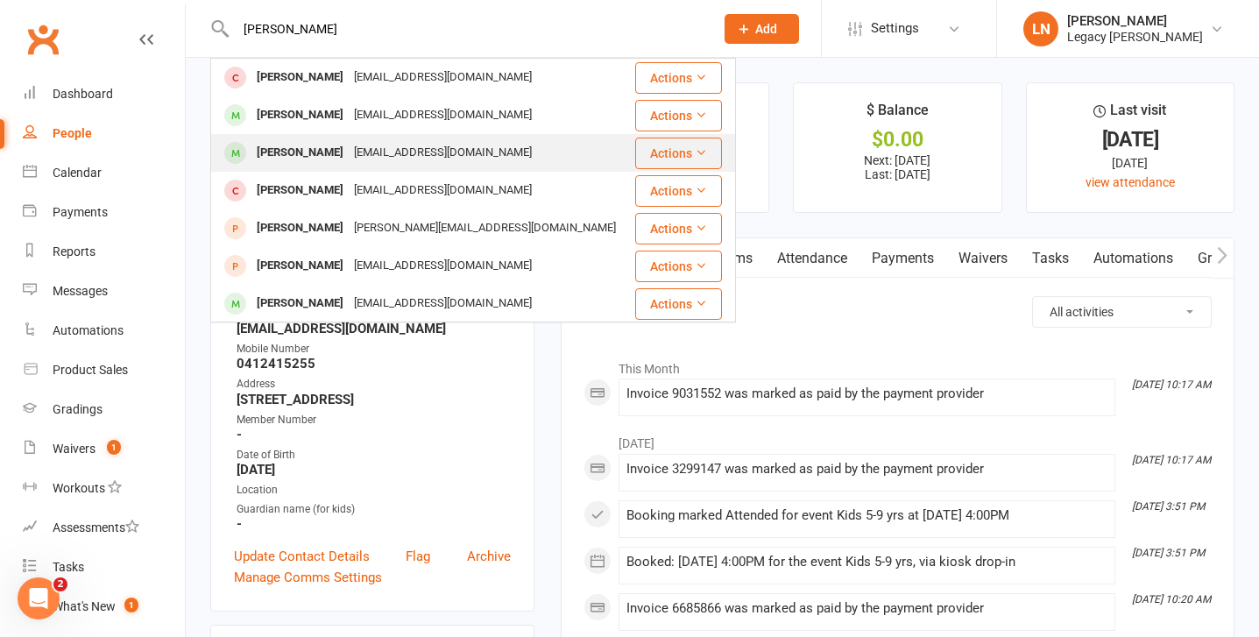
type input "[PERSON_NAME]"
click at [349, 153] on div "[EMAIL_ADDRESS][DOMAIN_NAME]" at bounding box center [443, 152] width 188 height 25
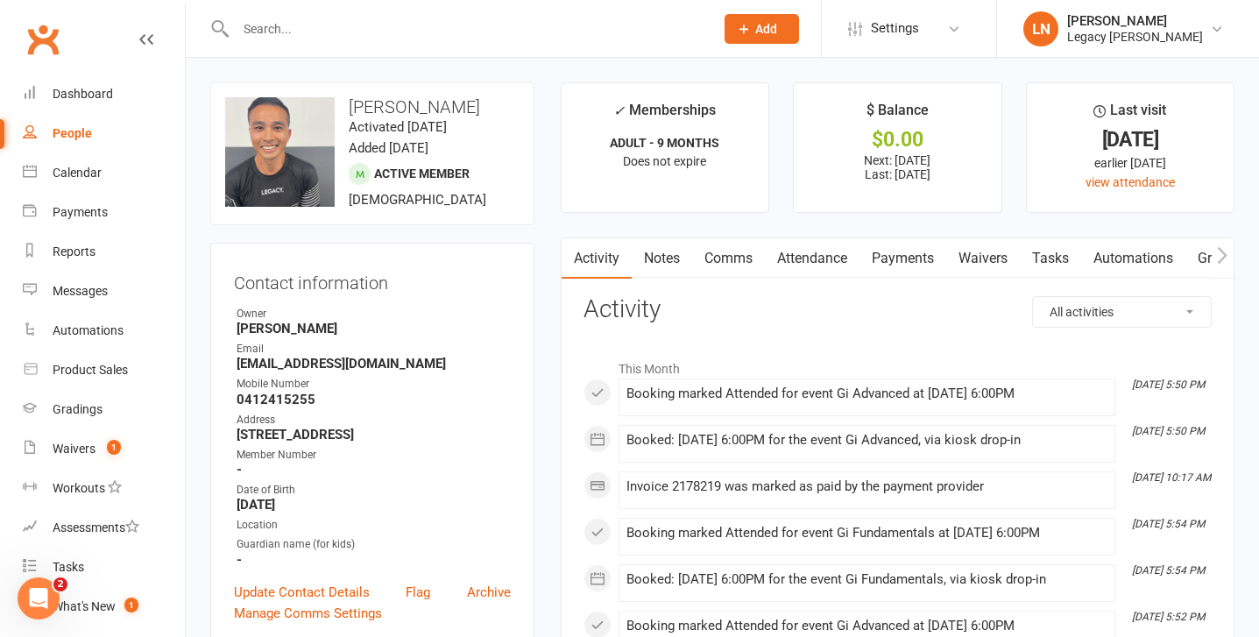
click at [306, 31] on input "text" at bounding box center [465, 29] width 471 height 25
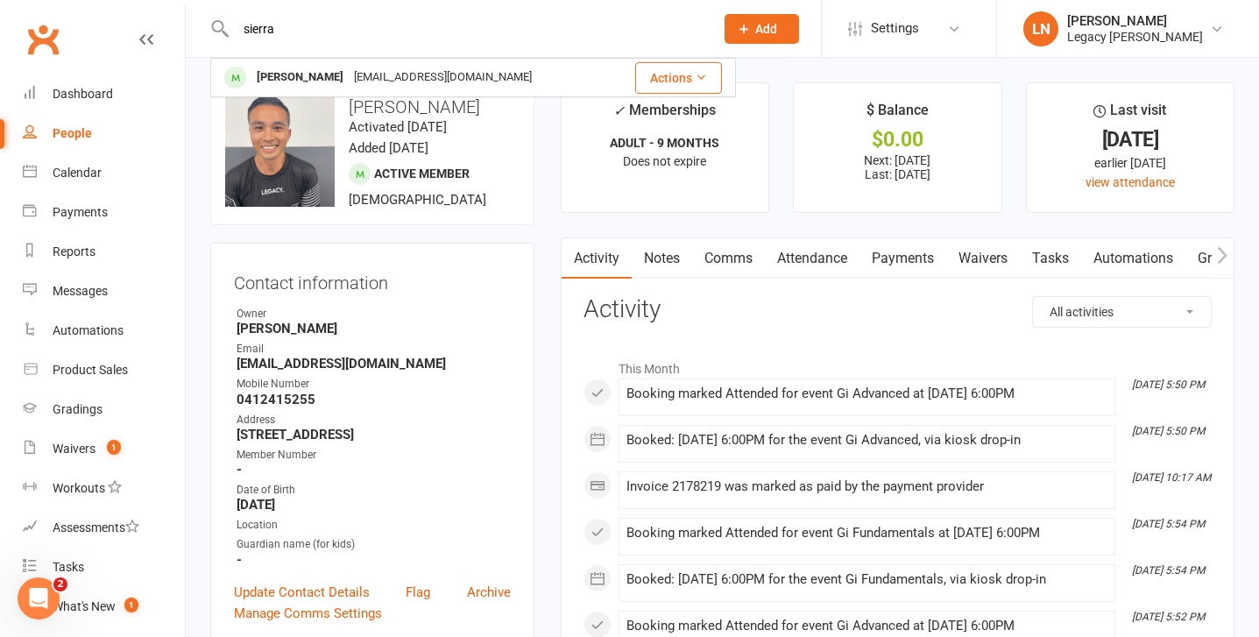
click at [273, 35] on input "sierra" at bounding box center [465, 29] width 471 height 25
click at [274, 29] on input "aaliy" at bounding box center [465, 29] width 471 height 25
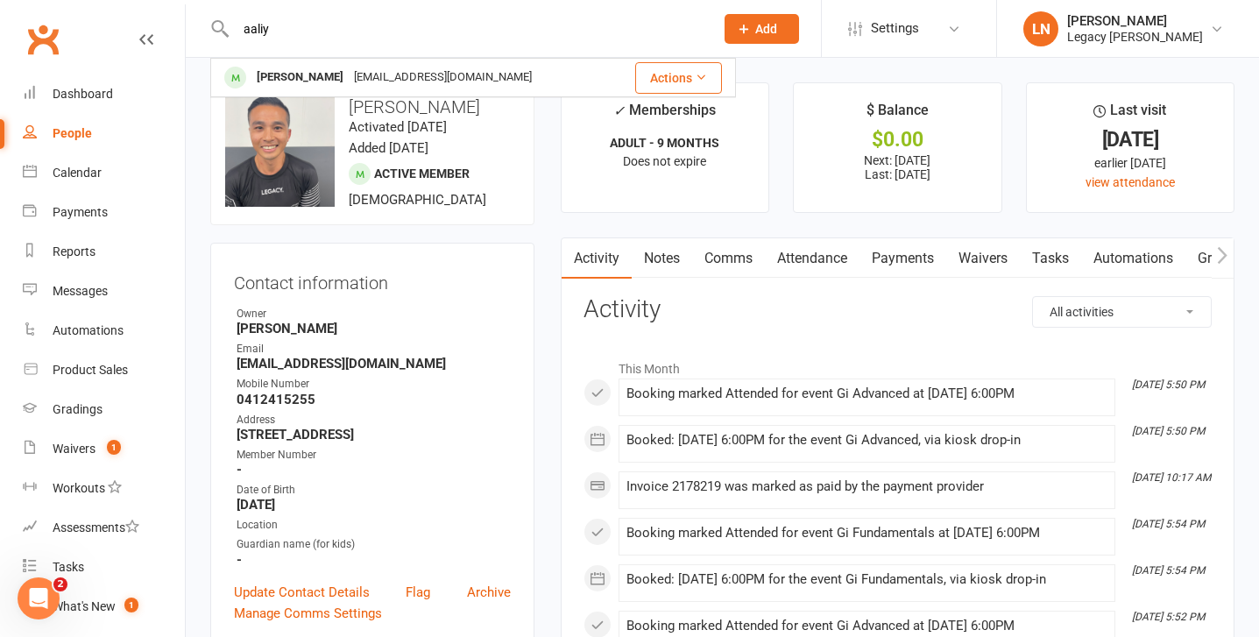
click at [274, 29] on input "aaliy" at bounding box center [465, 29] width 471 height 25
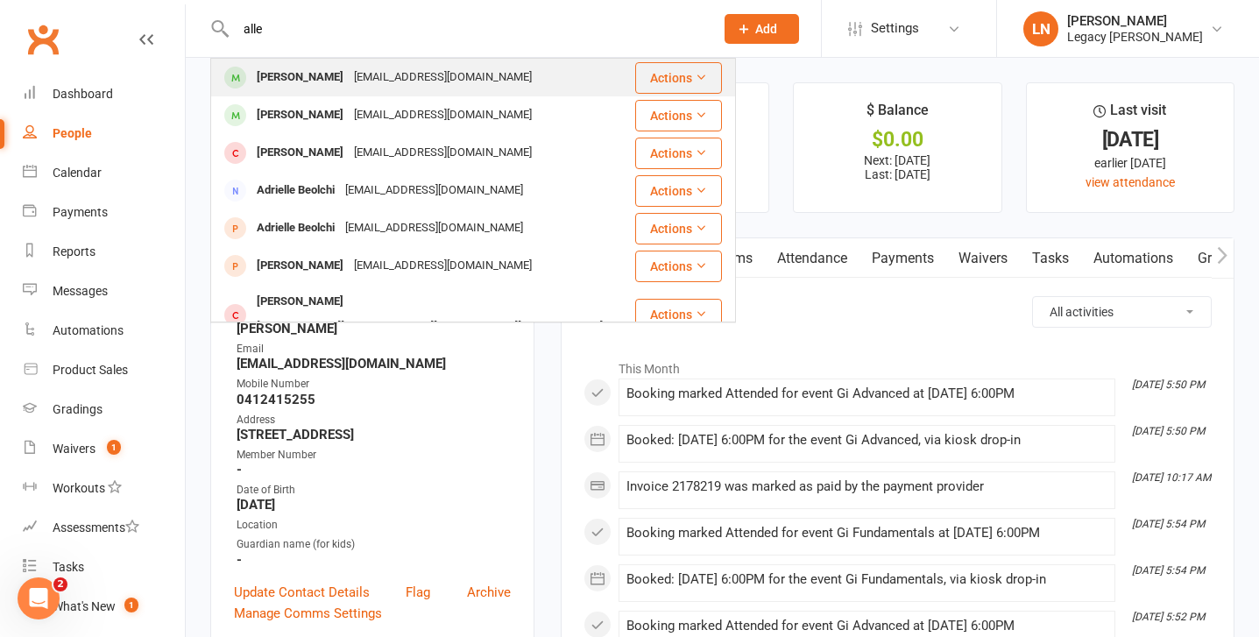
type input "alle"
click at [270, 69] on div "[PERSON_NAME]" at bounding box center [300, 77] width 97 height 25
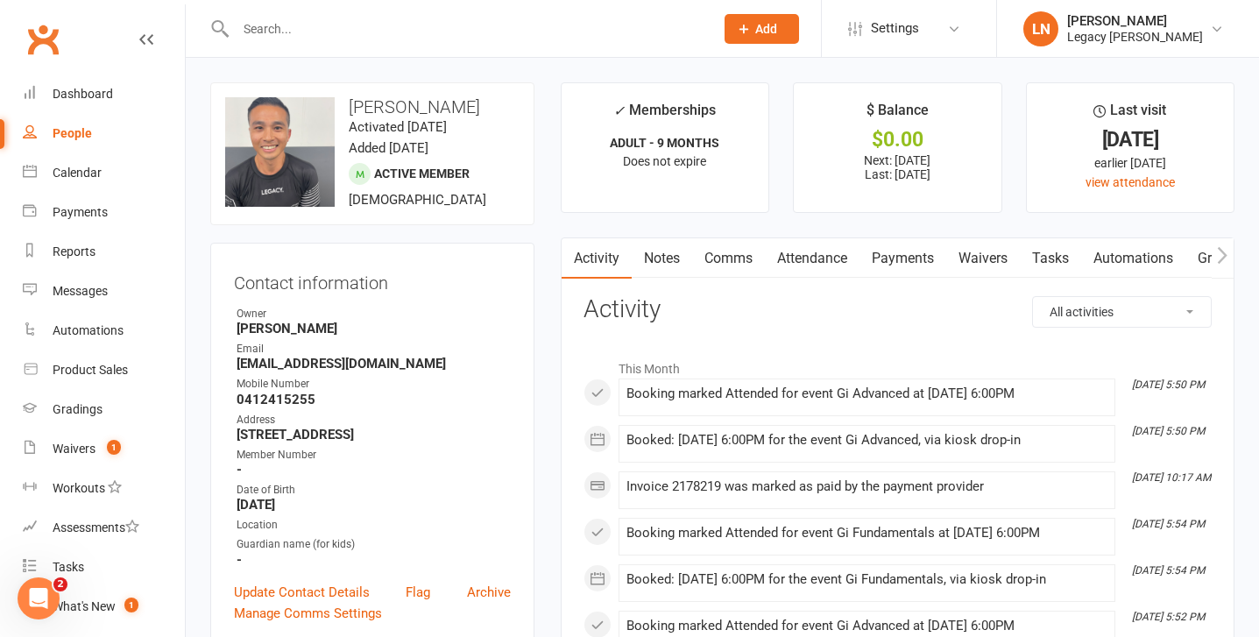
click at [319, 32] on input "text" at bounding box center [465, 29] width 471 height 25
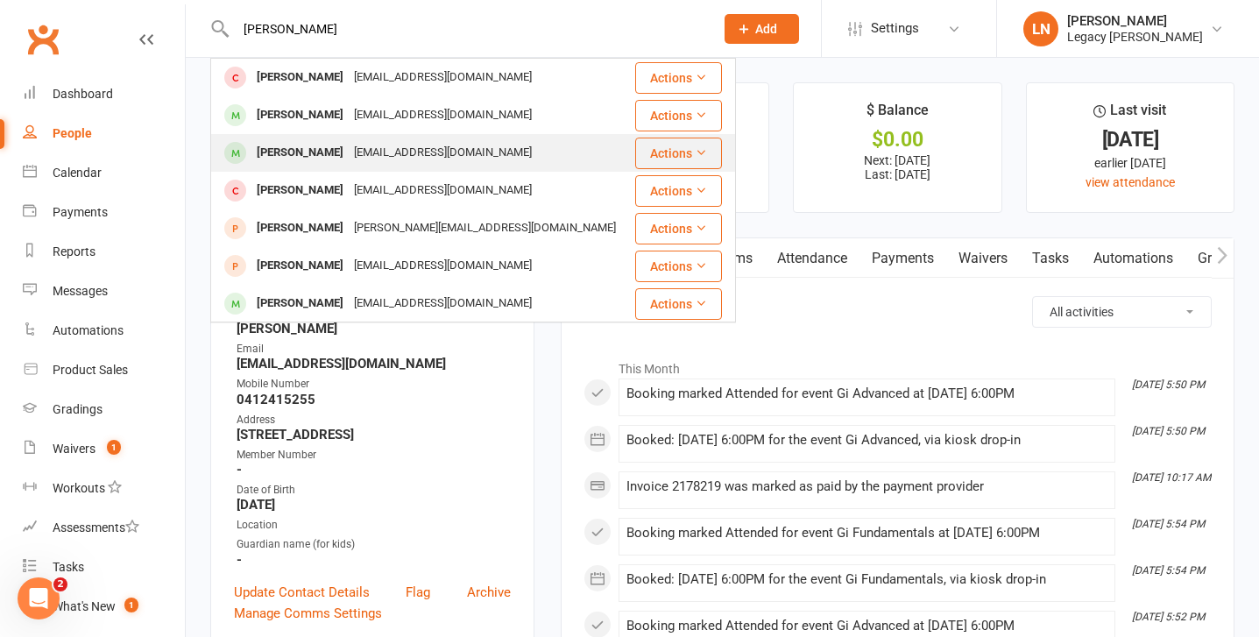
type input "[PERSON_NAME]"
click at [286, 144] on div "[PERSON_NAME]" at bounding box center [300, 152] width 97 height 25
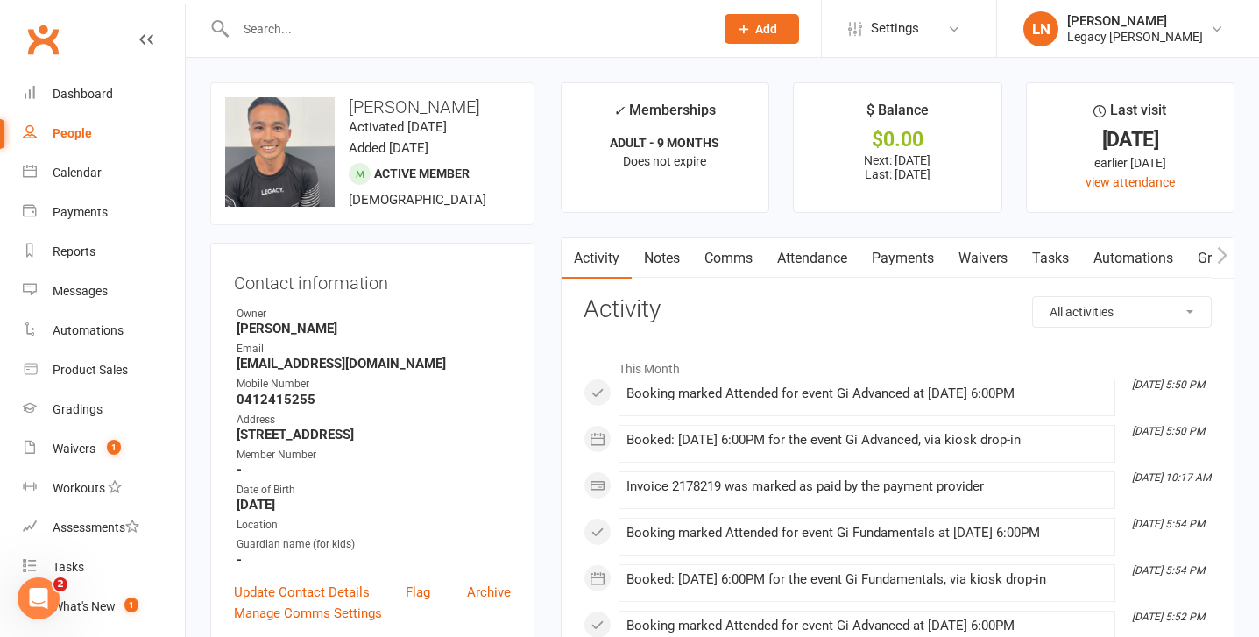
click at [283, 31] on input "text" at bounding box center [465, 29] width 471 height 25
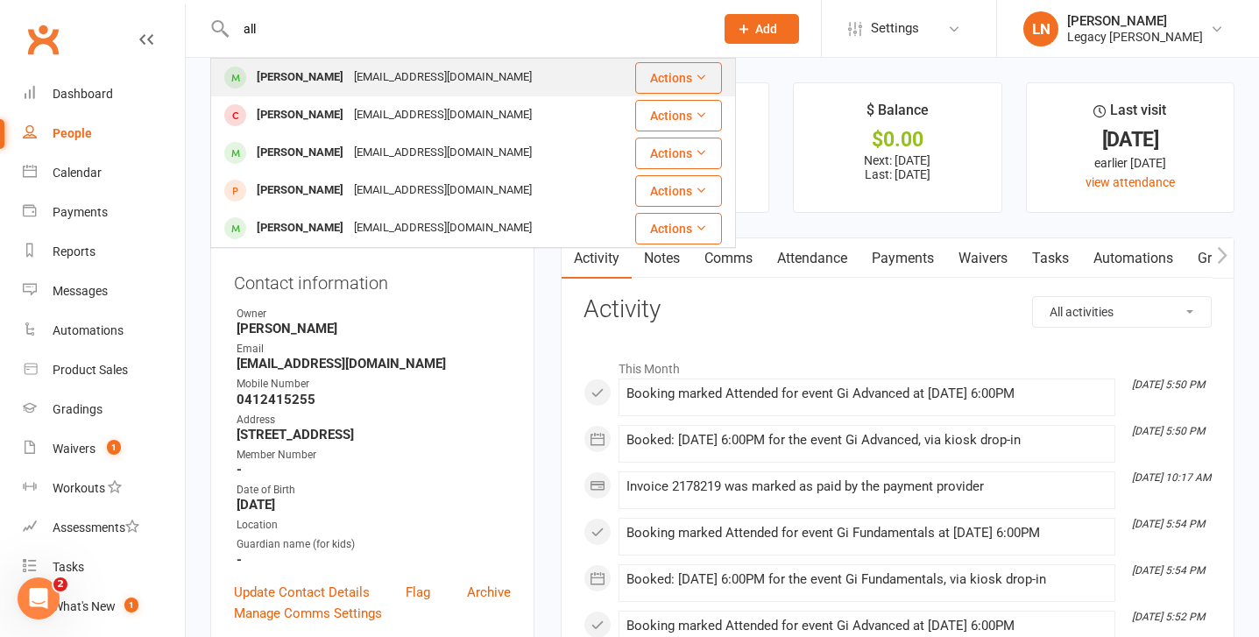
type input "all"
click at [290, 74] on div "[PERSON_NAME]" at bounding box center [300, 77] width 97 height 25
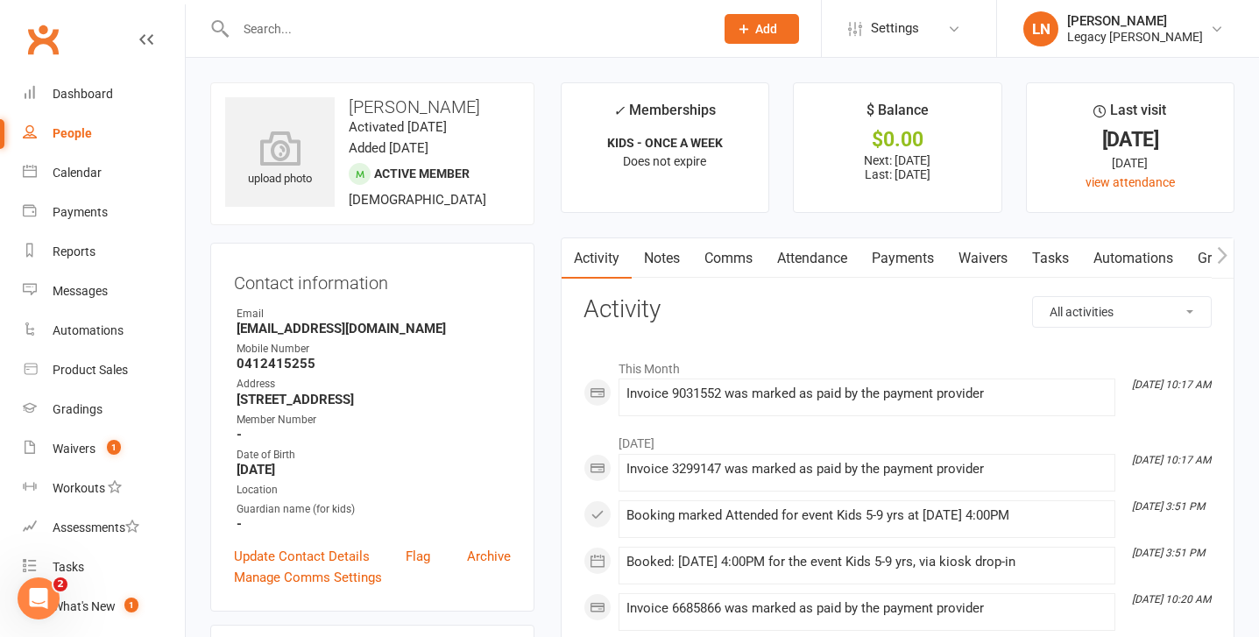
click at [892, 268] on link "Payments" at bounding box center [903, 258] width 87 height 40
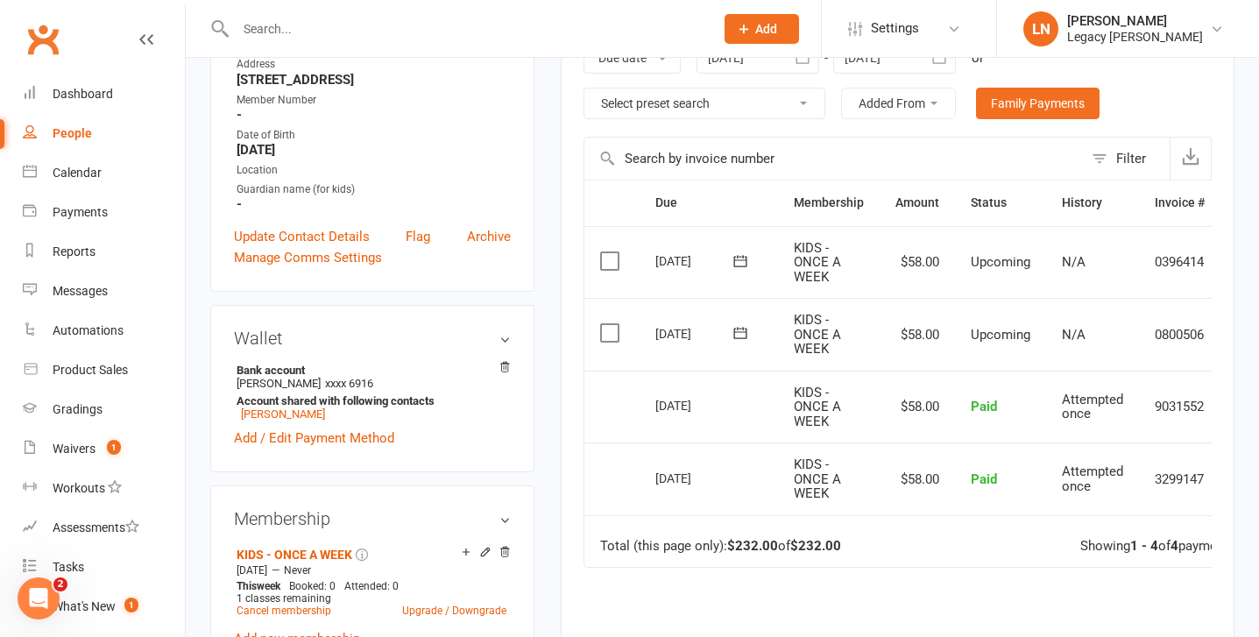
scroll to position [318, 0]
click at [375, 36] on input "text" at bounding box center [465, 29] width 471 height 25
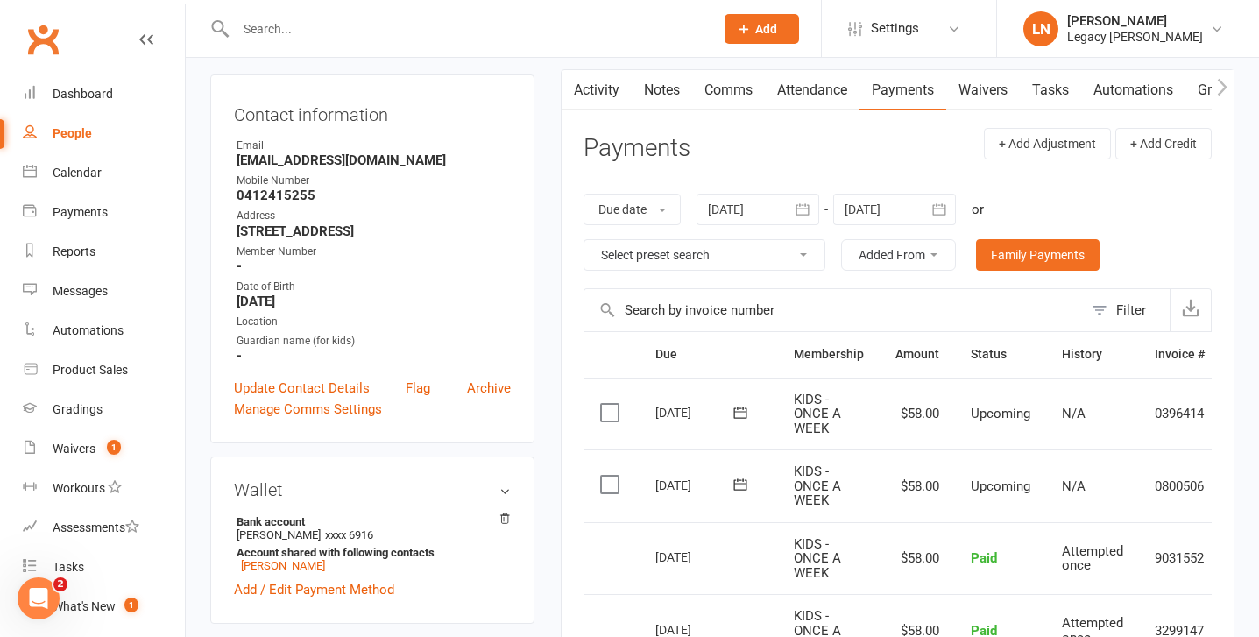
scroll to position [0, 0]
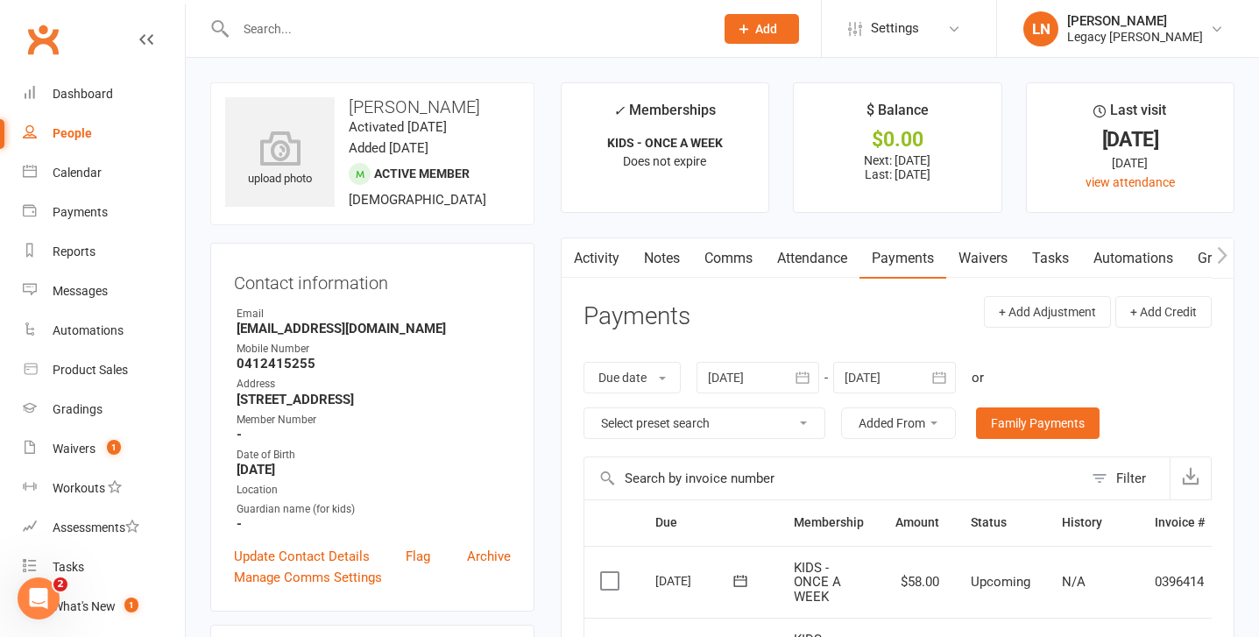
click at [374, 35] on input "text" at bounding box center [465, 29] width 471 height 25
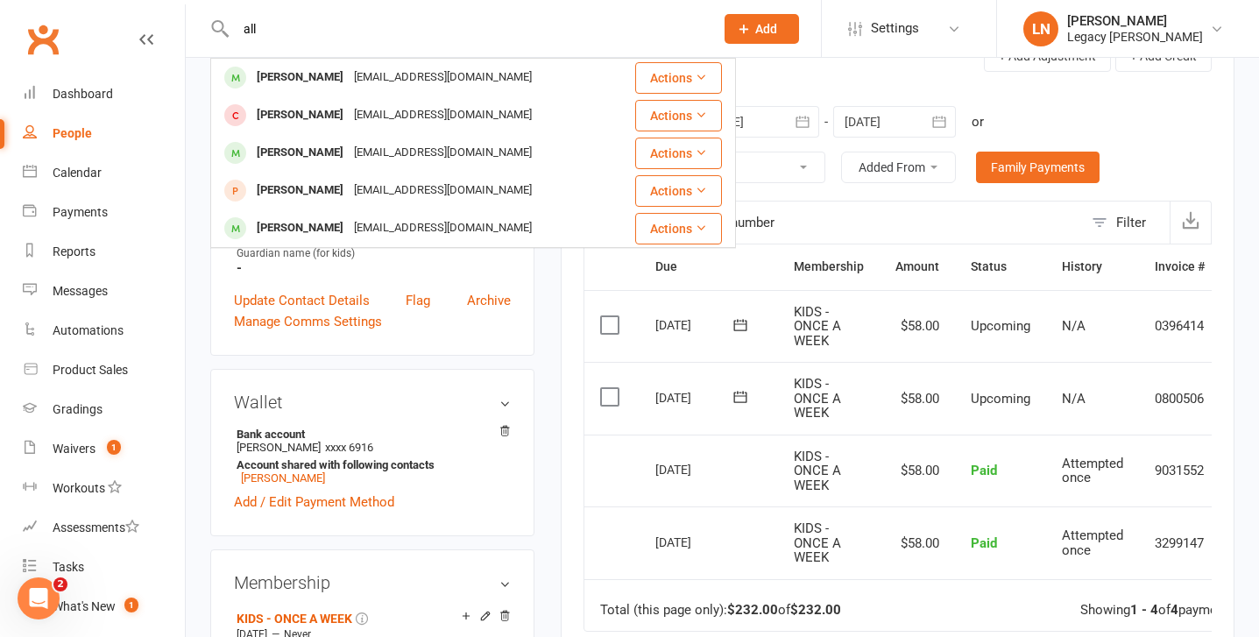
scroll to position [257, 0]
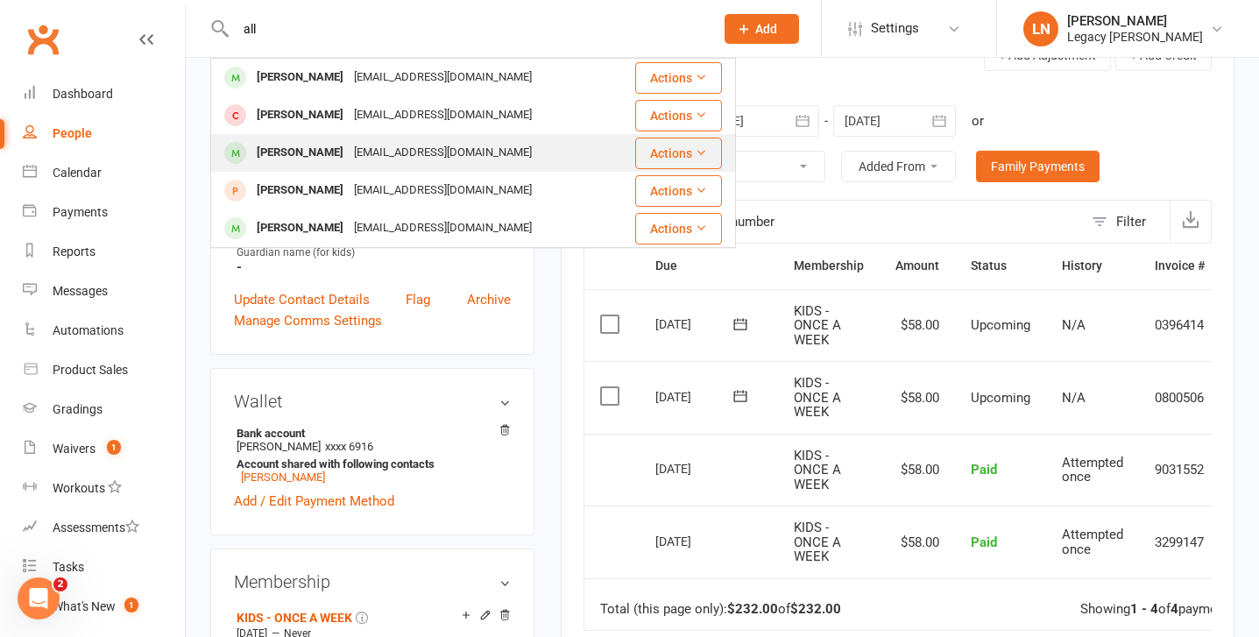
type input "all"
click at [349, 143] on div "[EMAIL_ADDRESS][DOMAIN_NAME]" at bounding box center [443, 152] width 188 height 25
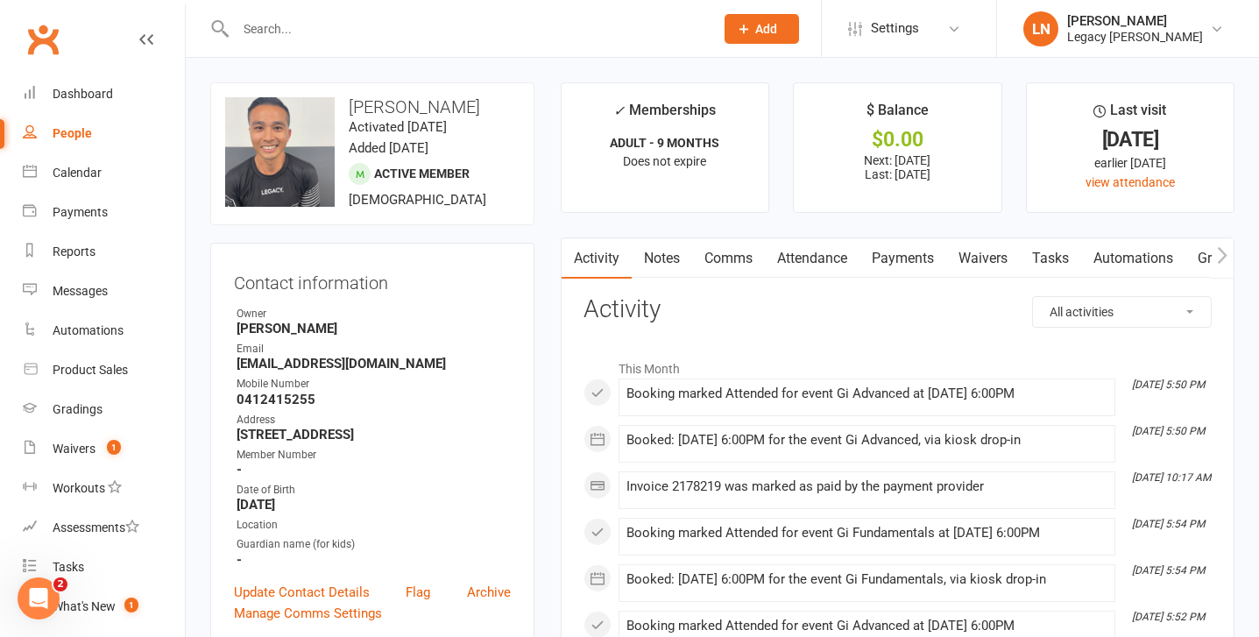
click at [911, 265] on link "Payments" at bounding box center [903, 258] width 87 height 40
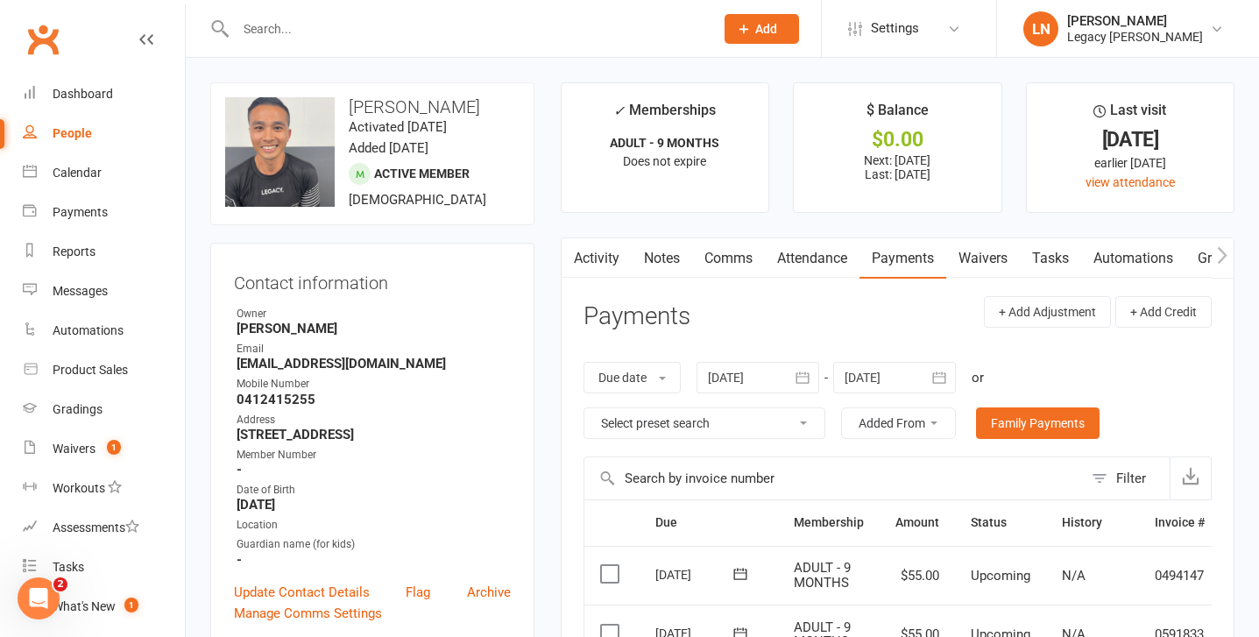
click at [407, 31] on input "text" at bounding box center [465, 29] width 471 height 25
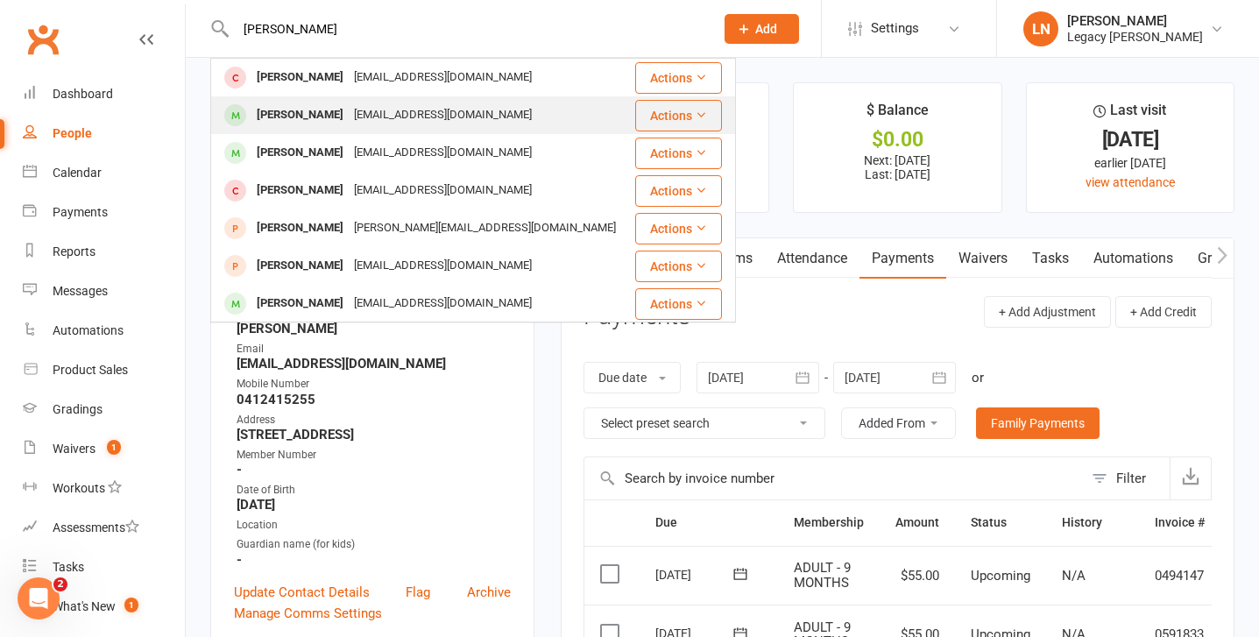
type input "[PERSON_NAME]"
click at [281, 126] on div "[PERSON_NAME]" at bounding box center [300, 115] width 97 height 25
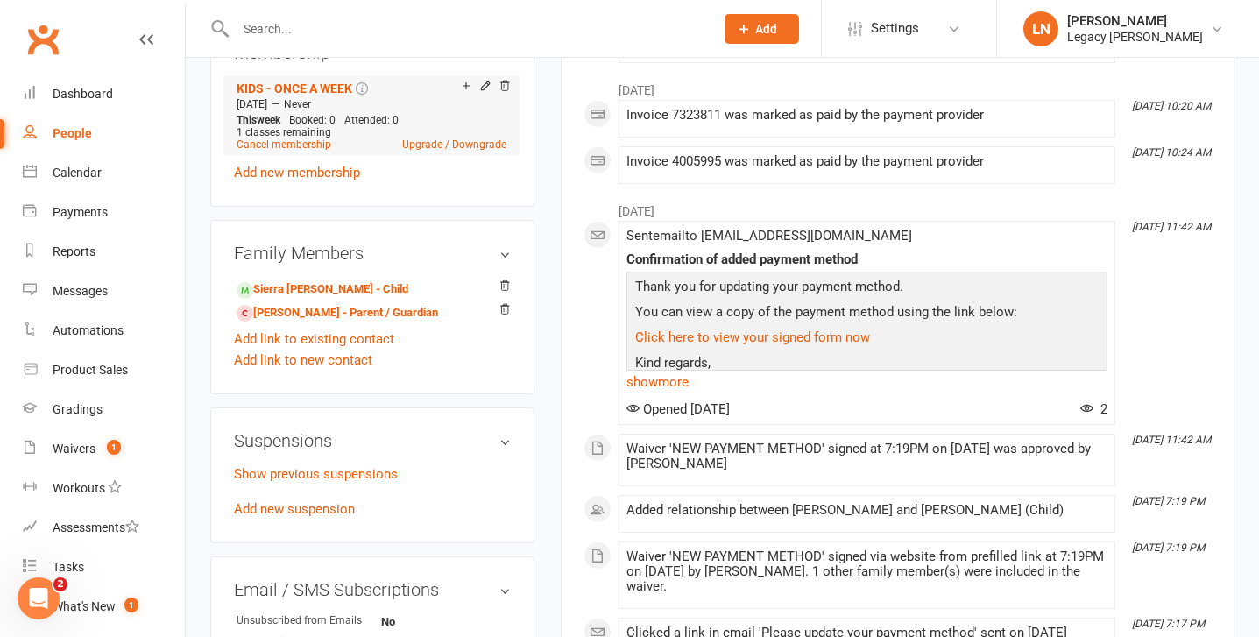
scroll to position [790, 0]
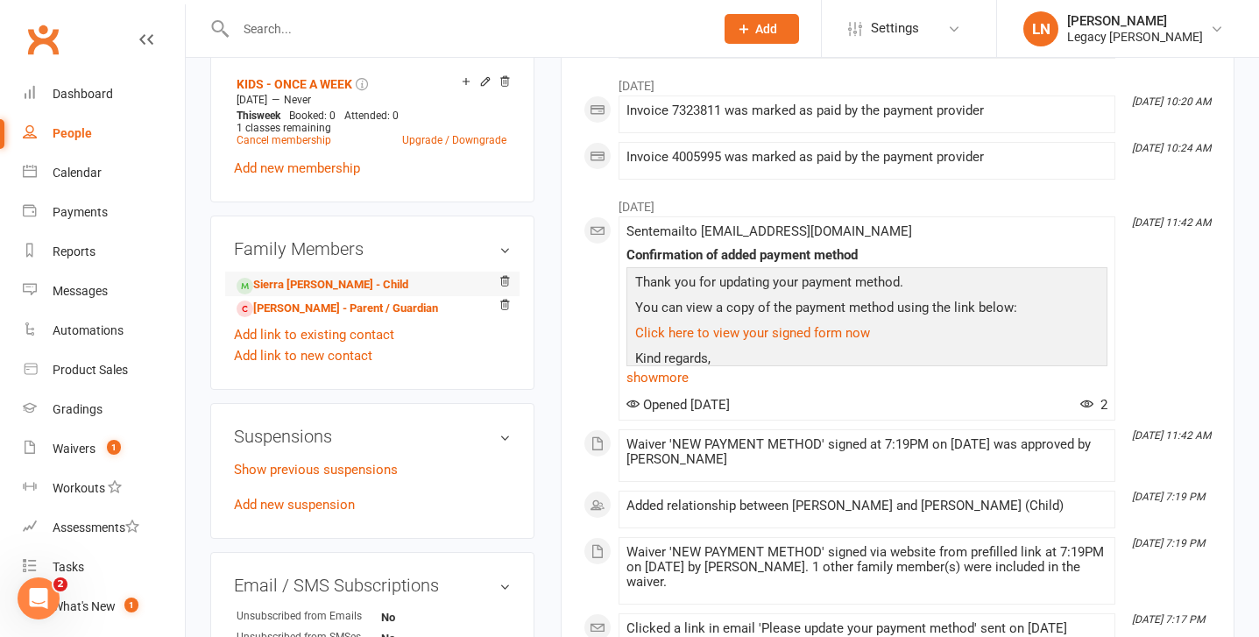
click at [386, 283] on li "Sierra [PERSON_NAME] - Child" at bounding box center [372, 284] width 277 height 25
click at [337, 280] on link "Sierra [PERSON_NAME] - Child" at bounding box center [323, 285] width 172 height 18
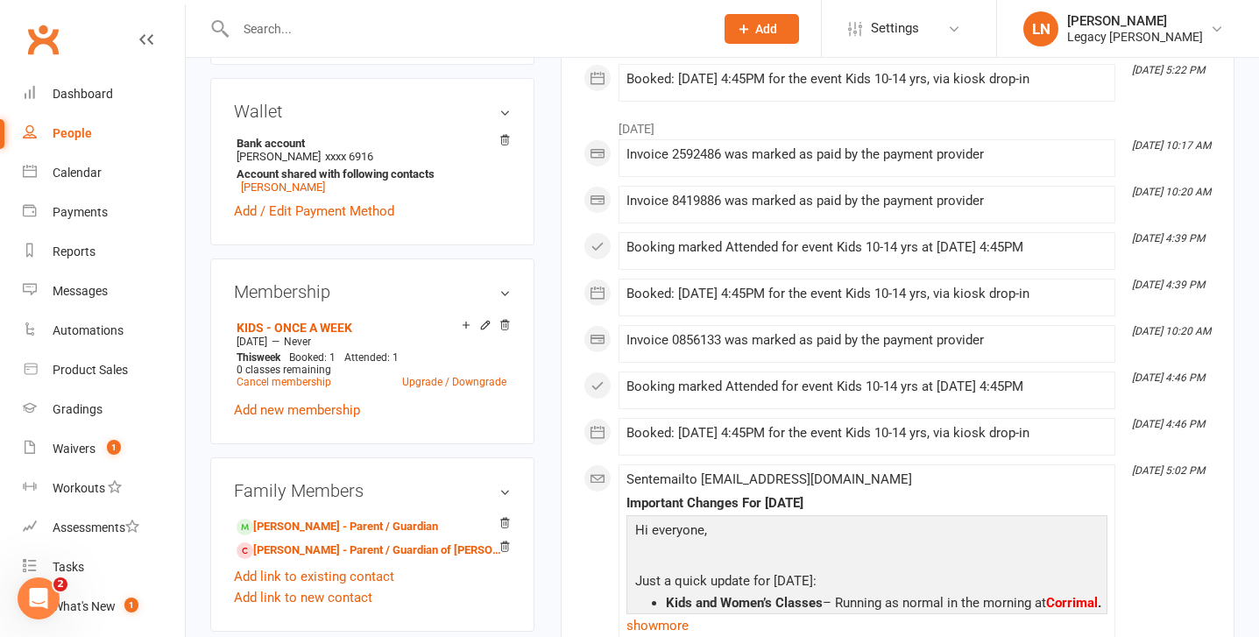
scroll to position [551, 0]
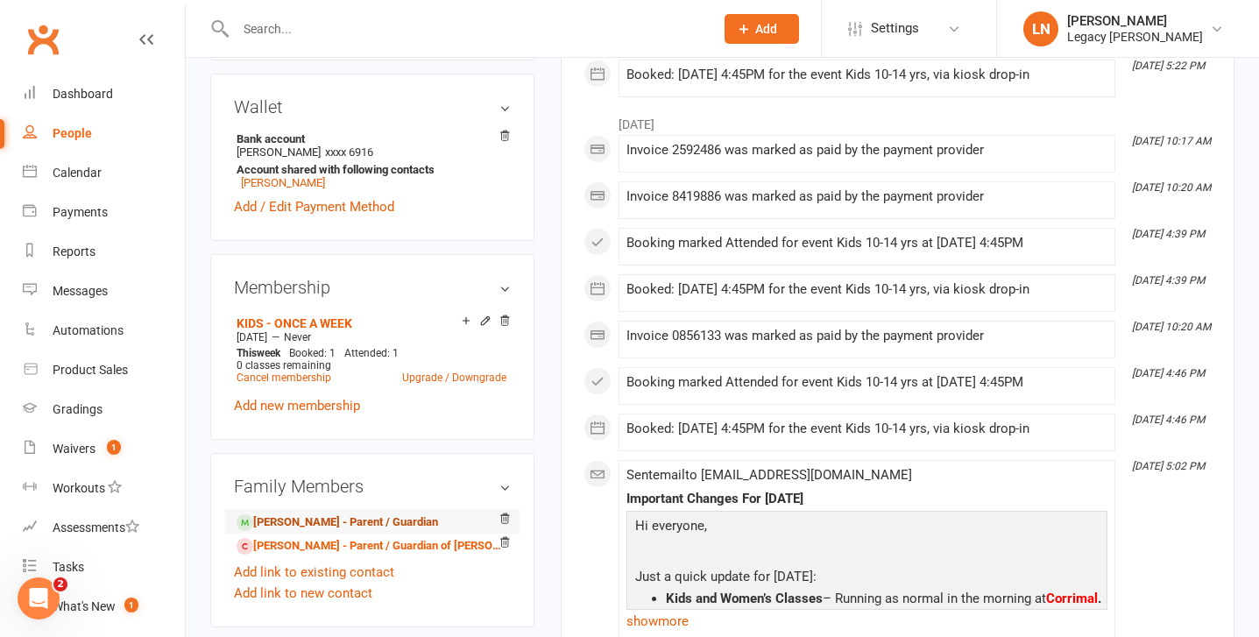
click at [359, 519] on link "[PERSON_NAME] - Parent / Guardian" at bounding box center [338, 523] width 202 height 18
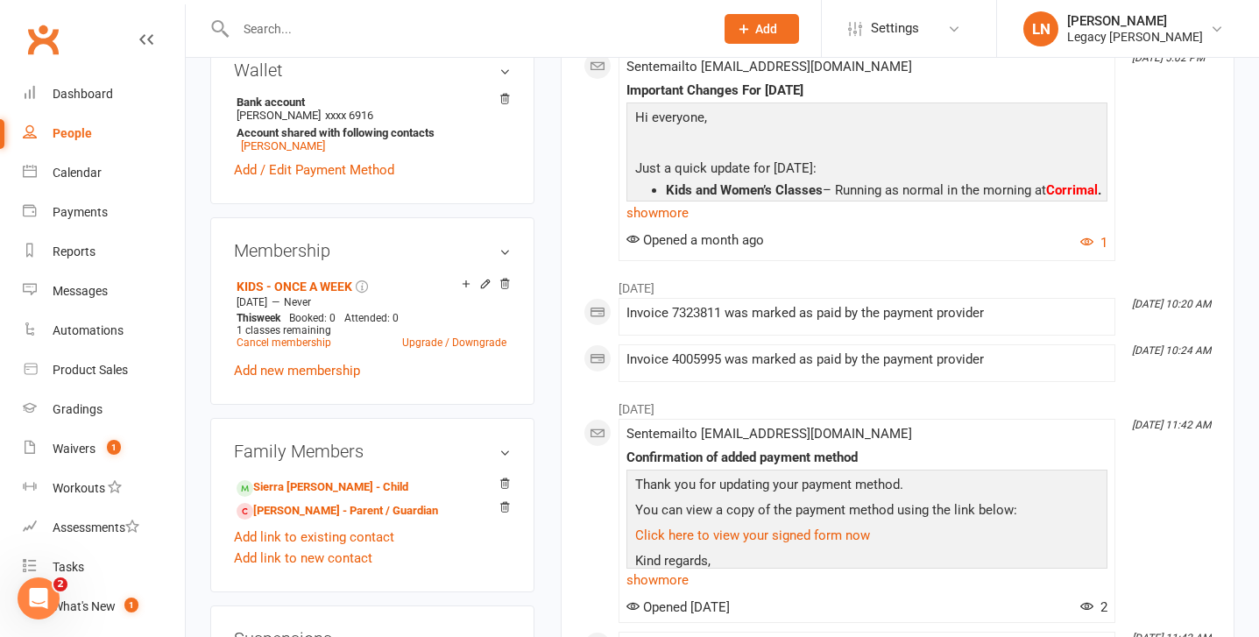
scroll to position [599, 0]
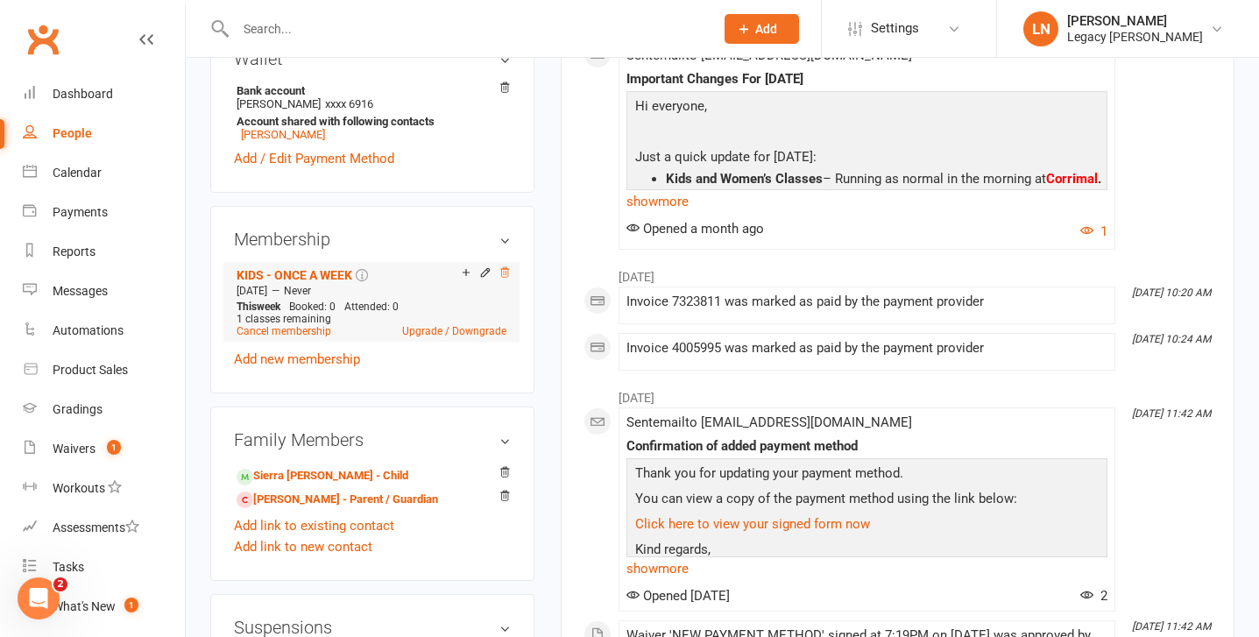
click at [505, 271] on icon at bounding box center [505, 272] width 12 height 12
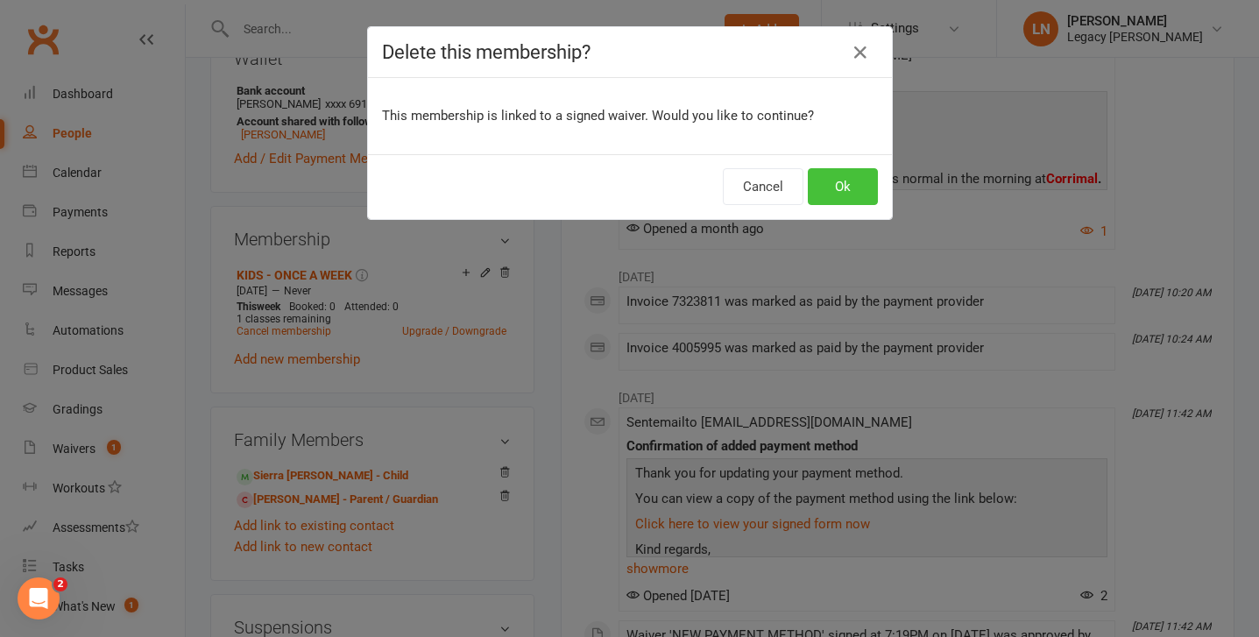
click at [838, 202] on button "Ok" at bounding box center [843, 186] width 70 height 37
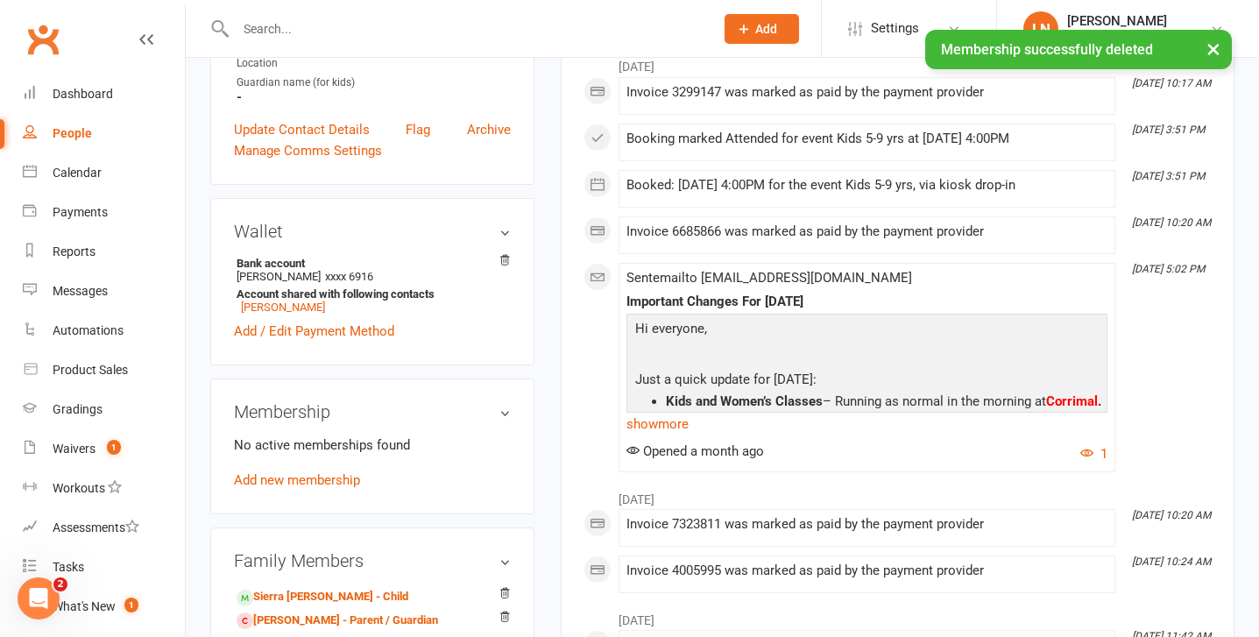
scroll to position [0, 0]
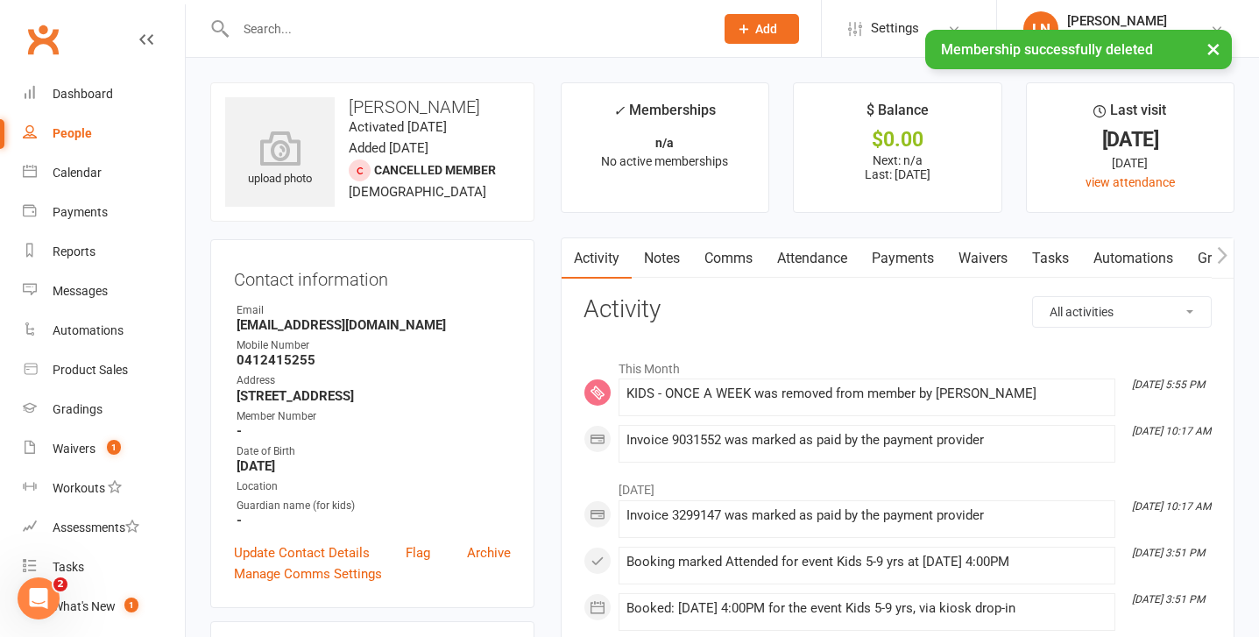
click at [395, 30] on div "× Membership successfully deleted" at bounding box center [618, 30] width 1237 height 0
click at [367, 25] on input "text" at bounding box center [465, 29] width 471 height 25
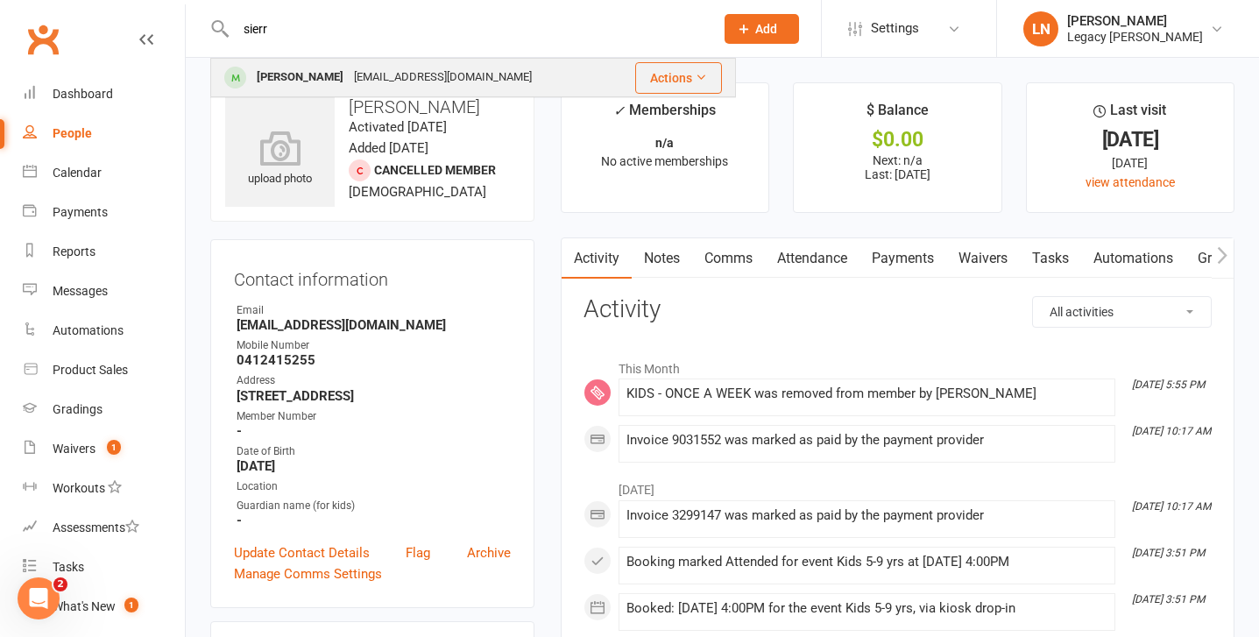
type input "sierr"
click at [349, 72] on div "[EMAIL_ADDRESS][DOMAIN_NAME]" at bounding box center [443, 77] width 188 height 25
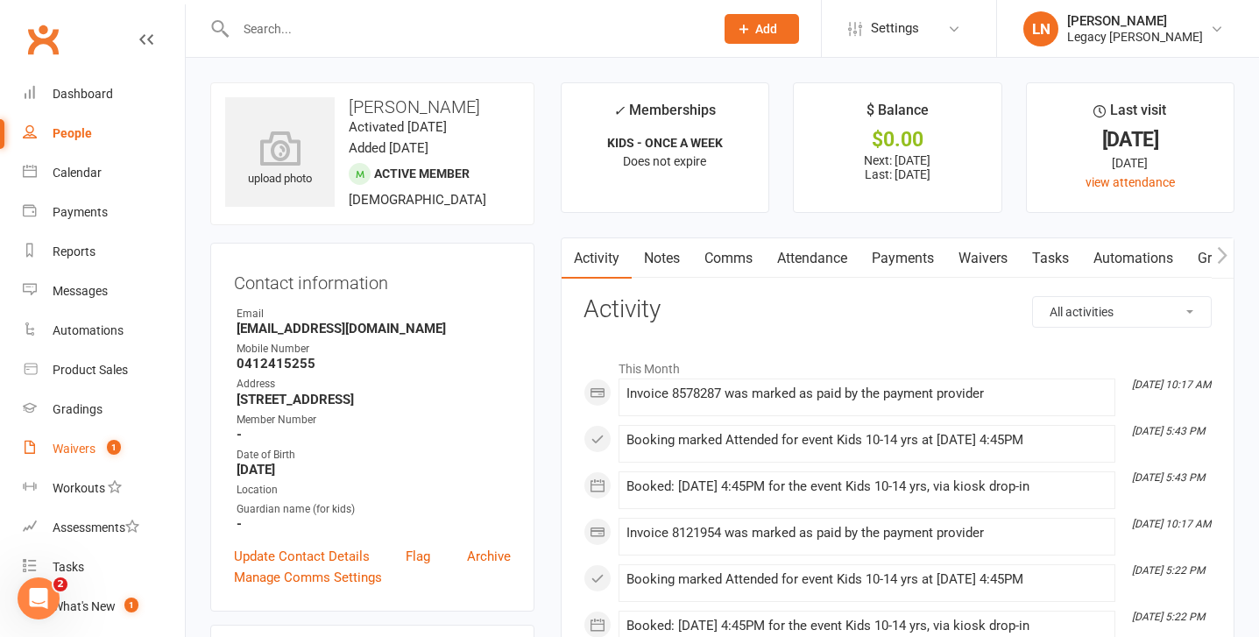
click at [62, 453] on div "Waivers" at bounding box center [74, 449] width 43 height 14
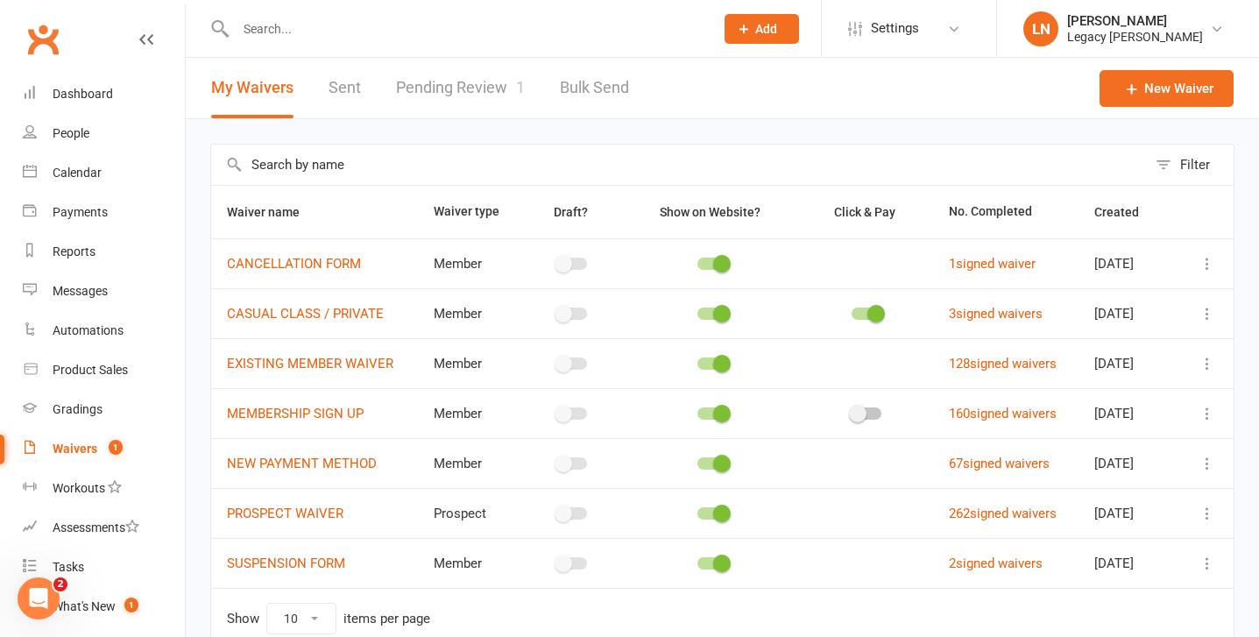
click at [465, 74] on link "Pending Review 1" at bounding box center [460, 88] width 129 height 60
